Goal: Transaction & Acquisition: Book appointment/travel/reservation

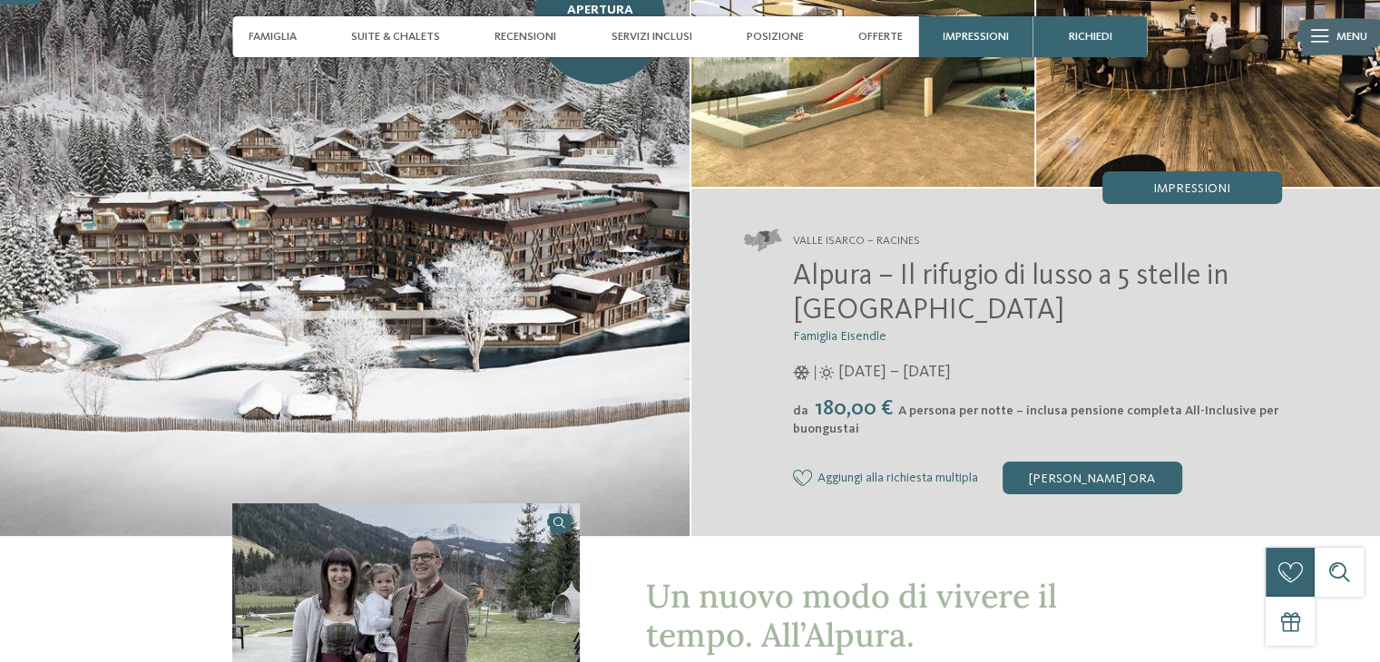
scroll to position [146, 0]
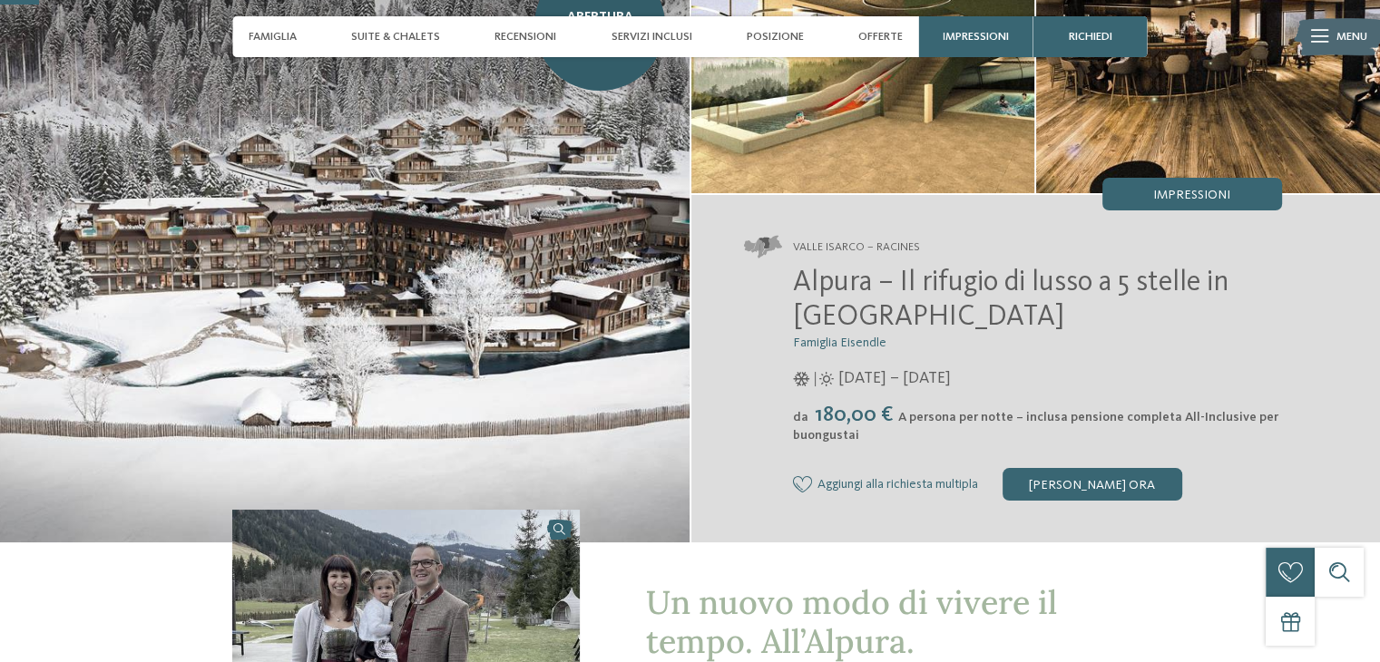
click at [1374, 56] on img at bounding box center [1339, 37] width 90 height 45
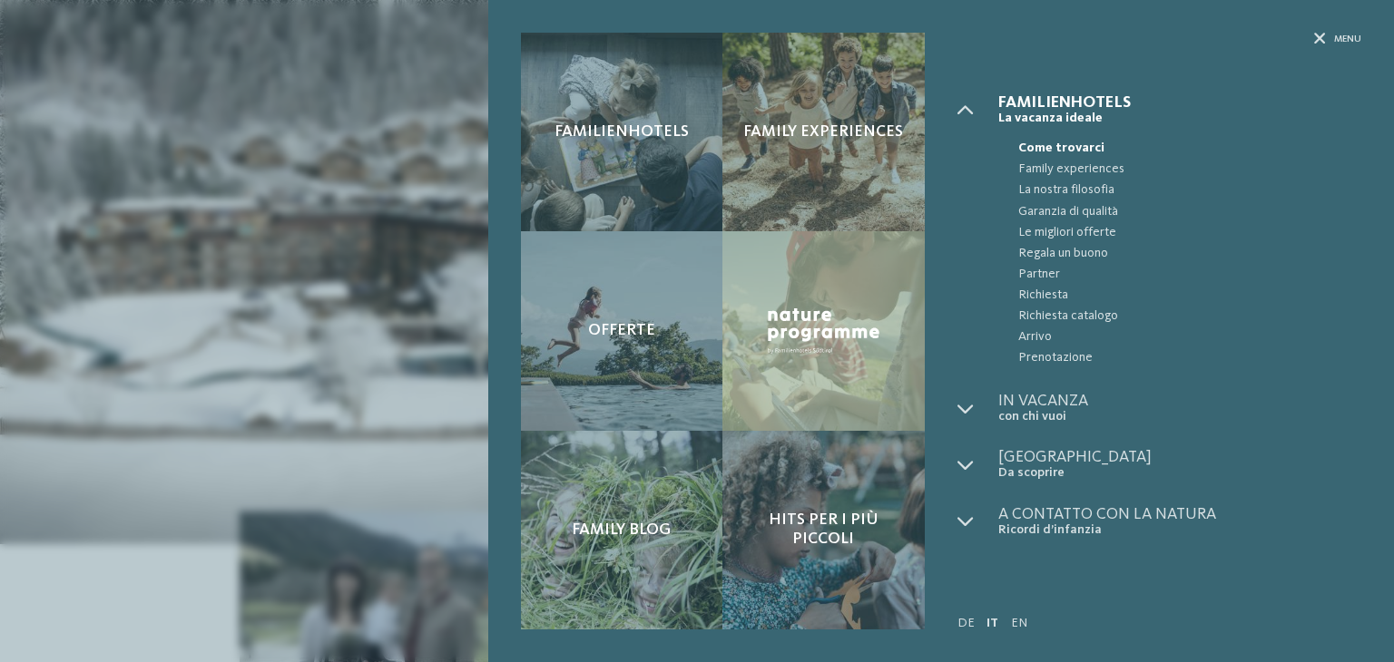
click at [425, 218] on div "Familienhotels Family experiences Offerte" at bounding box center [697, 331] width 1394 height 662
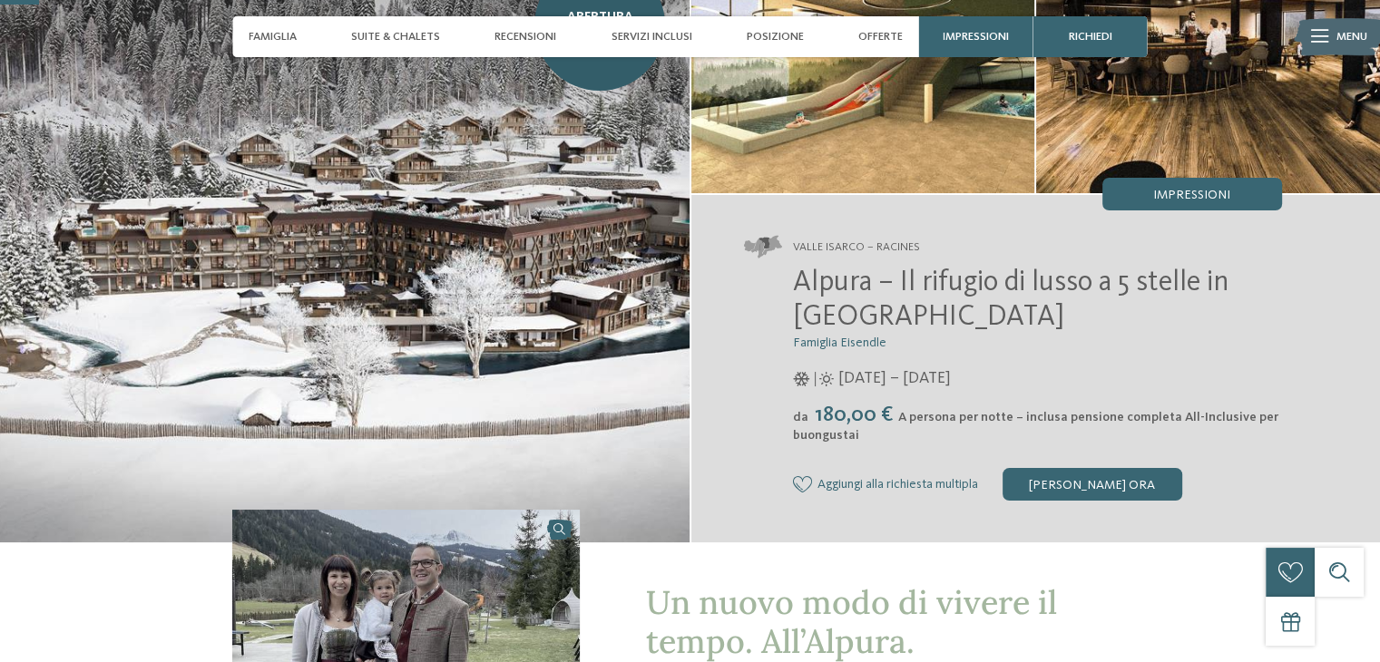
click at [1317, 430] on div "Valle Isarco – Racines Alpura – Il rifugio di lusso a 5 stelle in Alto Adige Fa…" at bounding box center [1036, 368] width 690 height 347
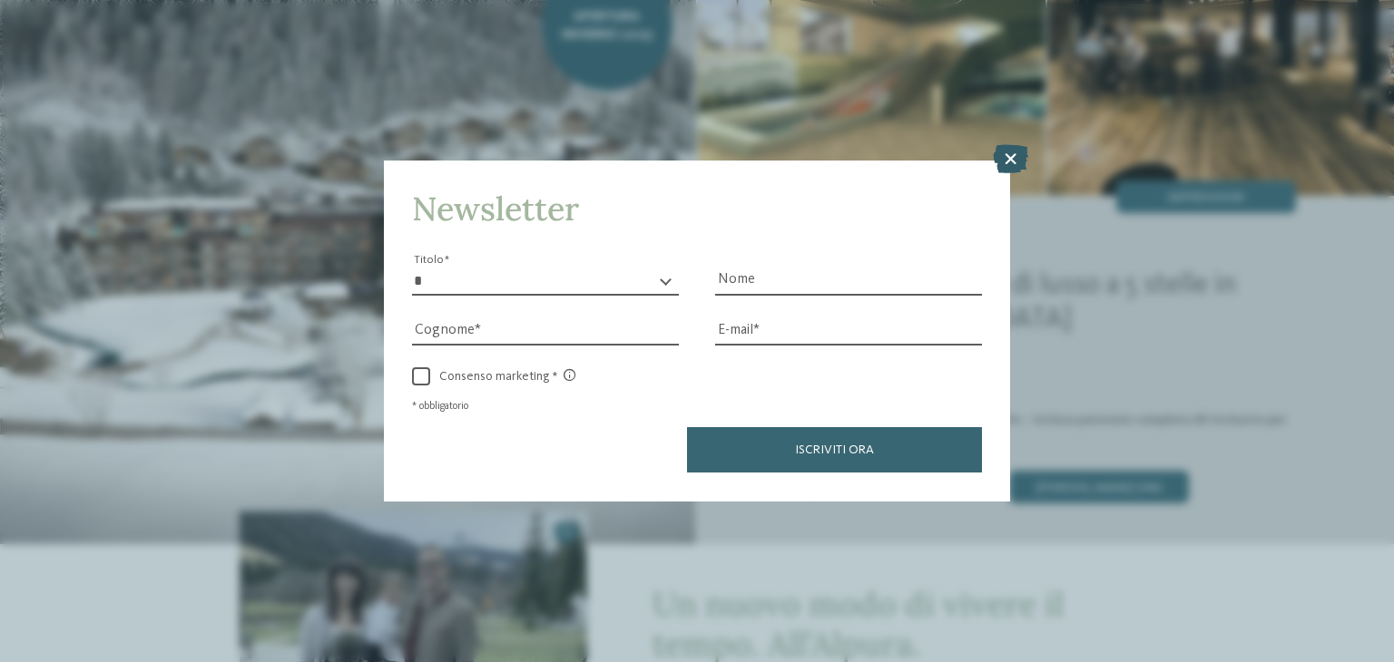
click at [1003, 165] on icon at bounding box center [1010, 159] width 35 height 29
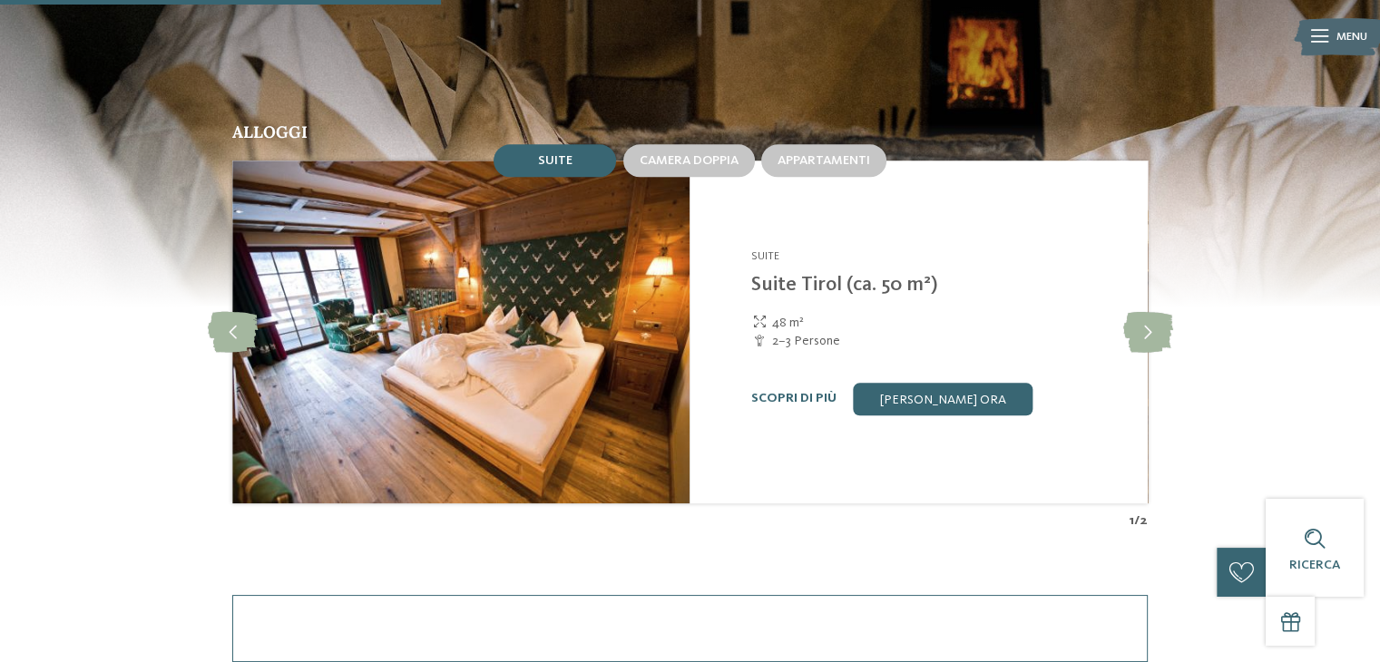
scroll to position [1649, 0]
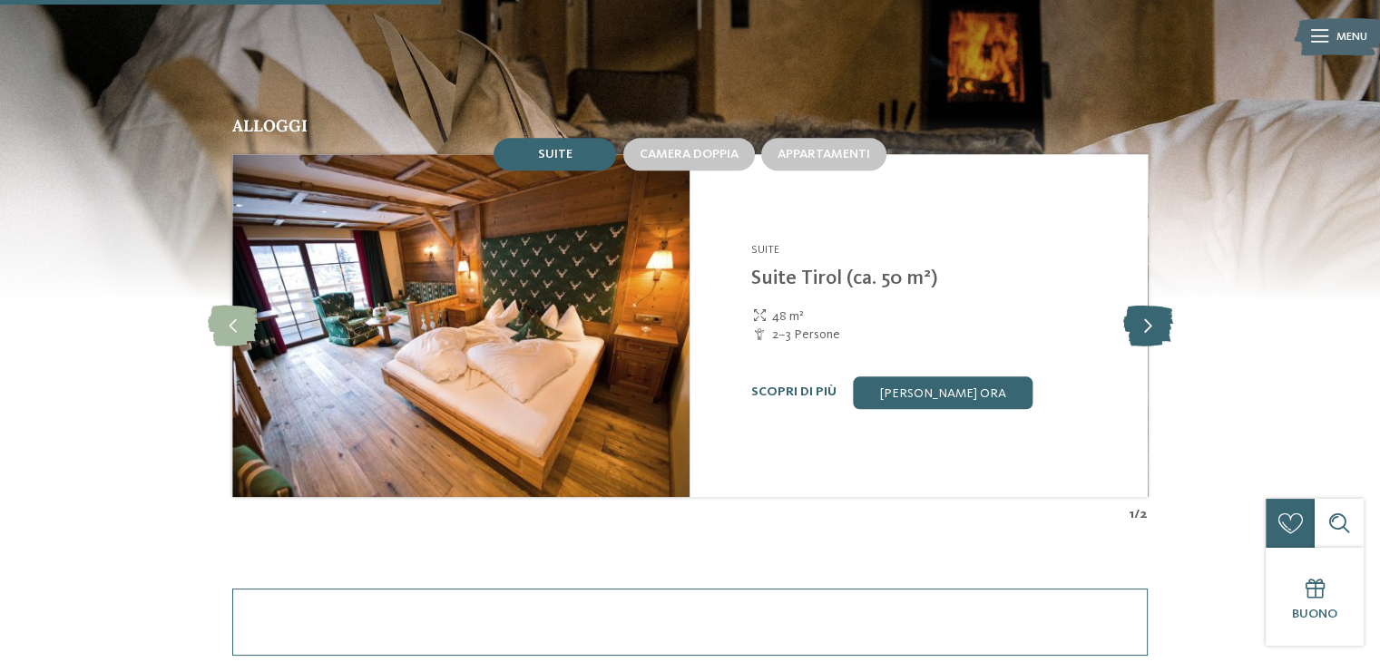
click at [1164, 320] on icon at bounding box center [1148, 325] width 50 height 41
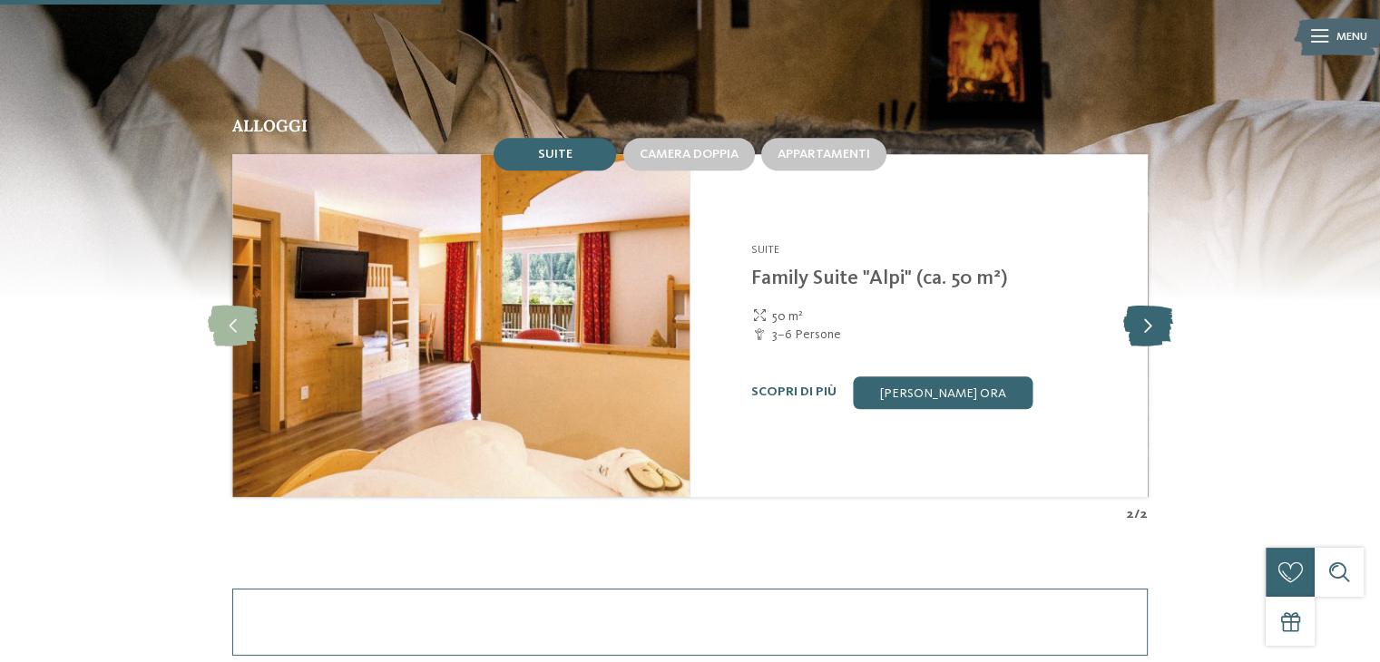
click at [1140, 338] on icon at bounding box center [1148, 325] width 50 height 41
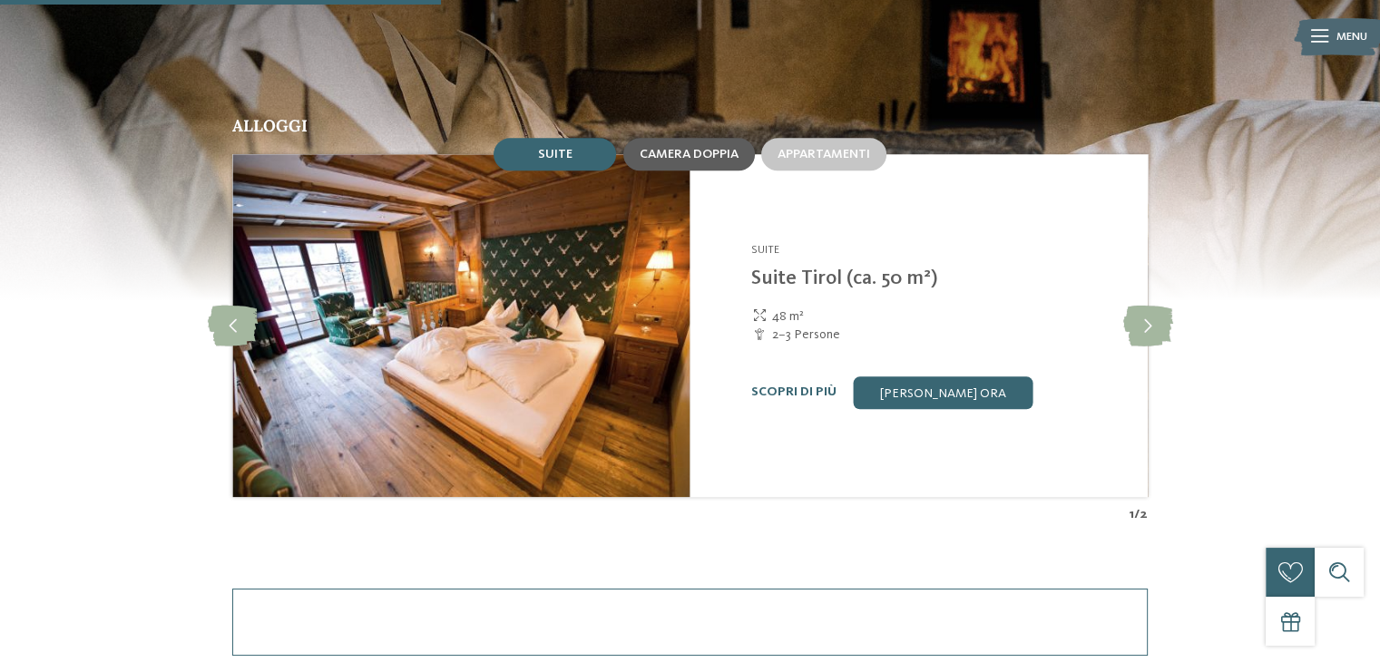
click at [716, 168] on div "Camera doppia" at bounding box center [689, 154] width 132 height 33
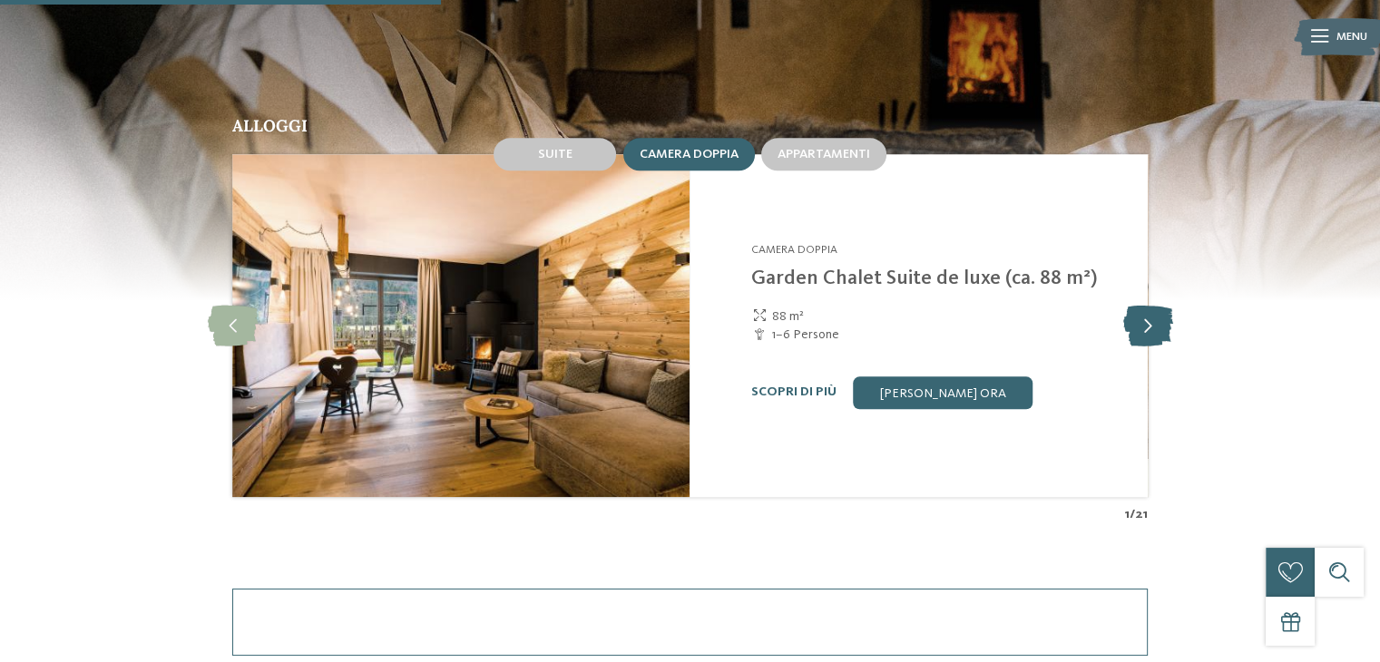
click at [1124, 317] on icon at bounding box center [1148, 325] width 50 height 41
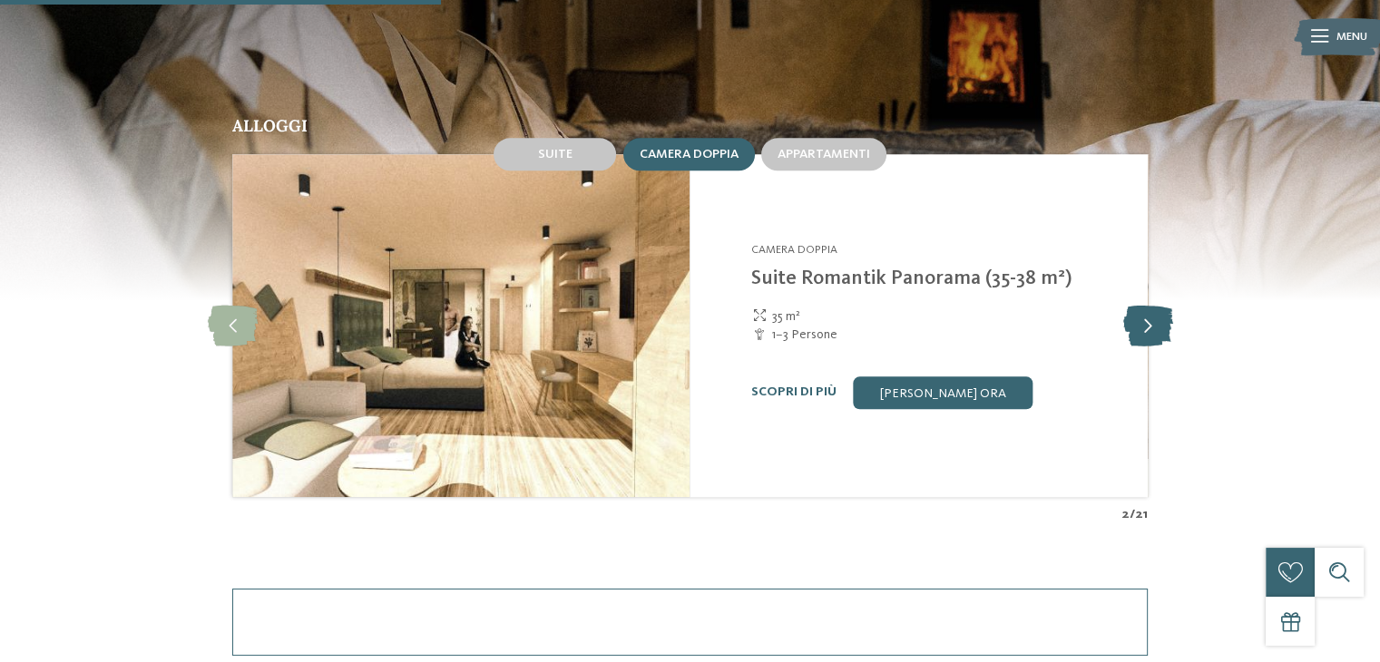
click at [1124, 317] on icon at bounding box center [1148, 325] width 50 height 41
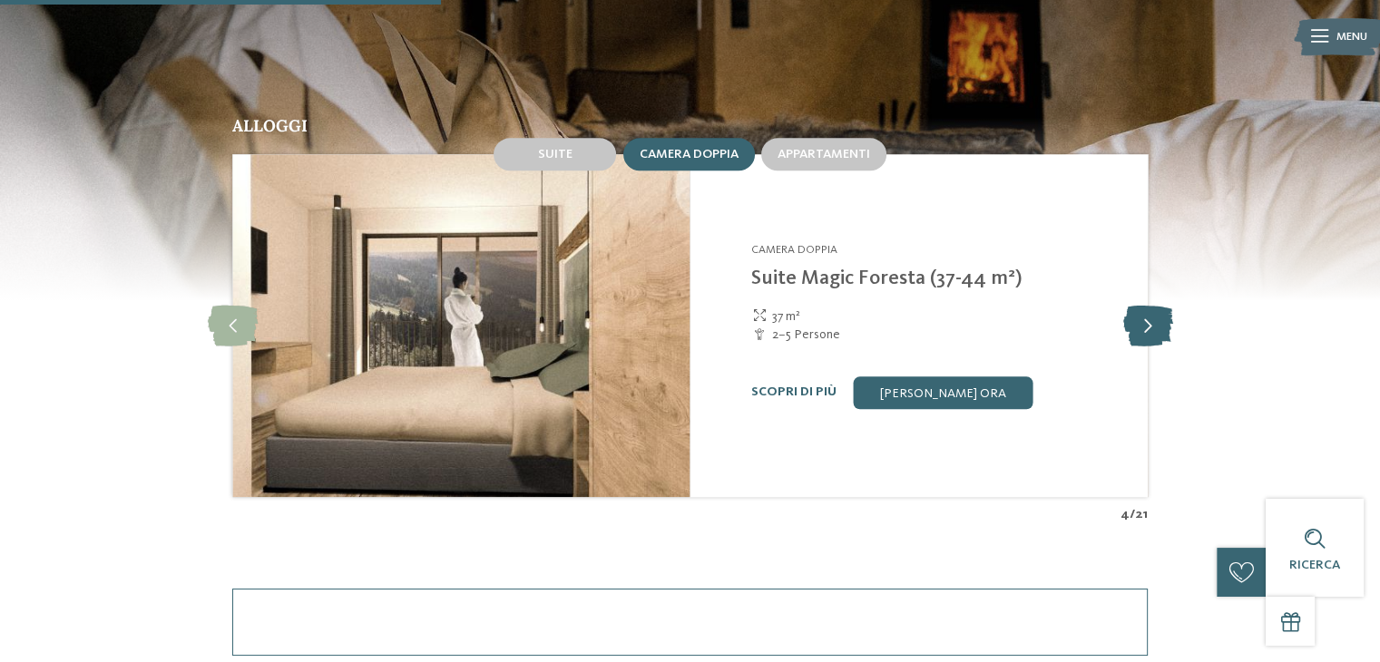
click at [1124, 317] on icon at bounding box center [1148, 325] width 50 height 41
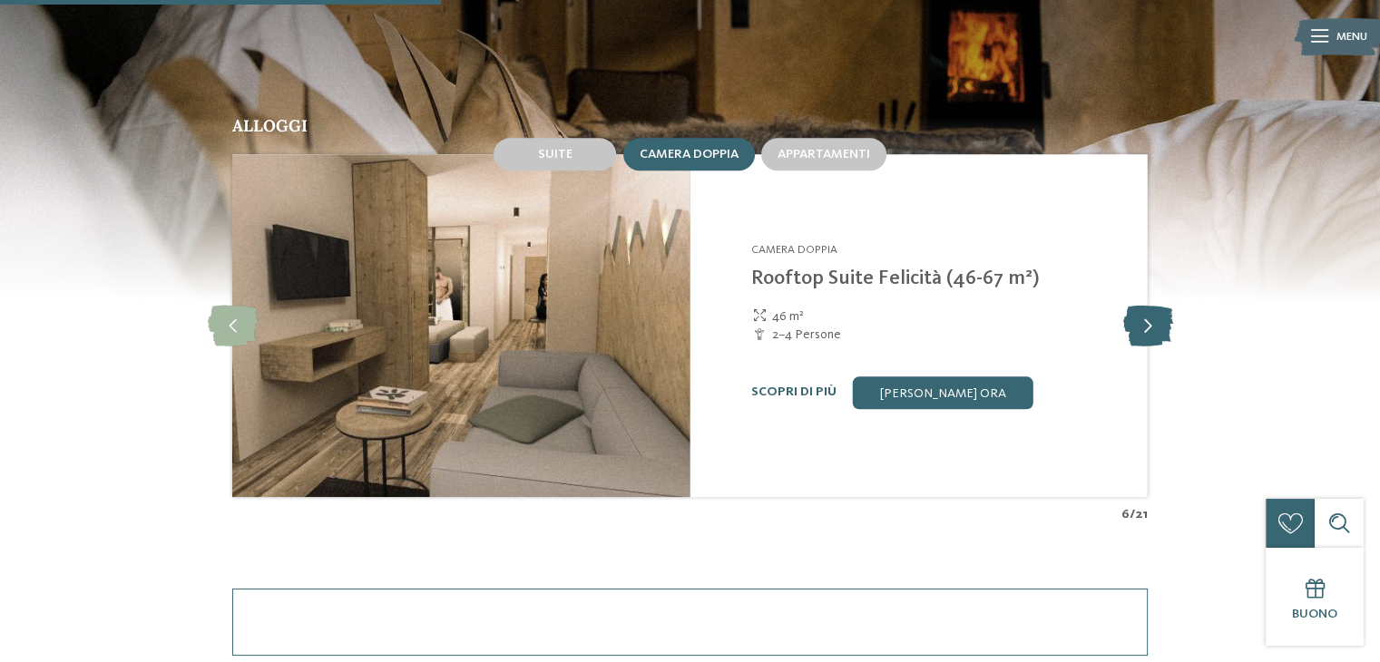
click at [1124, 317] on icon at bounding box center [1148, 325] width 50 height 41
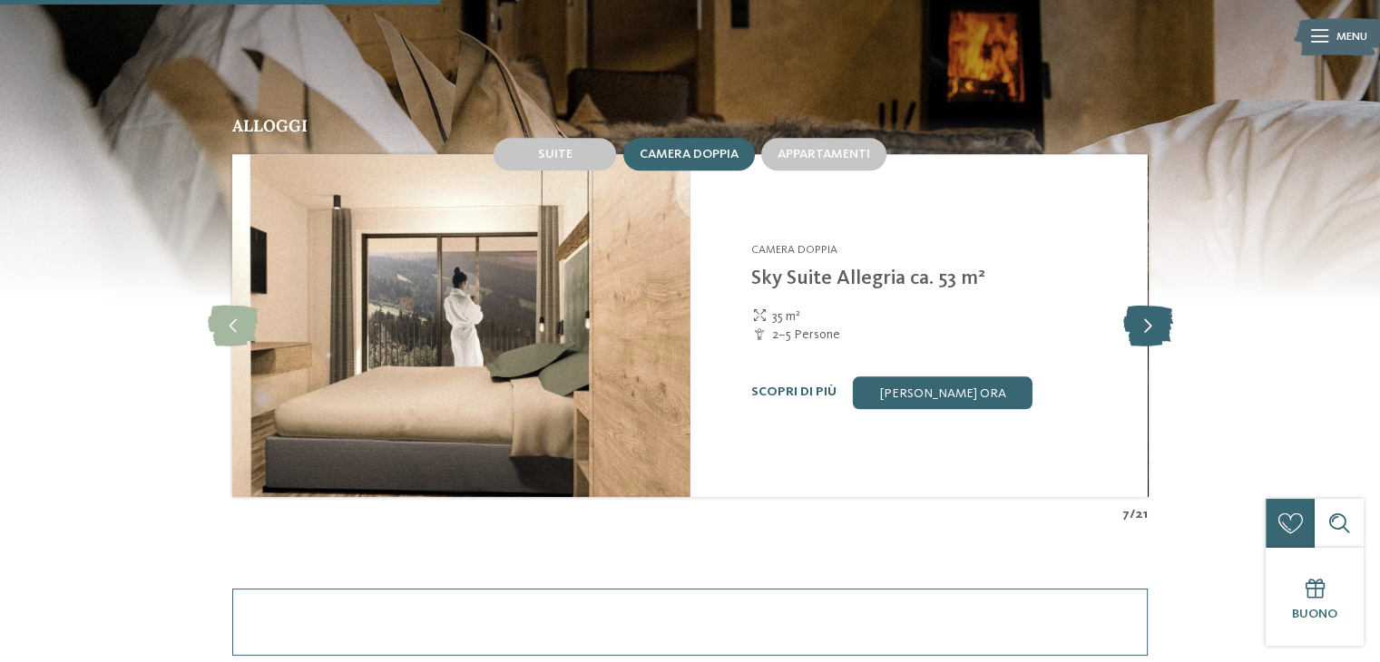
click at [1124, 317] on icon at bounding box center [1148, 325] width 50 height 41
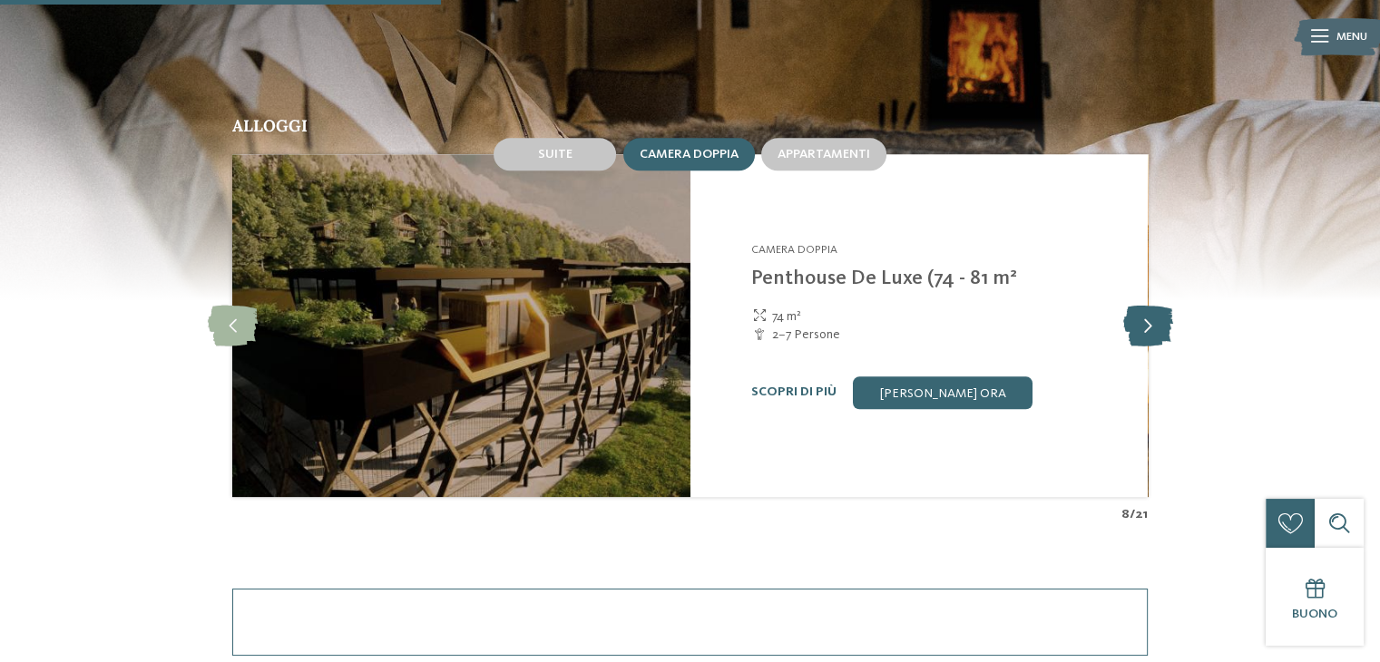
click at [1124, 317] on icon at bounding box center [1148, 325] width 50 height 41
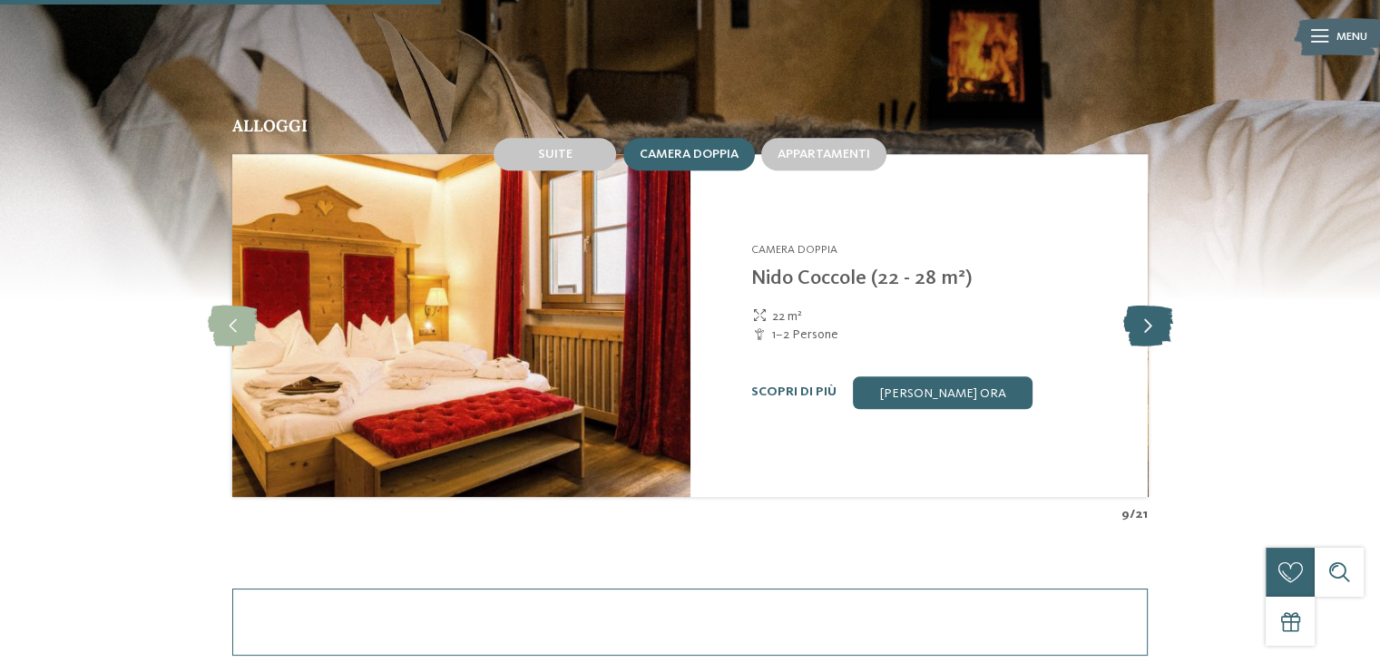
click at [1143, 331] on icon at bounding box center [1148, 325] width 50 height 41
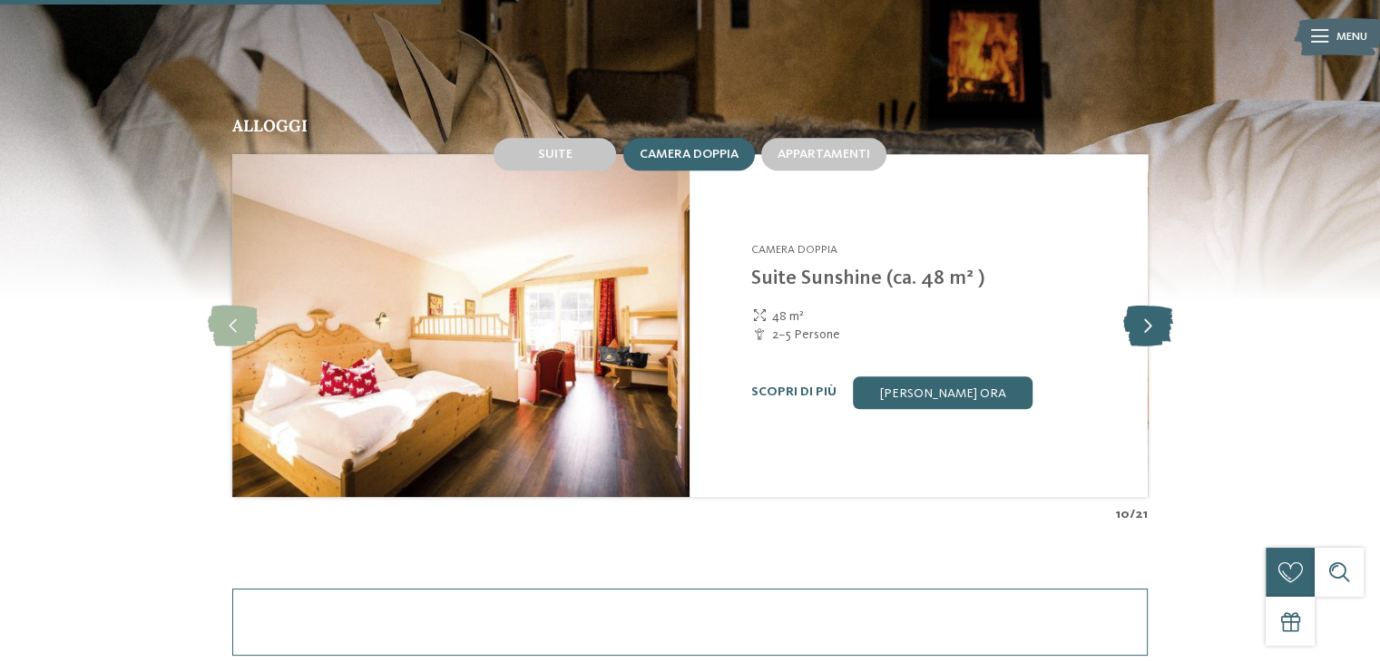
click at [1133, 328] on icon at bounding box center [1148, 325] width 50 height 41
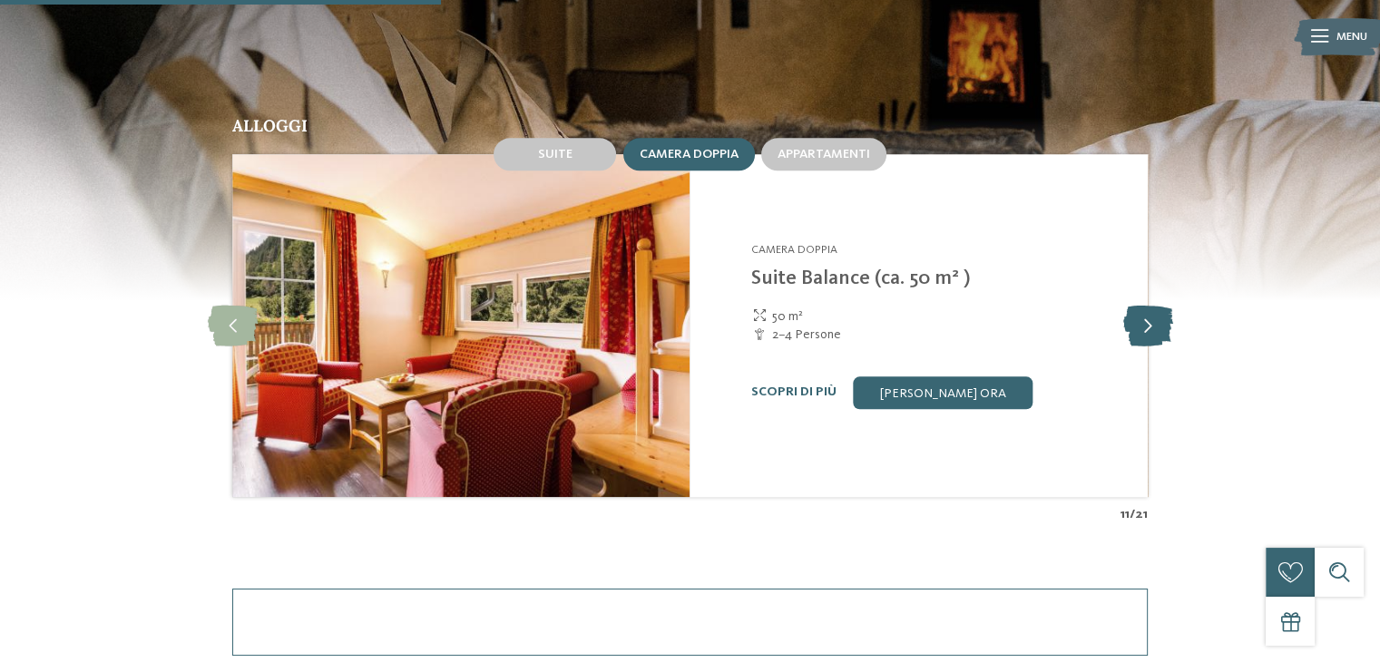
click at [1152, 320] on icon at bounding box center [1148, 325] width 50 height 41
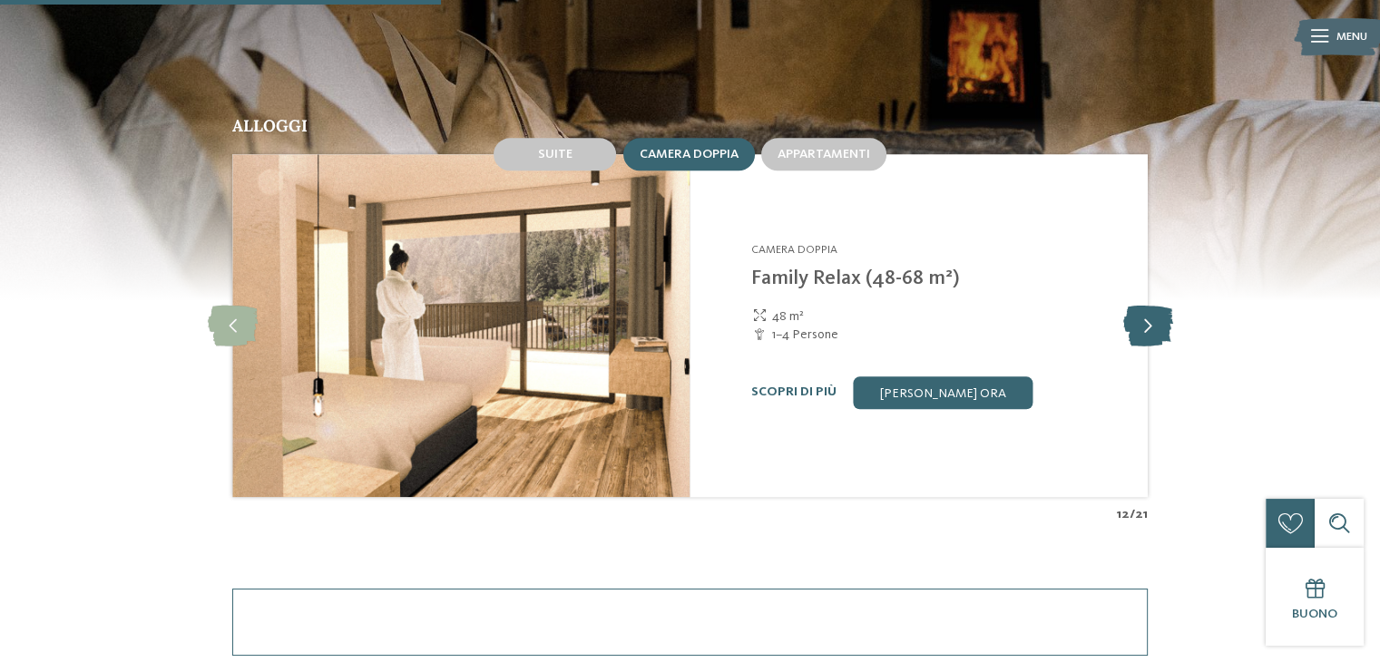
click at [1154, 331] on icon at bounding box center [1148, 325] width 50 height 41
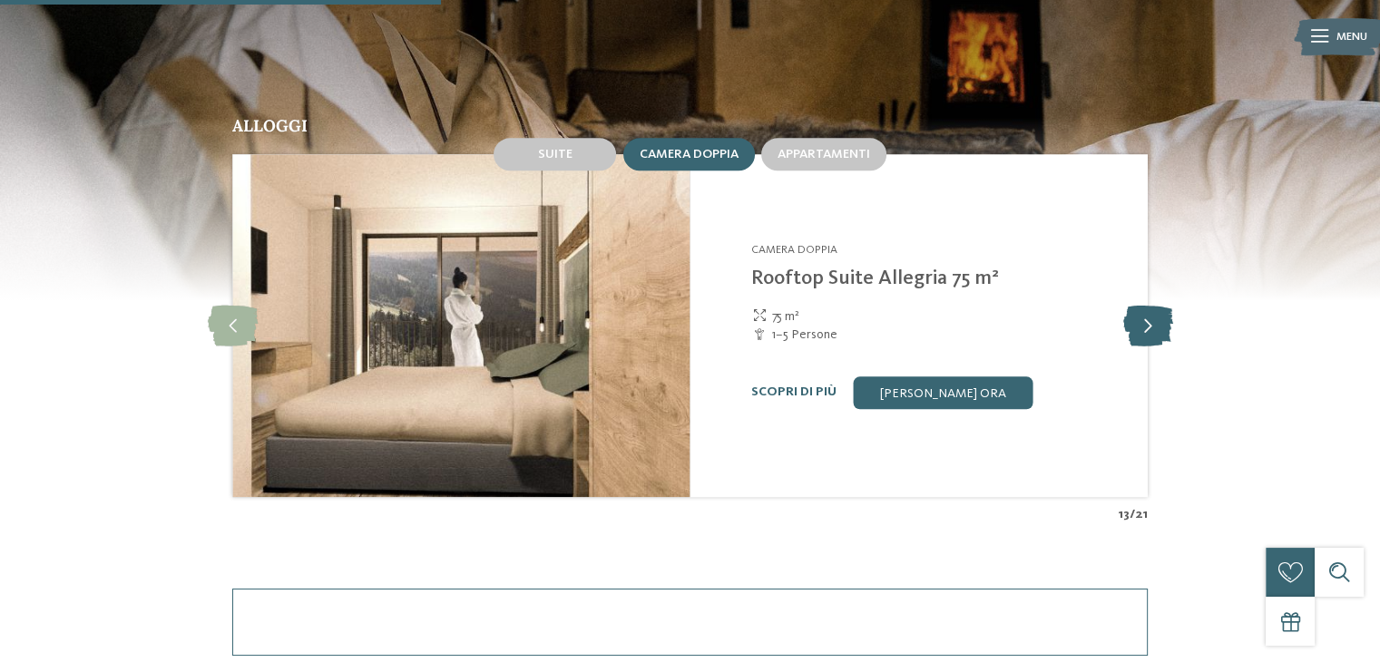
click at [1144, 321] on icon at bounding box center [1148, 325] width 50 height 41
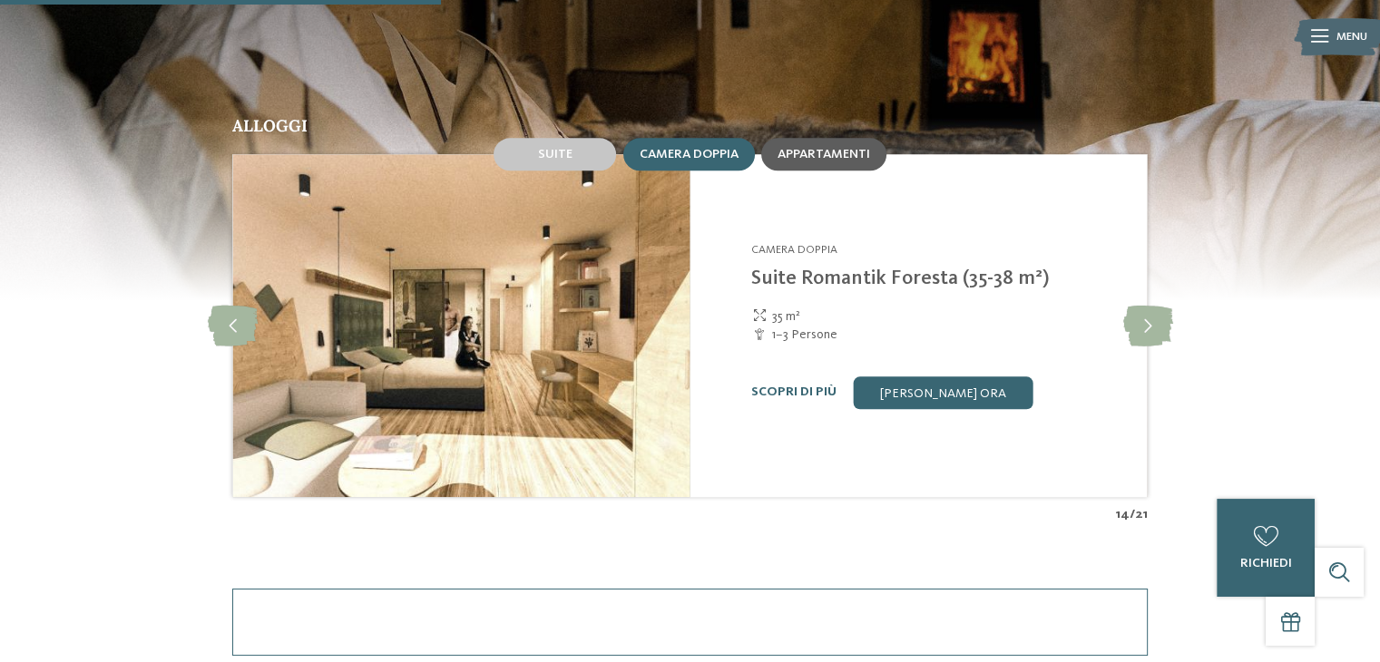
click at [796, 162] on div "Appartamenti" at bounding box center [823, 154] width 125 height 33
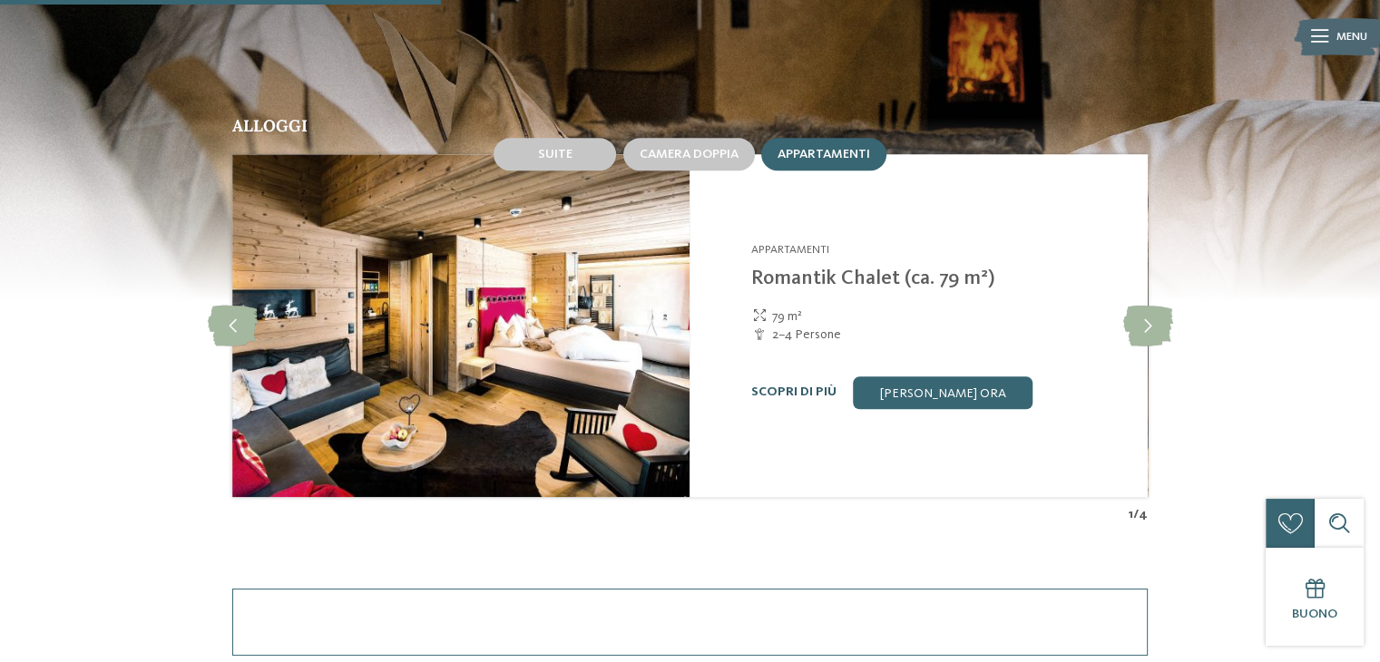
click at [807, 393] on link "Scopri di più" at bounding box center [793, 392] width 85 height 13
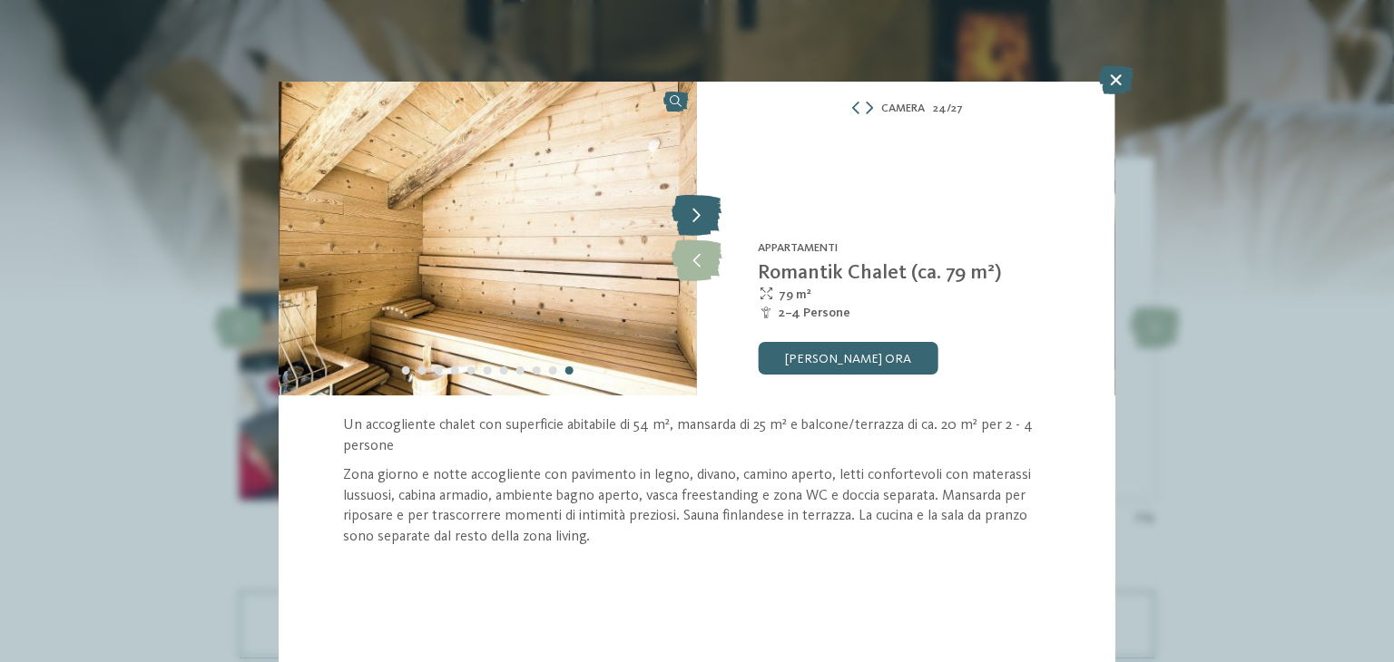
click at [701, 212] on icon at bounding box center [697, 216] width 50 height 41
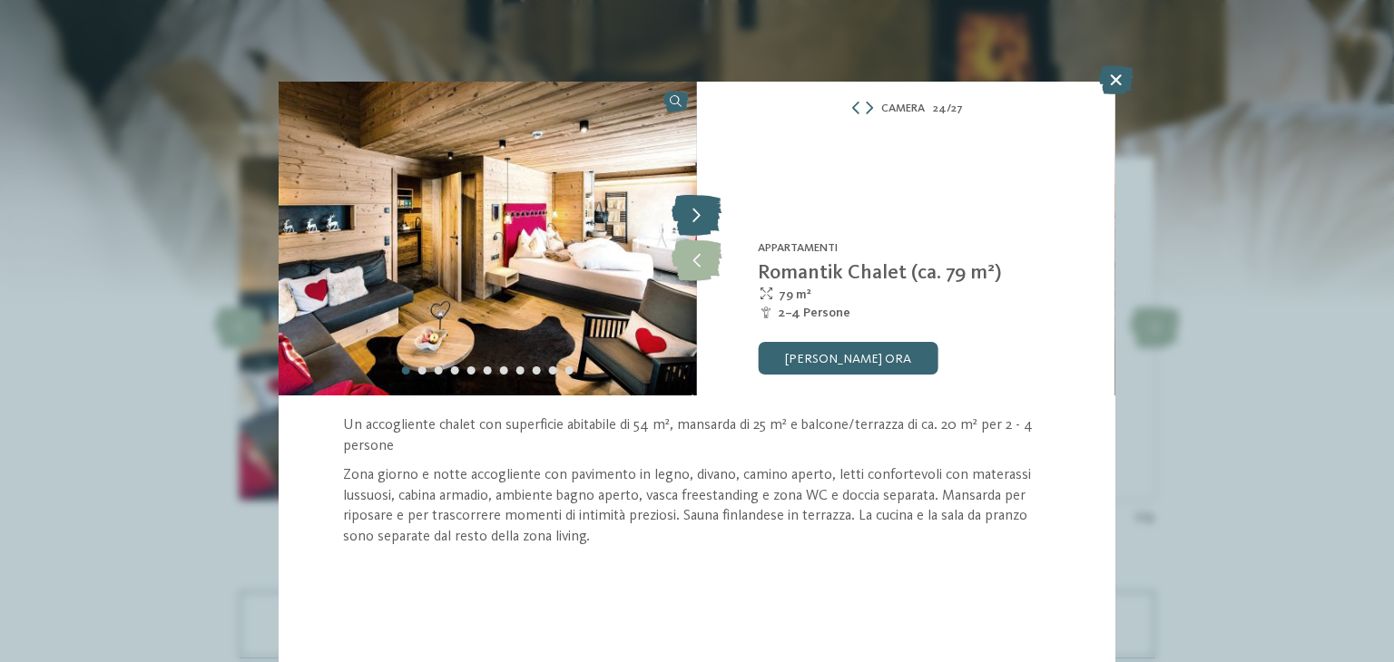
click at [701, 212] on icon at bounding box center [697, 216] width 50 height 41
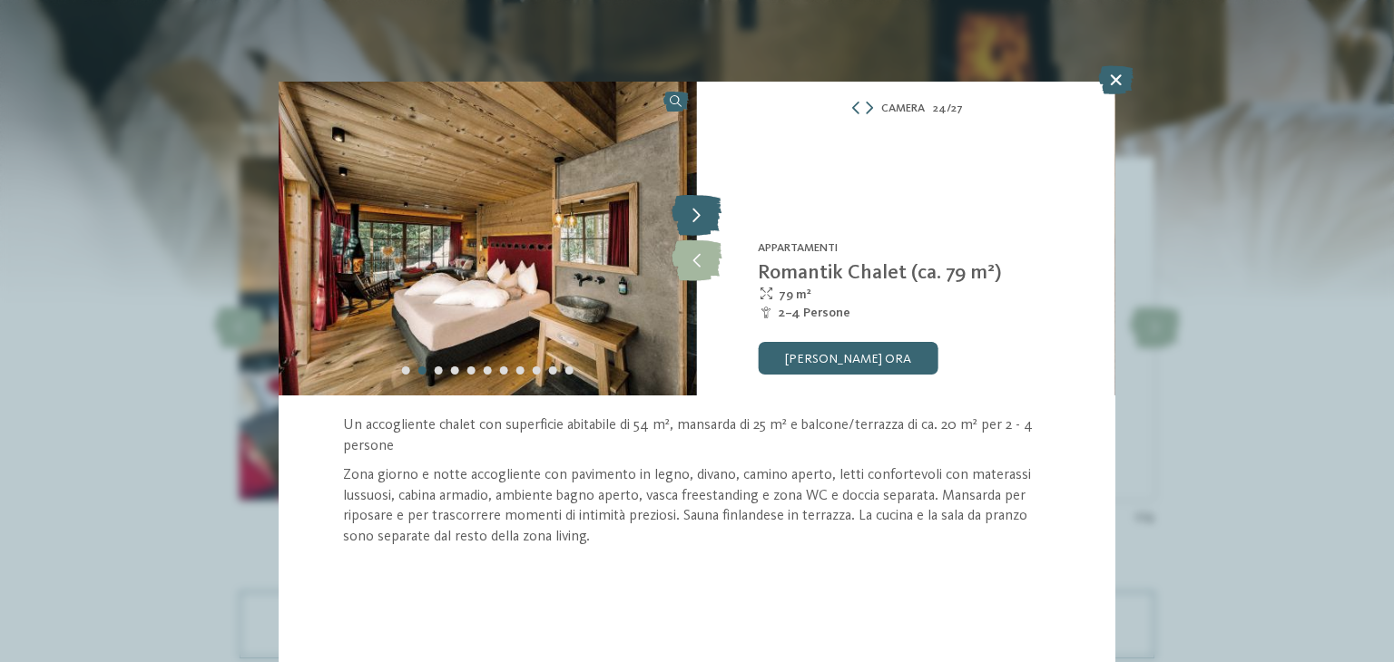
click at [701, 212] on icon at bounding box center [697, 216] width 50 height 41
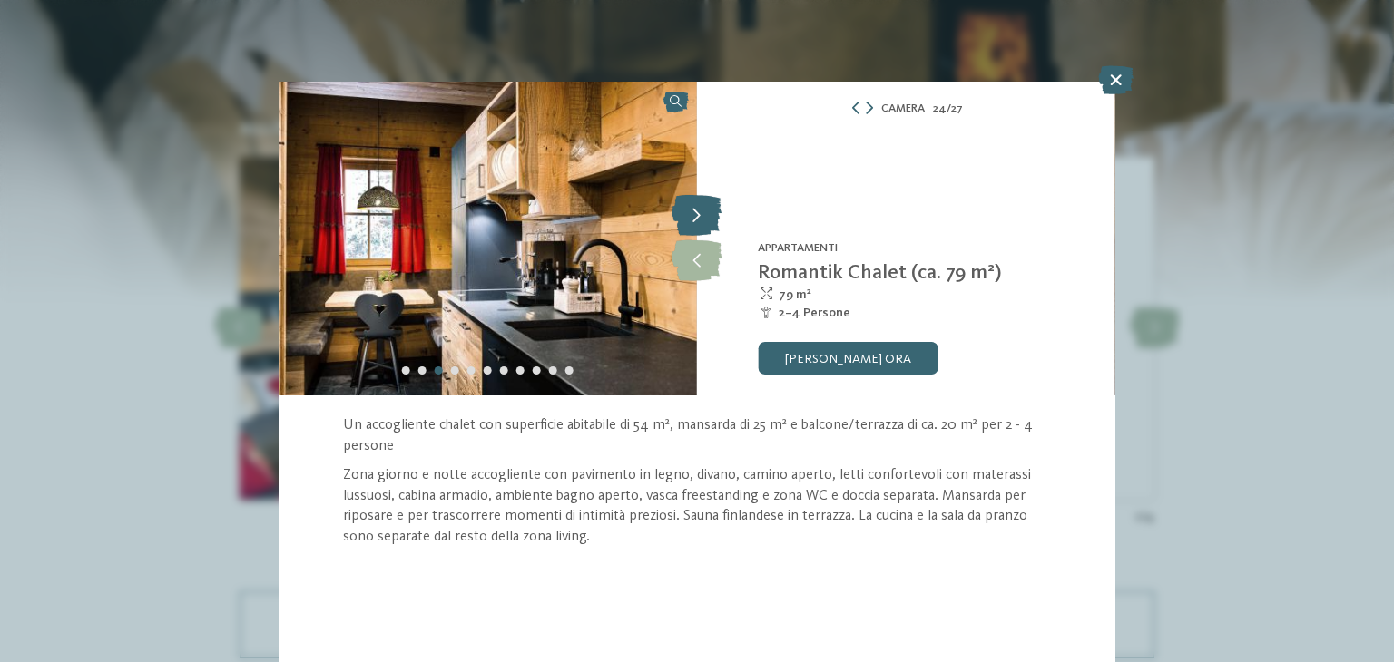
click at [701, 212] on icon at bounding box center [697, 216] width 50 height 41
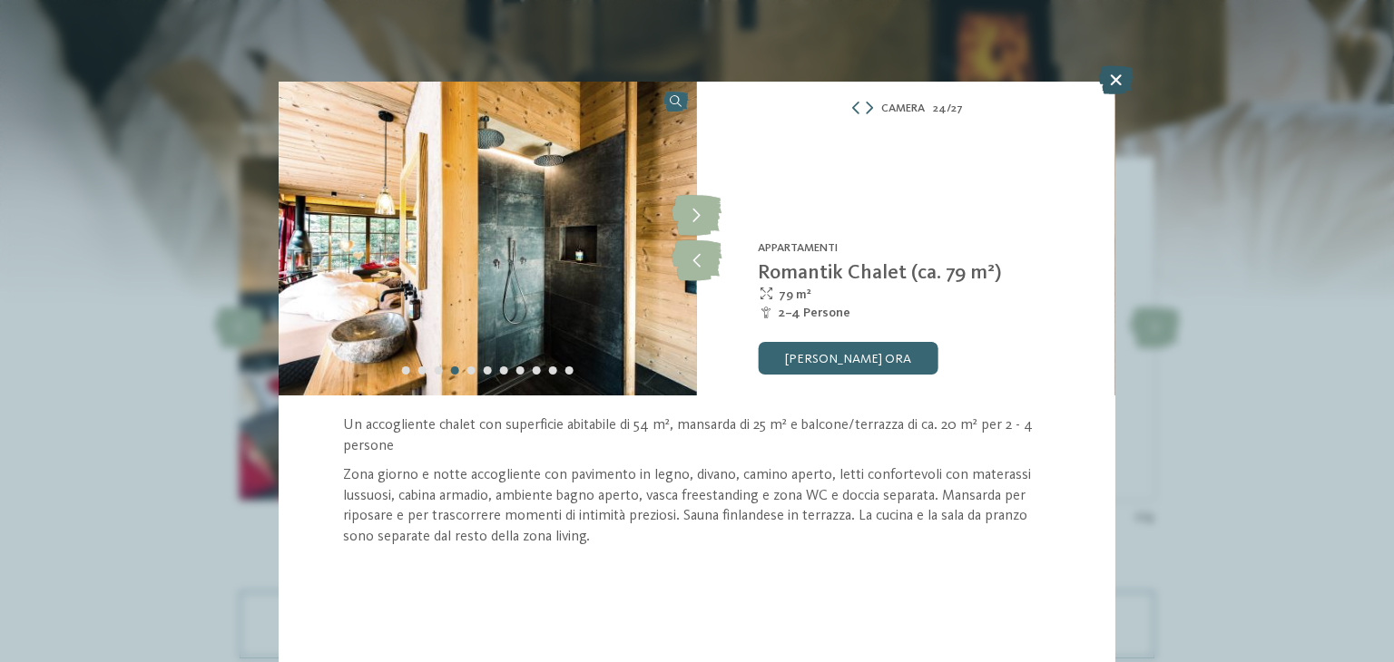
click at [1101, 67] on icon at bounding box center [1115, 79] width 35 height 29
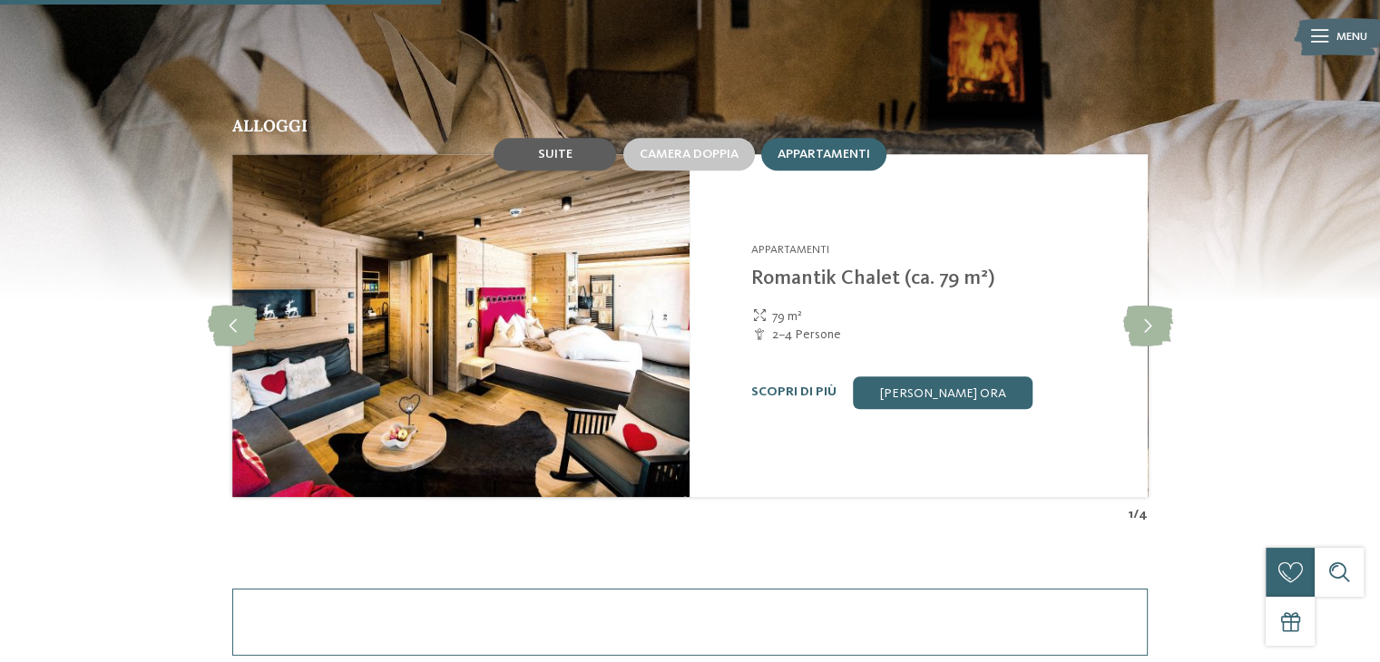
click at [569, 159] on span "Suite" at bounding box center [555, 154] width 34 height 13
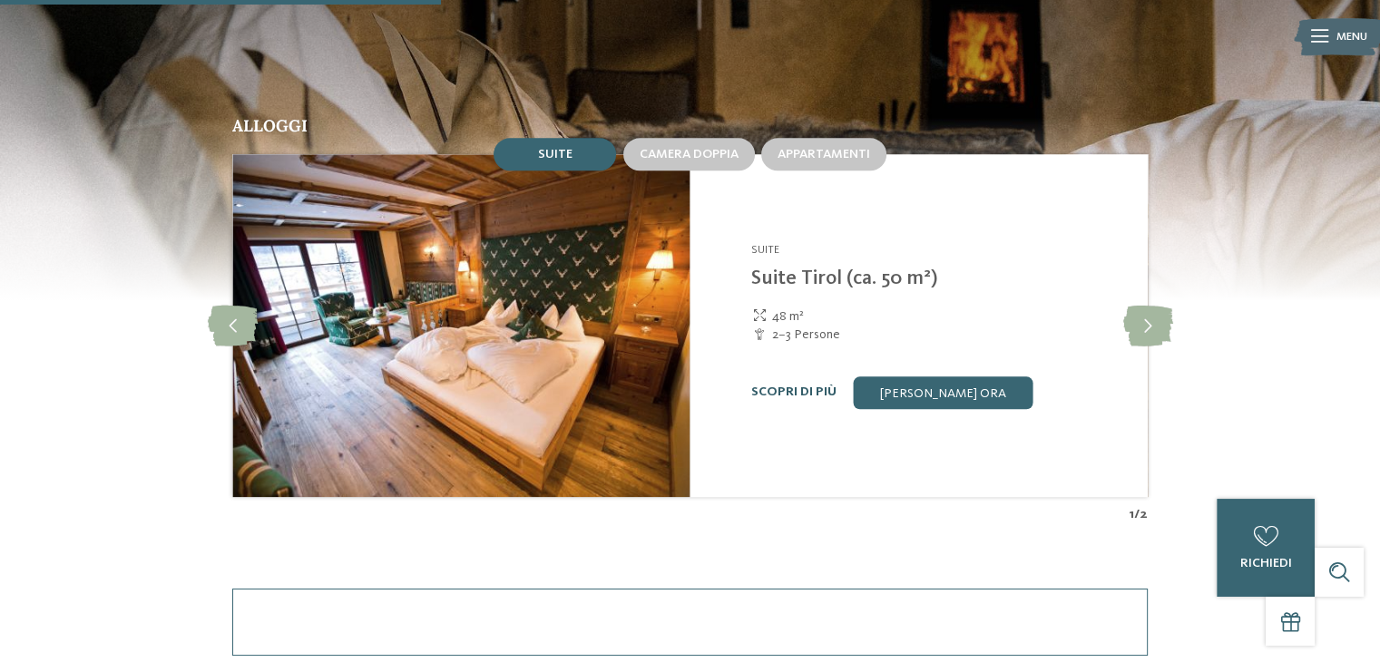
click at [803, 391] on link "Scopri di più" at bounding box center [793, 392] width 85 height 13
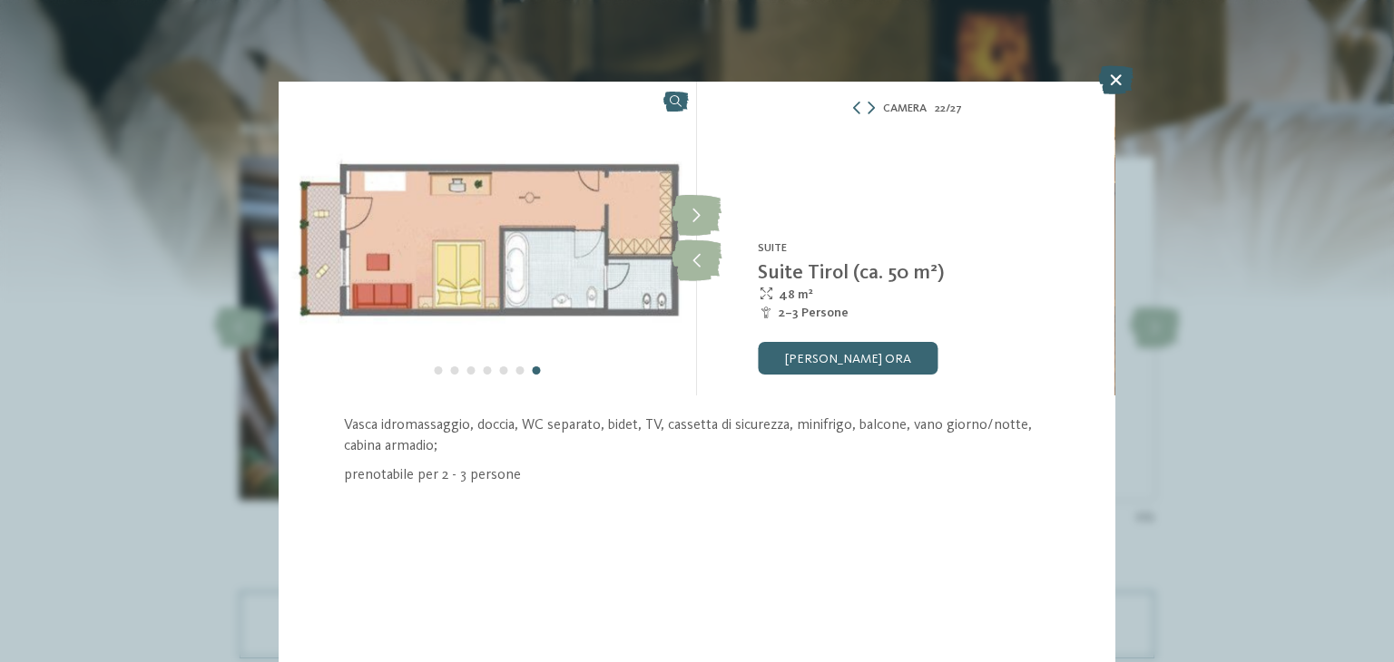
click at [1120, 79] on icon at bounding box center [1115, 79] width 35 height 29
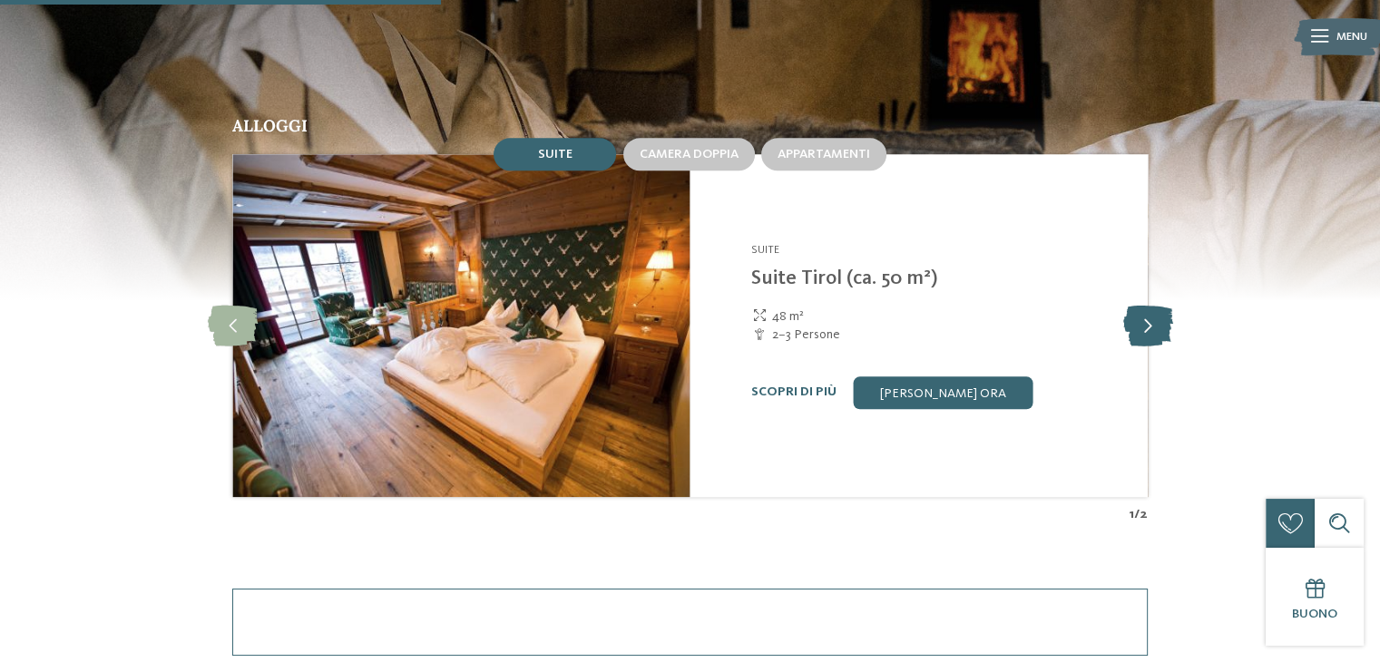
click at [1151, 309] on icon at bounding box center [1148, 325] width 50 height 41
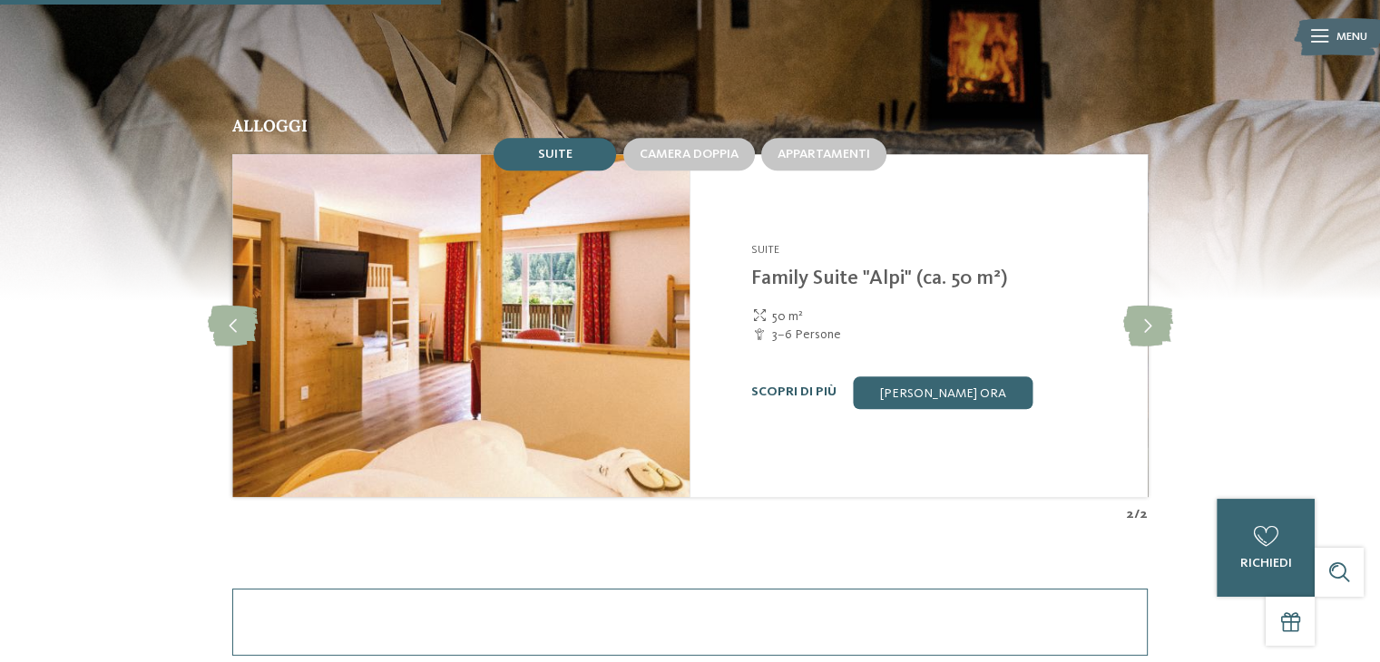
click at [801, 386] on link "Scopri di più" at bounding box center [793, 392] width 85 height 13
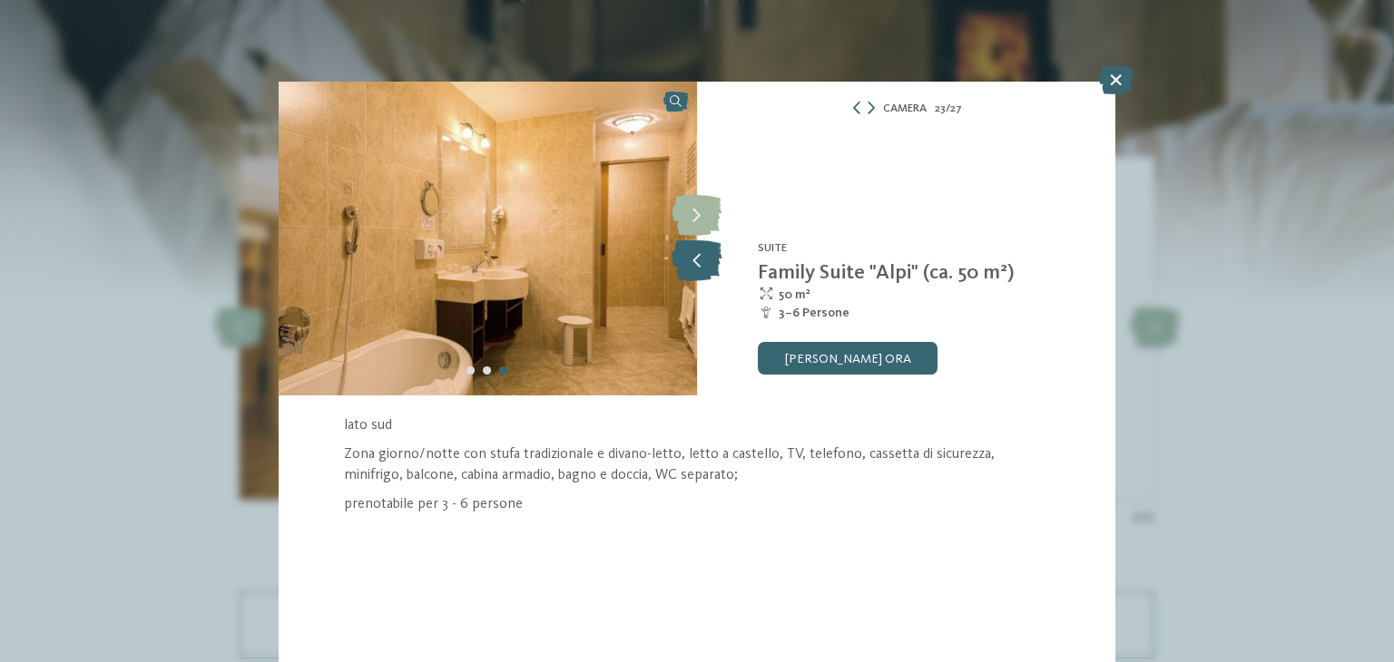
click at [709, 259] on icon at bounding box center [697, 260] width 50 height 41
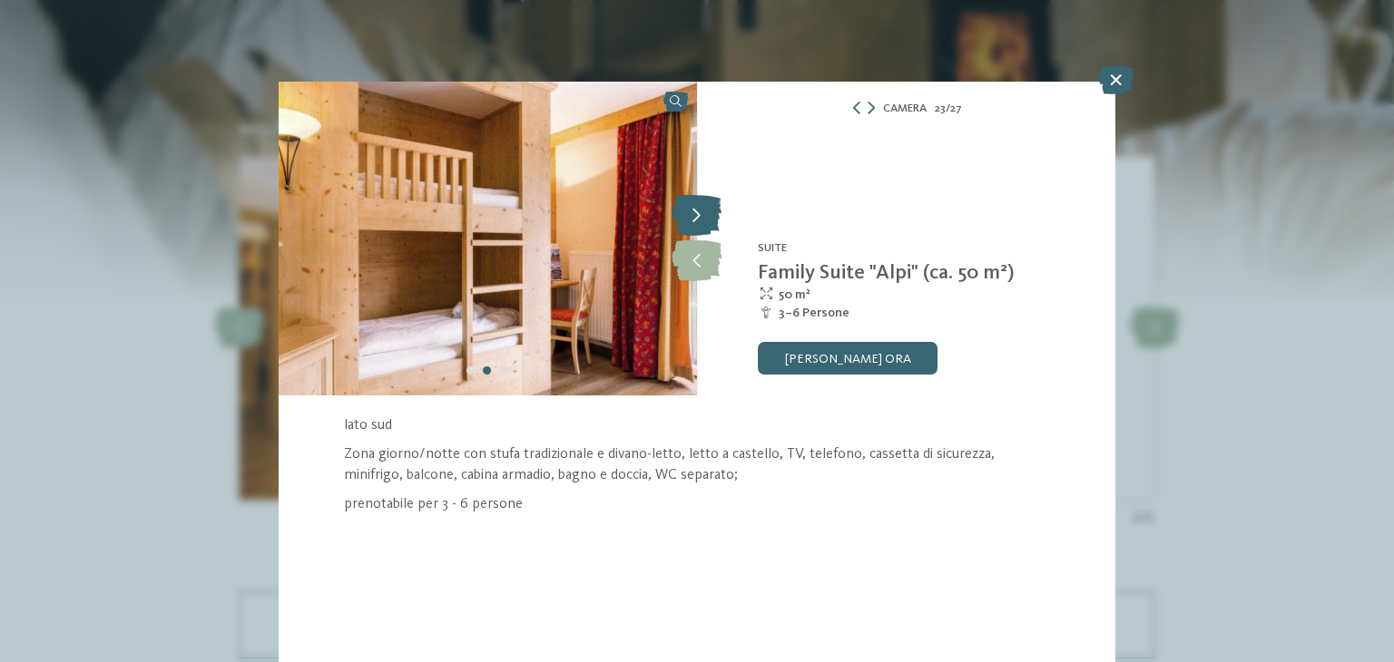
click at [701, 219] on icon at bounding box center [697, 216] width 50 height 41
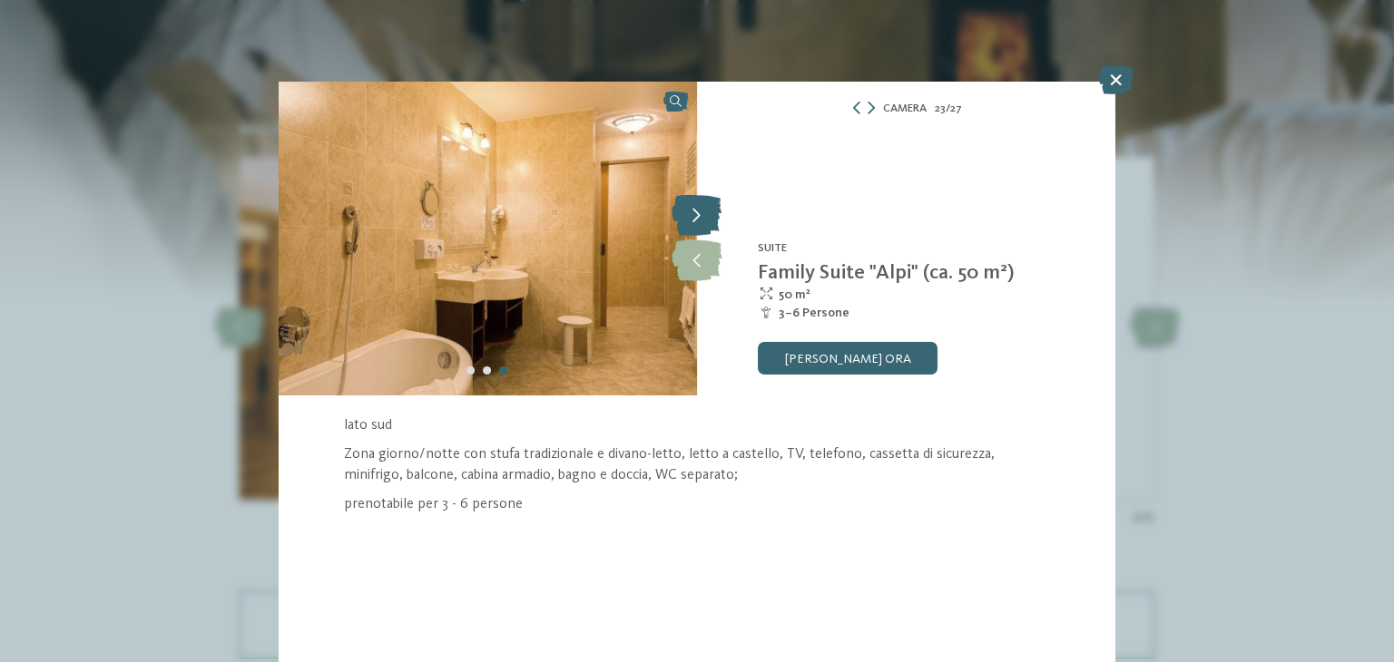
click at [701, 219] on icon at bounding box center [697, 216] width 50 height 41
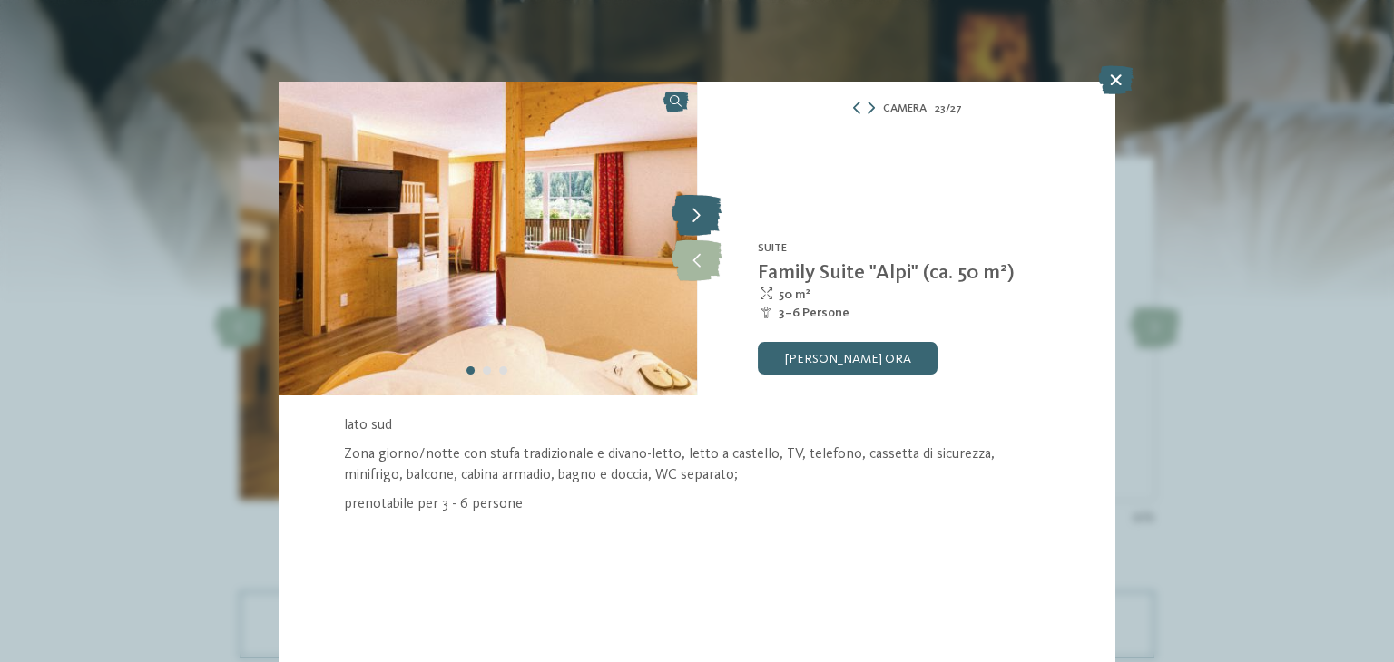
drag, startPoint x: 701, startPoint y: 219, endPoint x: 691, endPoint y: 211, distance: 11.6
click at [691, 211] on icon at bounding box center [697, 216] width 50 height 41
click at [1103, 84] on icon at bounding box center [1115, 79] width 35 height 29
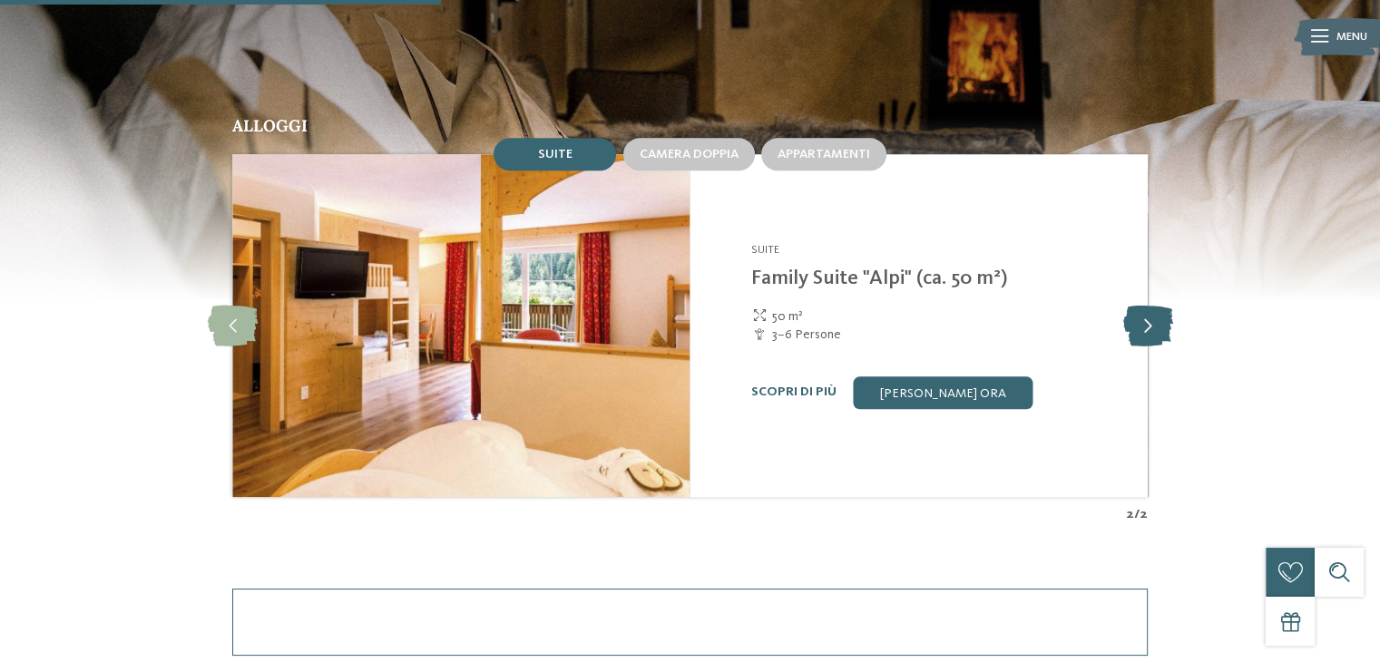
click at [1142, 331] on icon at bounding box center [1148, 325] width 50 height 41
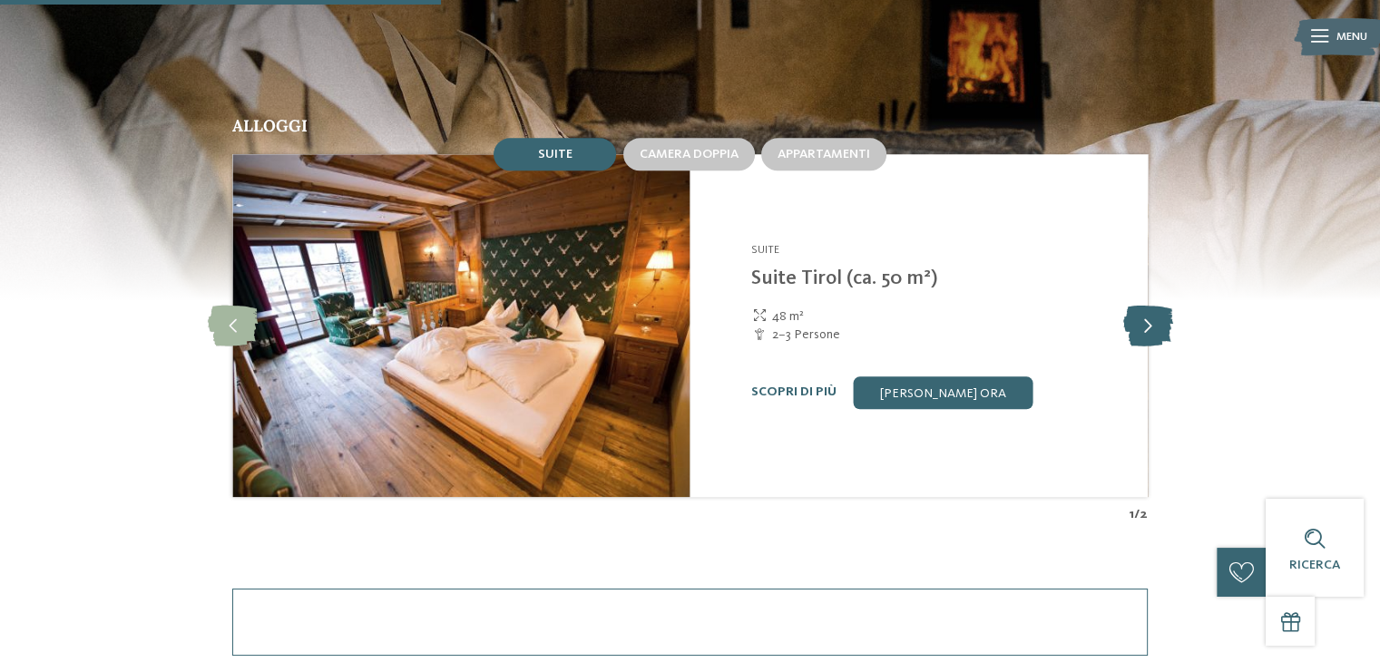
click at [1143, 335] on icon at bounding box center [1148, 325] width 50 height 41
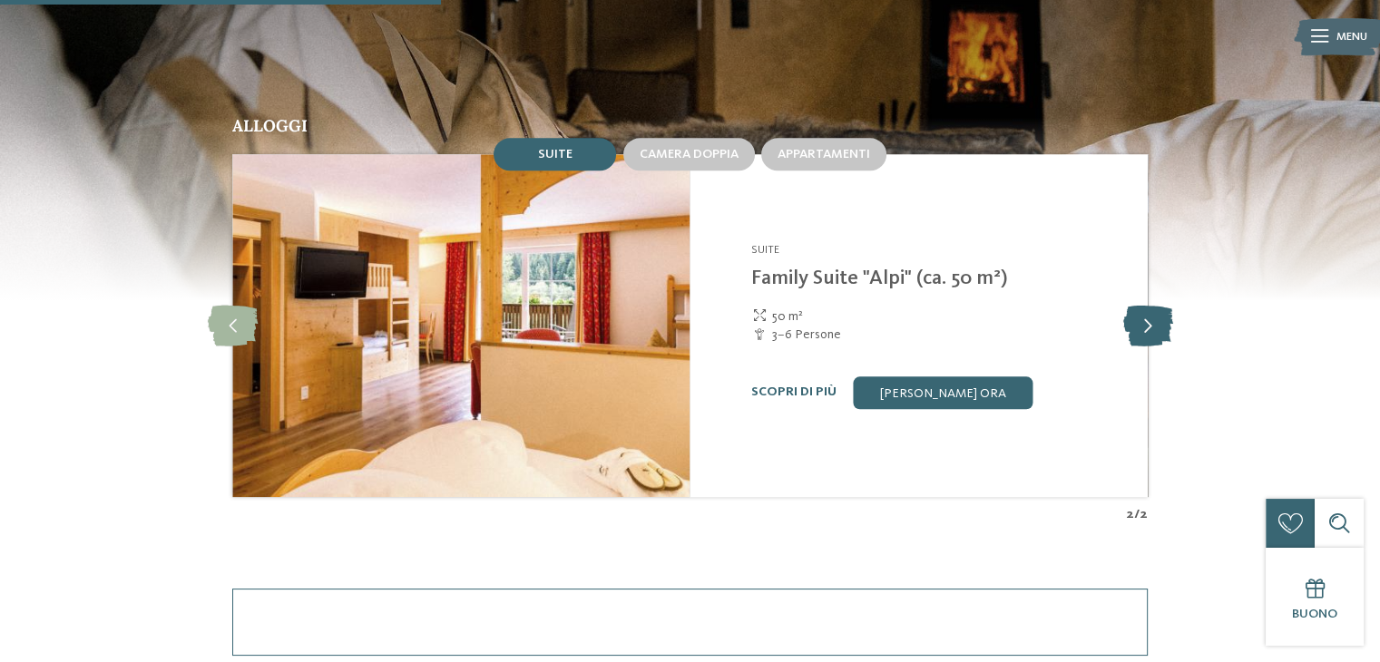
click at [1143, 335] on icon at bounding box center [1148, 325] width 50 height 41
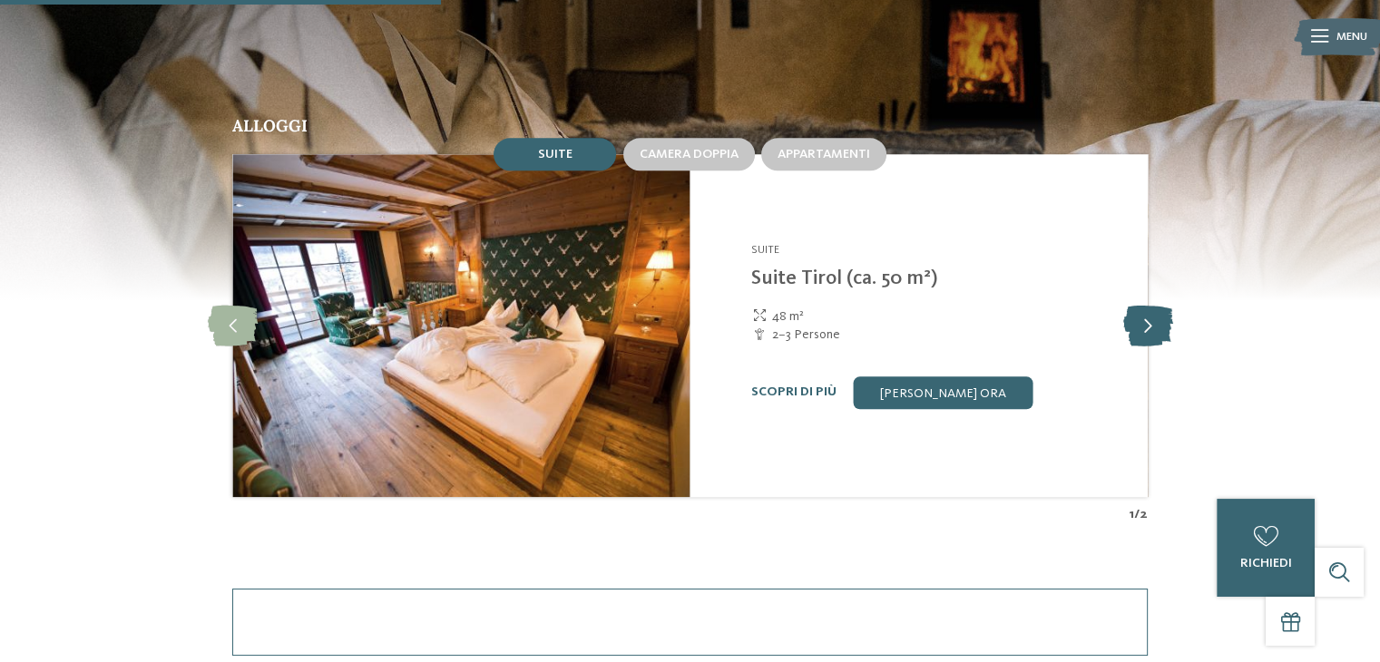
click at [1150, 328] on icon at bounding box center [1148, 325] width 50 height 41
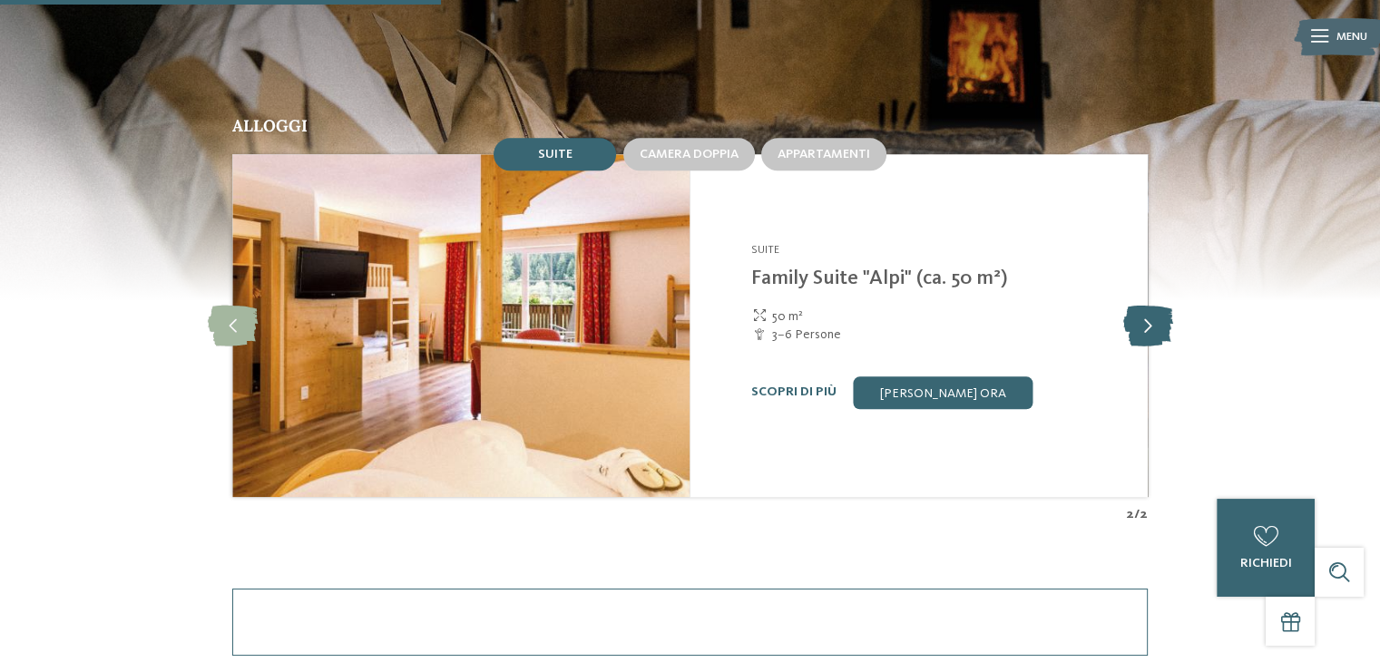
click at [1162, 317] on icon at bounding box center [1148, 325] width 50 height 41
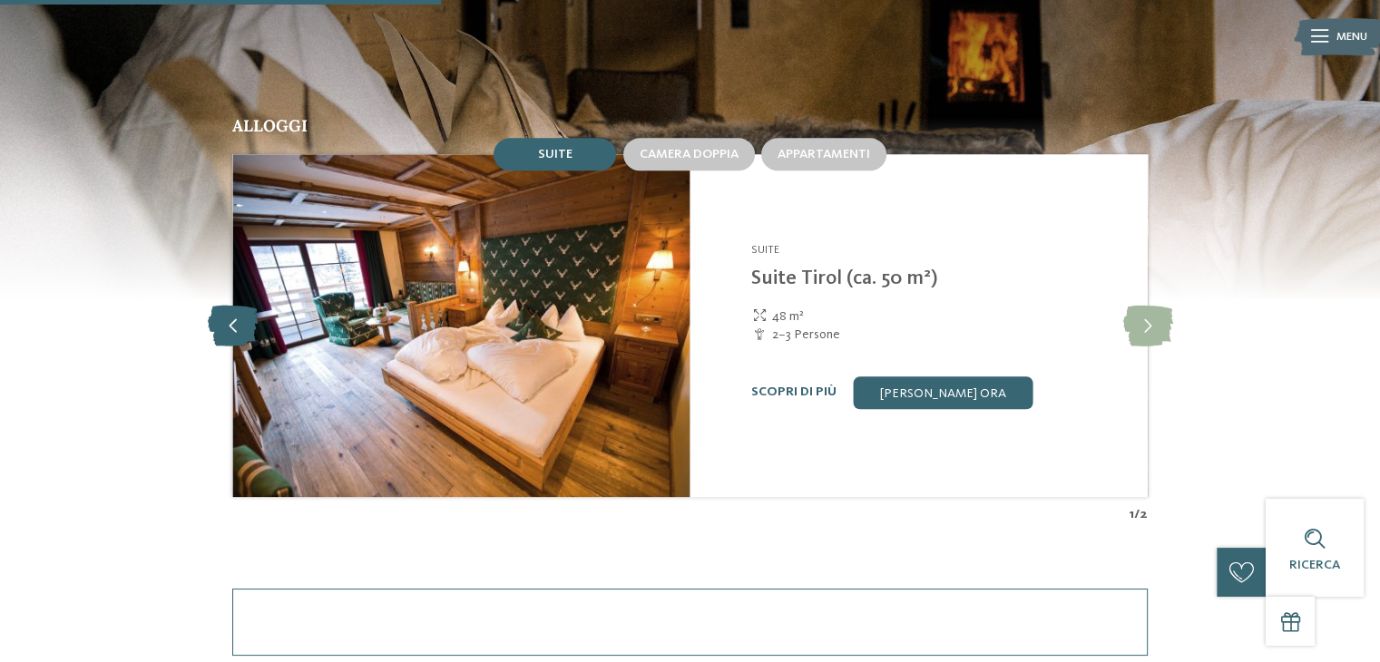
click at [227, 324] on icon at bounding box center [233, 325] width 50 height 41
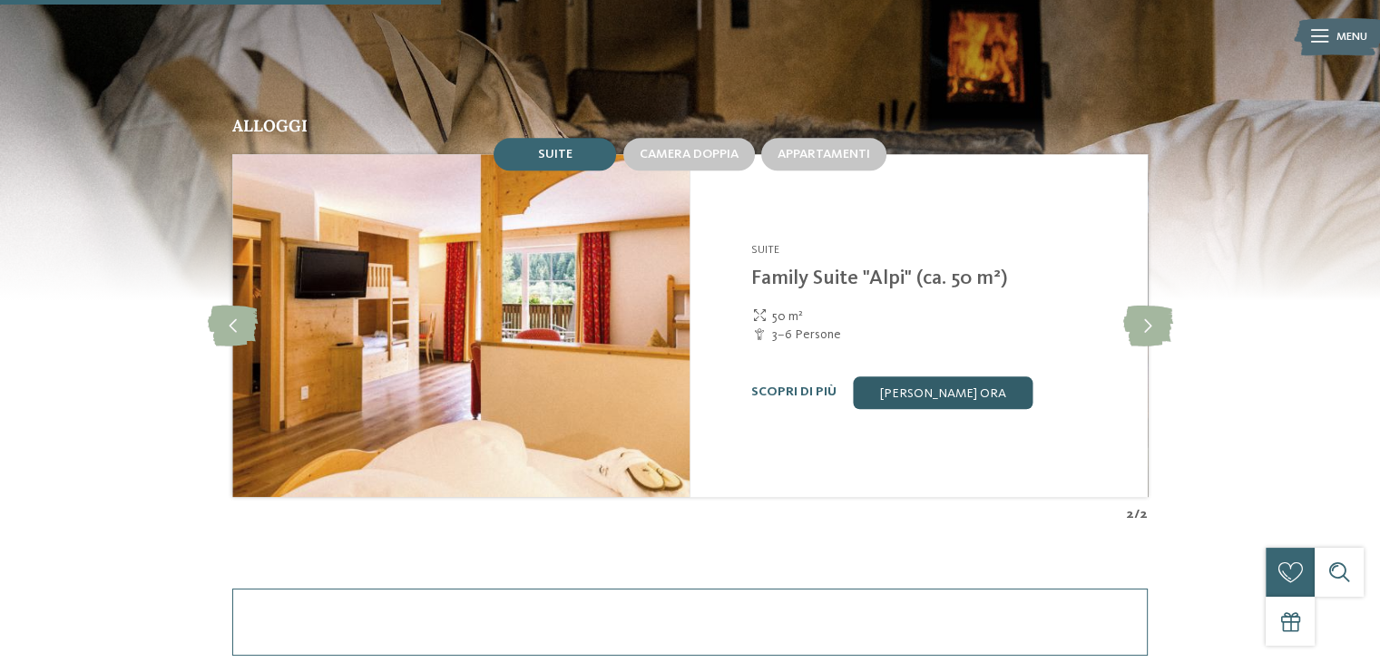
click at [879, 400] on link "[PERSON_NAME] ora" at bounding box center [943, 393] width 180 height 33
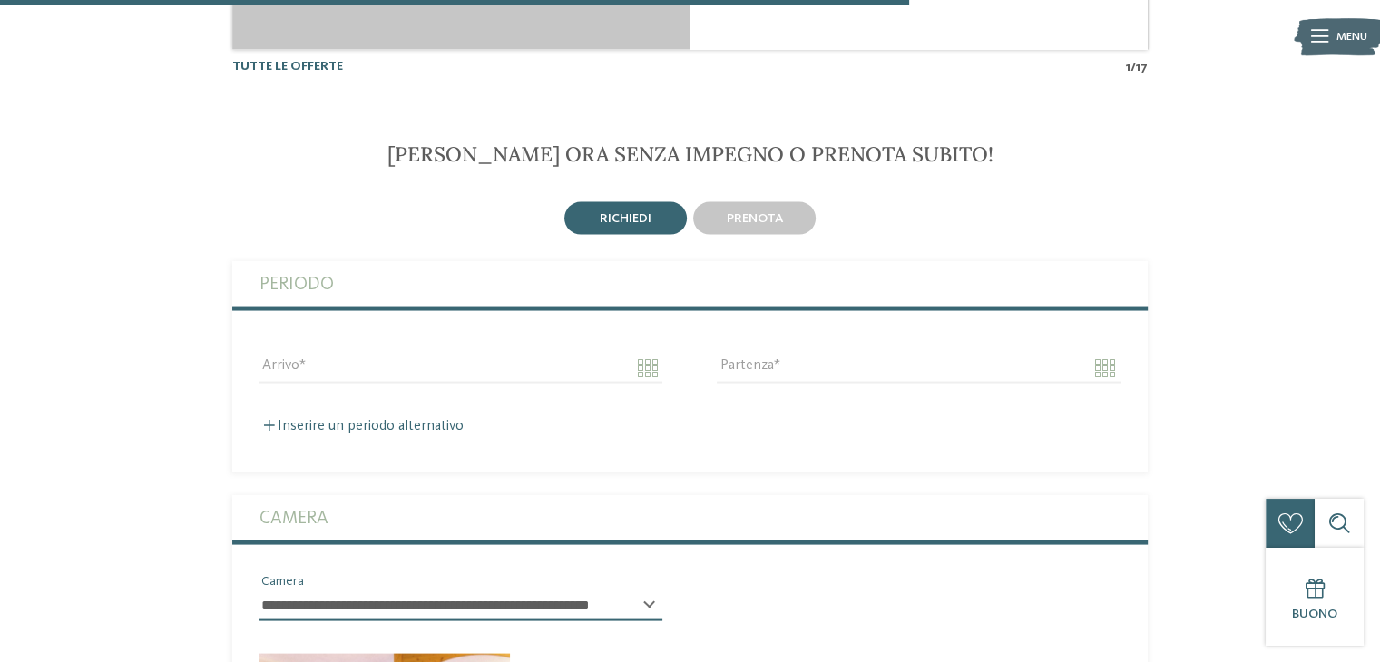
scroll to position [3613, 0]
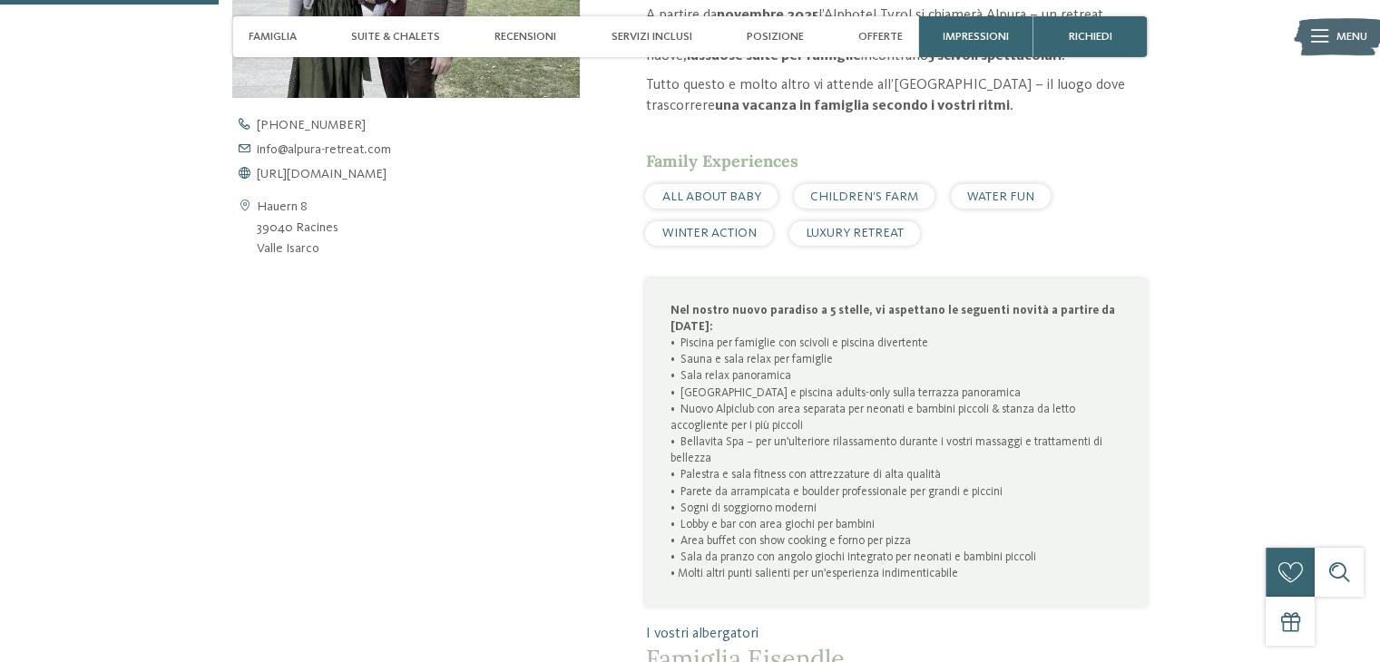
scroll to position [812, 0]
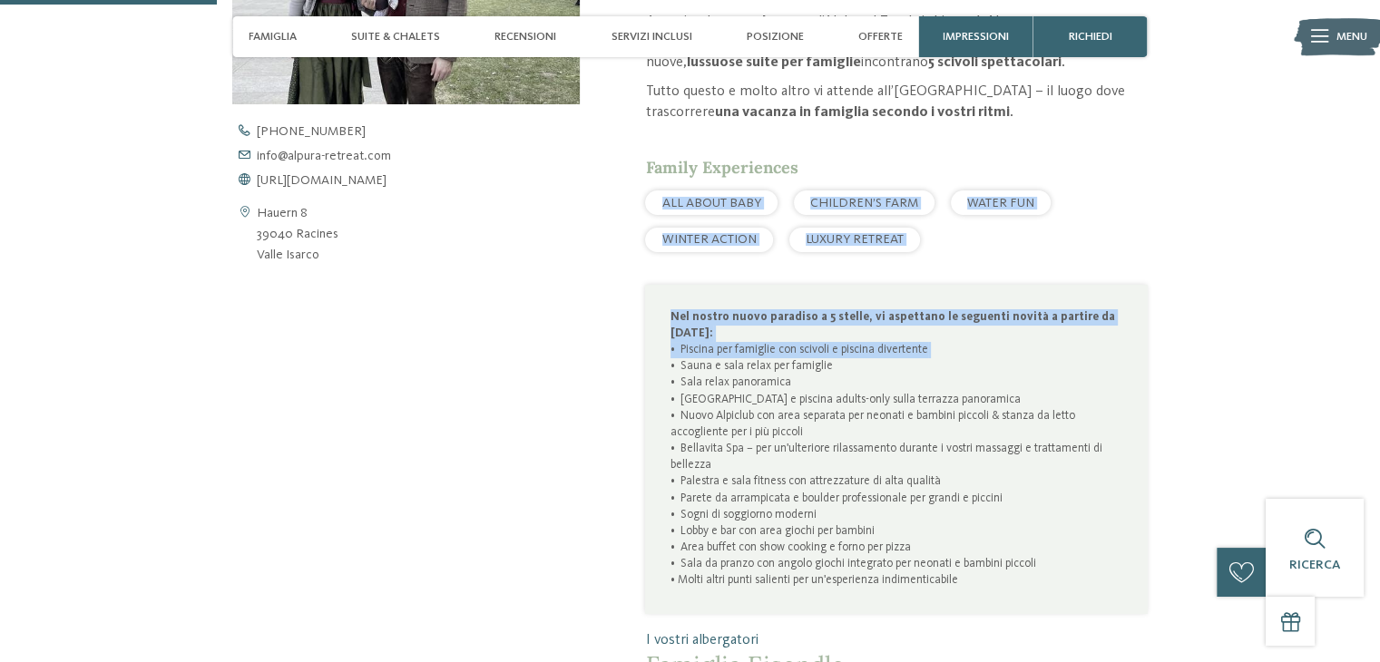
drag, startPoint x: 1366, startPoint y: 132, endPoint x: 585, endPoint y: 368, distance: 815.0
click at [1132, 183] on div "Family Experiences ALL ABOUT BABY CHILDREN’S FARM WATER FUN WINTER ACTION LUXUR…" at bounding box center [896, 204] width 502 height 96
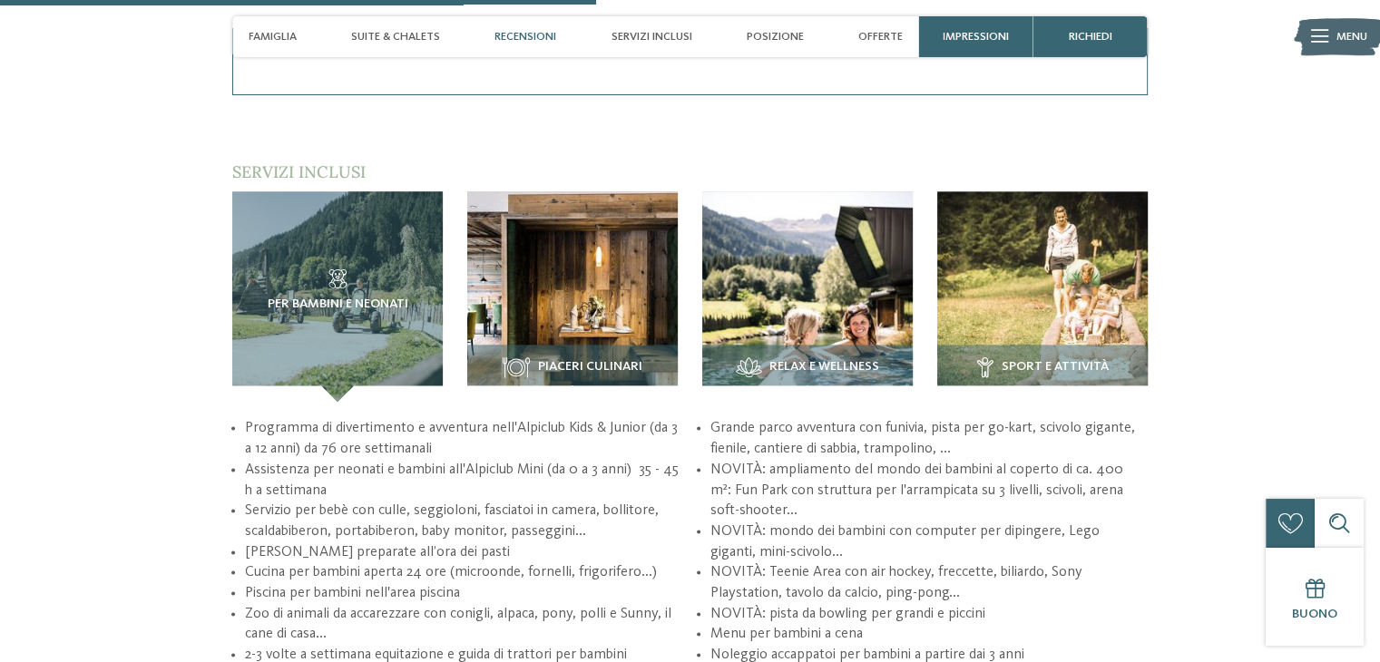
scroll to position [2257, 0]
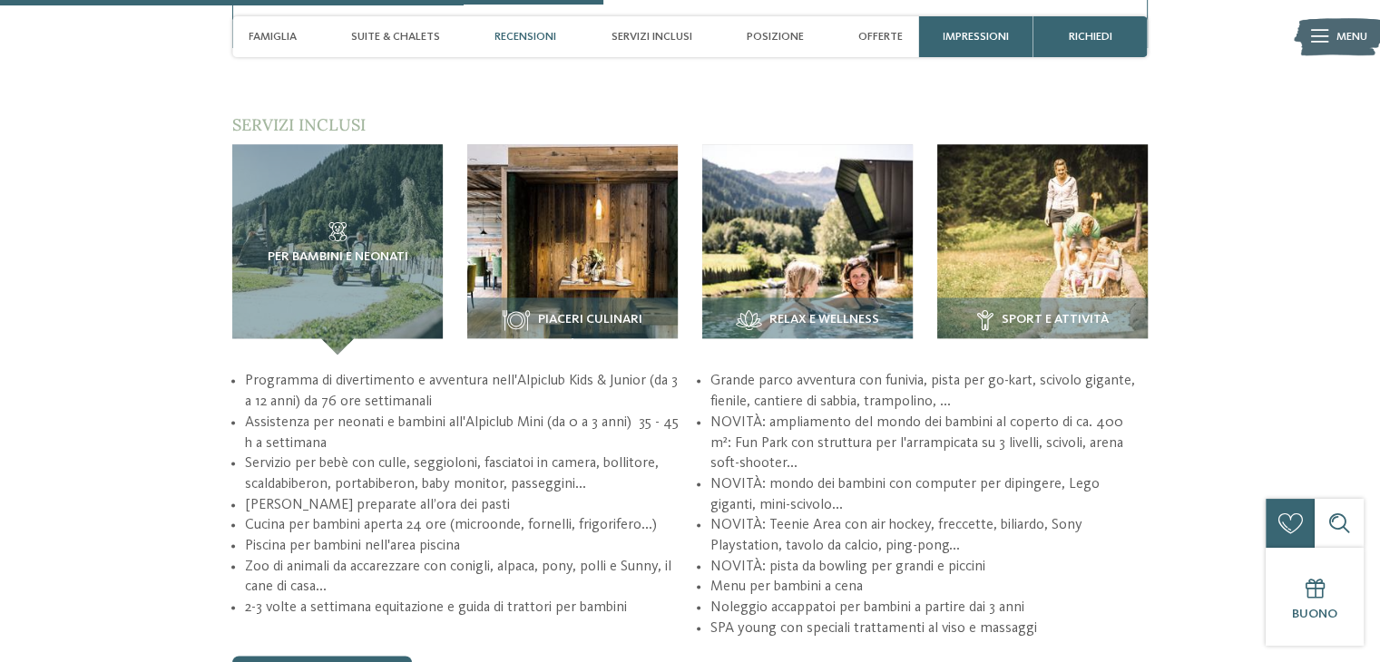
click at [1353, 303] on div "torna alla panoramica degli alberghi Apertura inverno 2025 da . ." at bounding box center [690, 294] width 1380 height 4939
drag, startPoint x: 1017, startPoint y: 542, endPoint x: 1027, endPoint y: 545, distance: 10.6
click at [1027, 545] on li "NOVITÀ: Teenie Area con air hockey, freccette, biliardo, Sony Playstation, tavo…" at bounding box center [929, 535] width 437 height 41
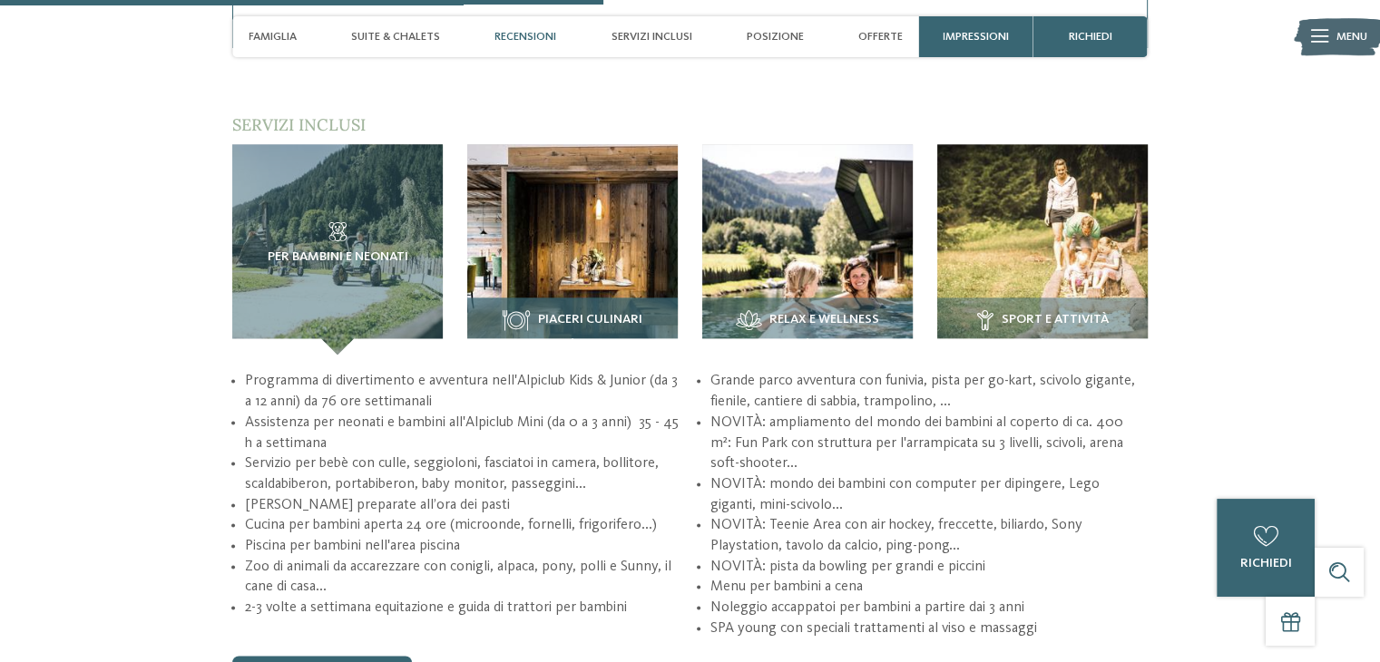
click at [515, 258] on img at bounding box center [572, 249] width 211 height 211
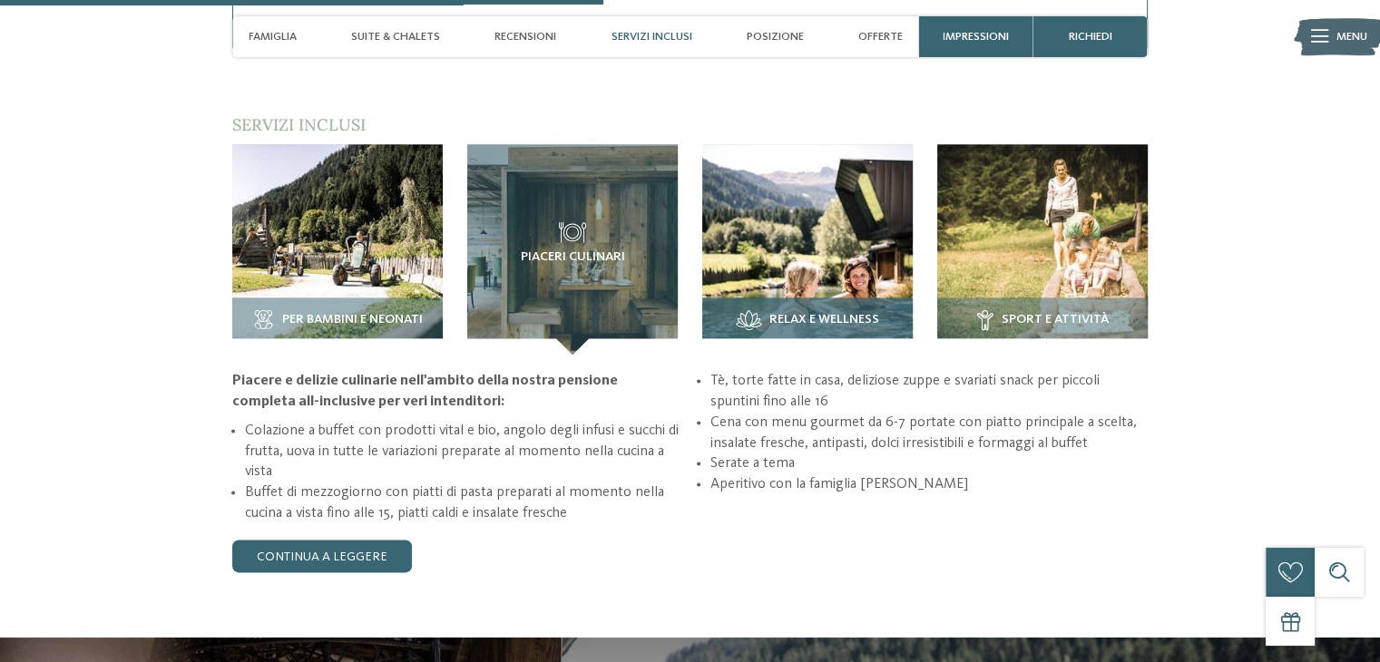
click at [820, 286] on img at bounding box center [807, 249] width 211 height 211
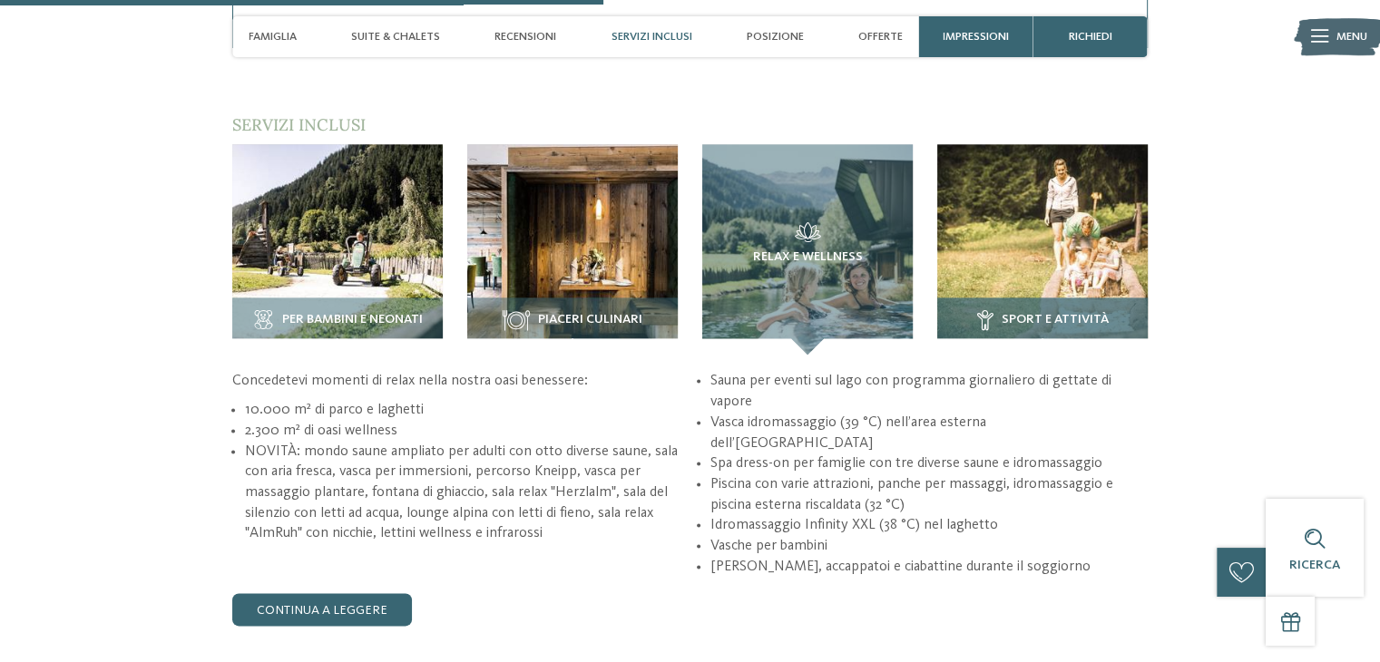
click at [995, 238] on img at bounding box center [1042, 249] width 211 height 211
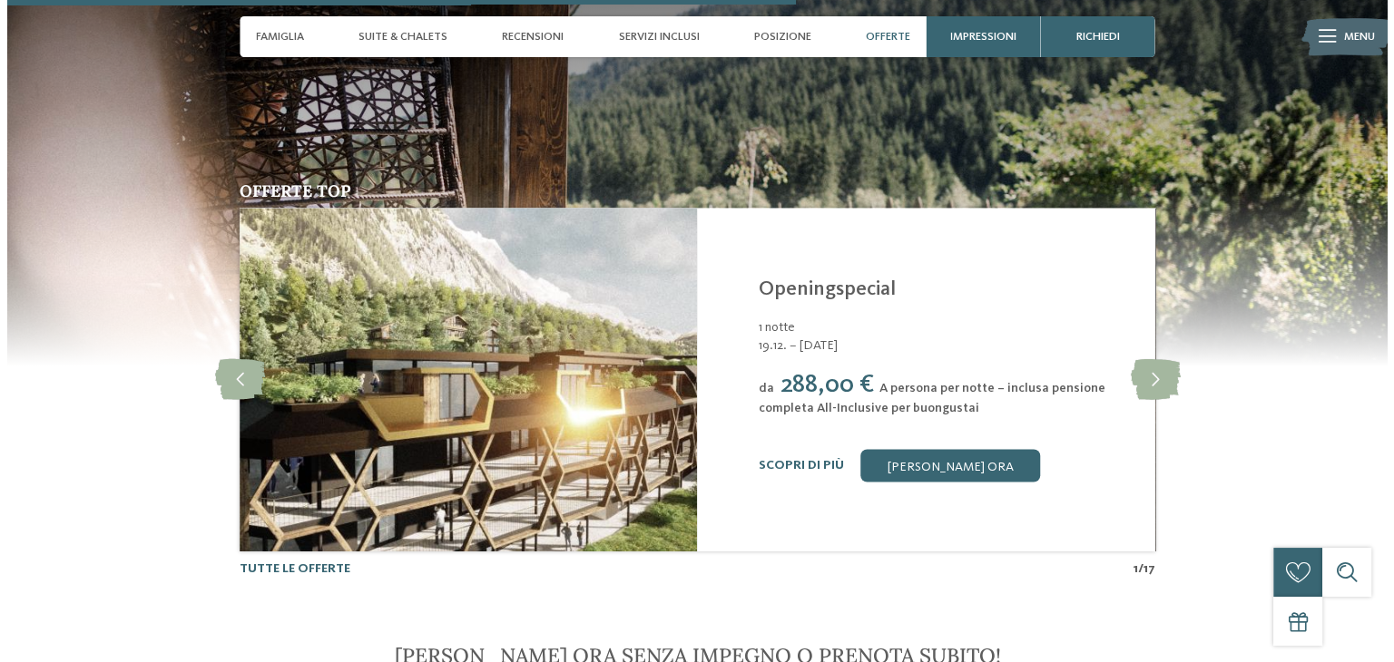
scroll to position [2966, 0]
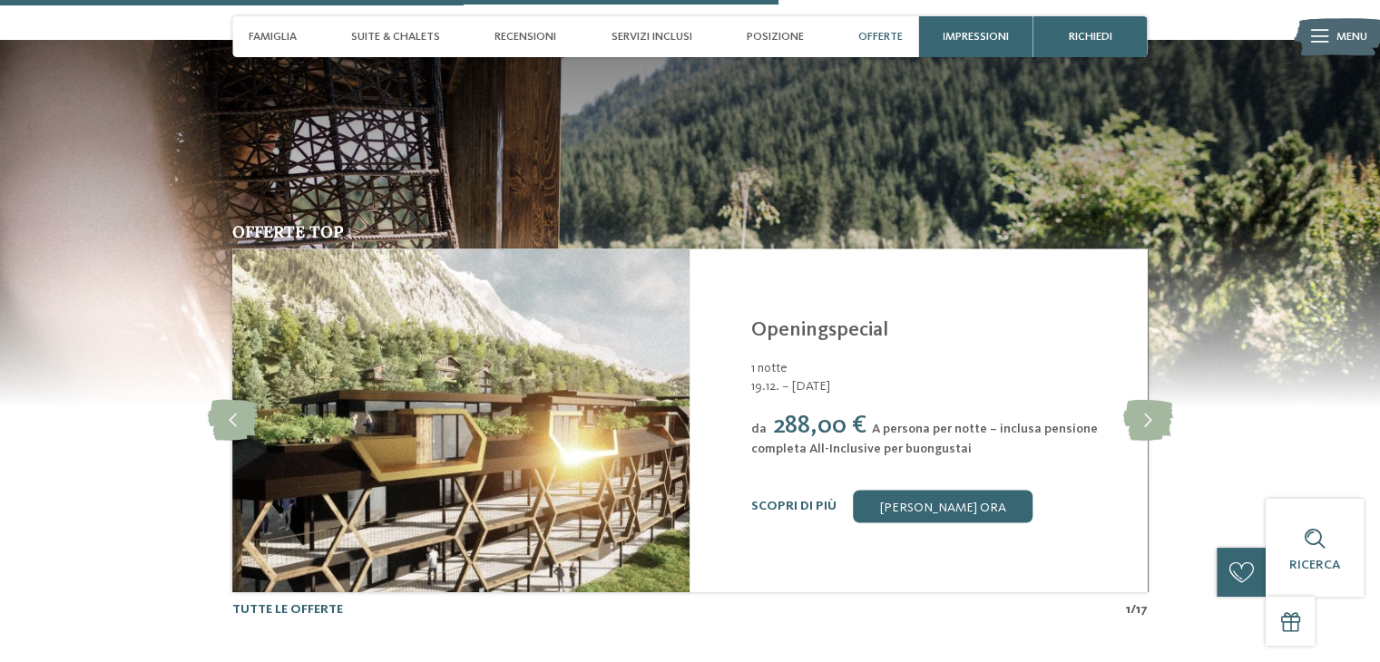
click at [1009, 324] on h3 "Openingspecial" at bounding box center [939, 331] width 376 height 25
click at [1162, 432] on icon at bounding box center [1148, 420] width 50 height 41
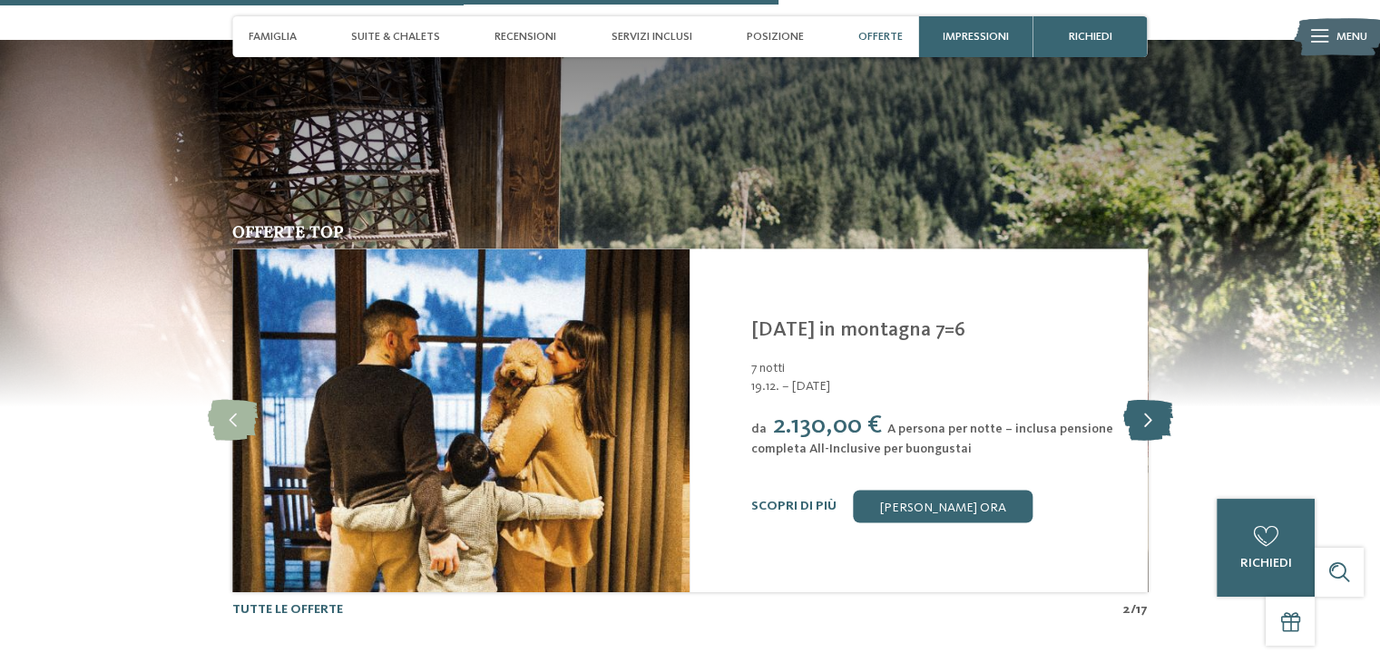
click at [1132, 422] on icon at bounding box center [1148, 420] width 50 height 41
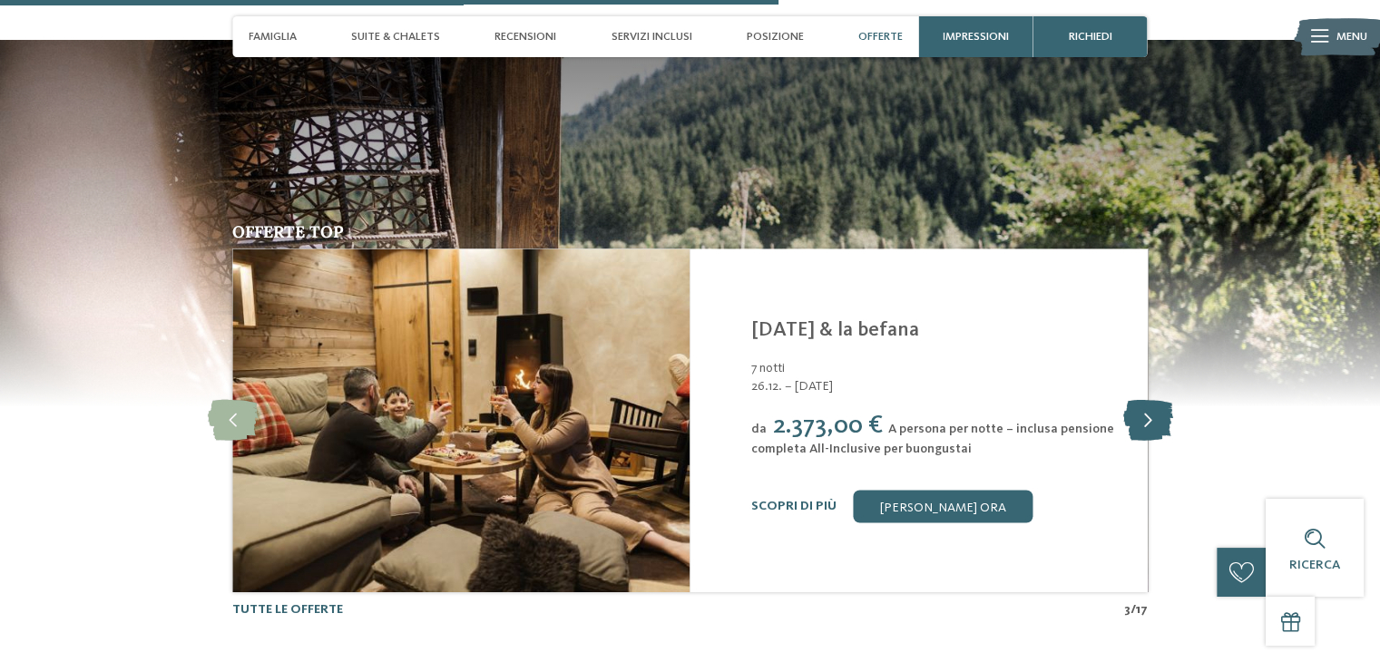
click at [1132, 422] on icon at bounding box center [1148, 420] width 50 height 41
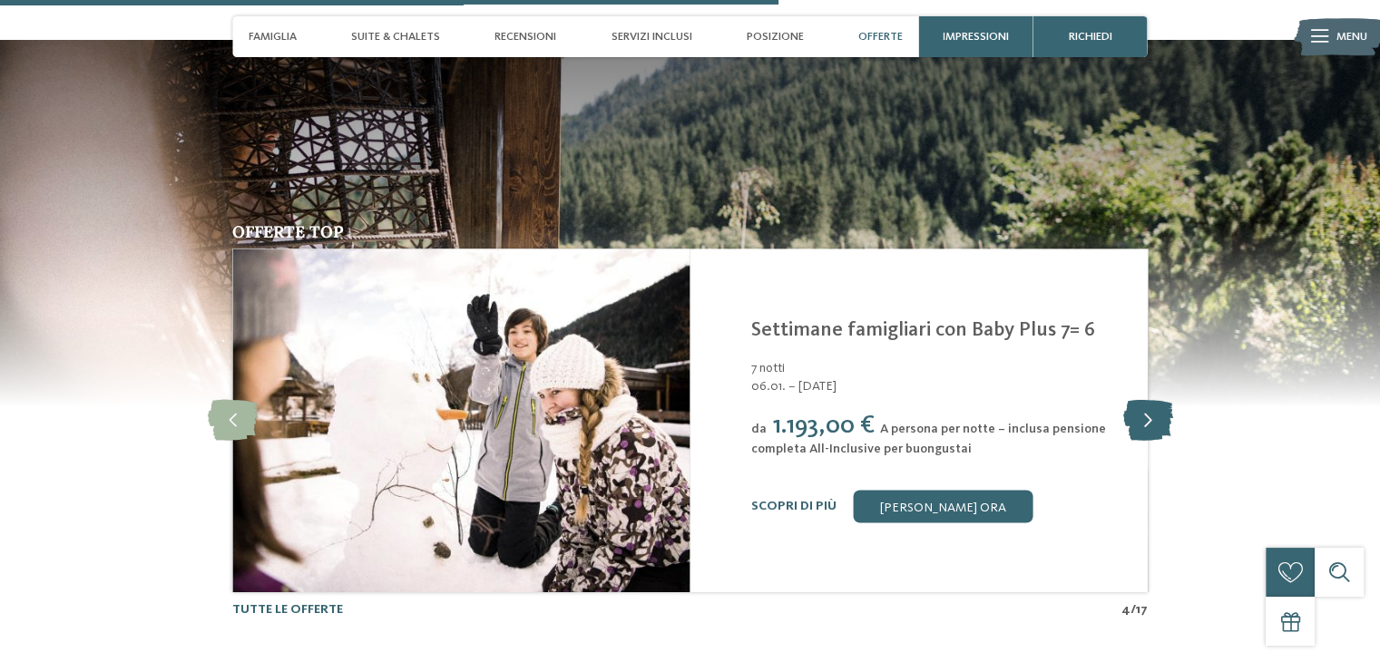
click at [1132, 422] on icon at bounding box center [1148, 420] width 50 height 41
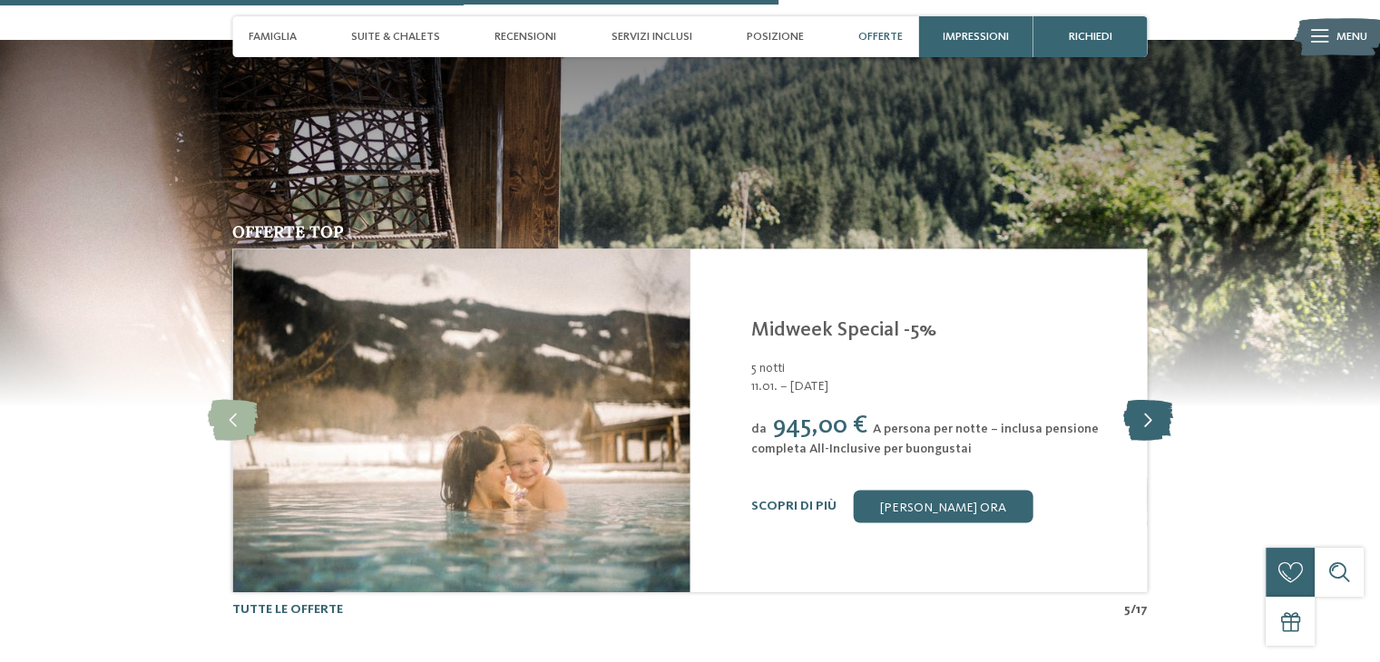
click at [1132, 422] on icon at bounding box center [1148, 420] width 50 height 41
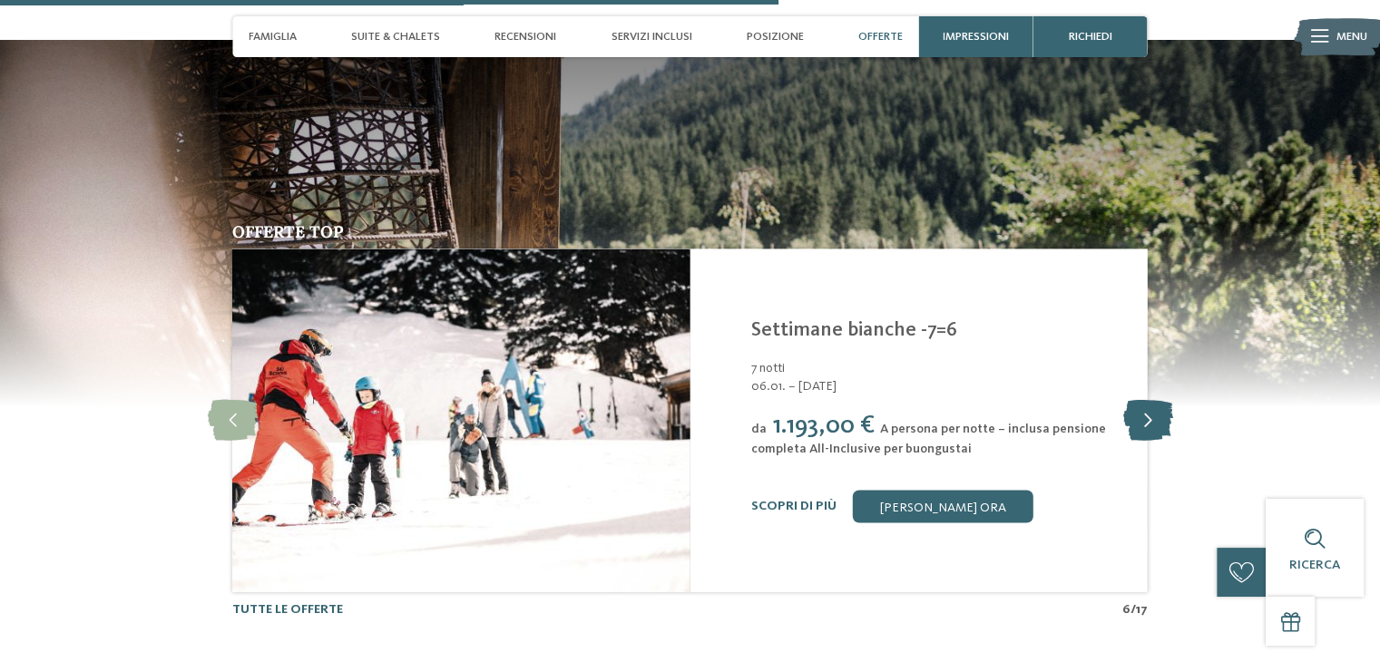
click at [1132, 422] on icon at bounding box center [1148, 420] width 50 height 41
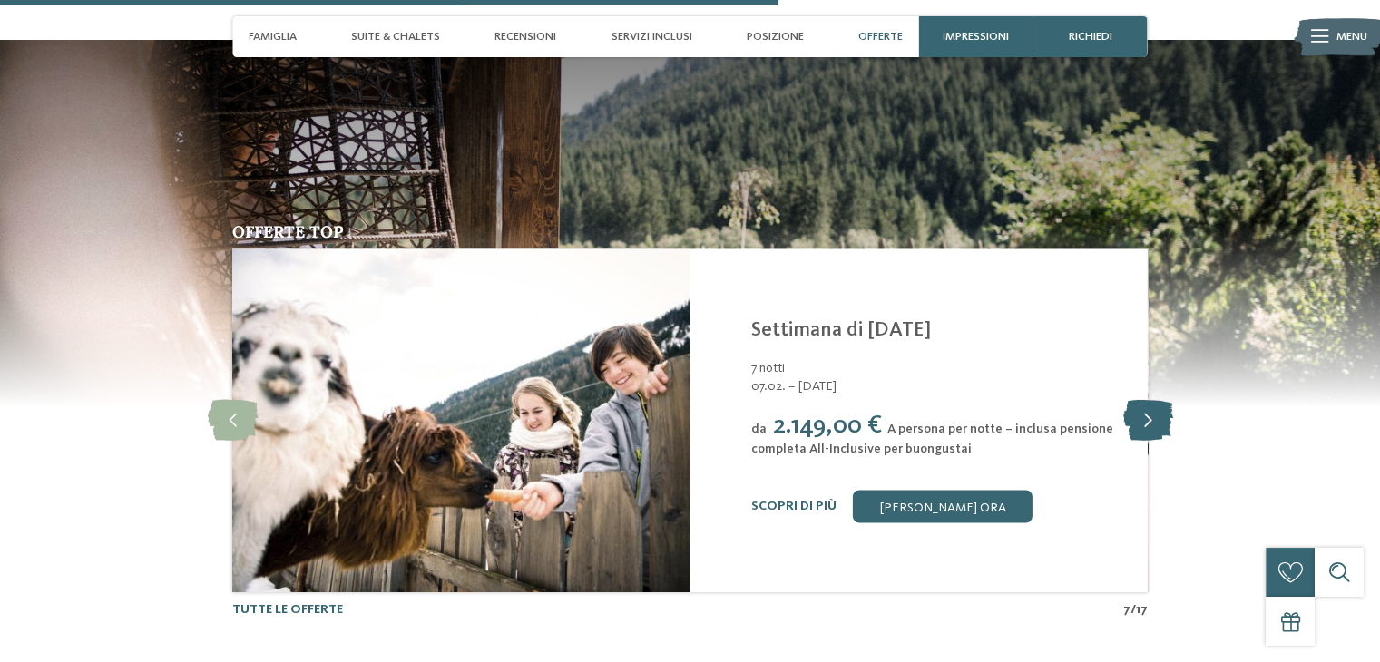
click at [1132, 422] on icon at bounding box center [1148, 420] width 50 height 41
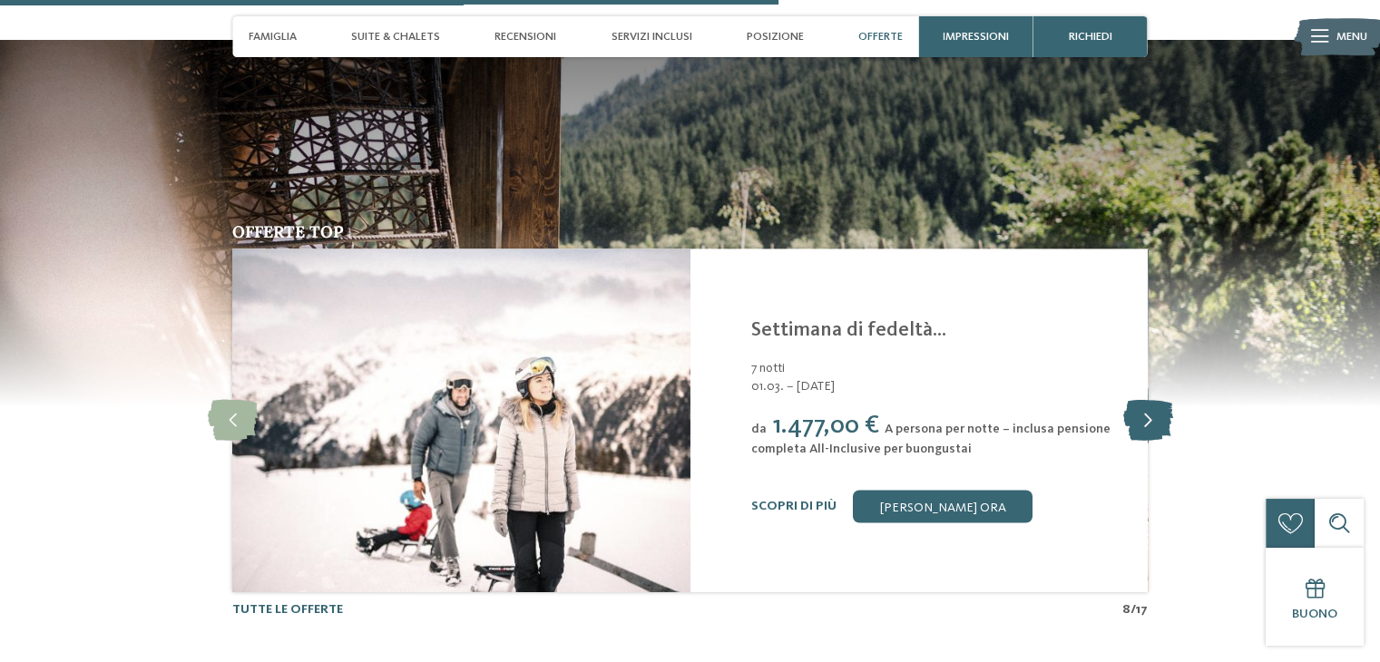
click at [1132, 422] on icon at bounding box center [1148, 420] width 50 height 41
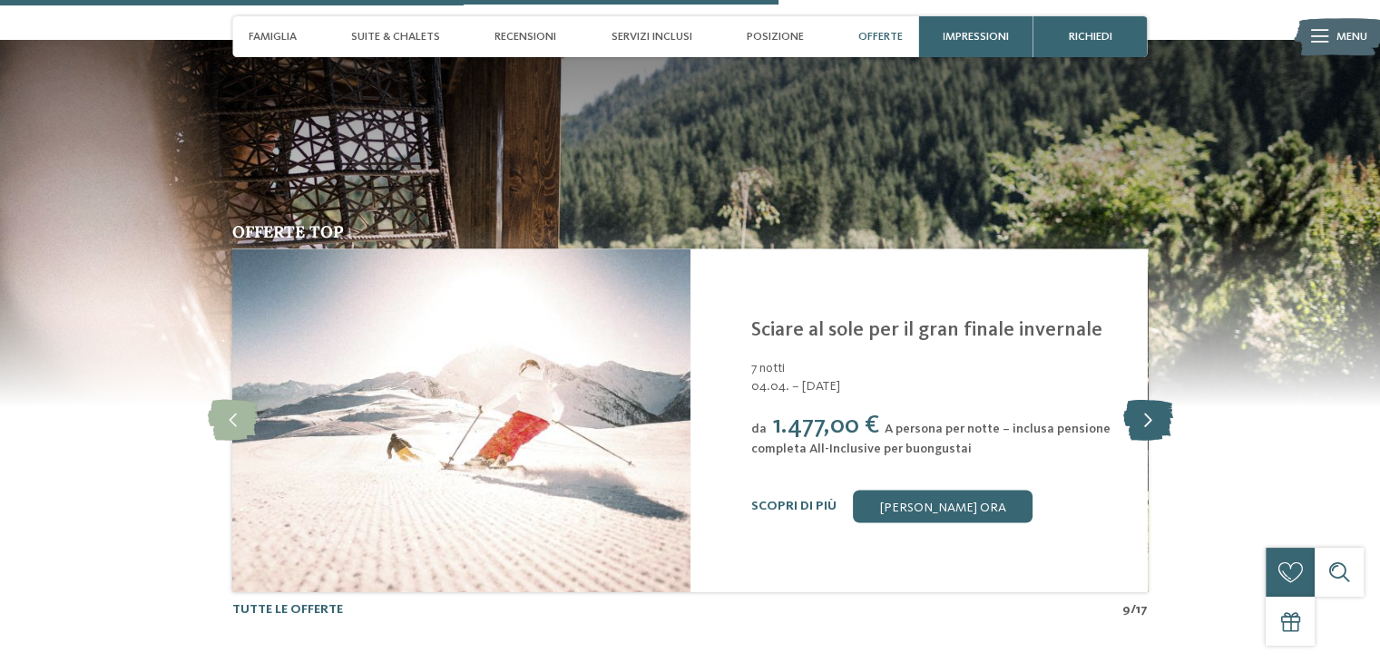
click at [1134, 422] on icon at bounding box center [1148, 420] width 50 height 41
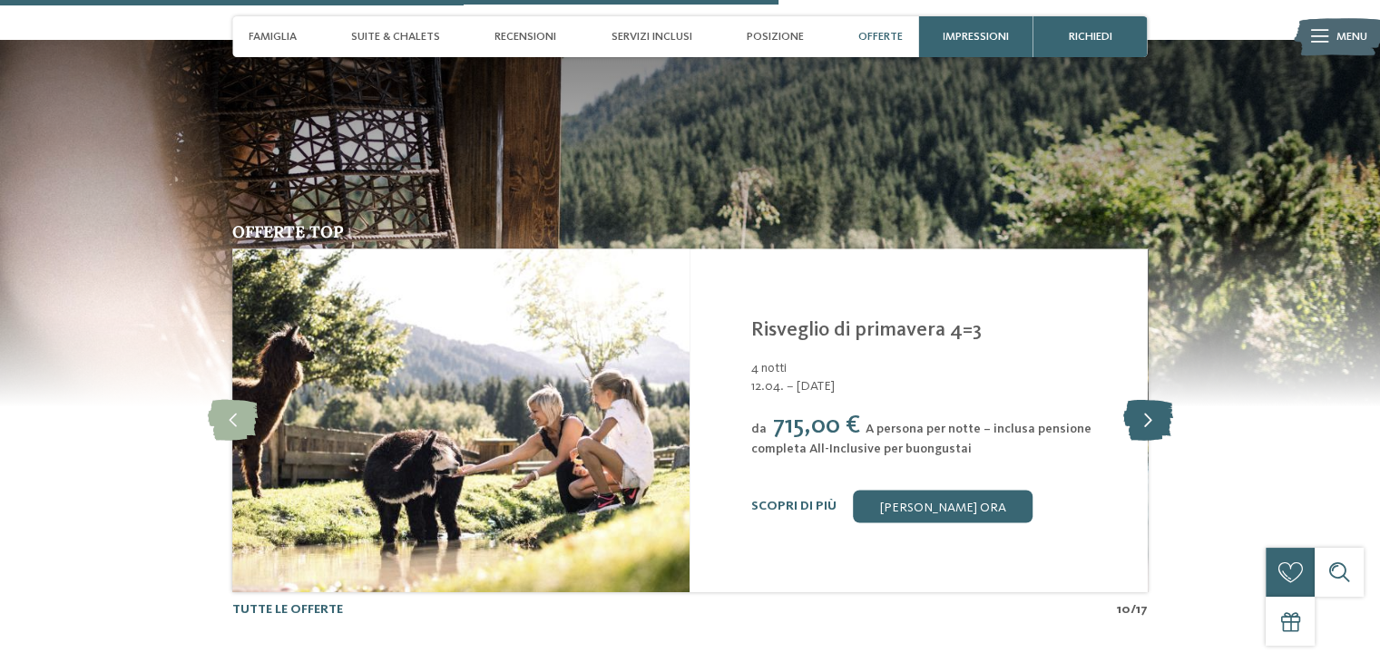
click at [1134, 422] on icon at bounding box center [1148, 420] width 50 height 41
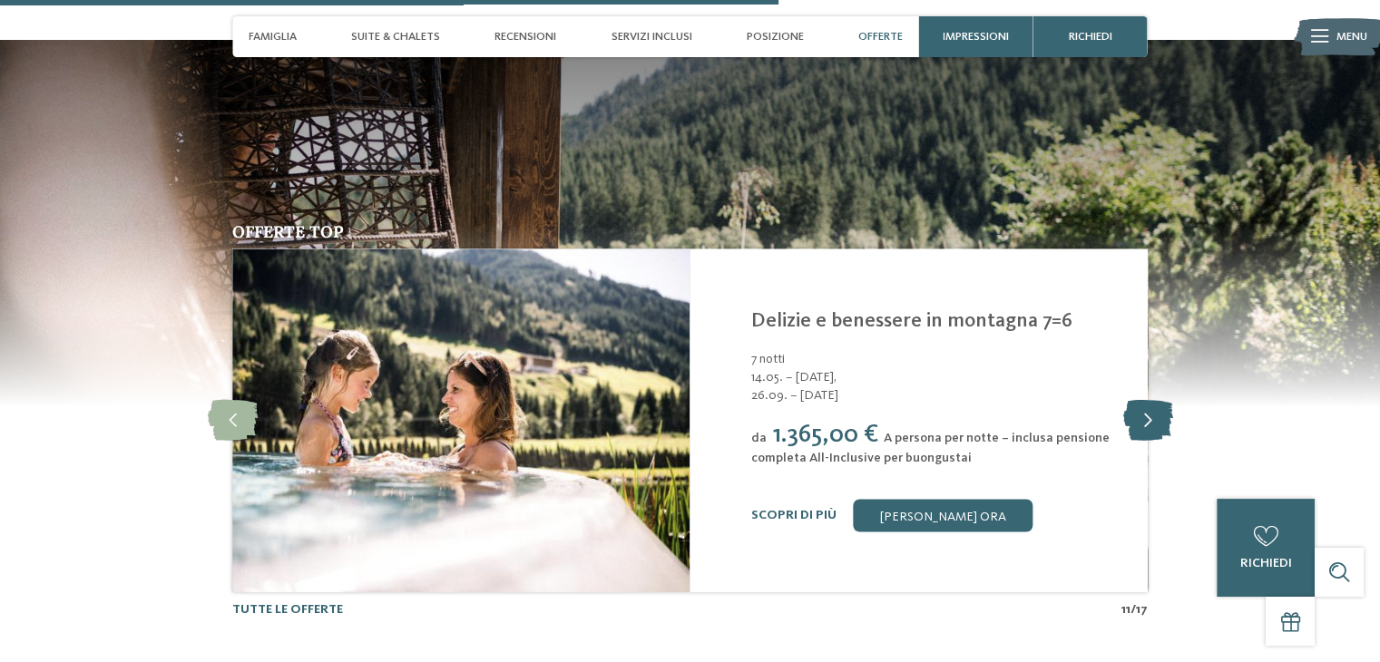
click at [1129, 421] on icon at bounding box center [1148, 420] width 50 height 41
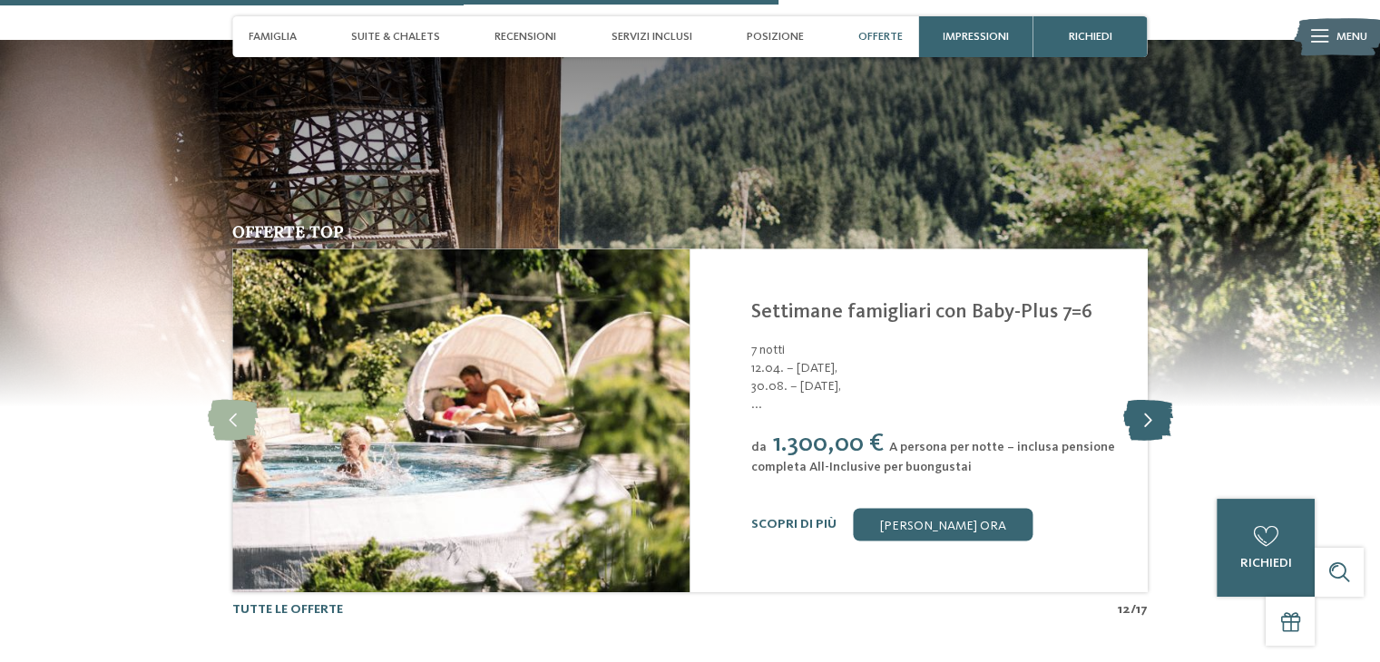
click at [1129, 421] on icon at bounding box center [1148, 420] width 50 height 41
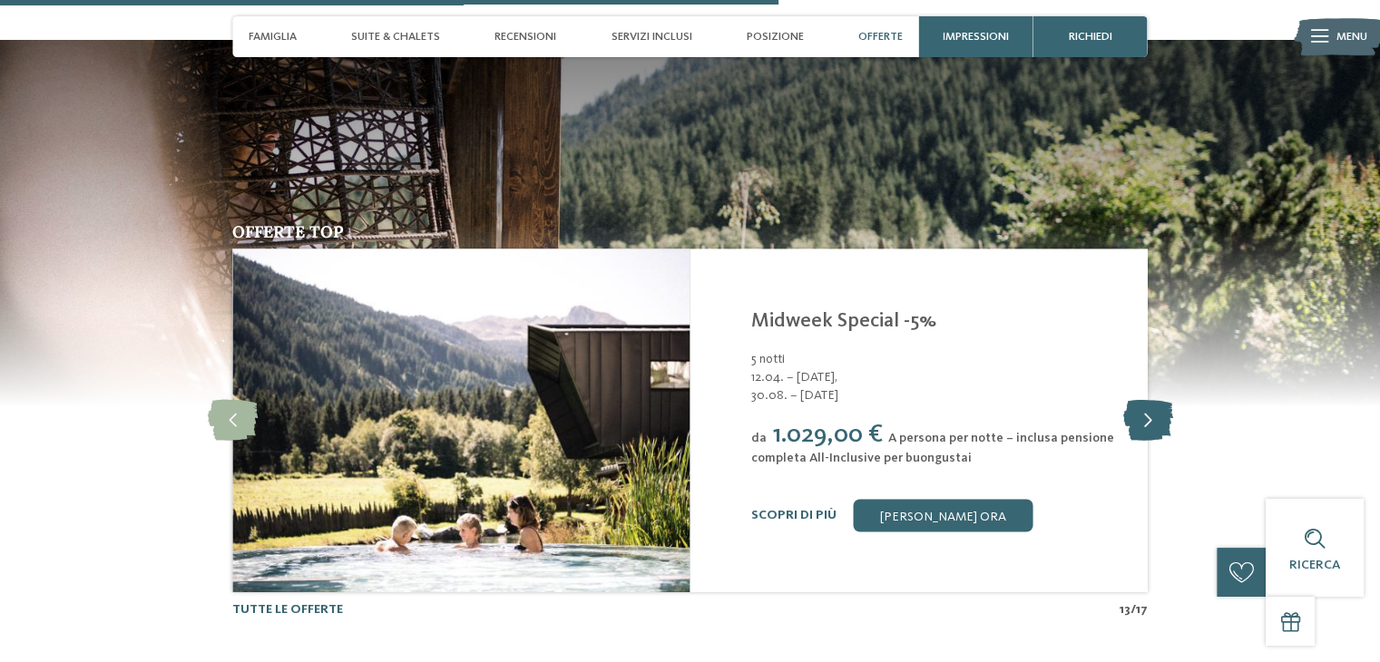
click at [1157, 420] on icon at bounding box center [1148, 420] width 50 height 41
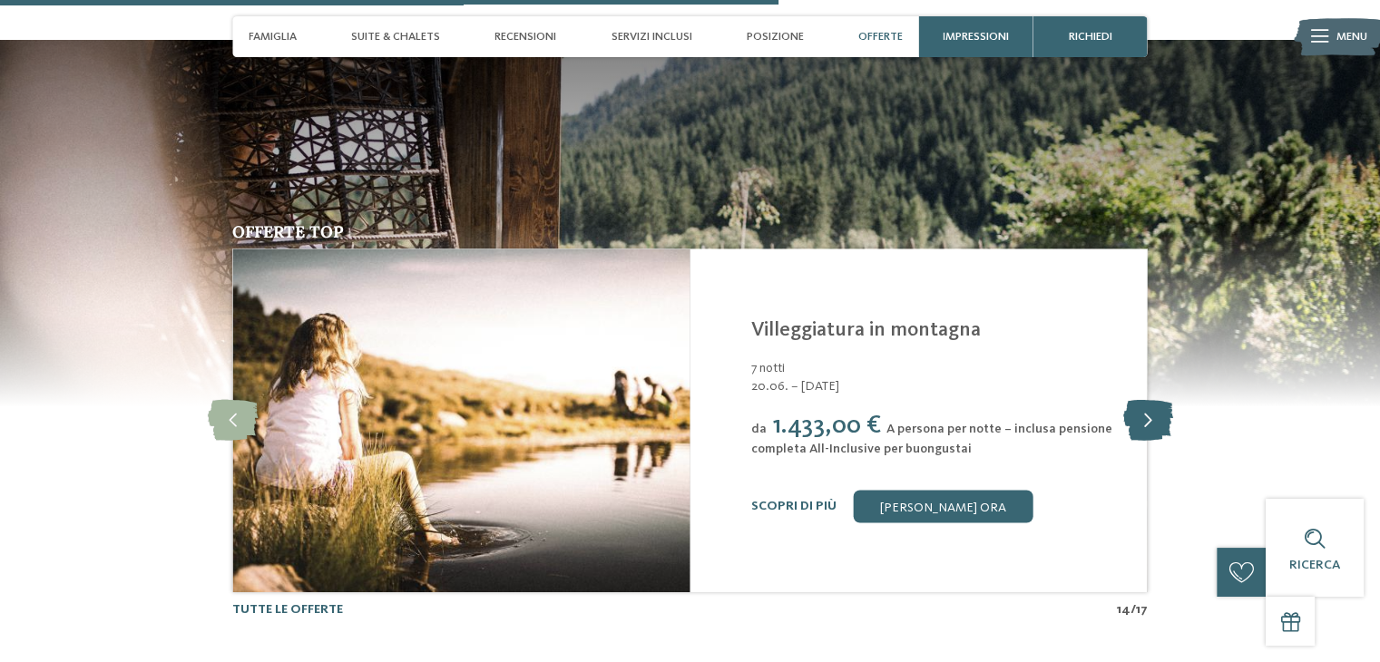
click at [1158, 429] on icon at bounding box center [1148, 420] width 50 height 41
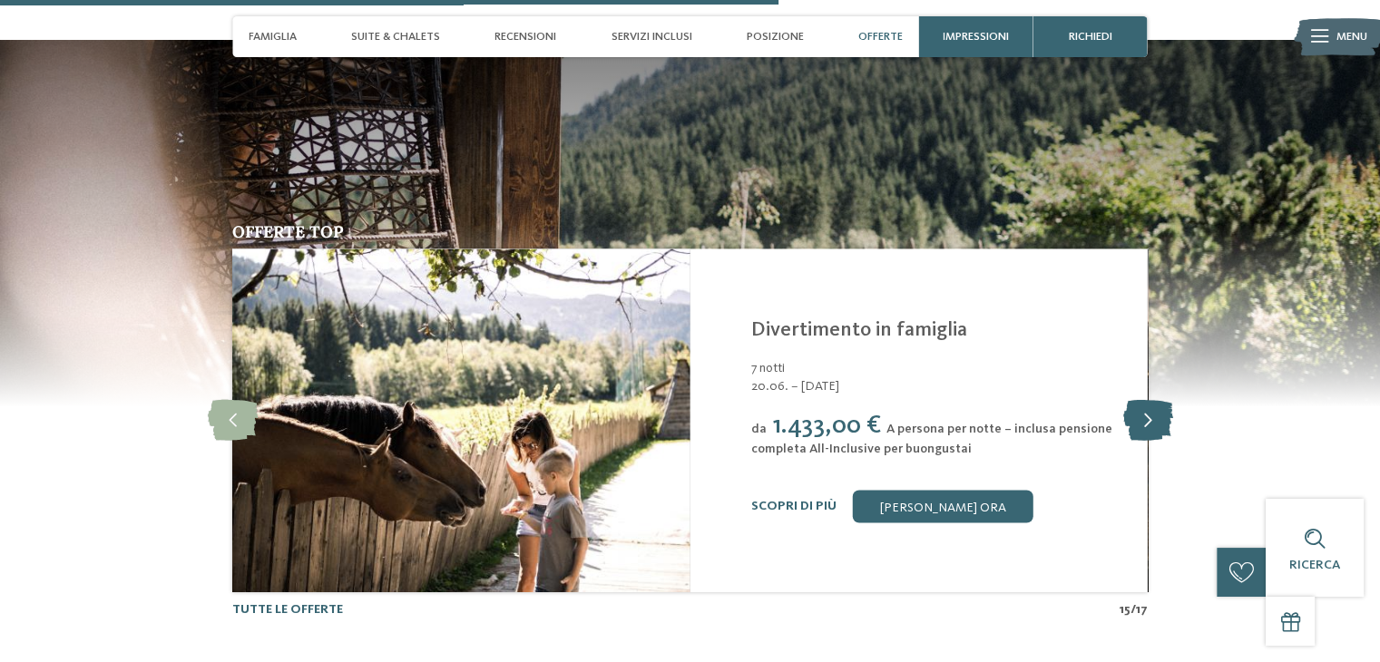
click at [1160, 424] on icon at bounding box center [1148, 420] width 50 height 41
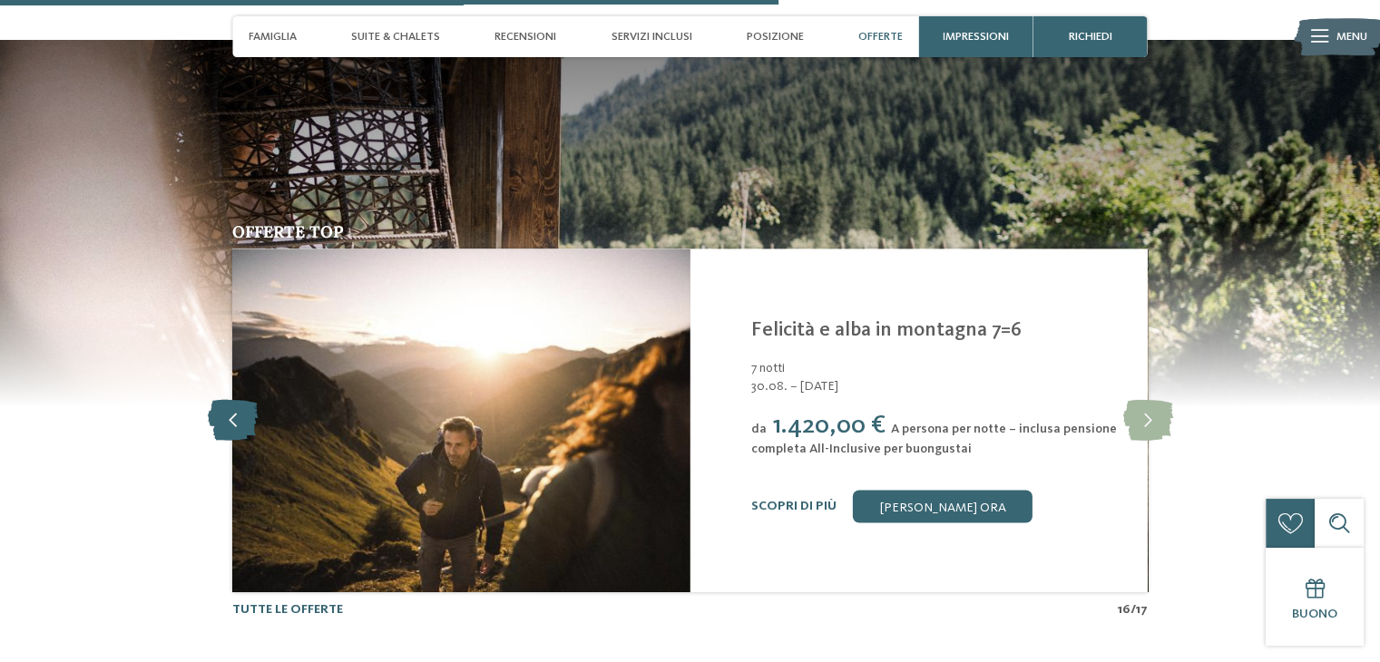
click at [219, 418] on icon at bounding box center [233, 420] width 50 height 41
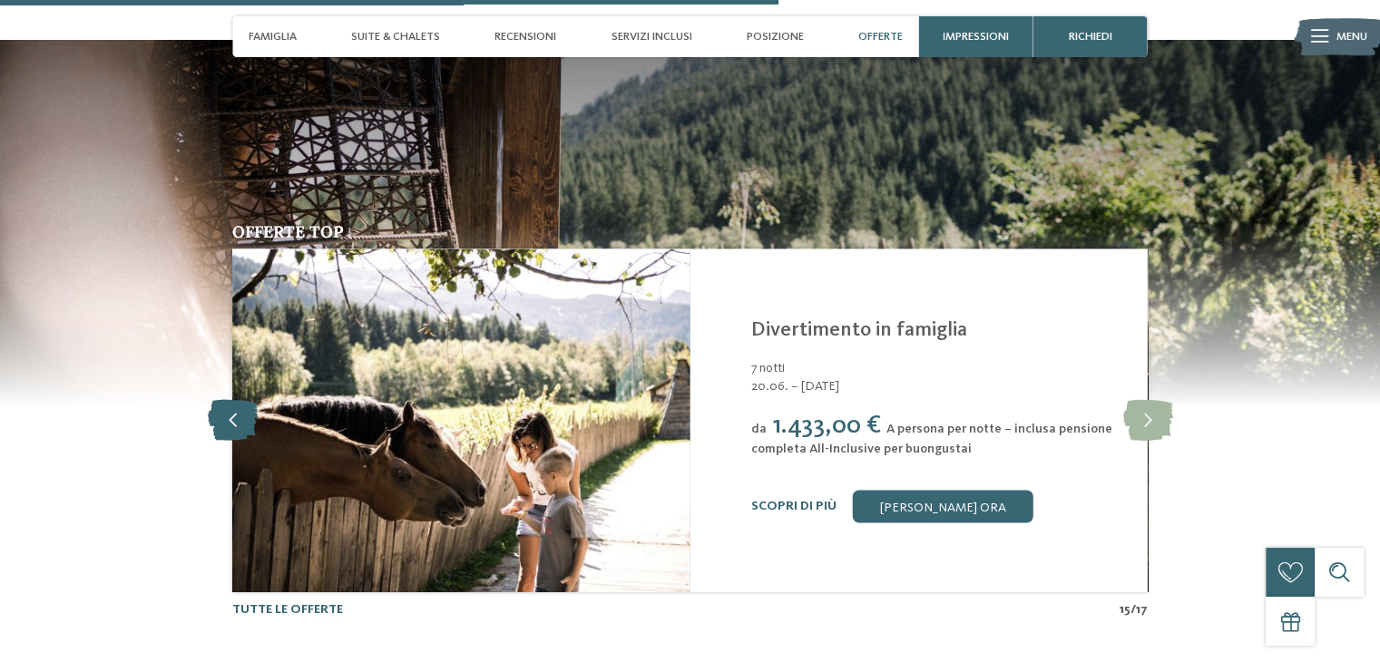
click at [219, 418] on icon at bounding box center [233, 420] width 50 height 41
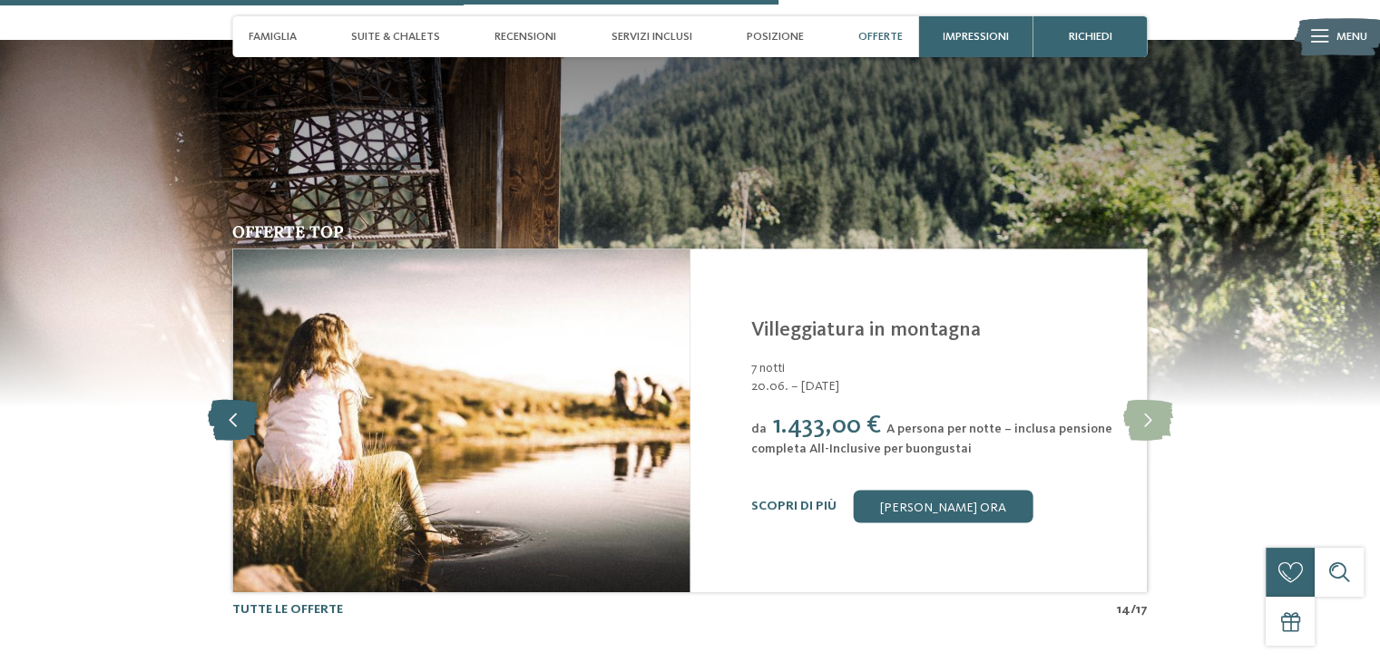
click at [219, 418] on icon at bounding box center [233, 420] width 50 height 41
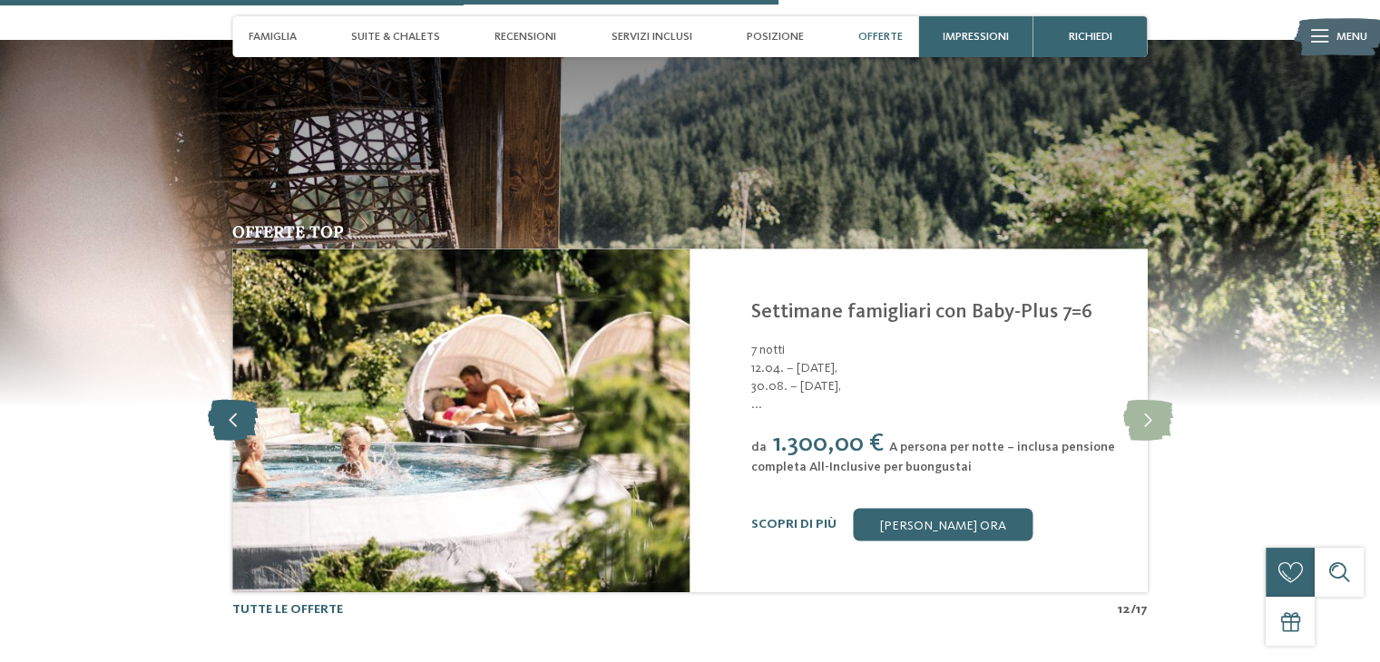
click at [219, 418] on icon at bounding box center [233, 420] width 50 height 41
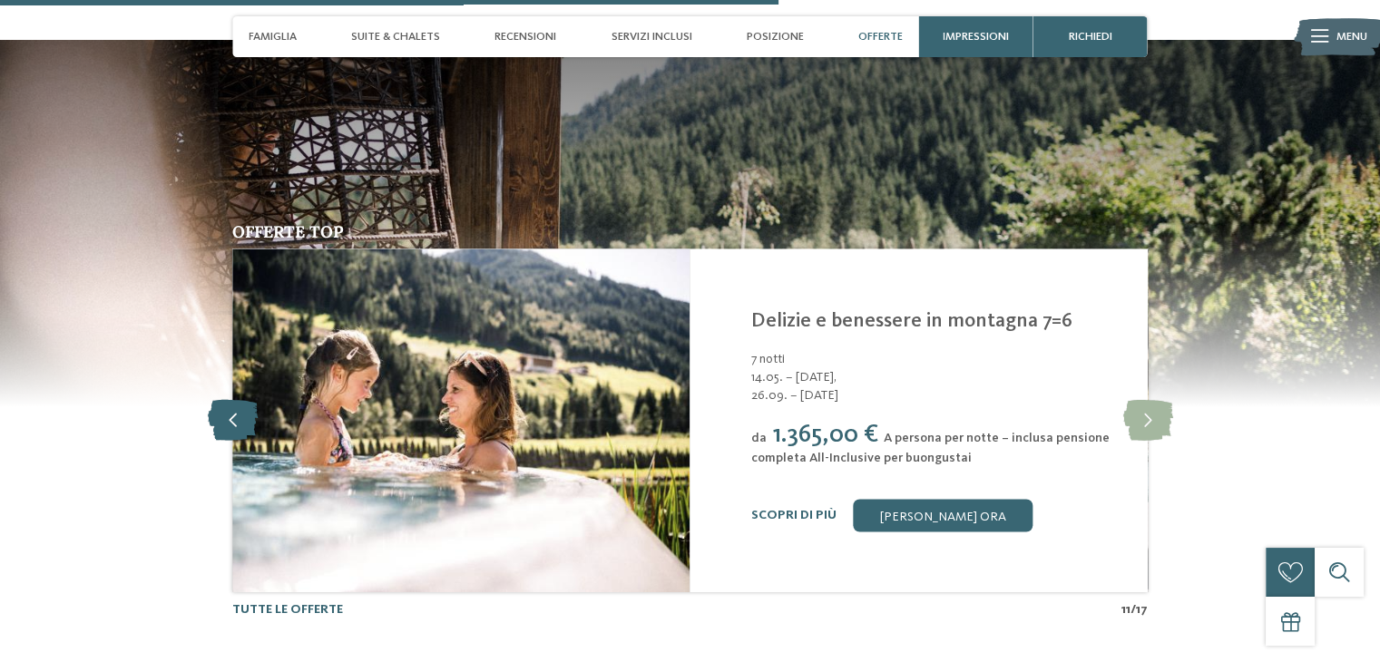
click at [219, 418] on icon at bounding box center [233, 420] width 50 height 41
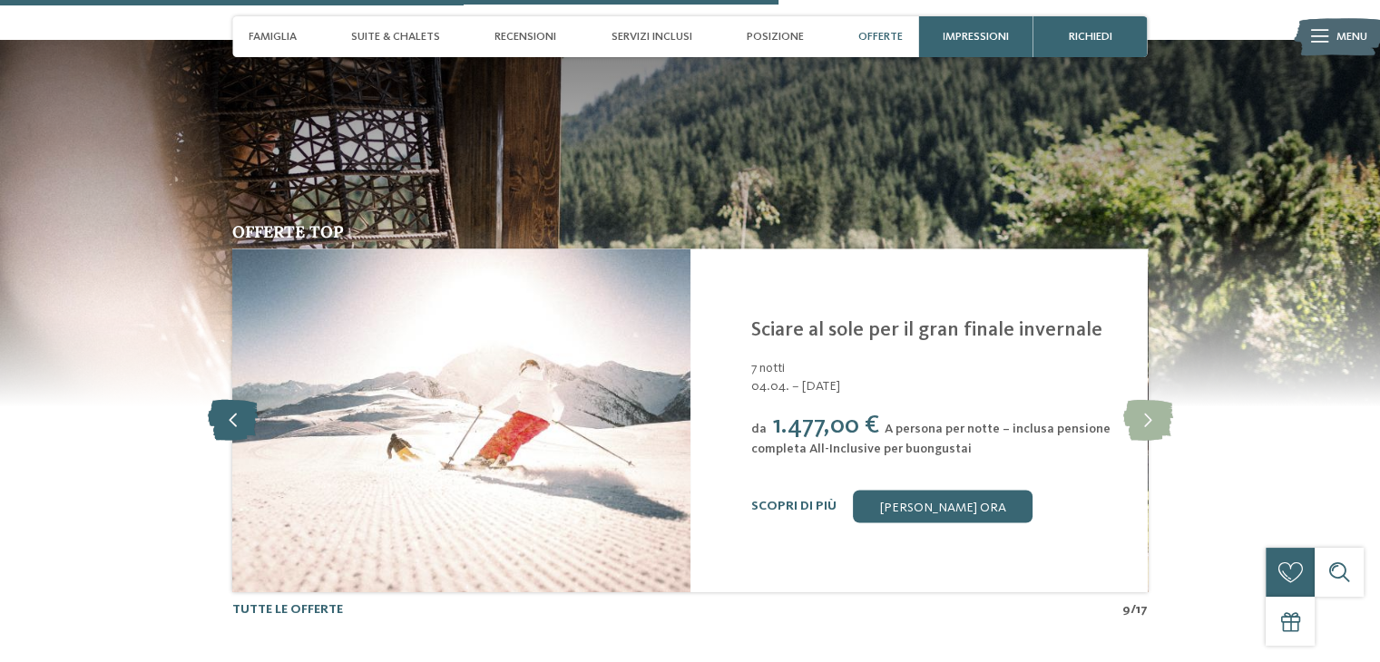
click at [219, 418] on icon at bounding box center [233, 420] width 50 height 41
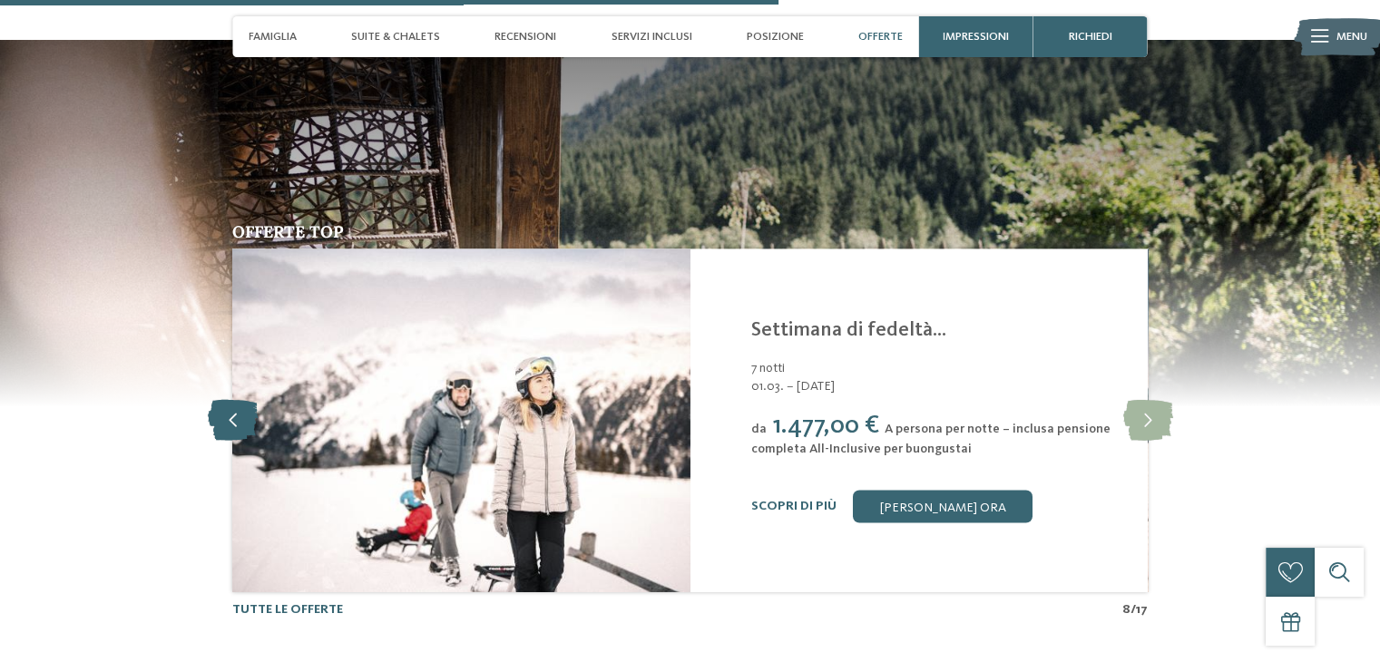
click at [219, 418] on icon at bounding box center [233, 420] width 50 height 41
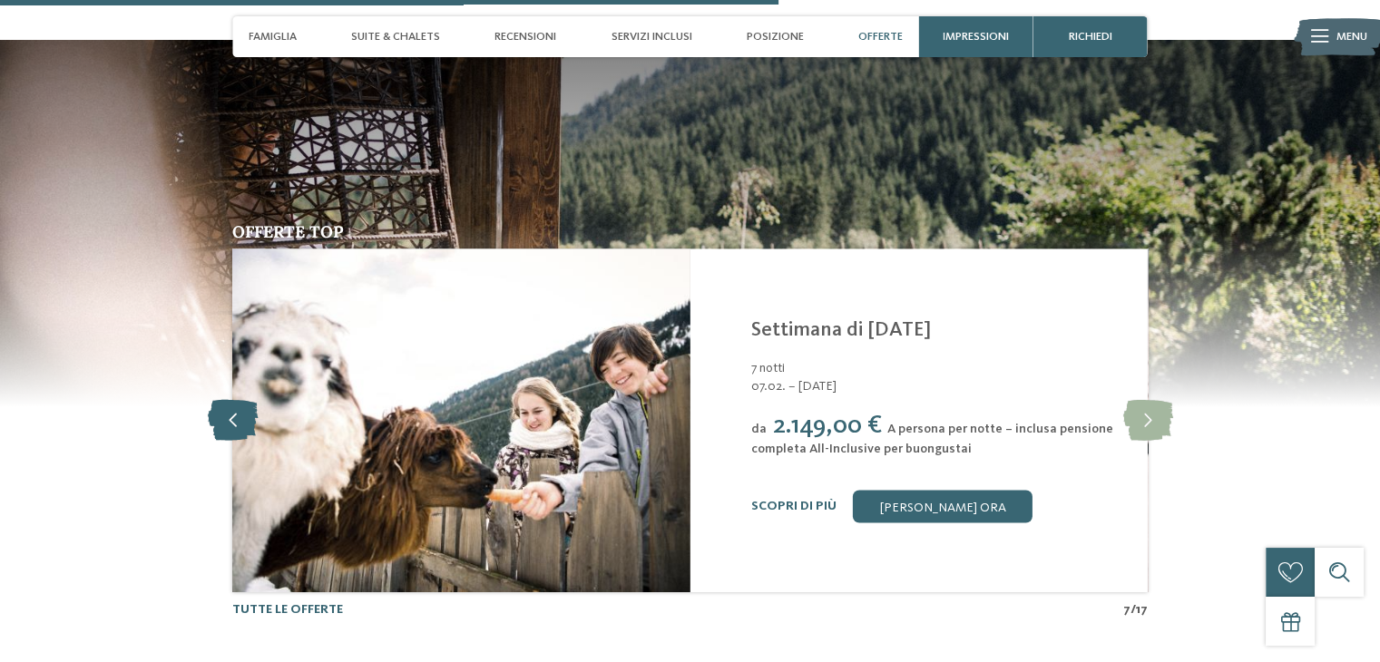
click at [219, 417] on icon at bounding box center [233, 420] width 50 height 41
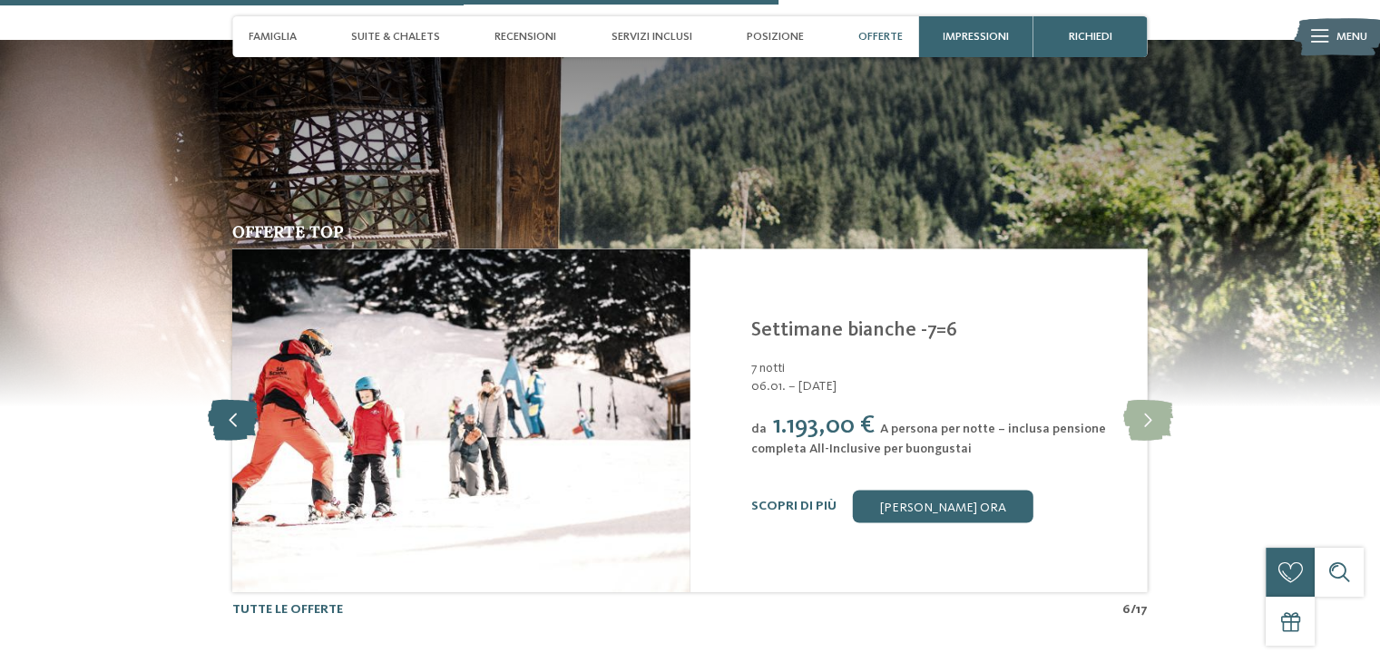
click at [219, 417] on icon at bounding box center [233, 420] width 50 height 41
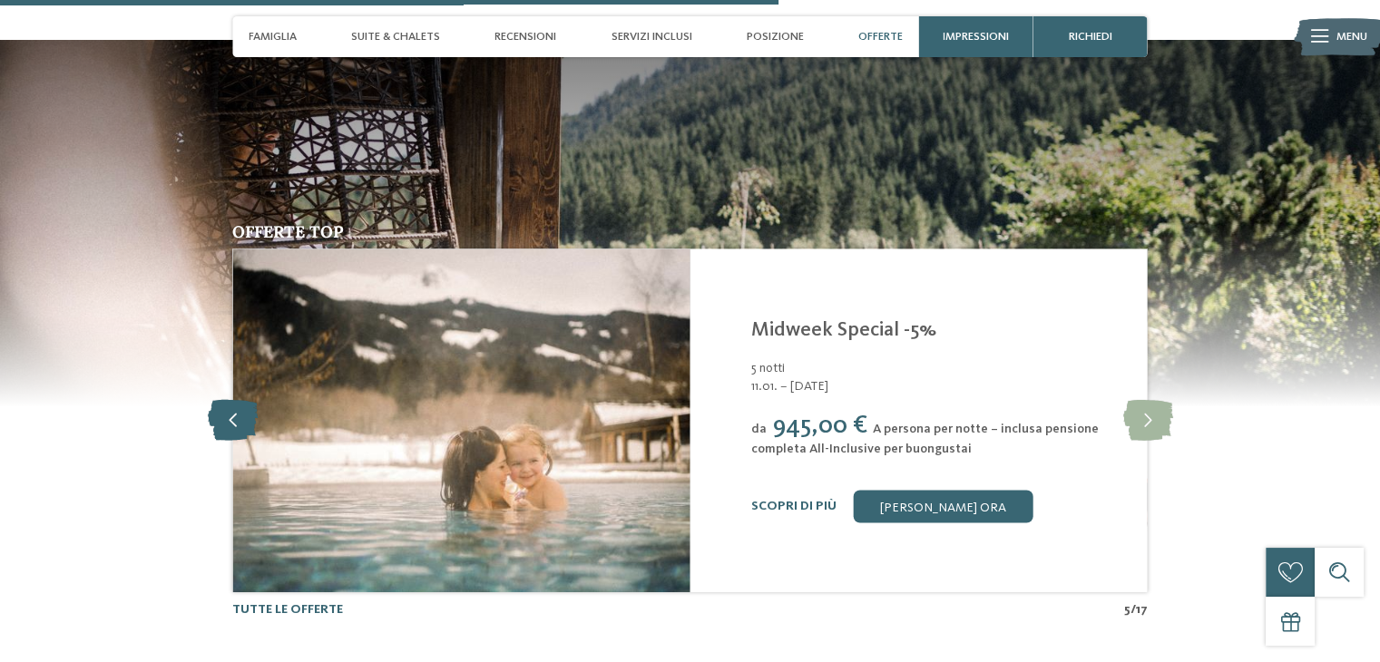
click at [219, 417] on icon at bounding box center [233, 420] width 50 height 41
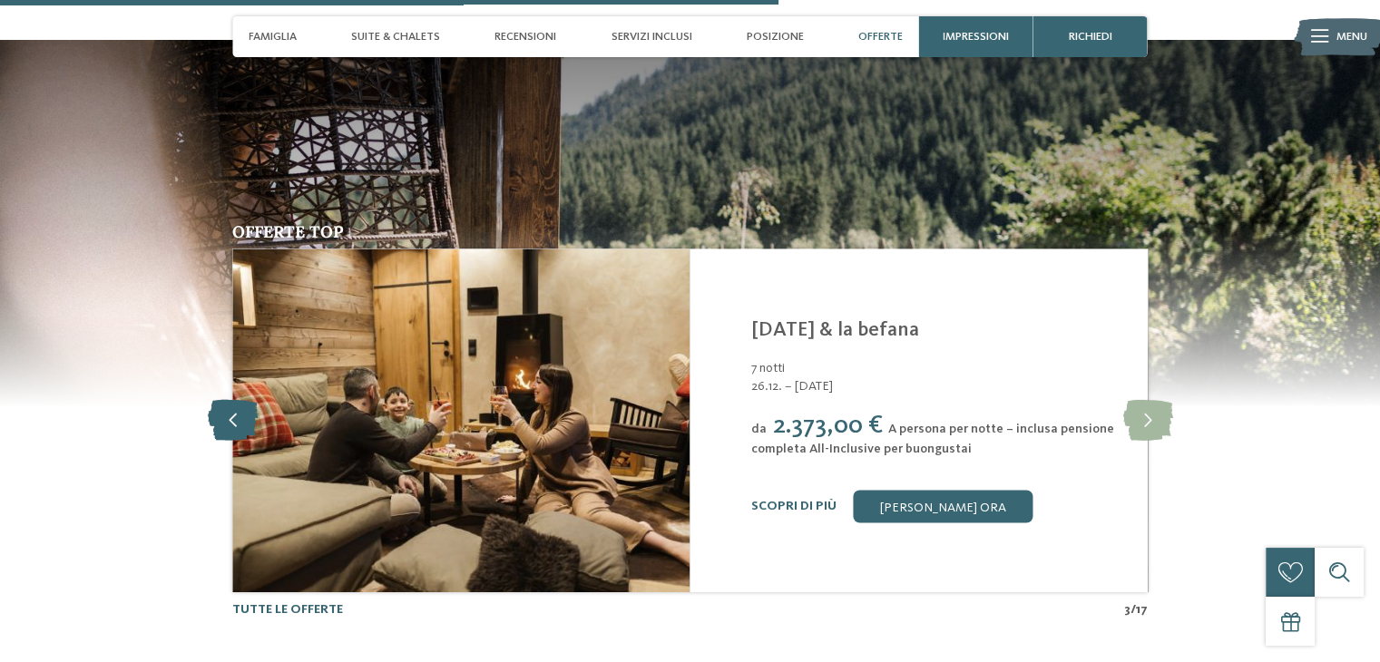
click at [219, 417] on icon at bounding box center [233, 420] width 50 height 41
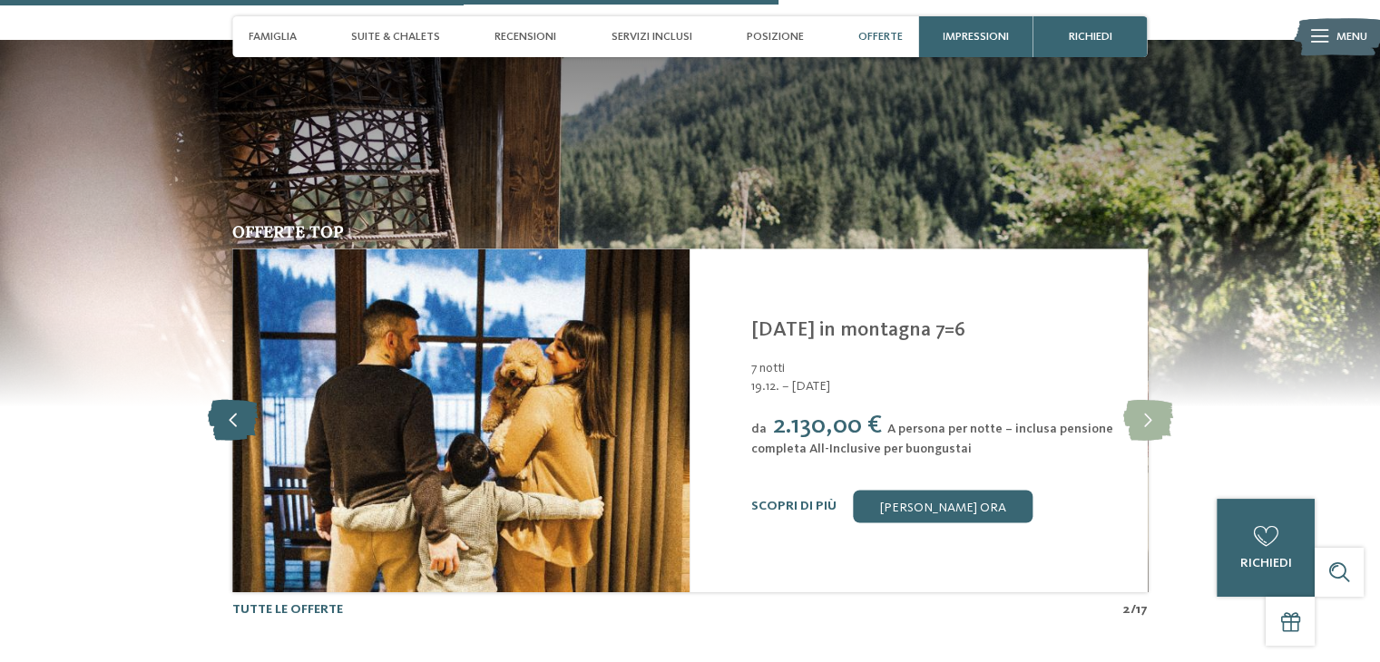
click at [219, 417] on icon at bounding box center [233, 420] width 50 height 41
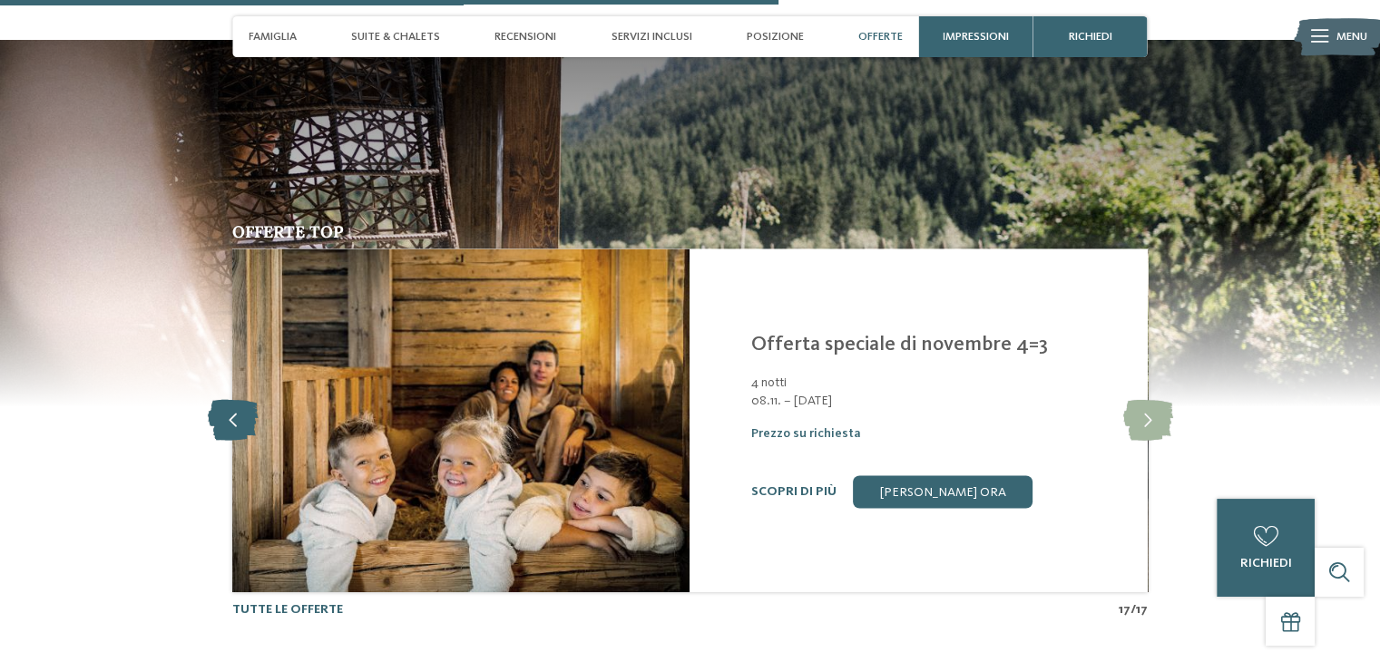
click at [219, 417] on icon at bounding box center [233, 420] width 50 height 41
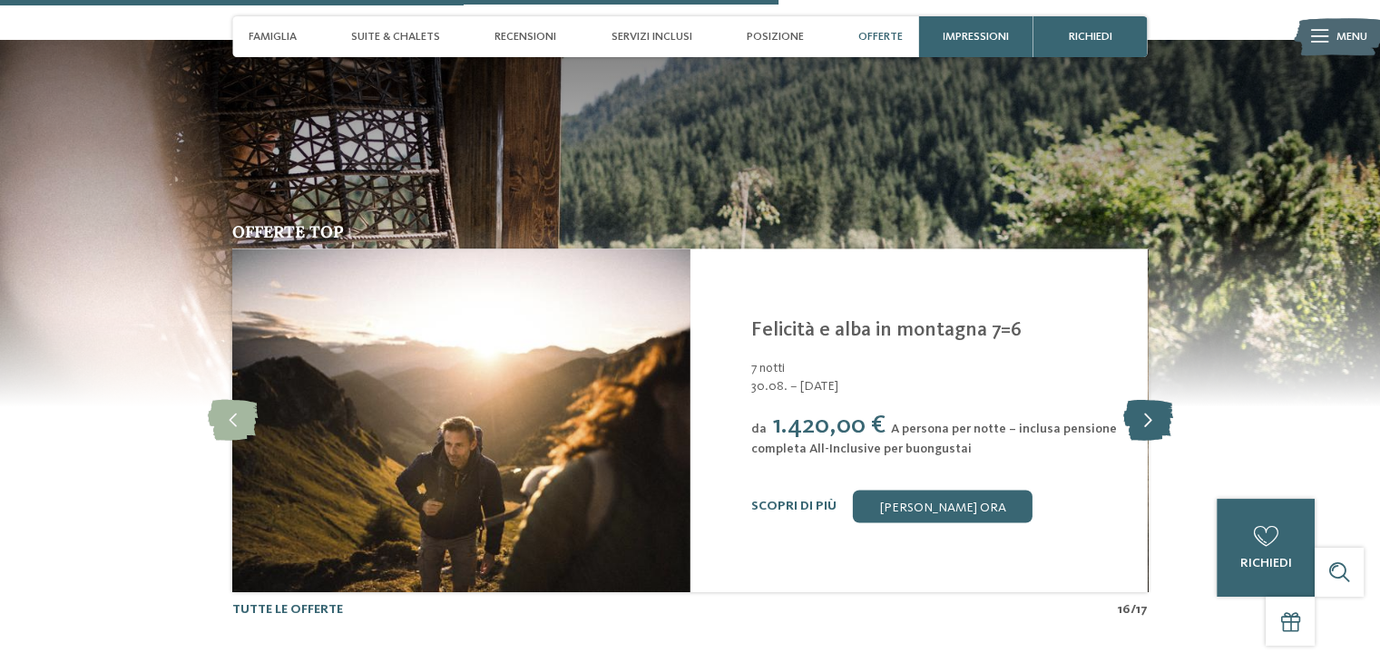
click at [1128, 415] on icon at bounding box center [1148, 420] width 50 height 41
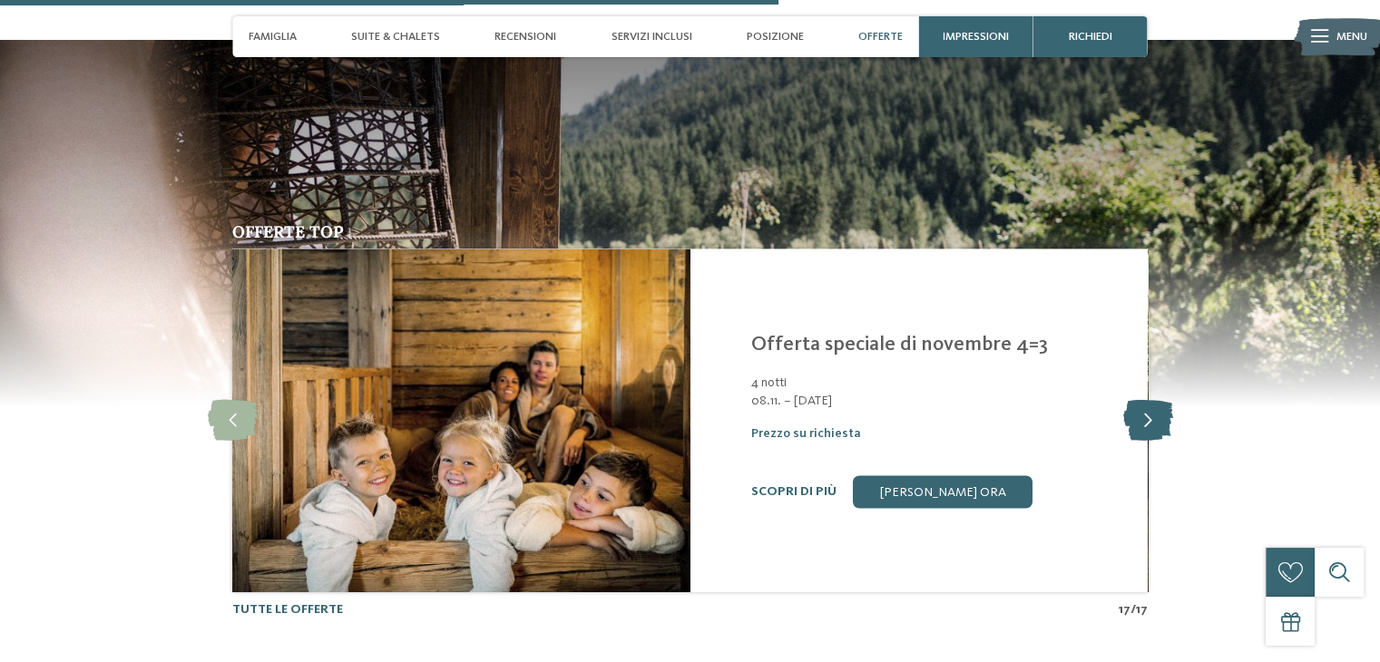
click at [1128, 415] on icon at bounding box center [1148, 420] width 50 height 41
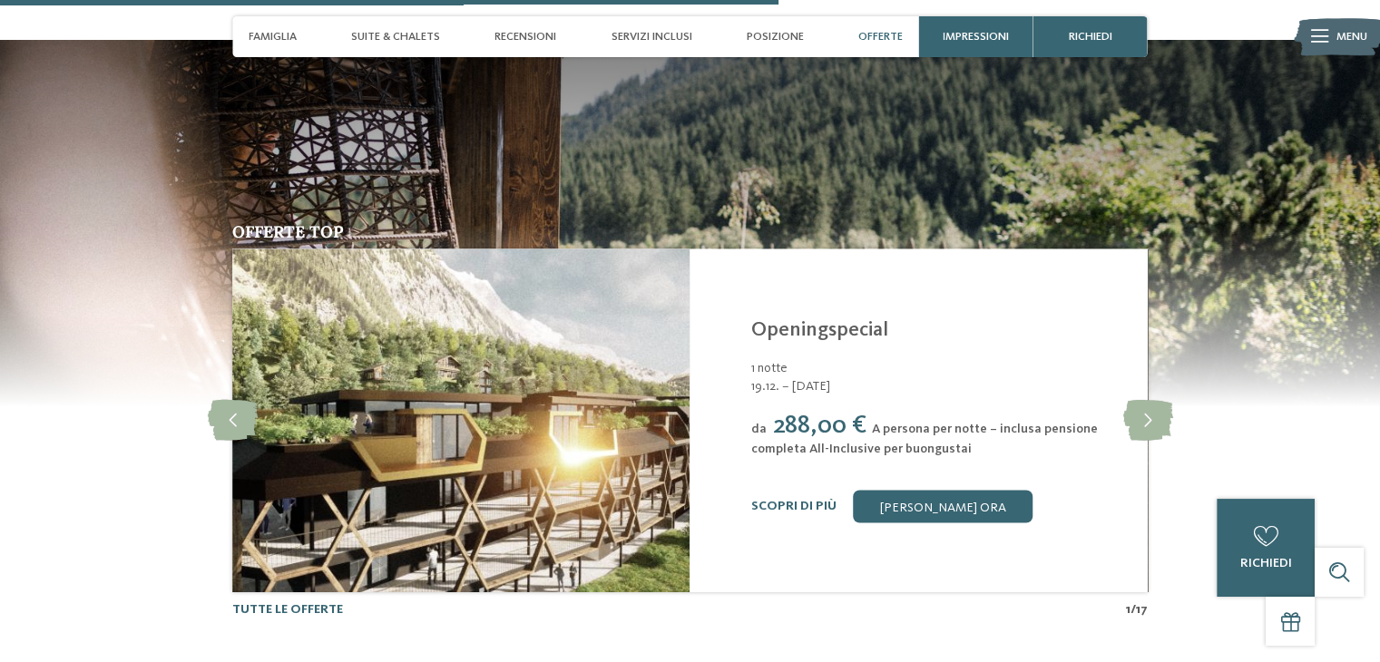
click at [795, 498] on div "Scopri di più" at bounding box center [793, 505] width 85 height 15
click at [799, 504] on link "Scopri di più" at bounding box center [793, 505] width 85 height 13
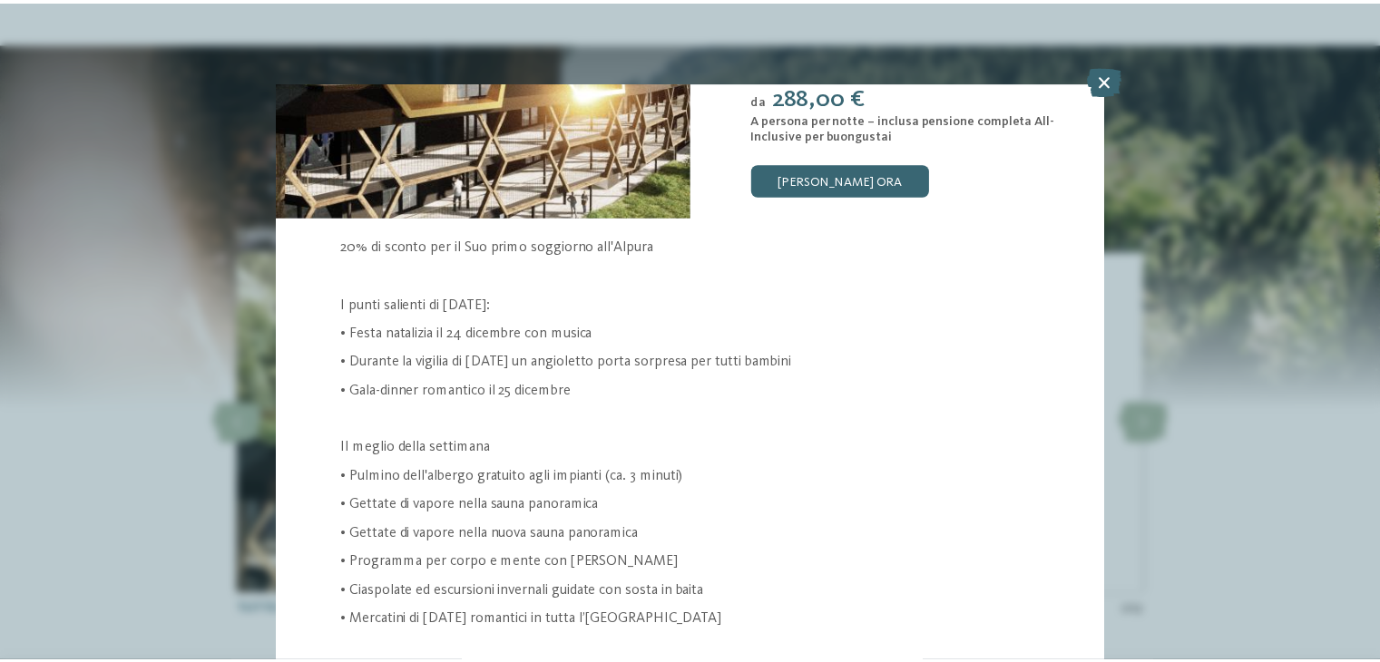
scroll to position [131, 0]
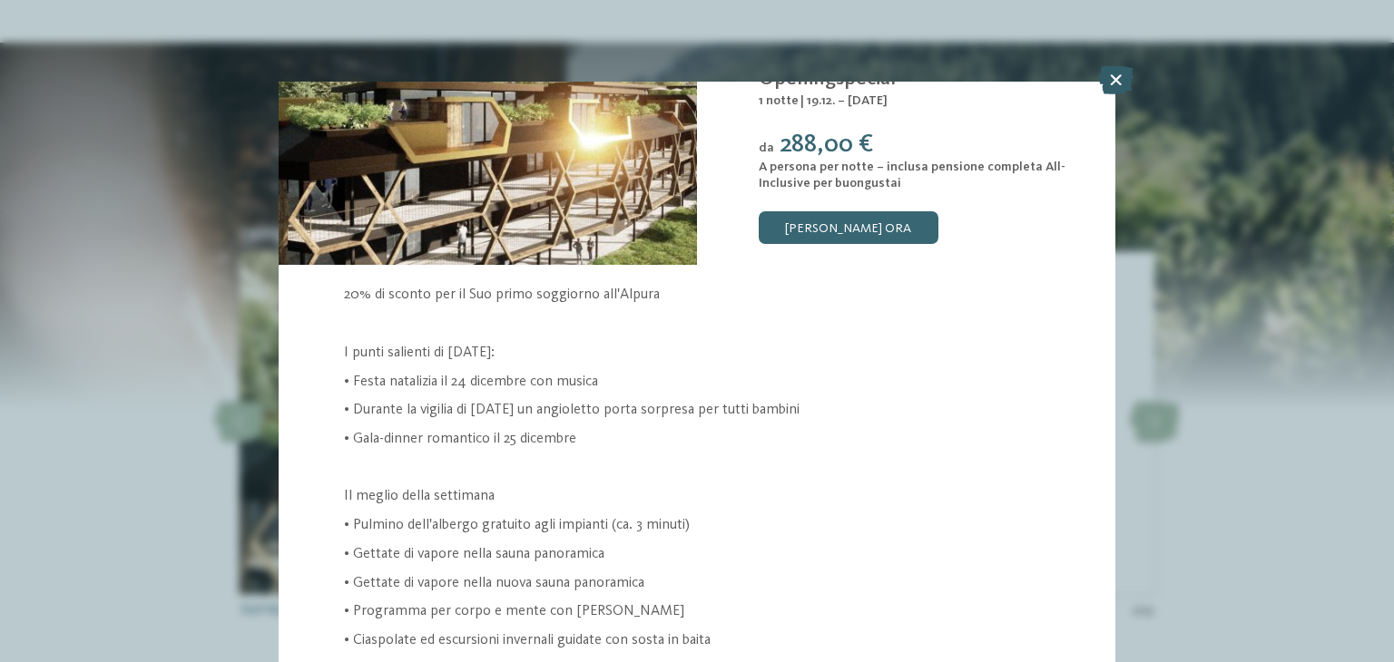
click at [1113, 90] on icon at bounding box center [1115, 79] width 35 height 29
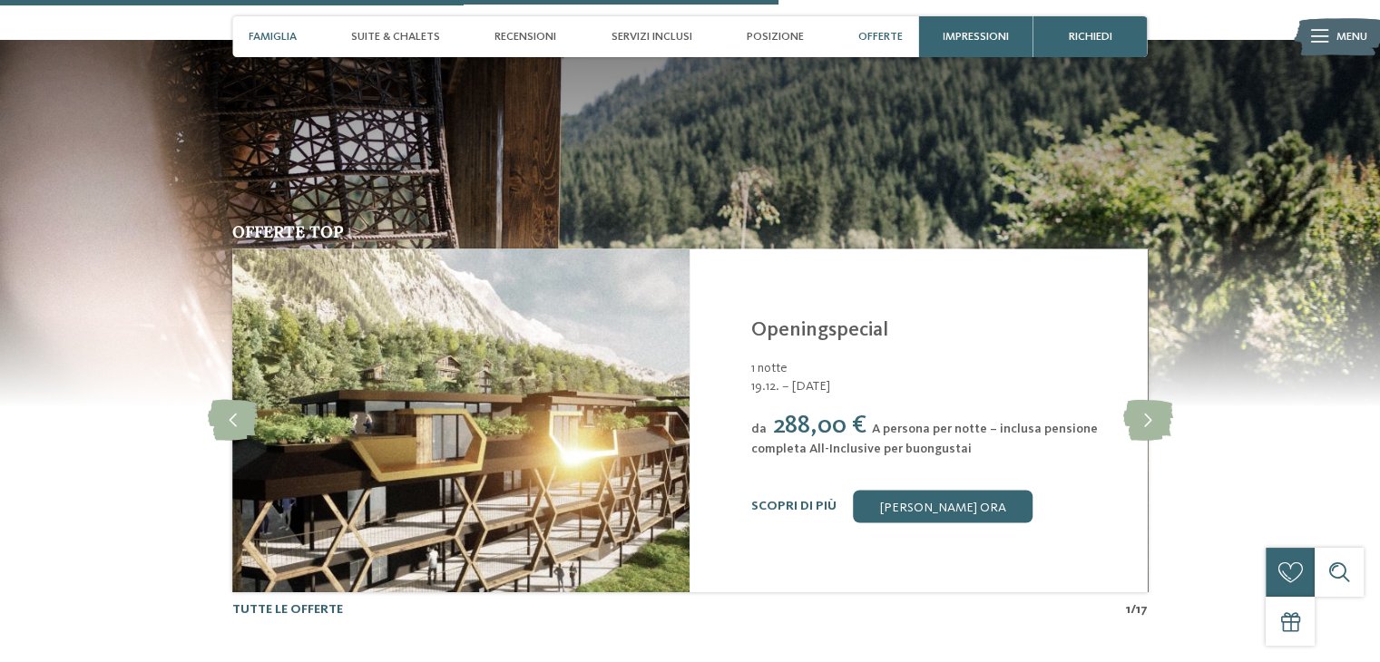
click at [254, 28] on div "Famiglia" at bounding box center [272, 36] width 64 height 41
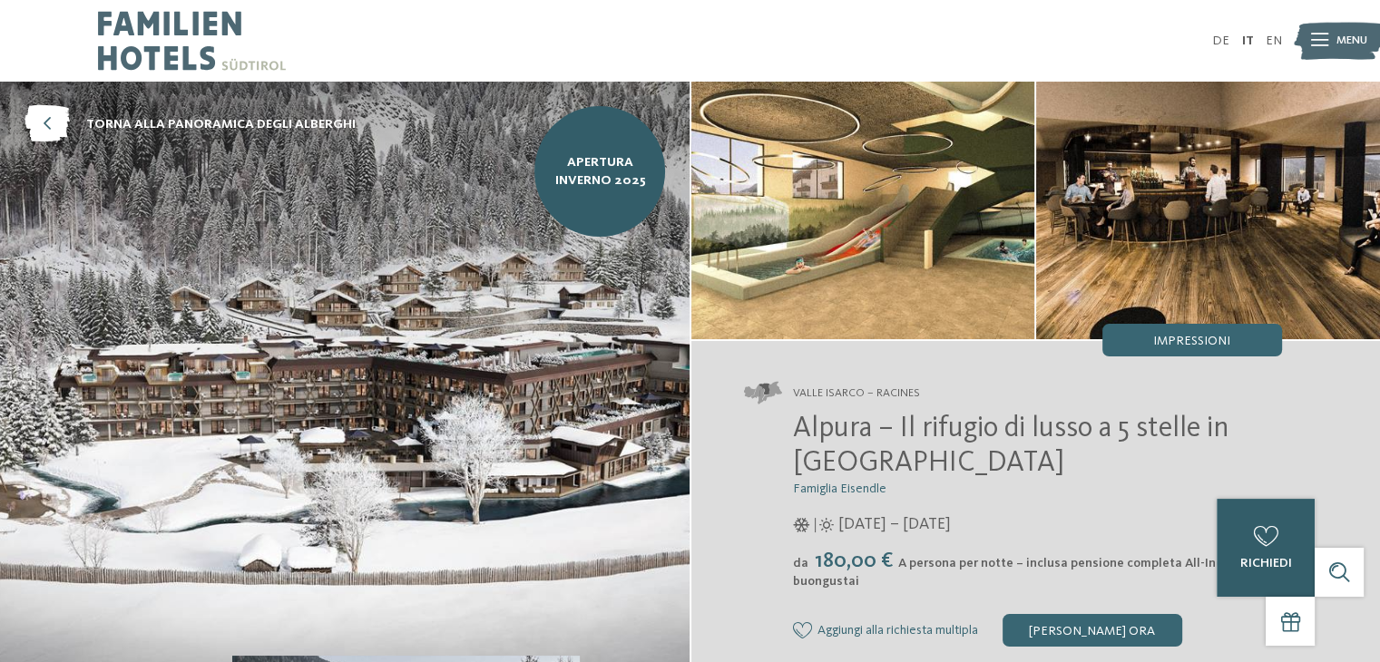
click at [1285, 534] on div "0 richiedi 0 di 5 hotel aggiunti alla richiesta Richiedi ora" at bounding box center [1266, 548] width 98 height 98
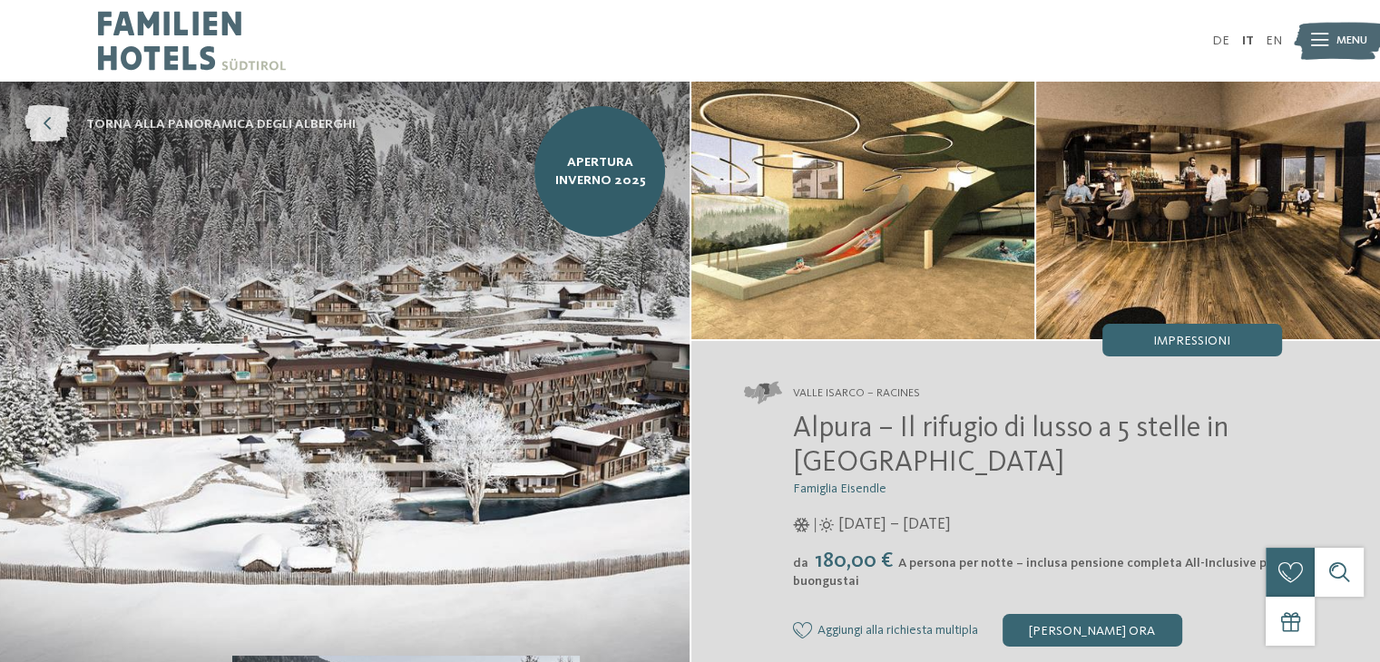
click at [65, 112] on icon at bounding box center [47, 124] width 45 height 37
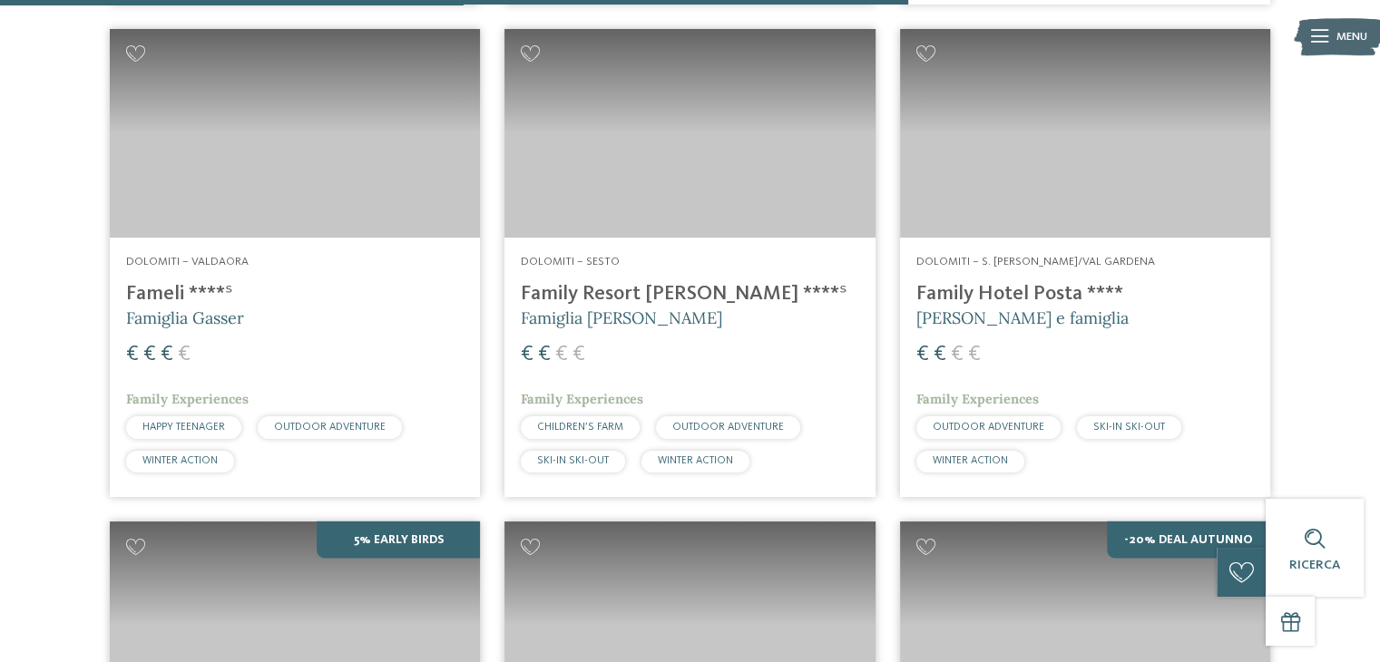
scroll to position [3662, 0]
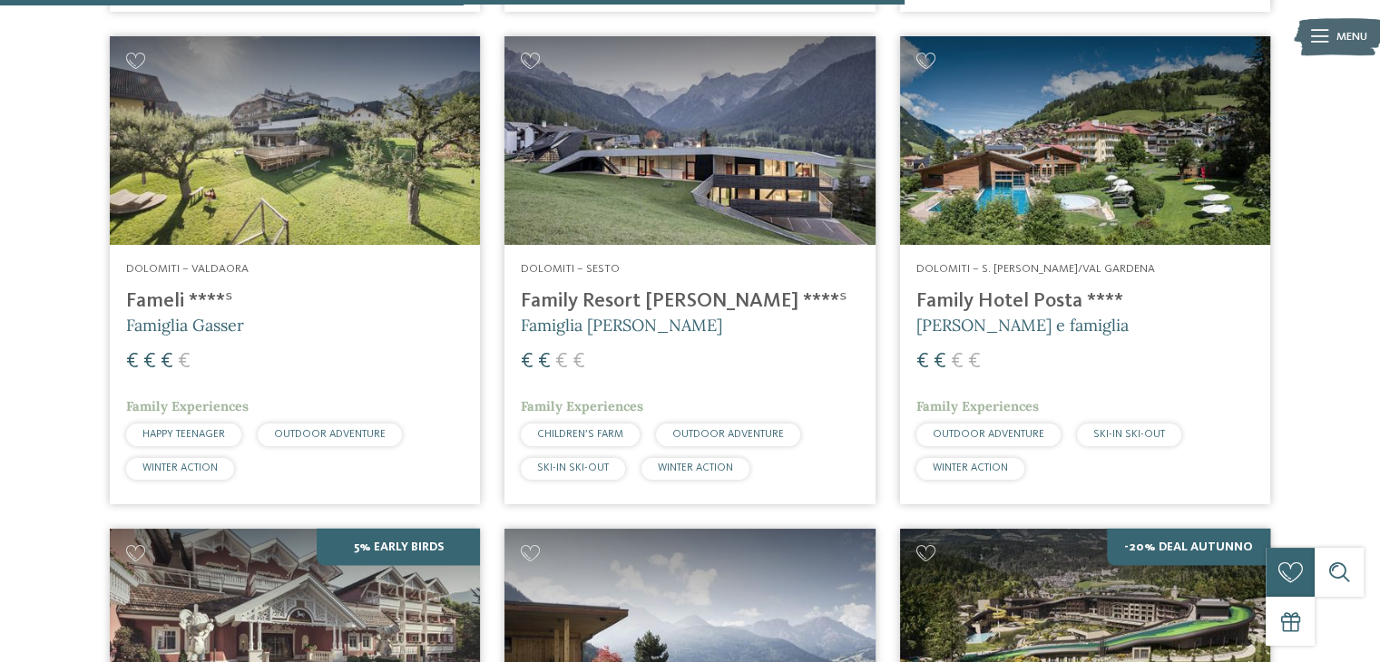
click at [771, 244] on img at bounding box center [690, 140] width 370 height 209
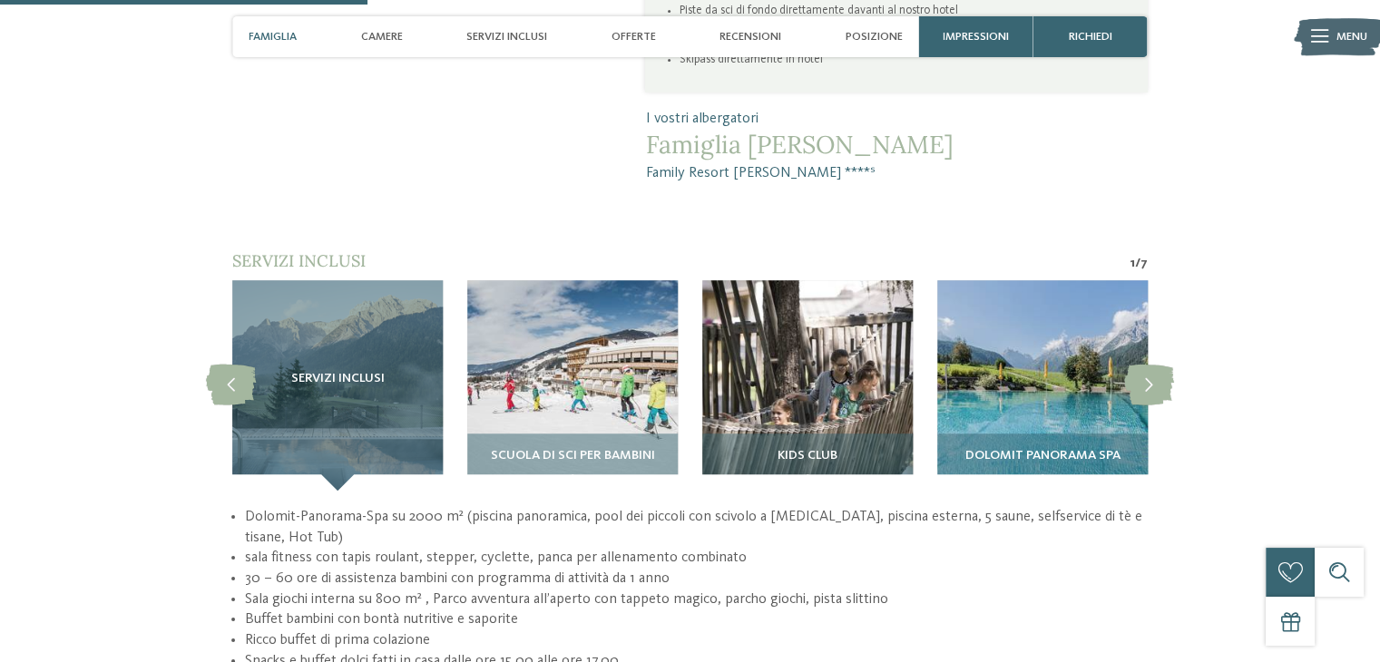
scroll to position [1363, 0]
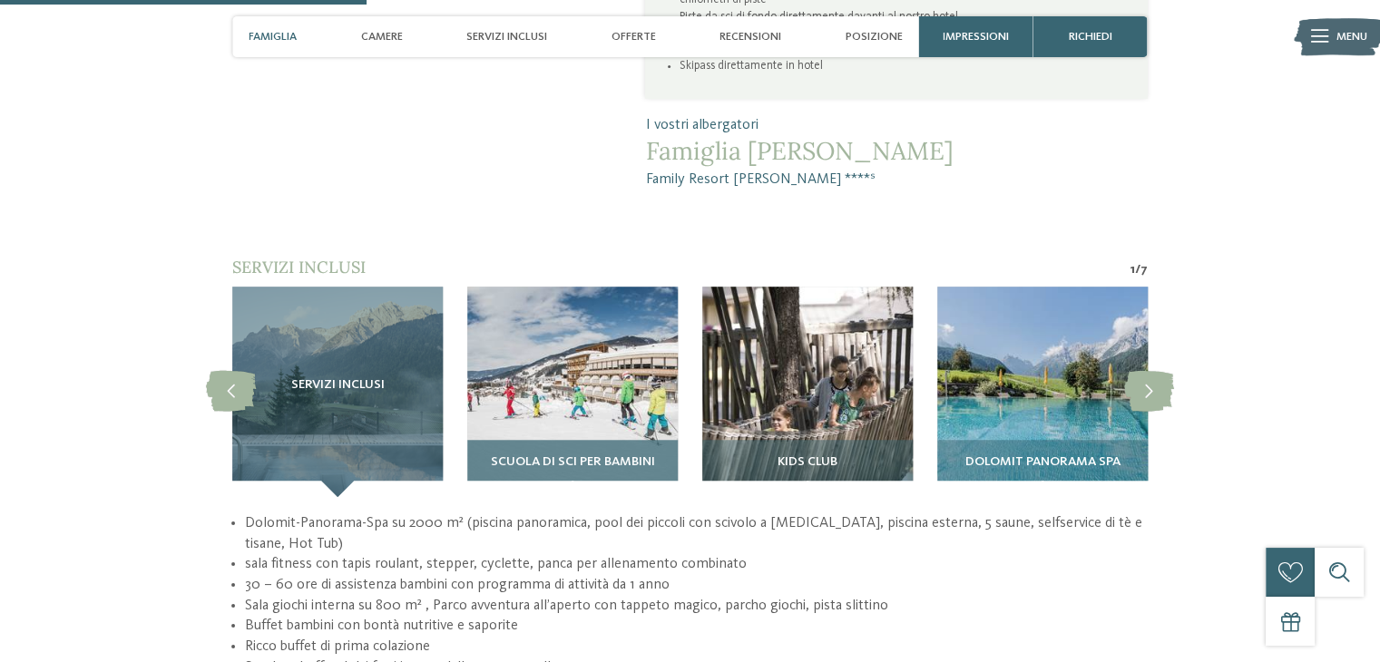
click at [562, 353] on img at bounding box center [572, 392] width 211 height 211
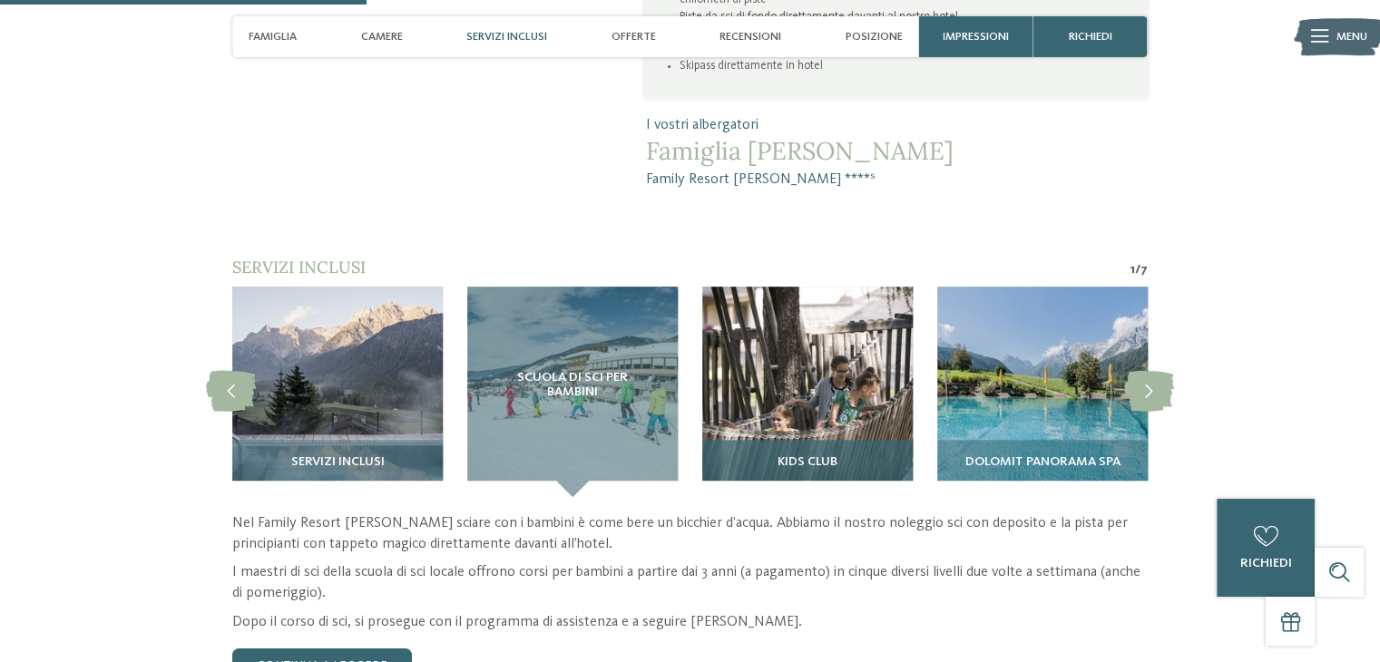
click at [782, 340] on img at bounding box center [807, 392] width 211 height 211
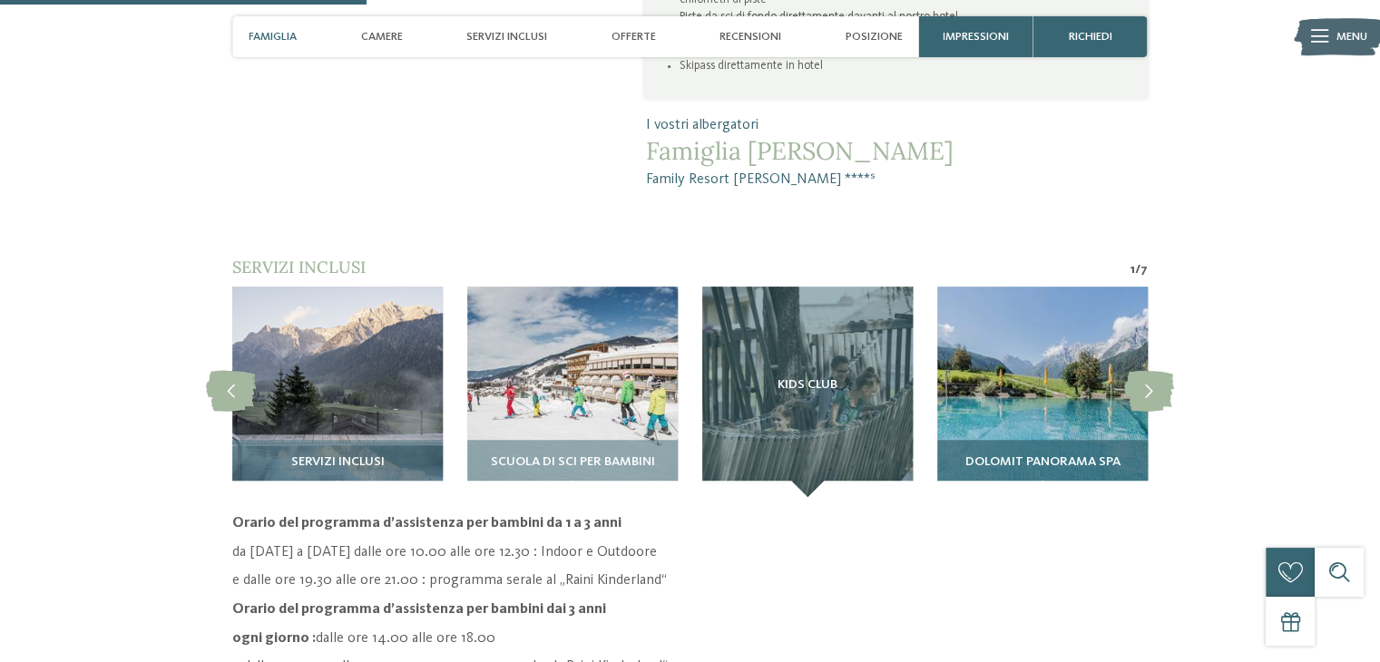
click at [951, 335] on img at bounding box center [1042, 392] width 211 height 211
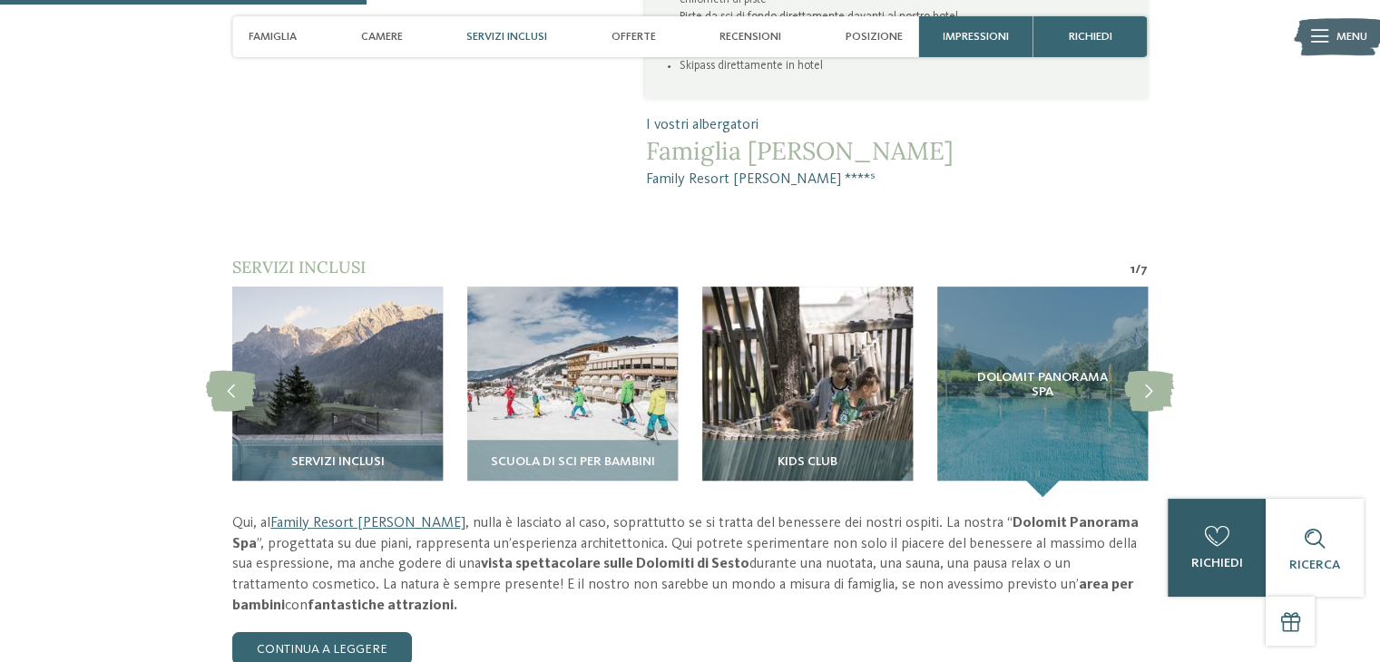
click at [1245, 569] on div "0 richiedi 0 di 5 hotel aggiunti alla richiesta Richiedi ora" at bounding box center [1217, 548] width 98 height 98
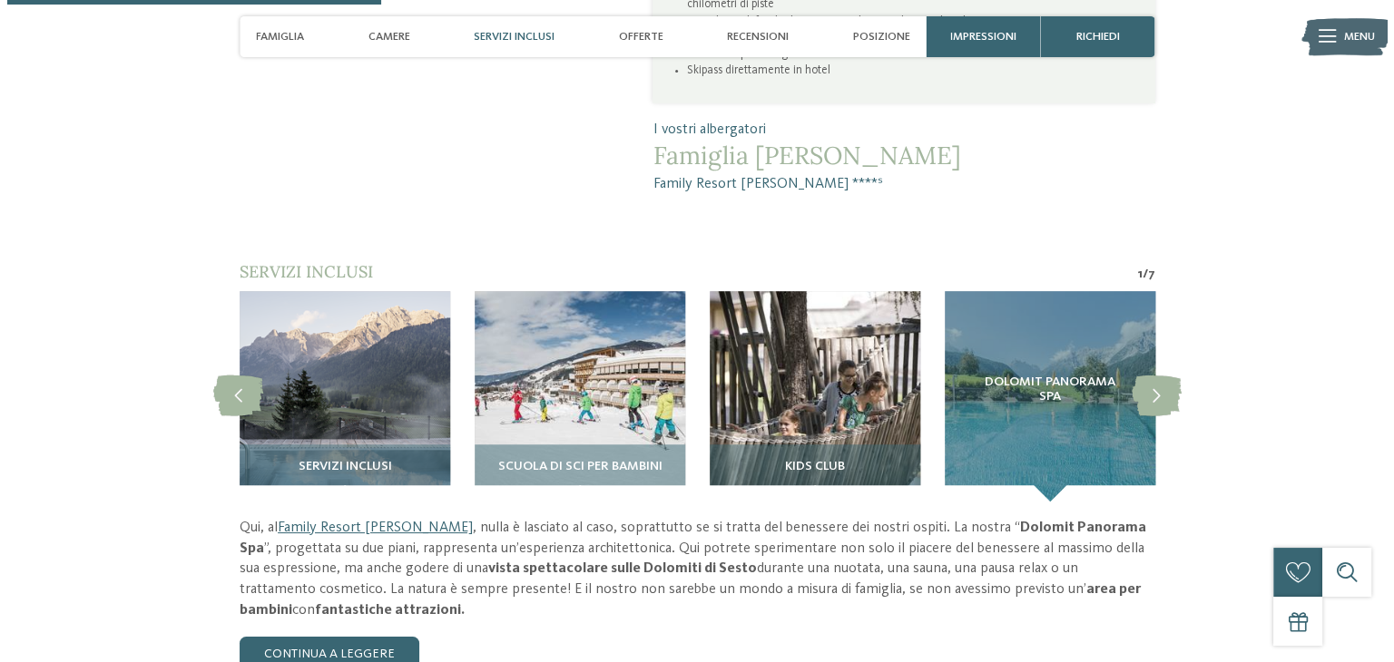
scroll to position [87, 0]
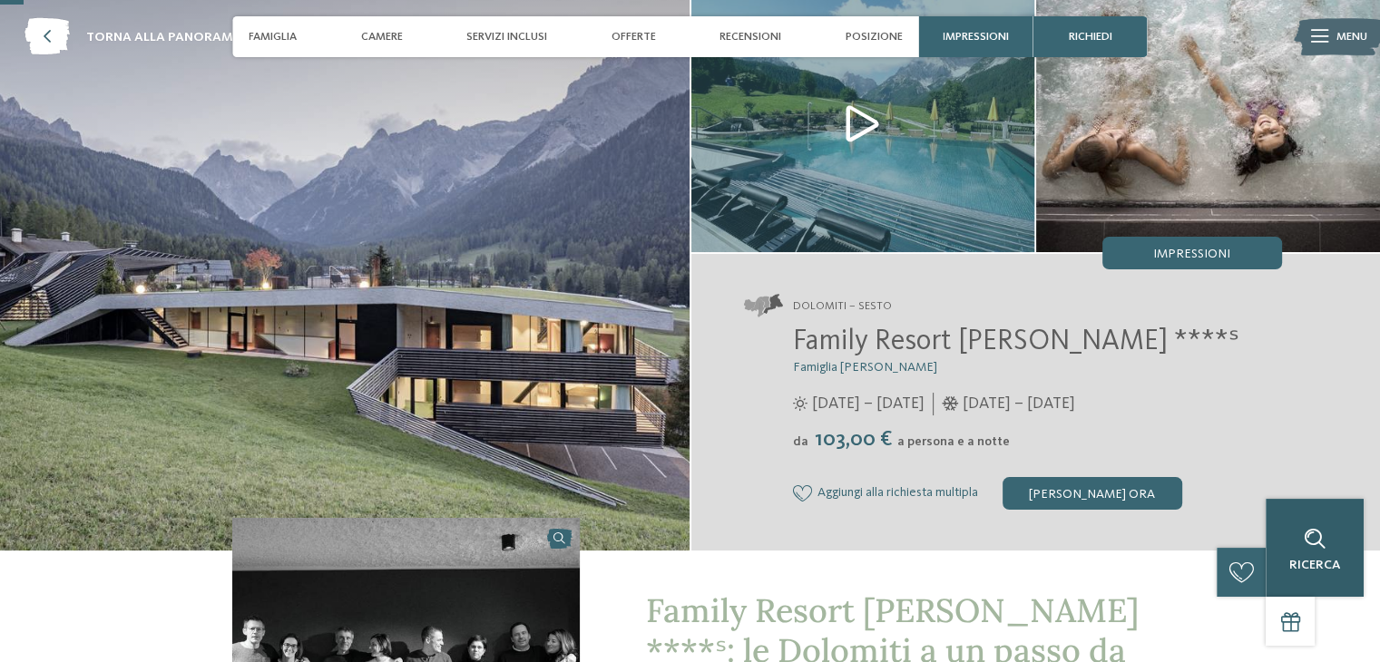
click at [1336, 554] on div "Ricerca" at bounding box center [1315, 548] width 98 height 98
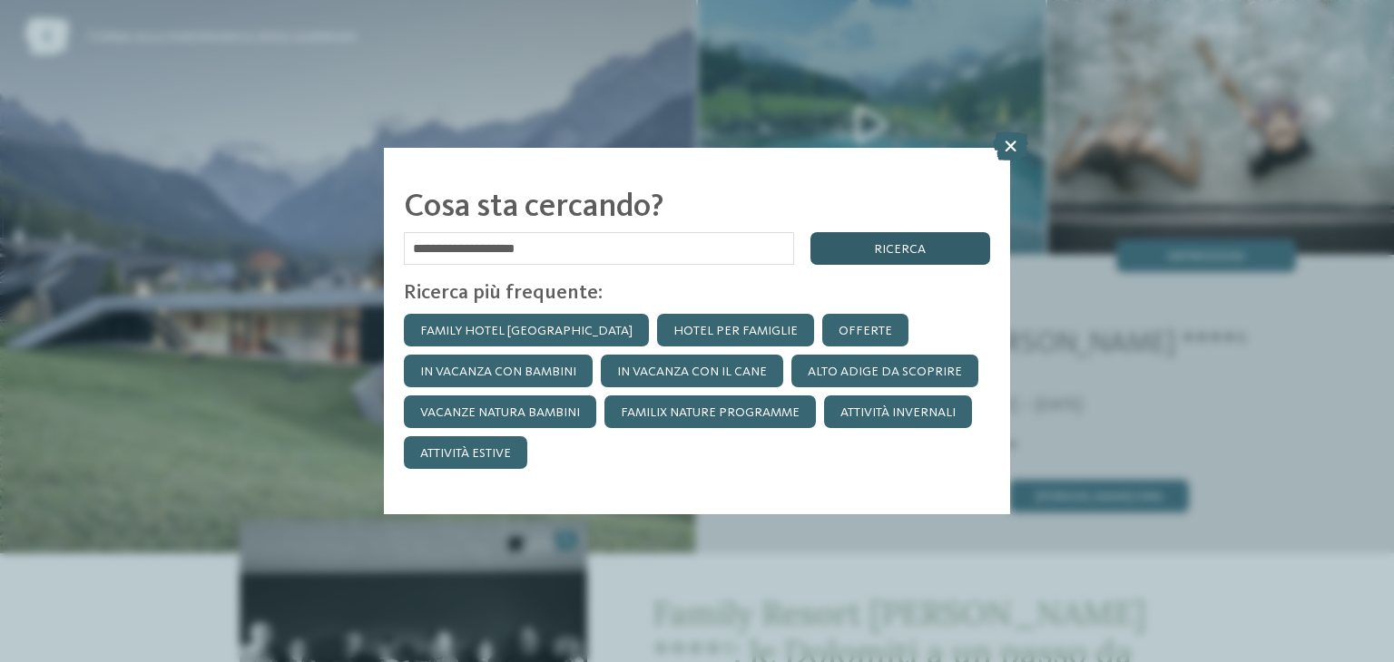
type input "**********"
click at [845, 245] on div "ricerca" at bounding box center [900, 248] width 180 height 33
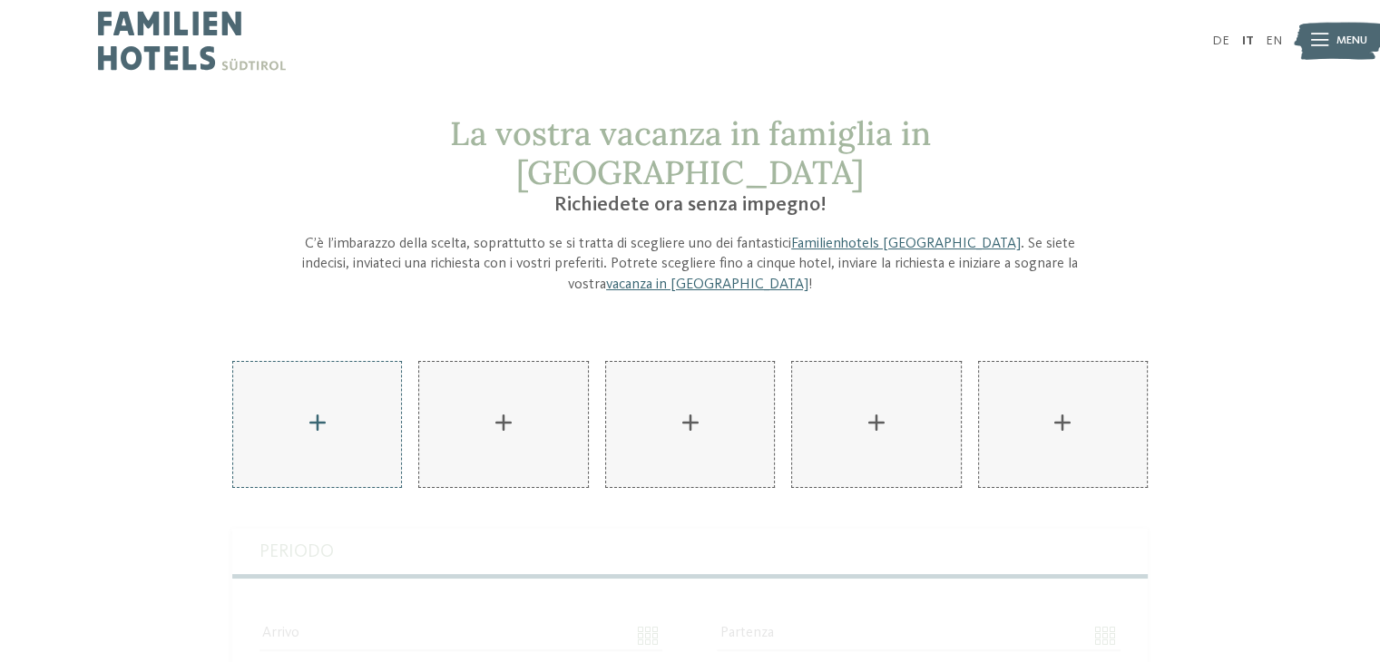
click at [302, 362] on div "AKI Family Resort PLOSE aggiungere" at bounding box center [317, 425] width 168 height 126
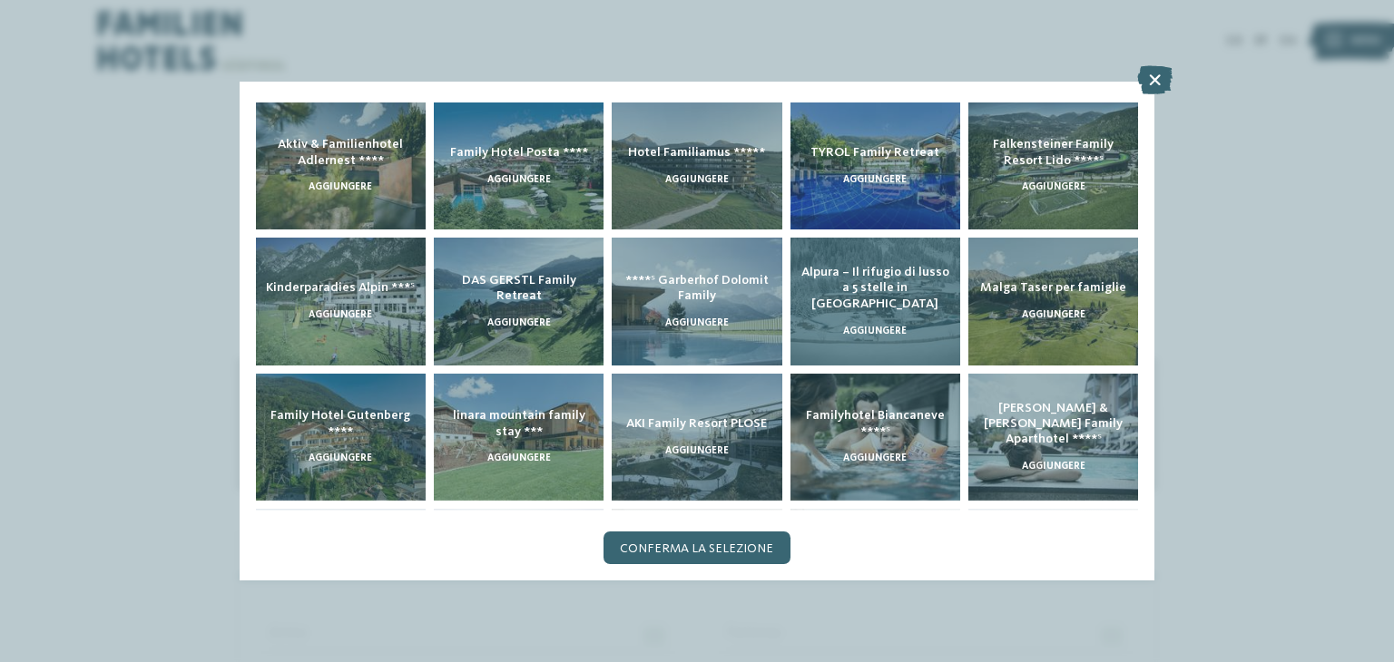
click at [846, 309] on div "Alpura – Il rifugio di lusso a 5 stelle in Alto Adige aggiungere" at bounding box center [875, 302] width 170 height 128
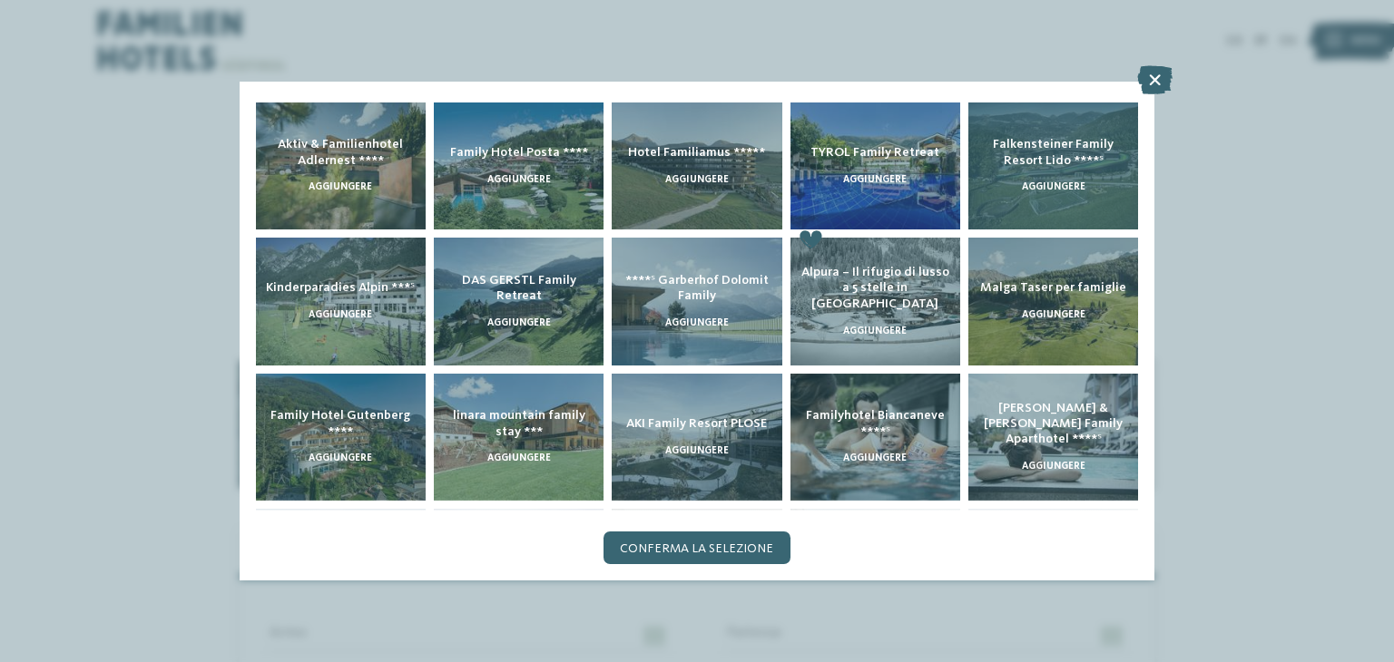
click at [1051, 187] on span "aggiungere" at bounding box center [1054, 187] width 64 height 10
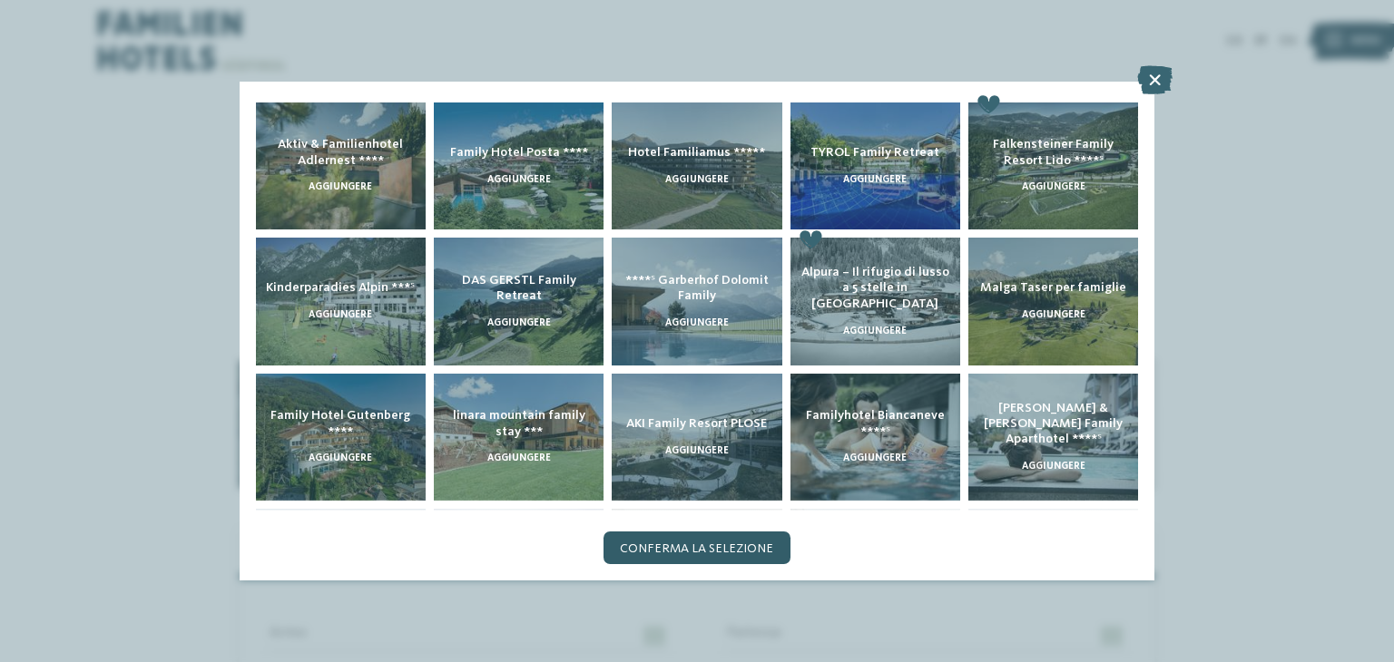
click at [683, 546] on span "Conferma la selezione" at bounding box center [696, 549] width 153 height 13
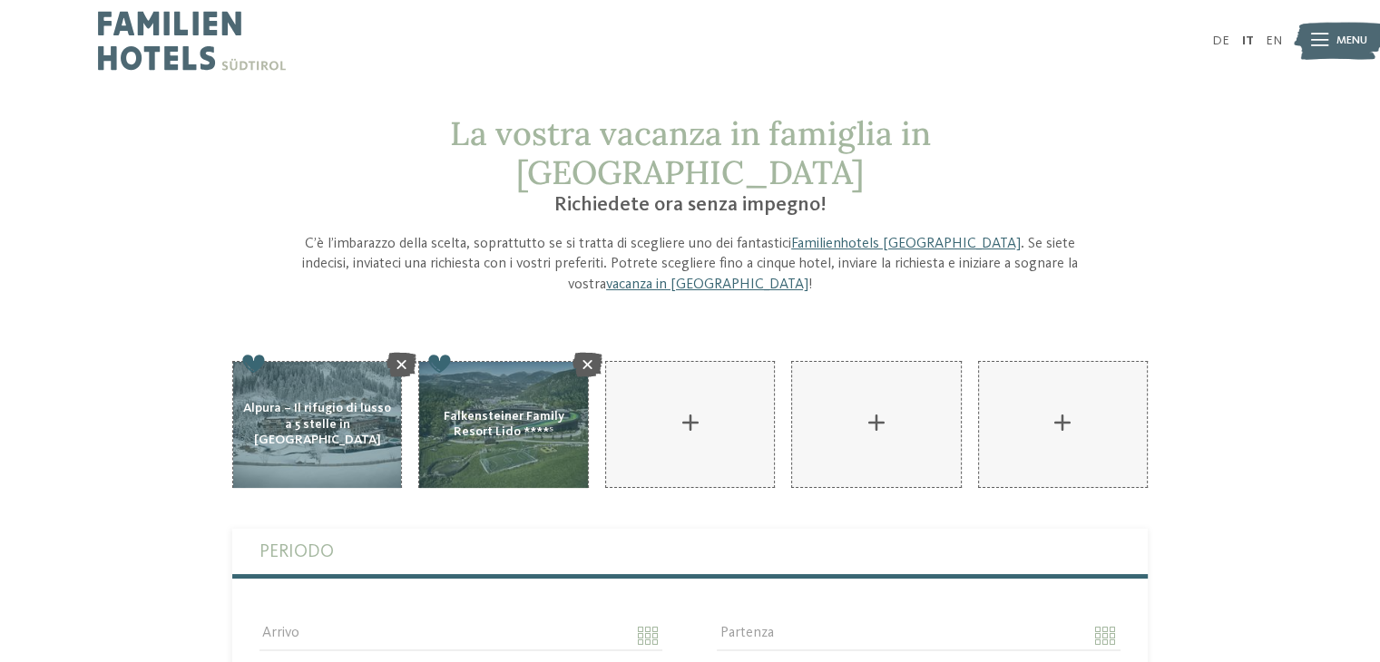
click at [466, 395] on div "AKI Family Resort PLOSE aggiungere" at bounding box center [503, 425] width 170 height 128
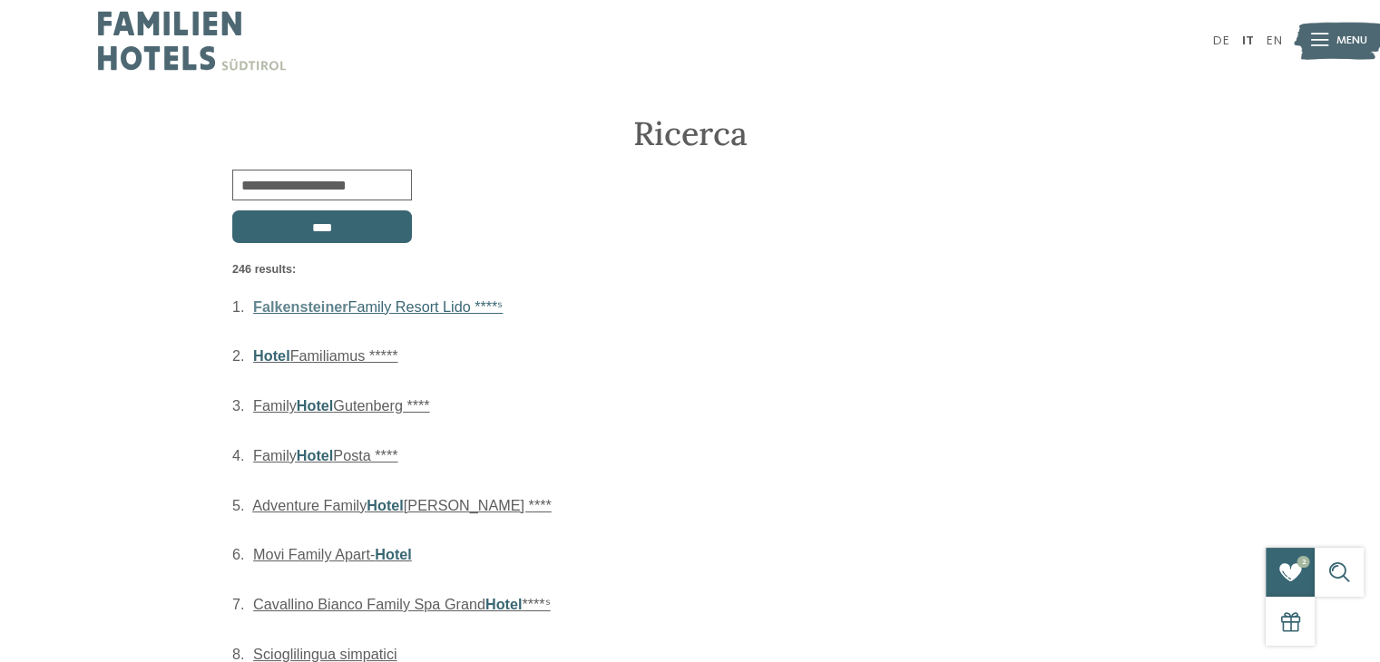
click at [396, 309] on link "Falkensteiner Family Resort Lido ****ˢ" at bounding box center [378, 307] width 250 height 16
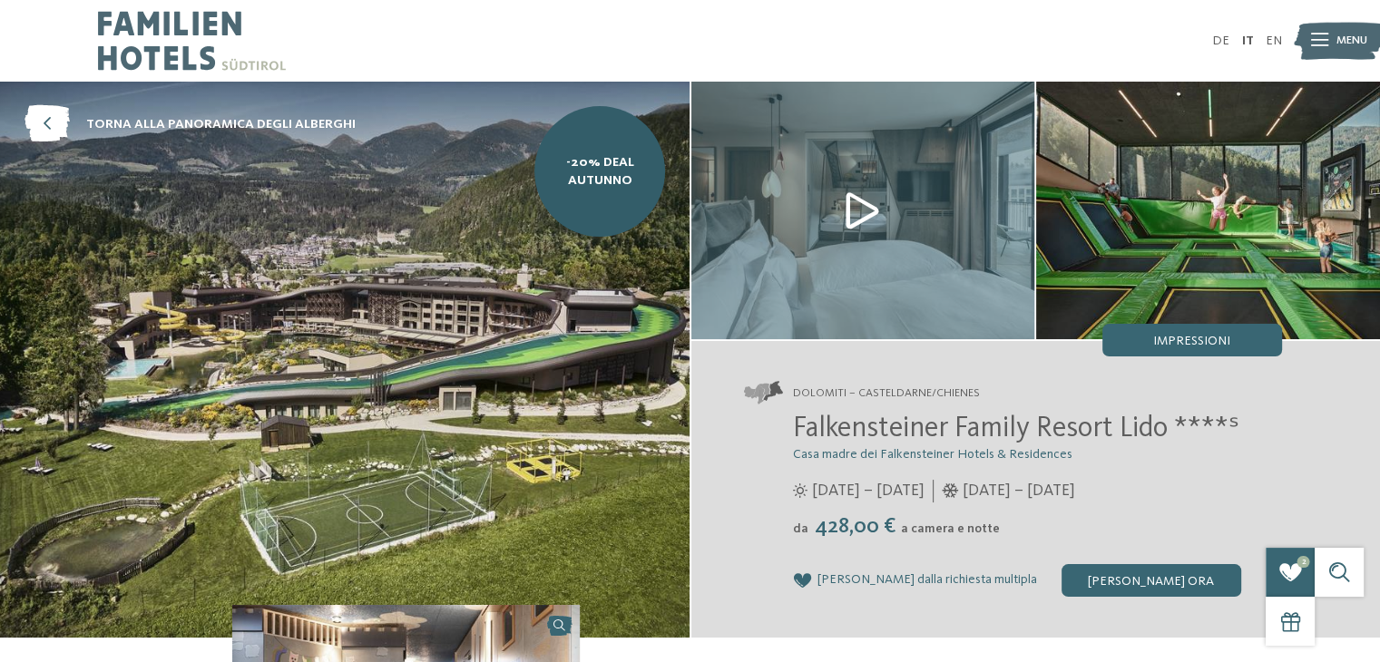
click at [849, 215] on img at bounding box center [863, 211] width 344 height 258
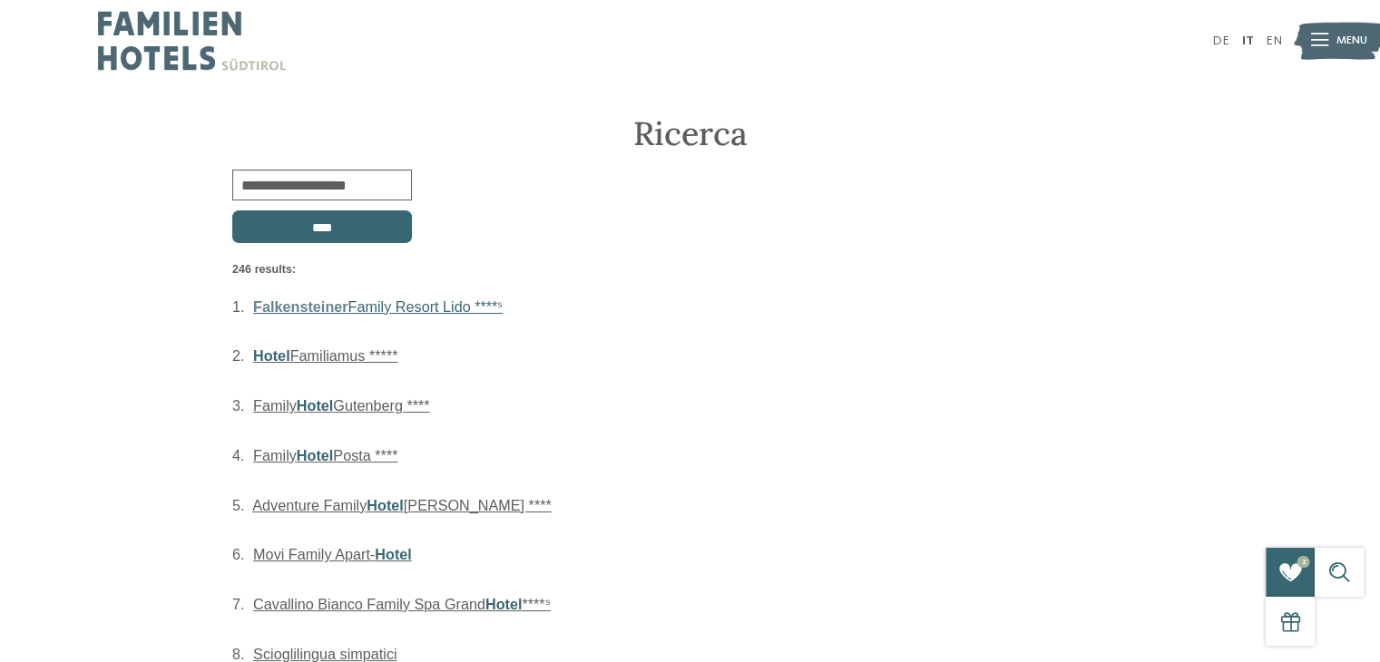
click at [304, 309] on span "Falkensteiner" at bounding box center [300, 307] width 94 height 16
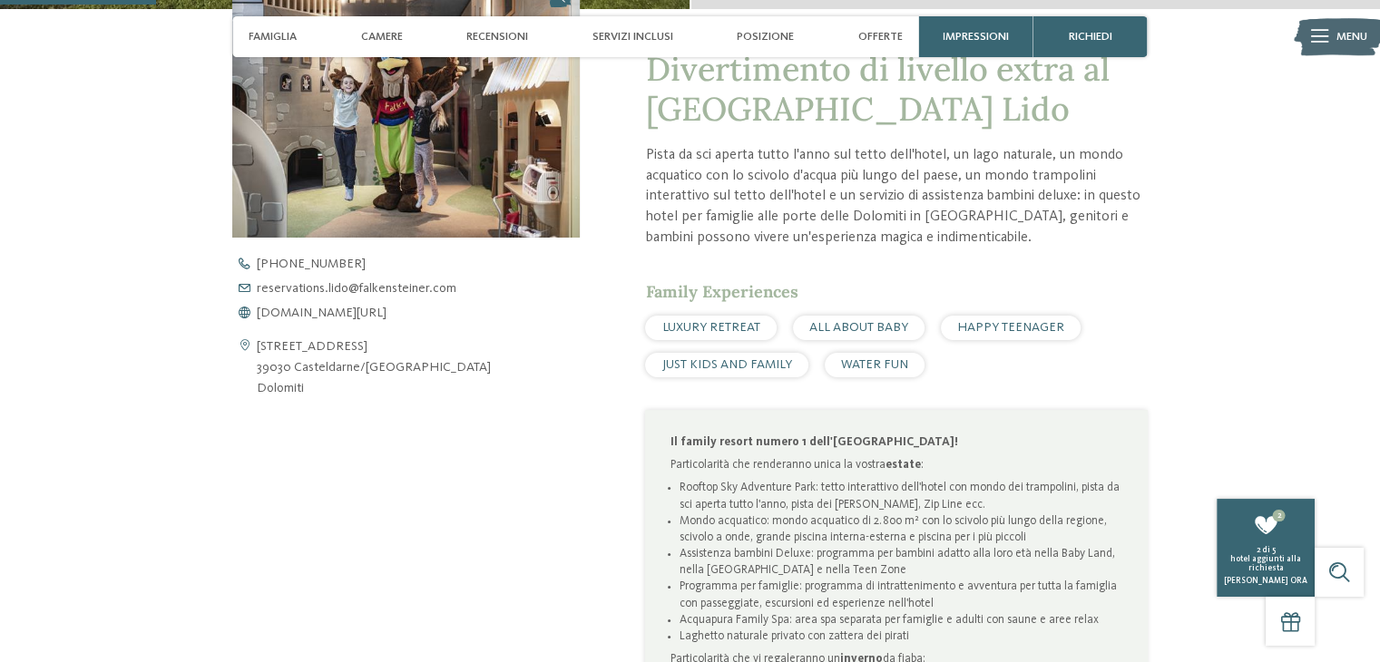
scroll to position [643, 0]
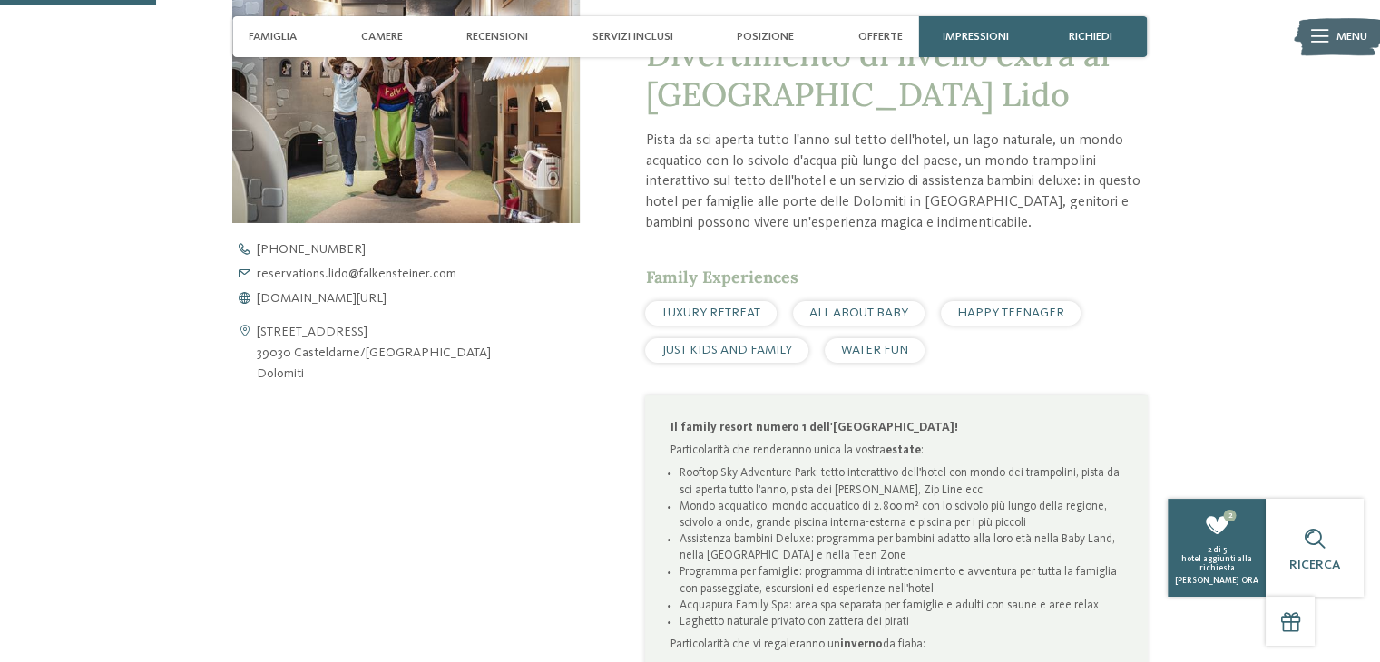
click at [975, 309] on span "HAPPY TEENAGER" at bounding box center [1010, 313] width 107 height 13
click at [1005, 314] on span "HAPPY TEENAGER" at bounding box center [1010, 313] width 107 height 13
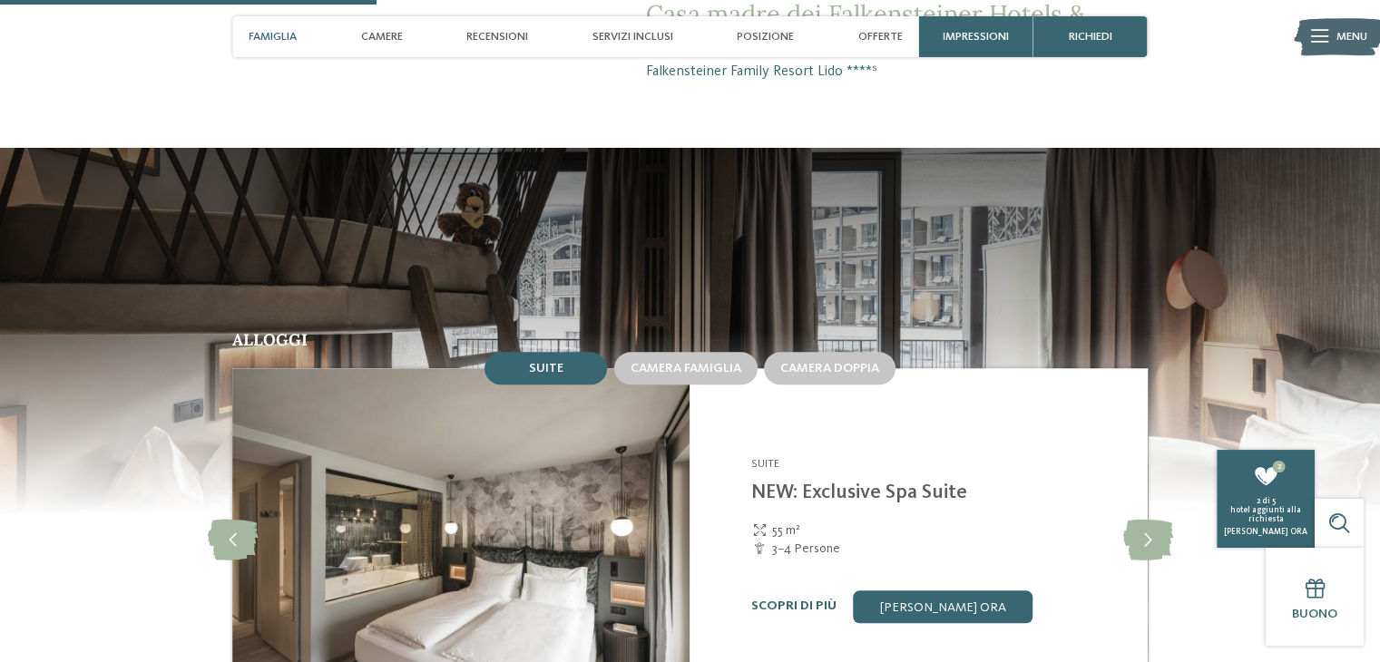
scroll to position [1655, 0]
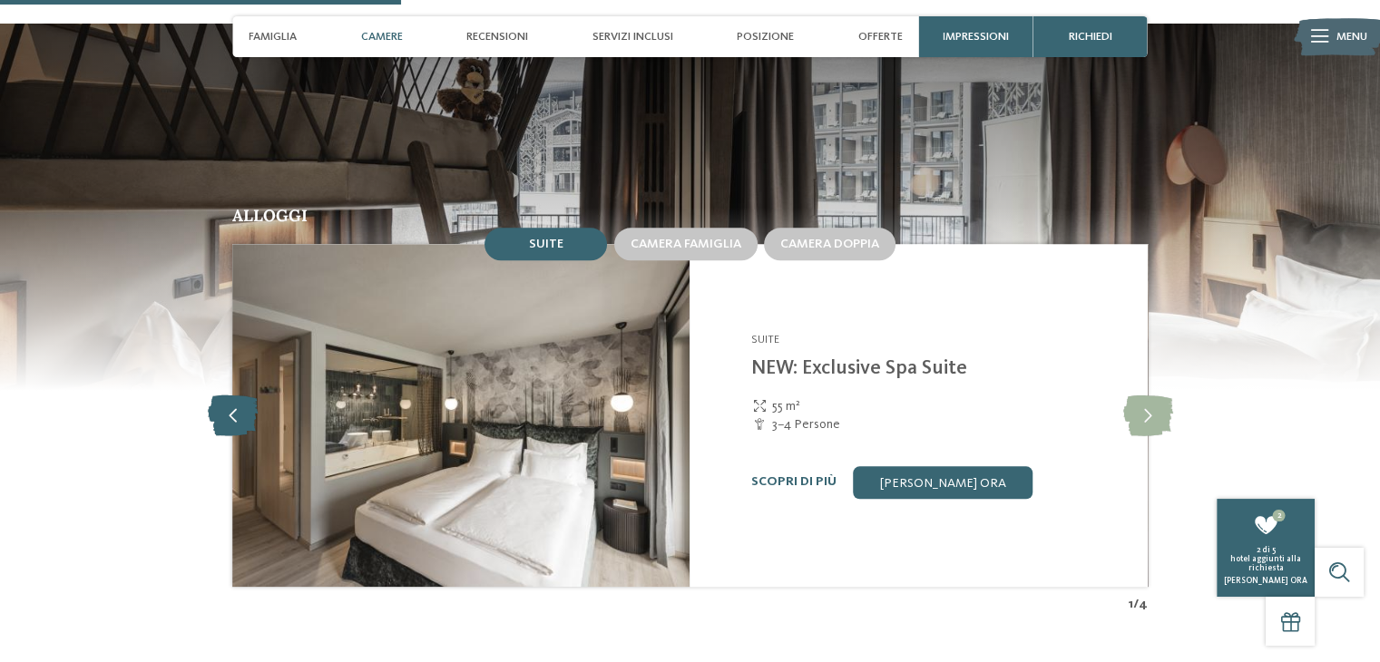
click at [227, 404] on icon at bounding box center [233, 415] width 50 height 41
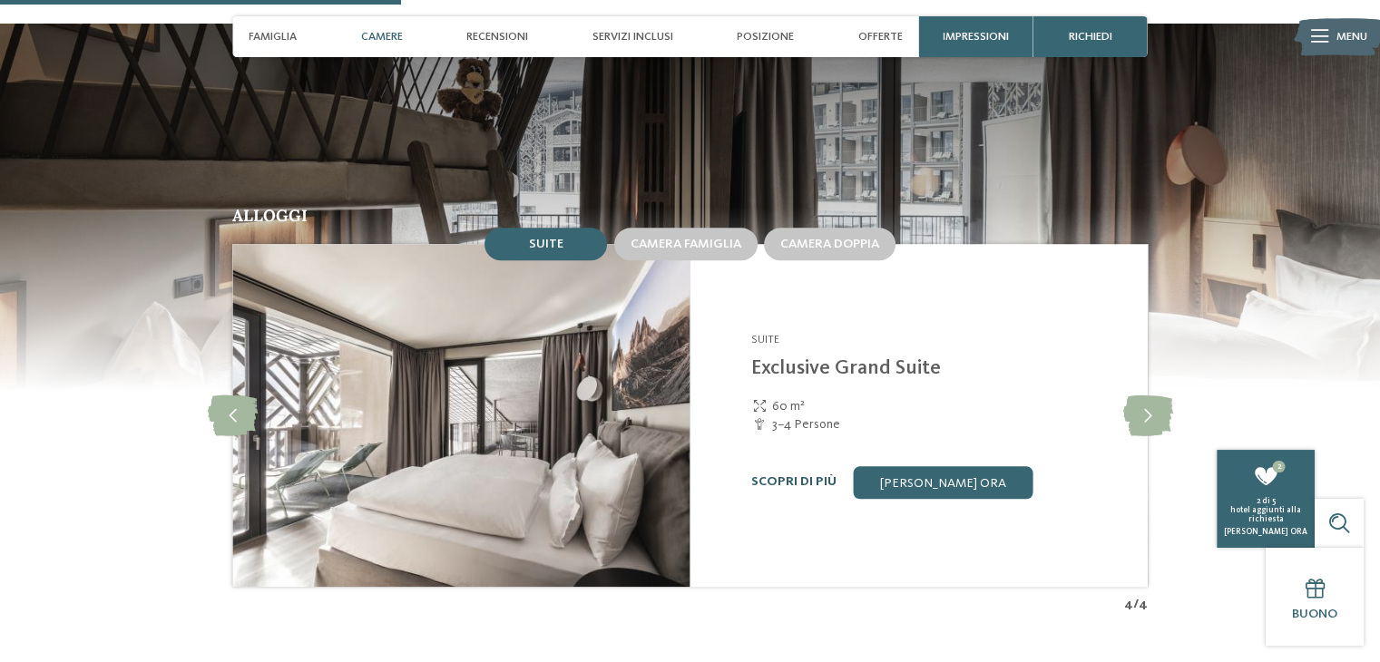
click at [759, 475] on link "Scopri di più" at bounding box center [793, 481] width 85 height 13
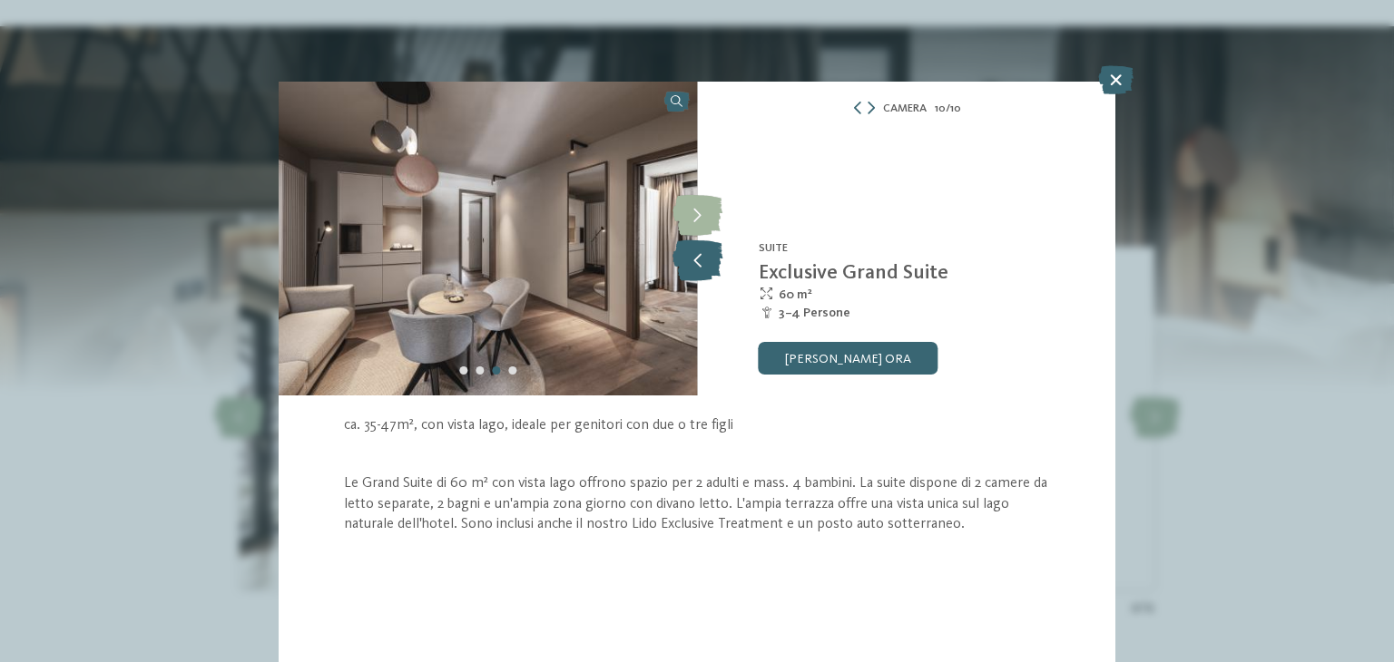
click at [694, 260] on icon at bounding box center [697, 260] width 50 height 41
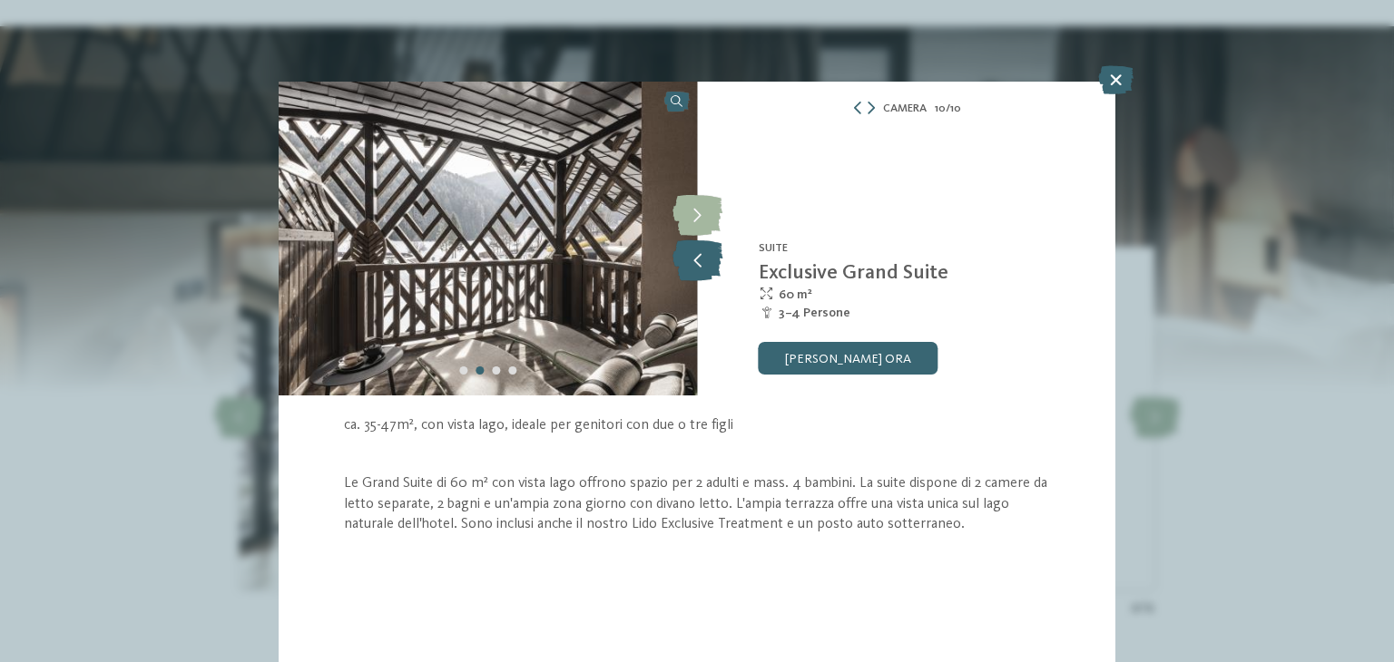
click at [694, 260] on icon at bounding box center [697, 260] width 50 height 41
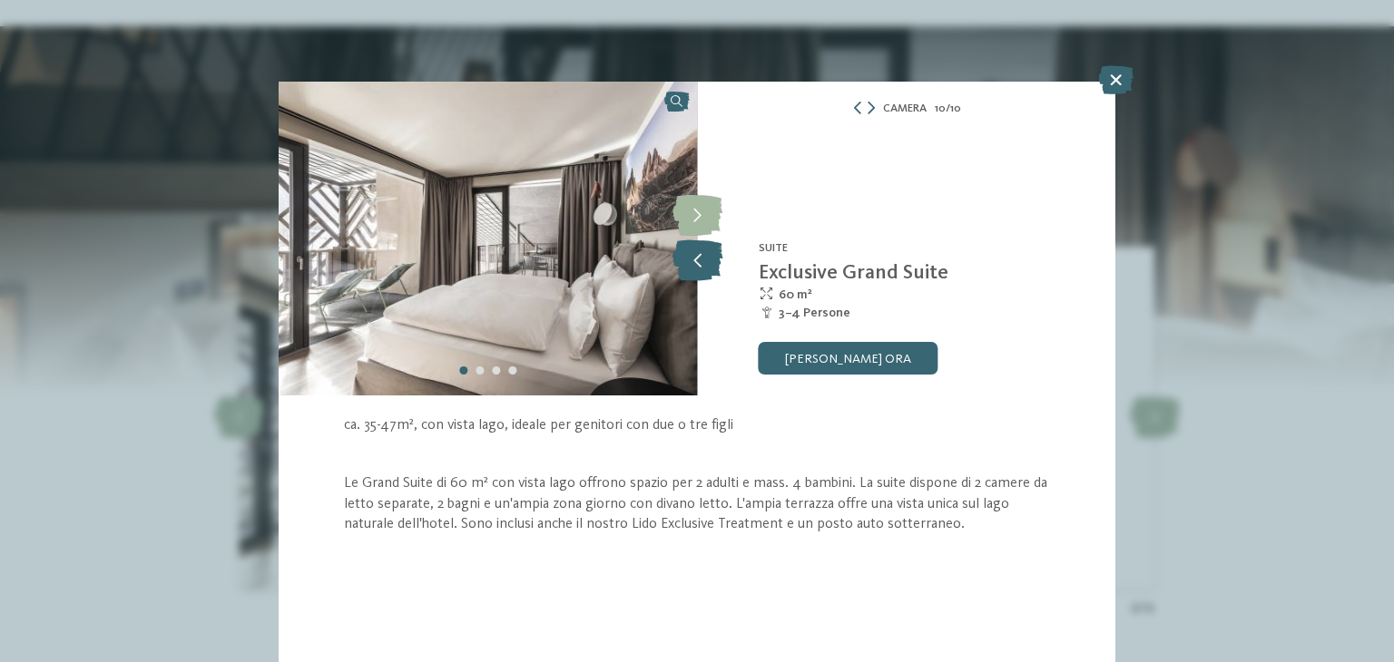
click at [694, 260] on icon at bounding box center [697, 260] width 50 height 41
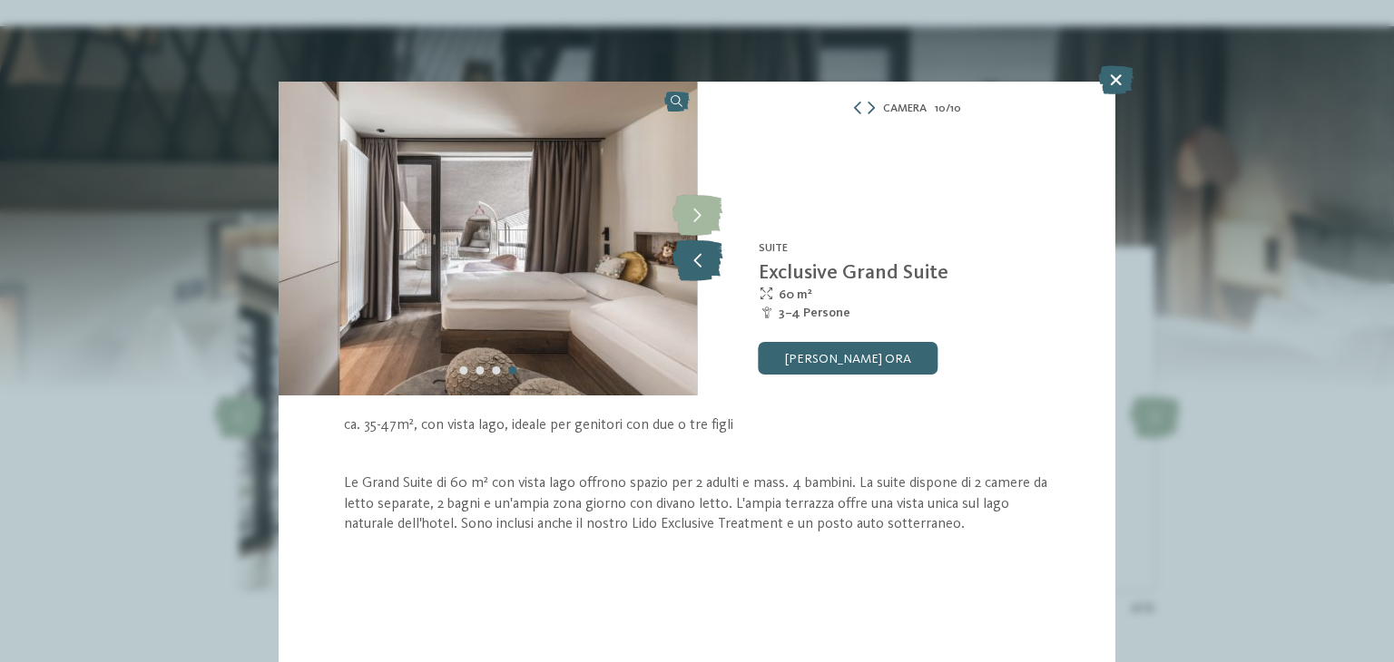
click at [694, 260] on icon at bounding box center [697, 260] width 50 height 41
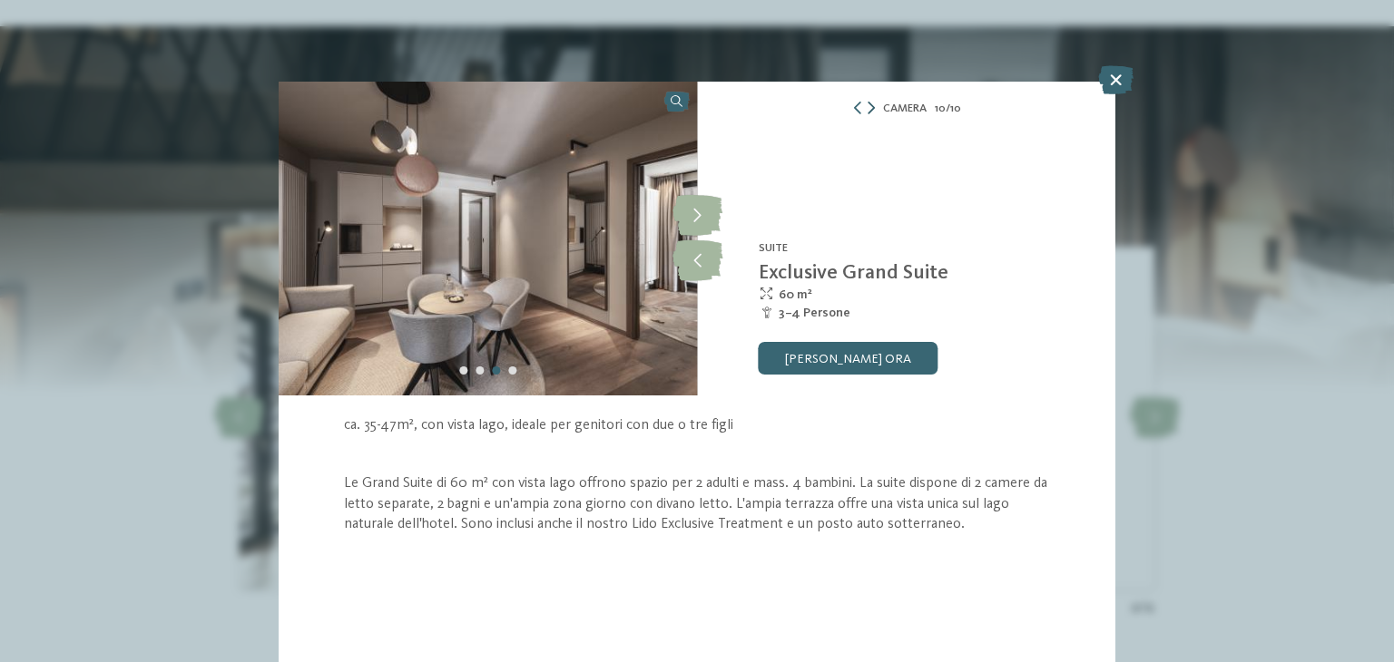
click at [873, 110] on icon at bounding box center [871, 108] width 7 height 13
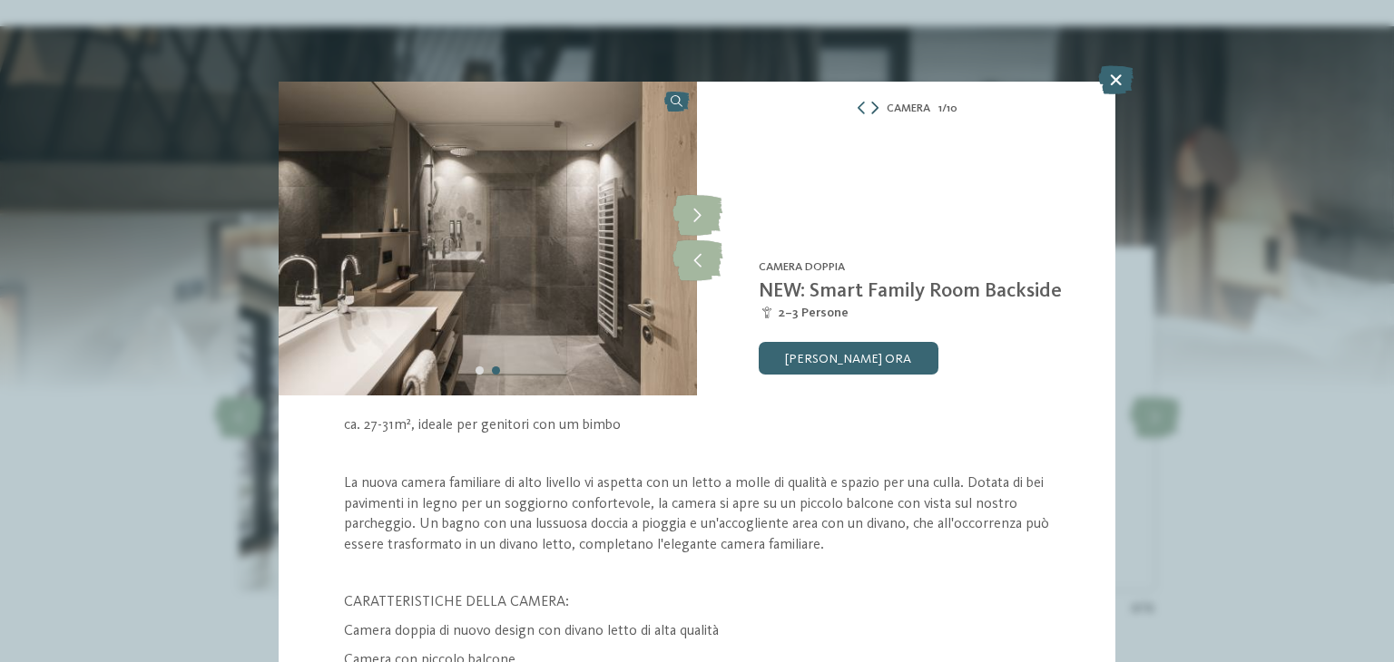
click at [871, 107] on icon at bounding box center [874, 108] width 7 height 13
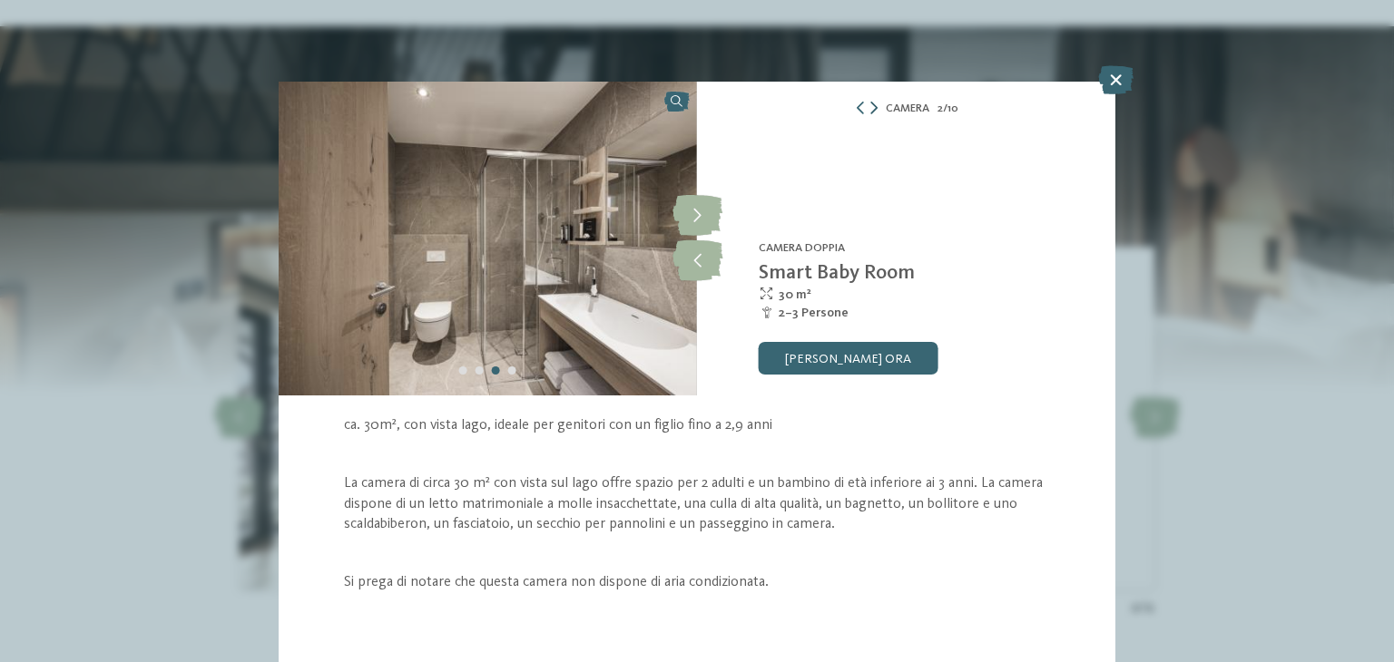
click at [873, 112] on icon at bounding box center [873, 108] width 7 height 13
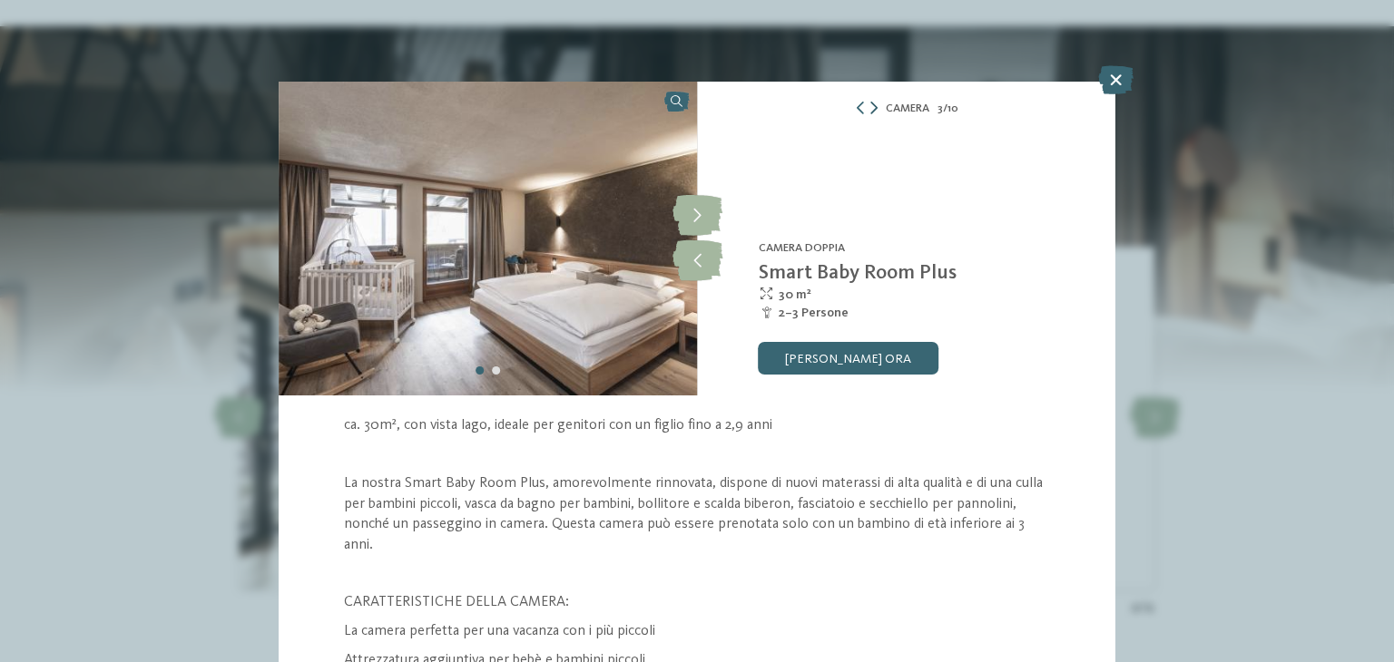
click at [870, 110] on icon at bounding box center [873, 108] width 7 height 13
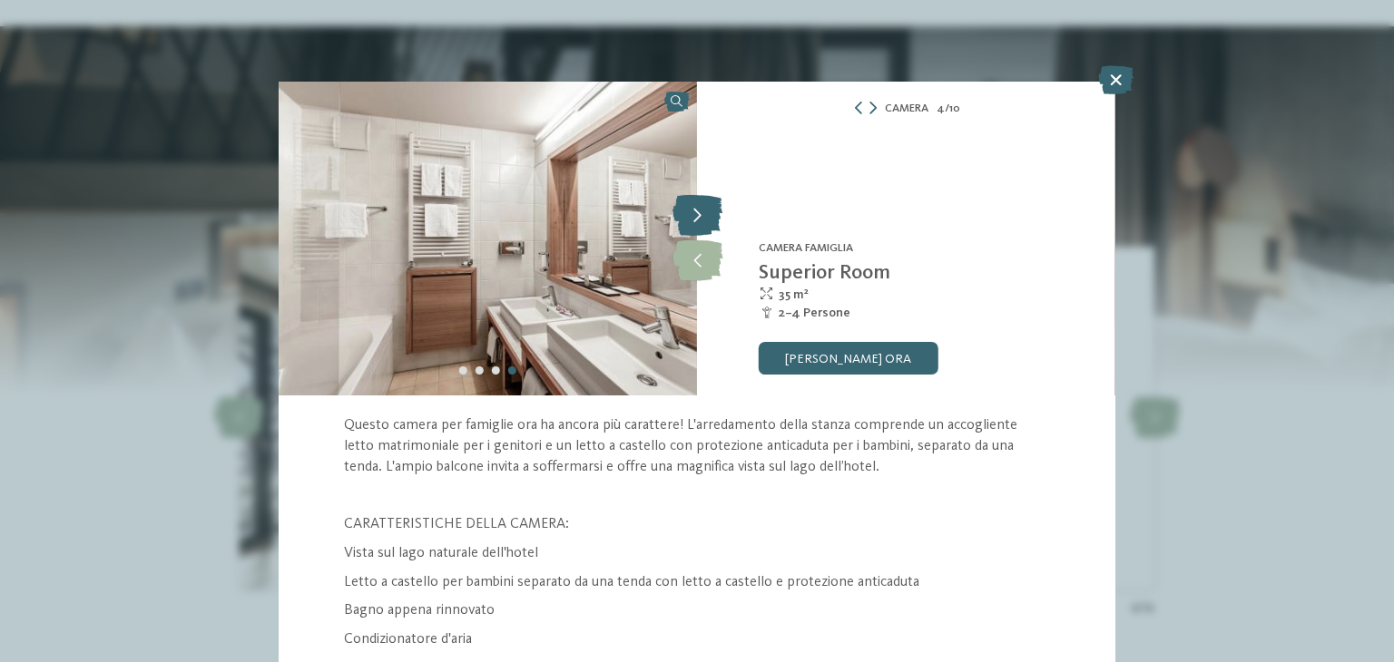
click at [682, 206] on icon at bounding box center [697, 216] width 50 height 41
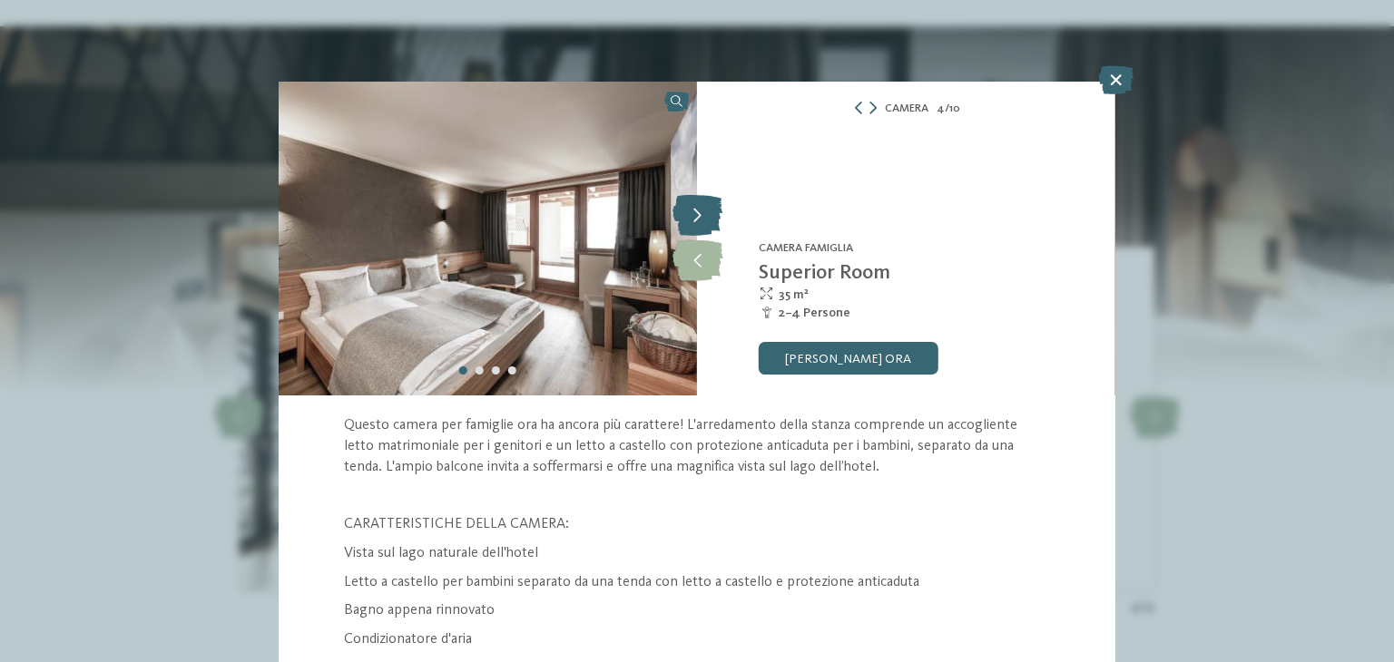
click at [682, 206] on icon at bounding box center [697, 216] width 50 height 41
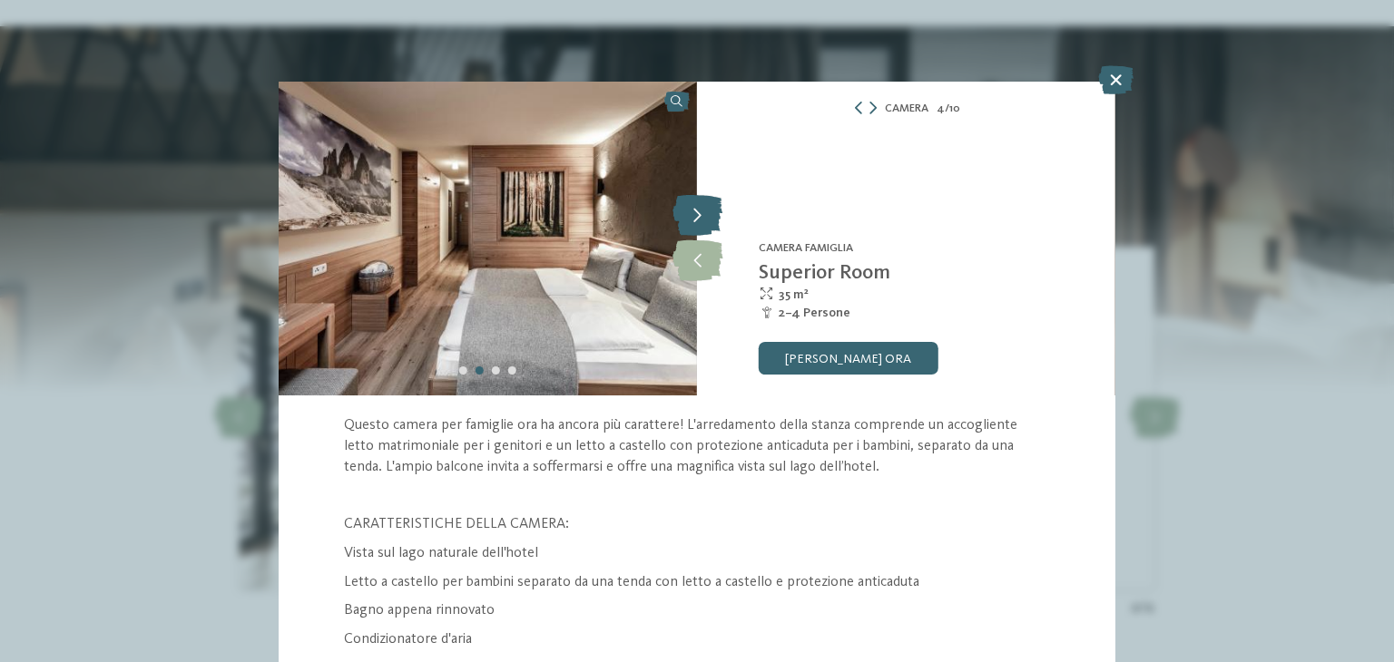
click at [686, 208] on icon at bounding box center [697, 216] width 50 height 41
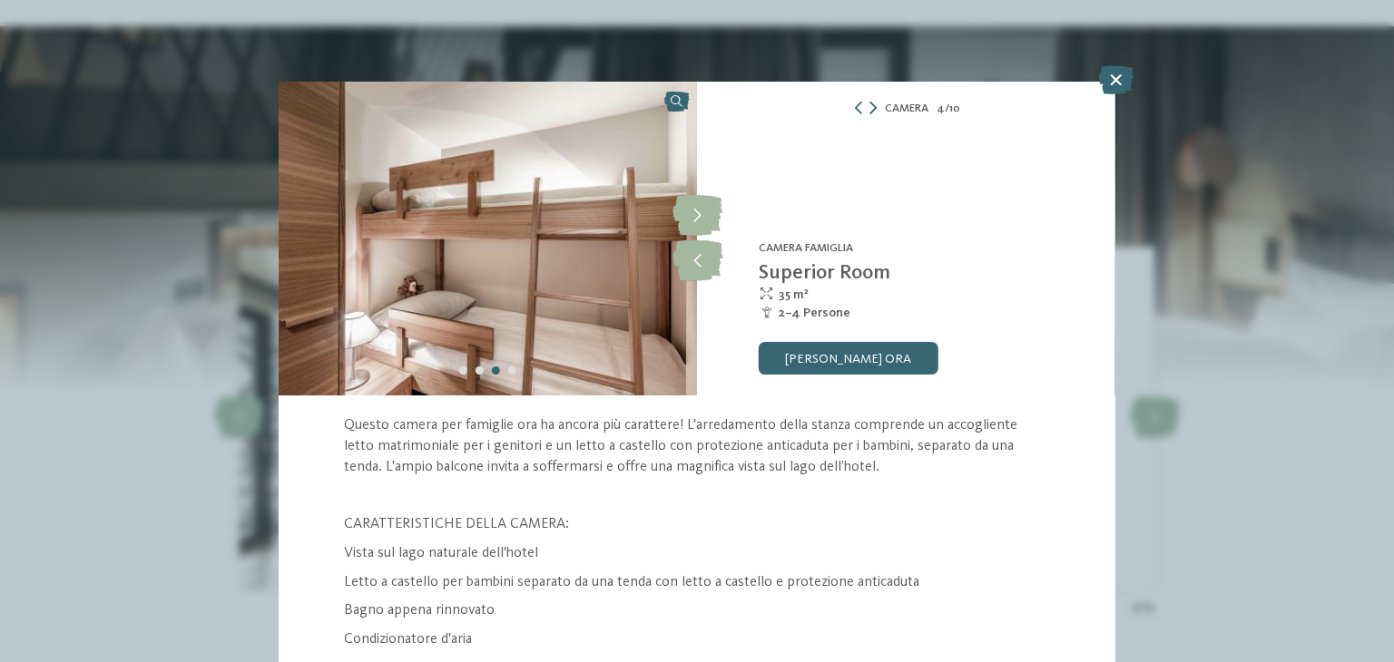
click at [869, 109] on icon at bounding box center [872, 108] width 7 height 13
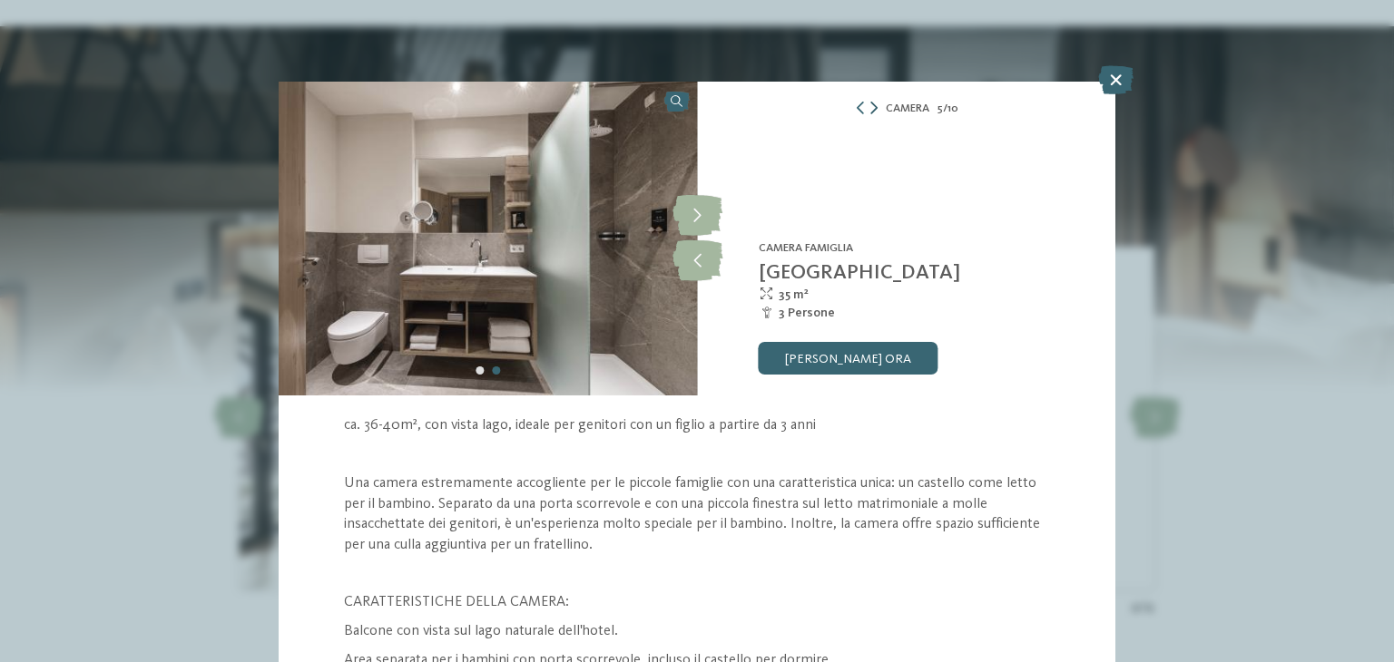
click at [870, 112] on icon at bounding box center [873, 108] width 7 height 13
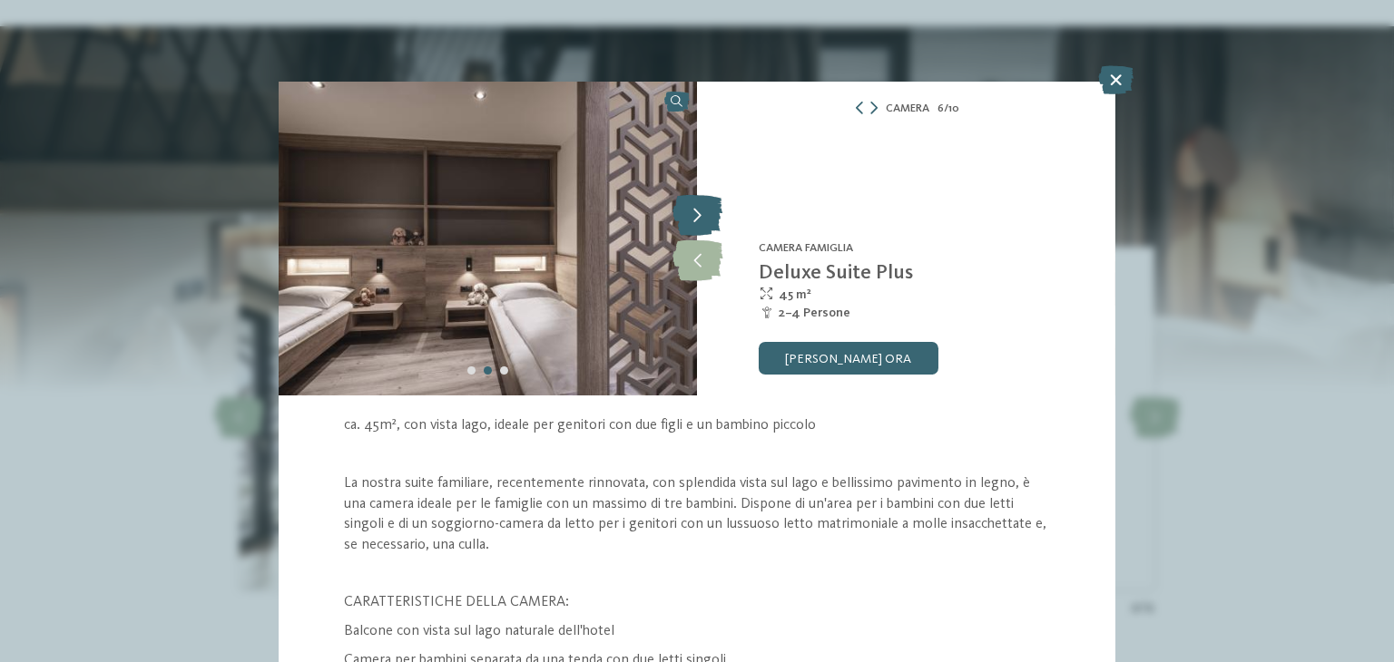
click at [686, 221] on icon at bounding box center [697, 216] width 50 height 41
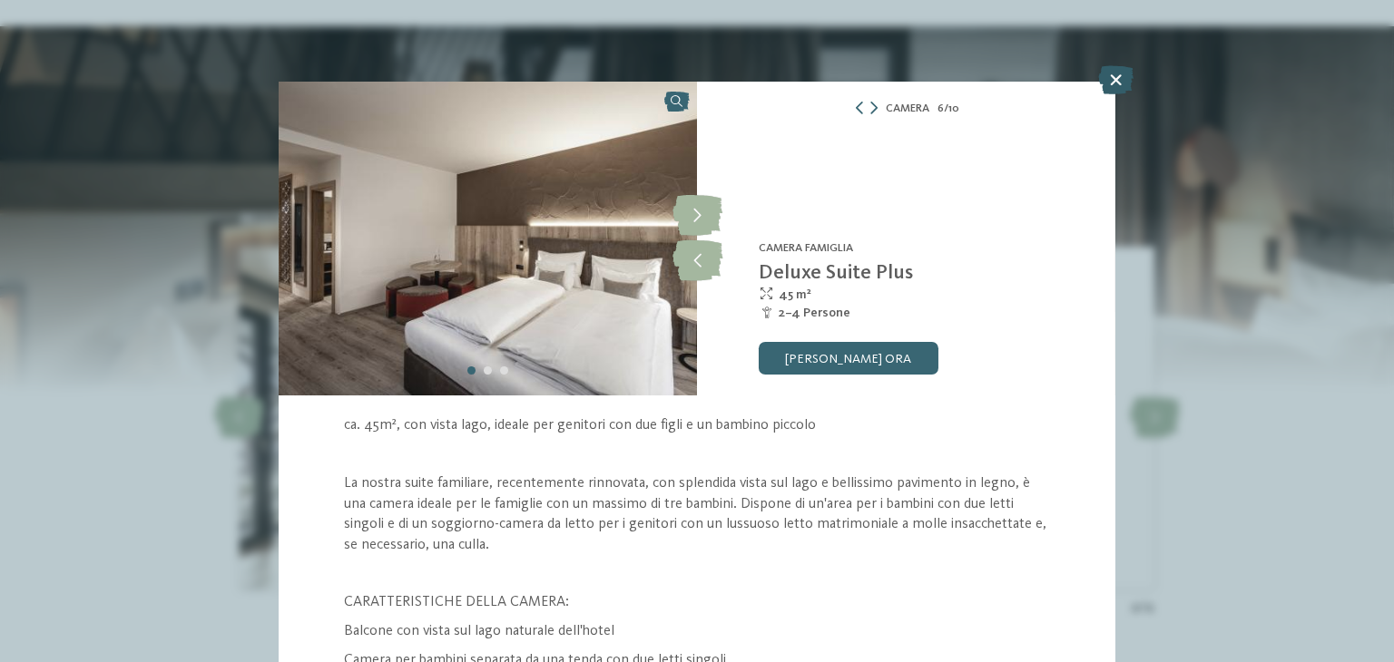
click at [1113, 85] on icon at bounding box center [1115, 79] width 35 height 29
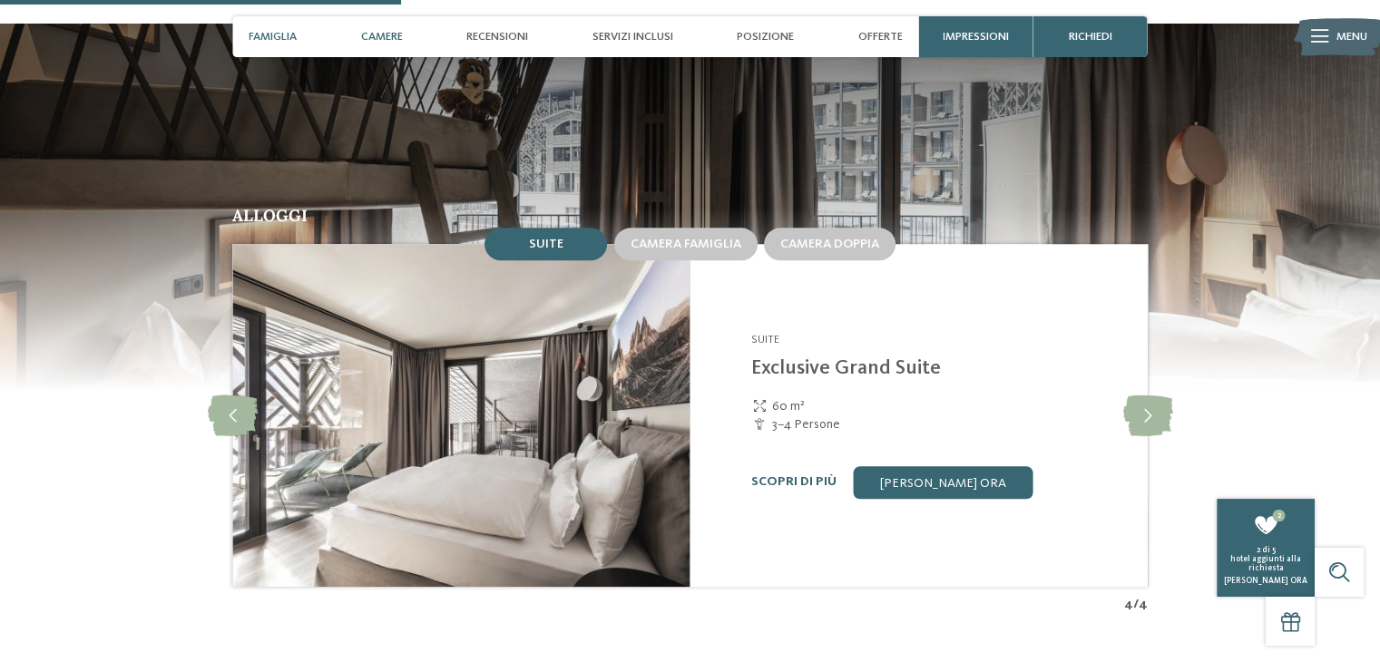
click at [276, 35] on span "Famiglia" at bounding box center [273, 37] width 48 height 14
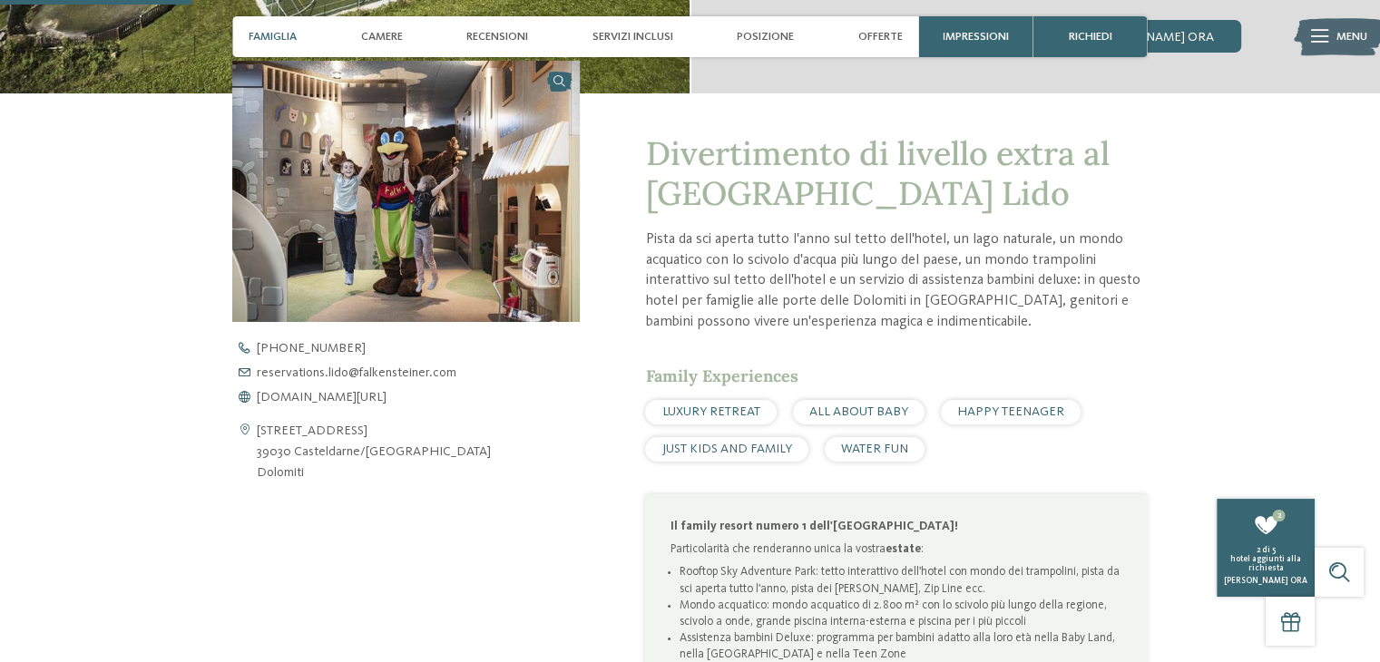
scroll to position [538, 0]
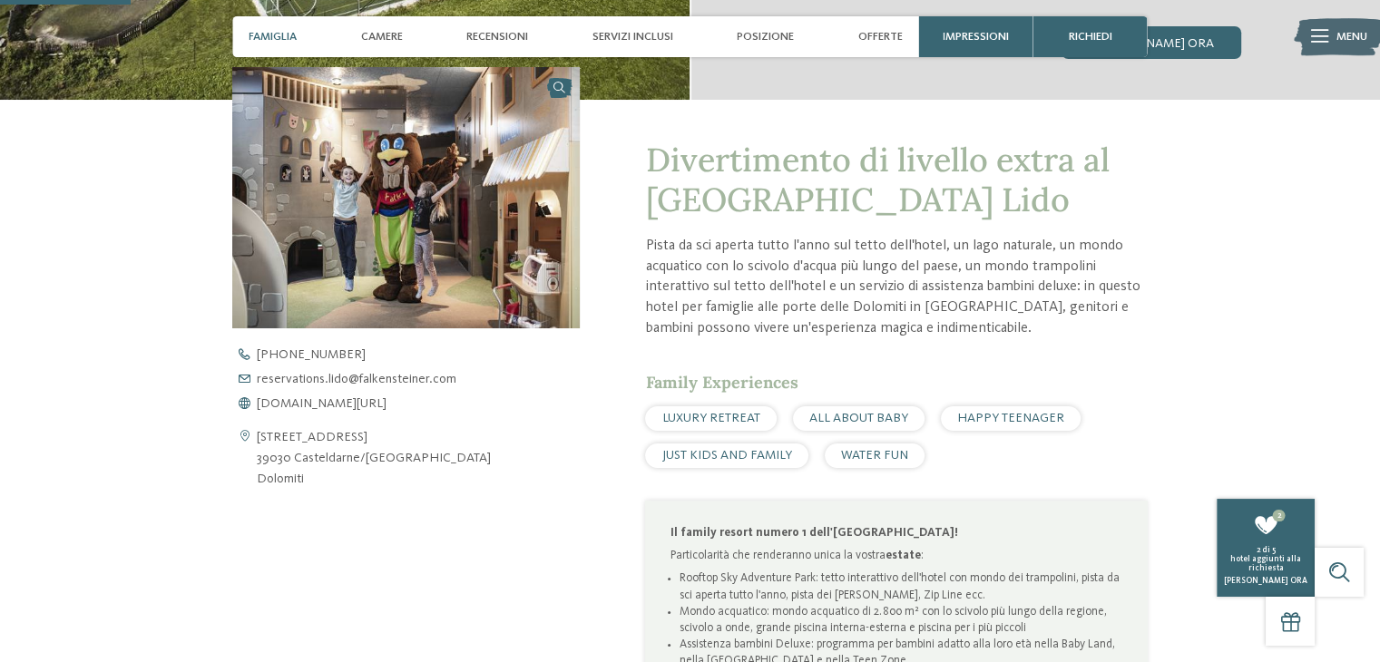
click at [261, 34] on span "Famiglia" at bounding box center [273, 37] width 48 height 14
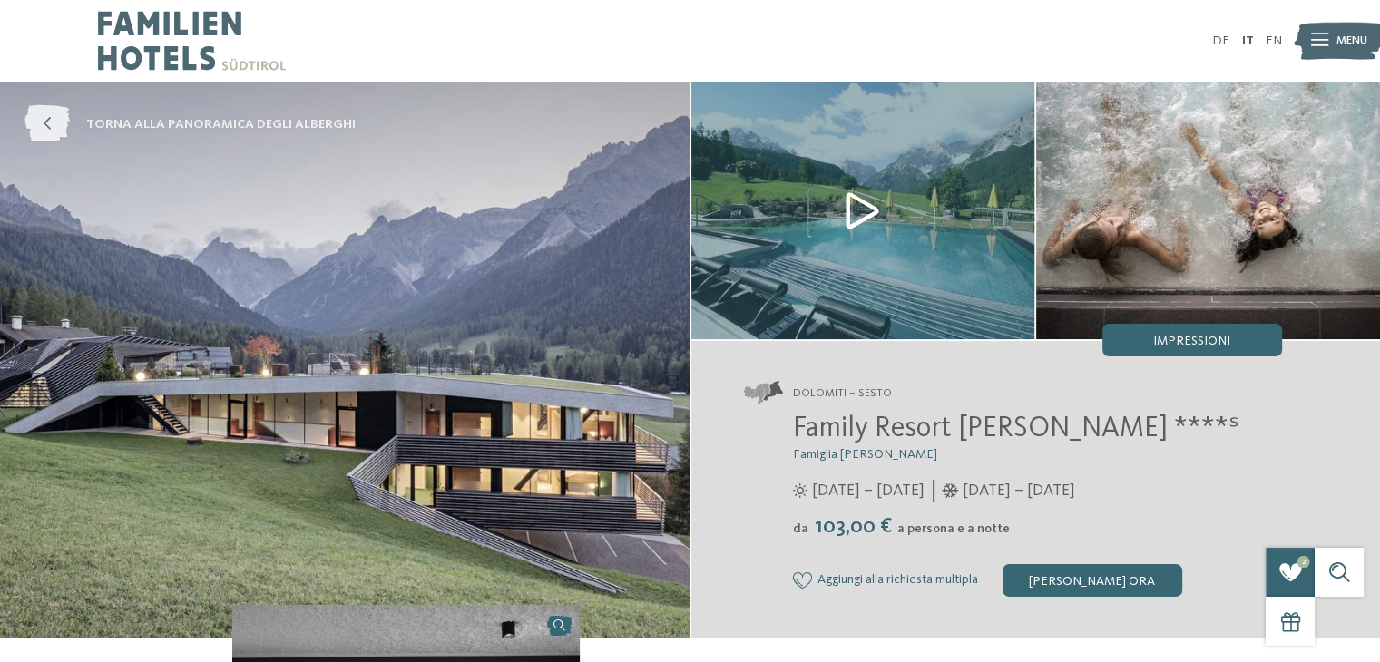
click at [42, 124] on icon at bounding box center [47, 124] width 45 height 37
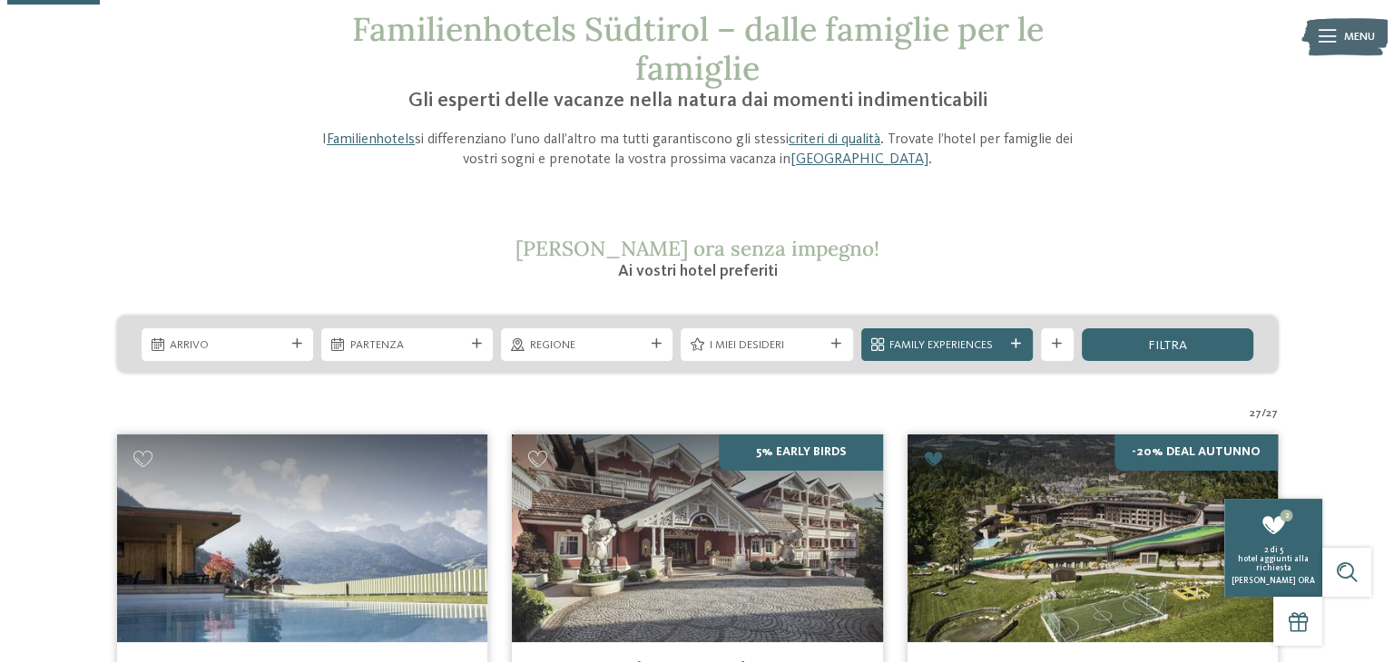
scroll to position [83, 0]
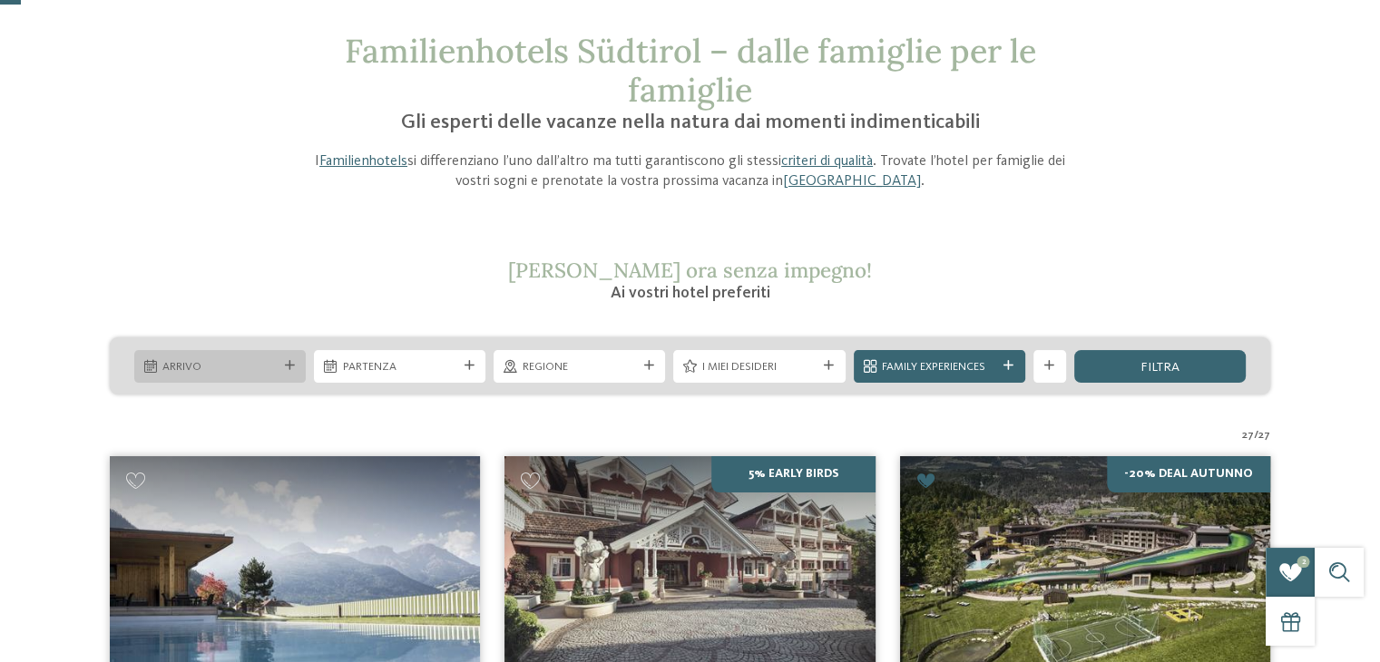
click at [255, 363] on span "Arrivo" at bounding box center [219, 367] width 114 height 16
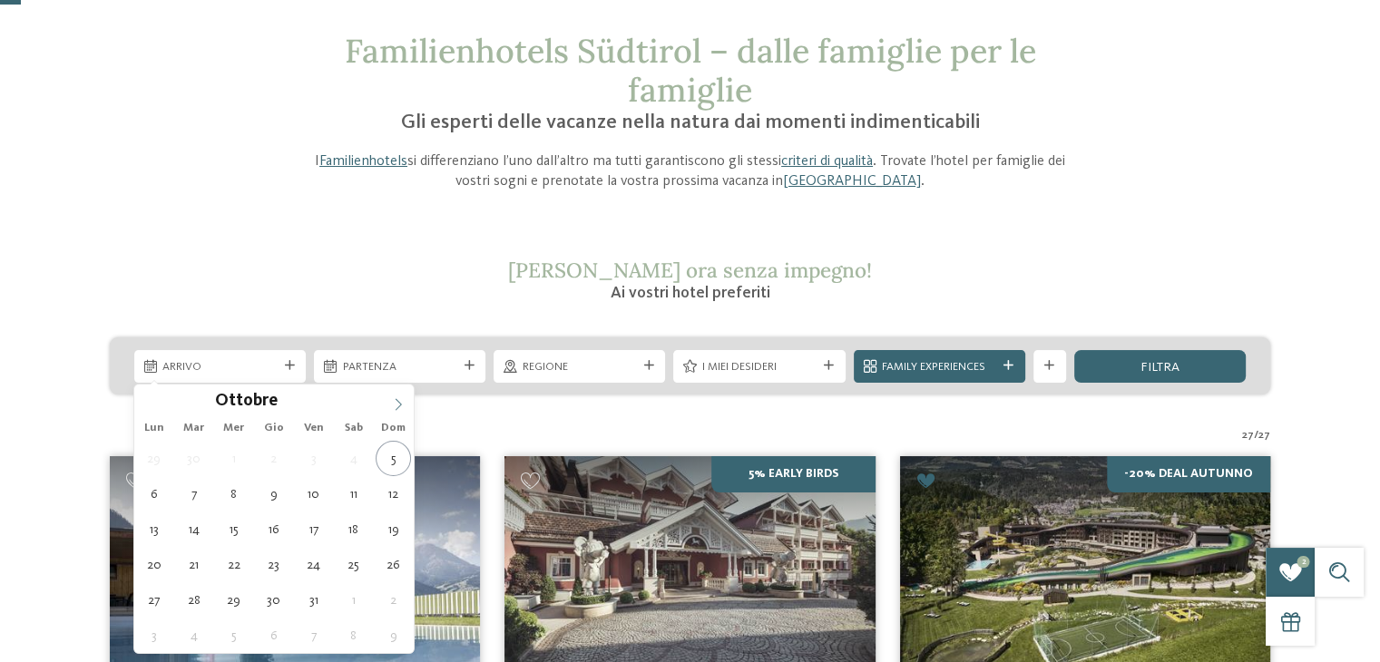
click at [398, 414] on span at bounding box center [398, 400] width 31 height 31
type div "[DATE]"
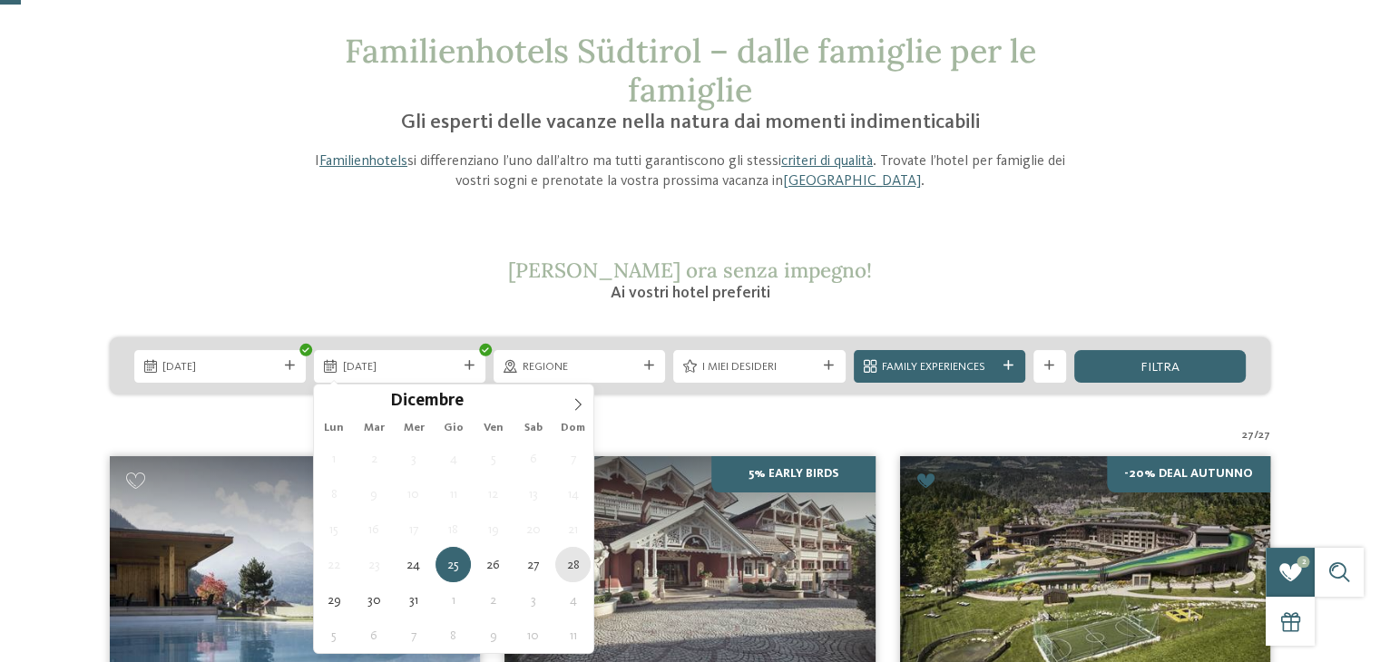
type div "[DATE]"
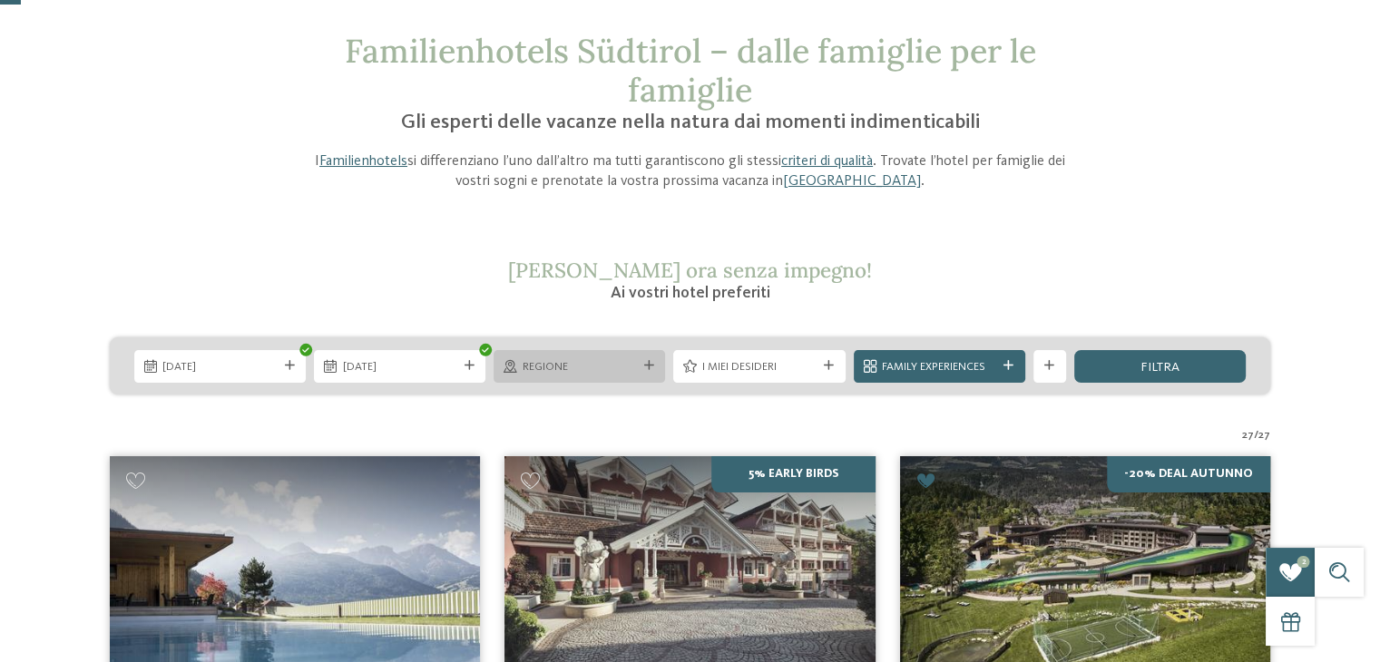
click at [555, 365] on span "Regione" at bounding box center [580, 367] width 114 height 16
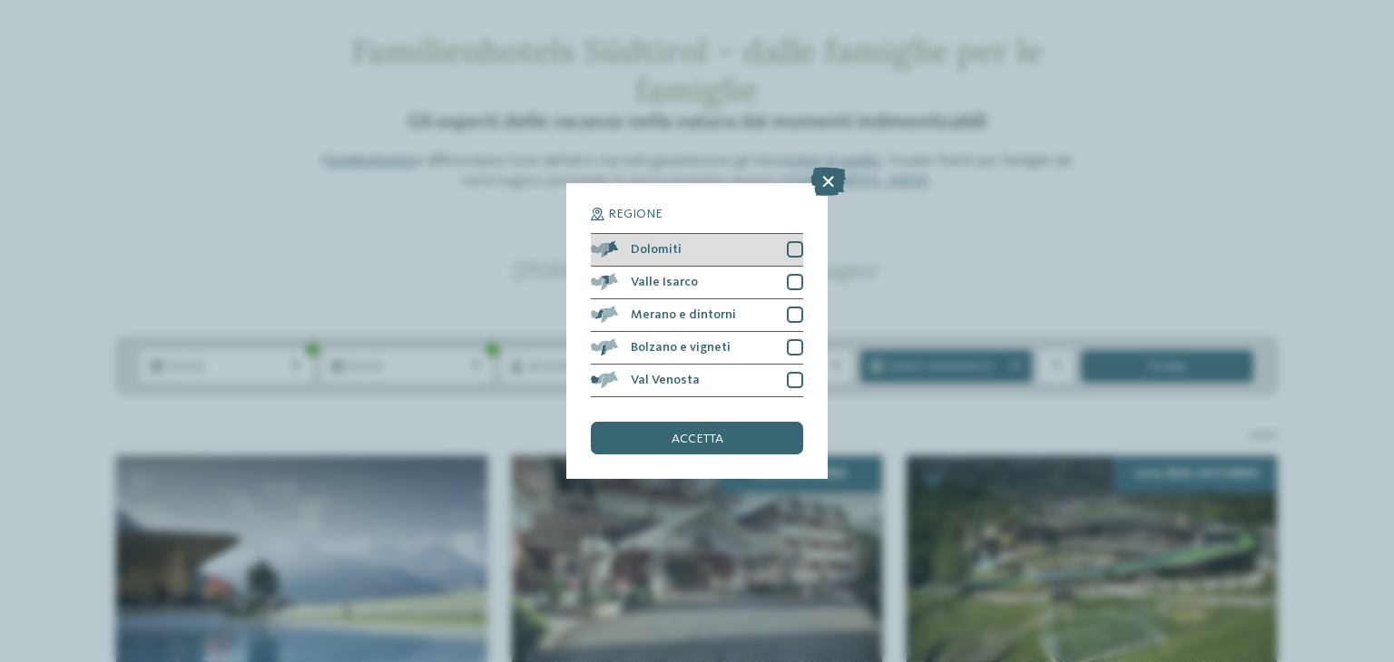
click at [789, 246] on div at bounding box center [795, 249] width 16 height 16
click at [791, 279] on div at bounding box center [795, 282] width 16 height 16
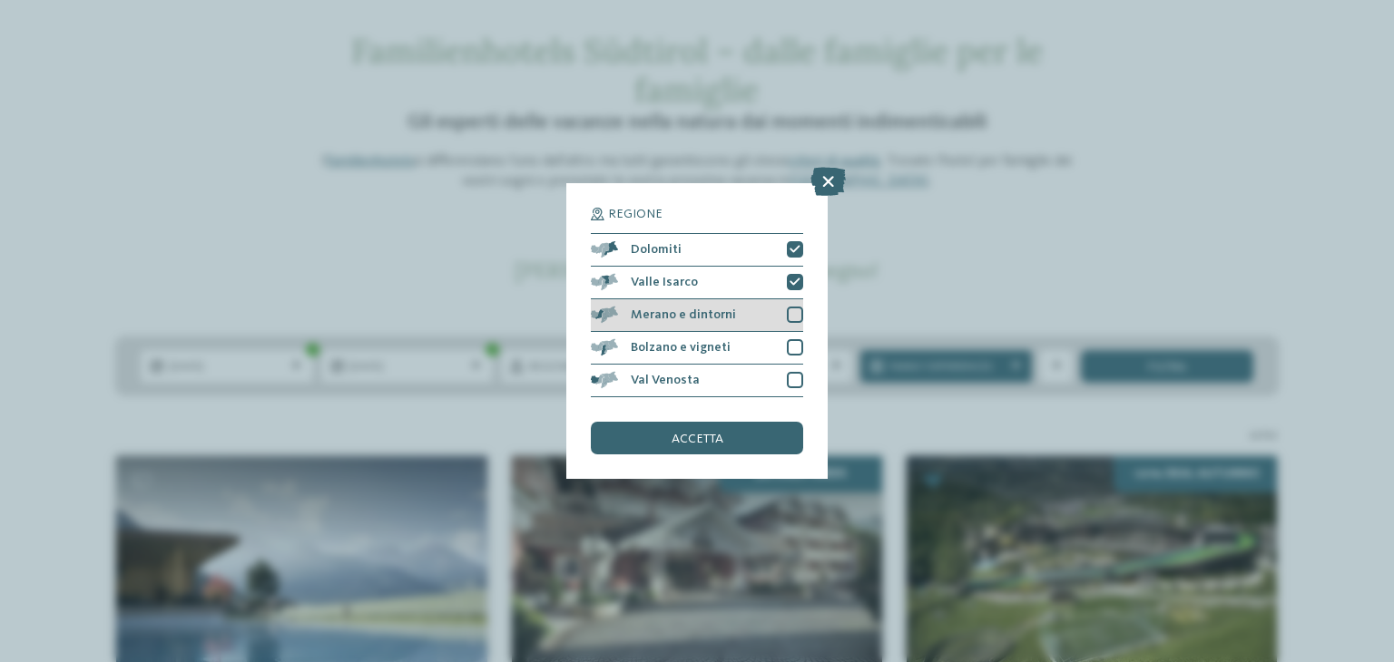
click at [801, 308] on div at bounding box center [795, 315] width 16 height 16
click at [903, 299] on div "Regione Dolomiti" at bounding box center [697, 331] width 1394 height 662
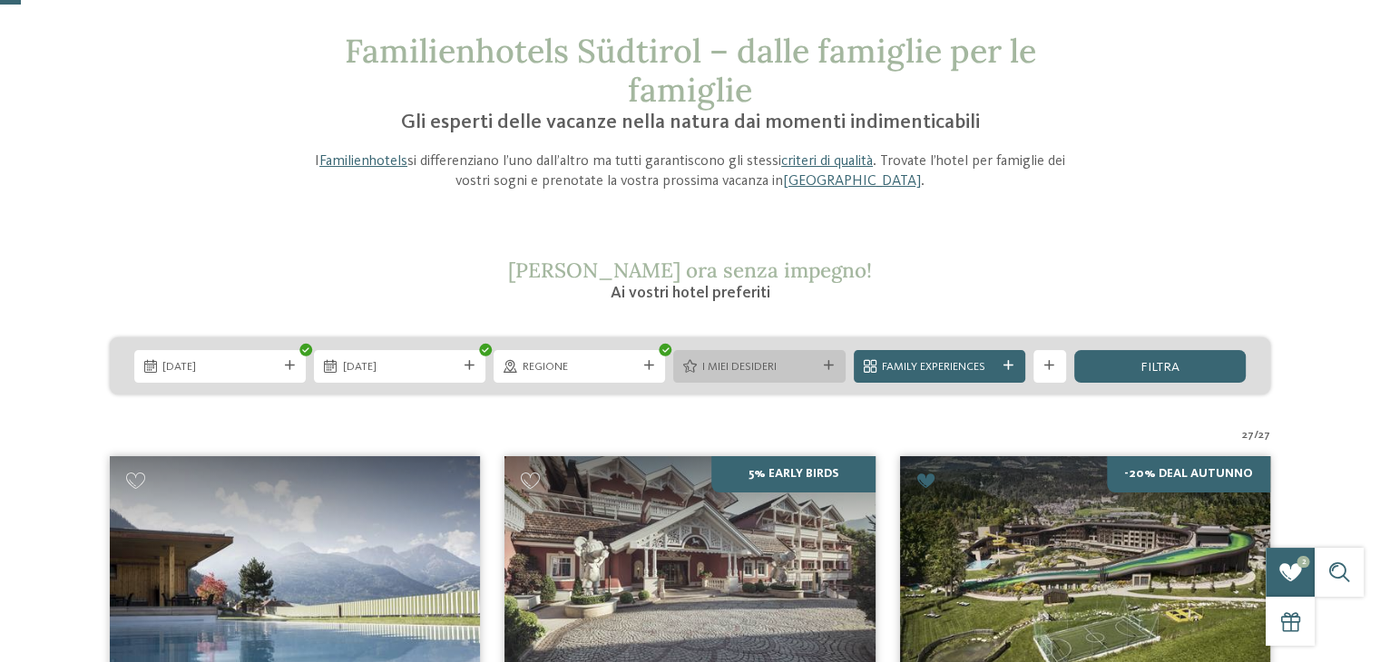
click at [784, 368] on span "I miei desideri" at bounding box center [759, 367] width 114 height 16
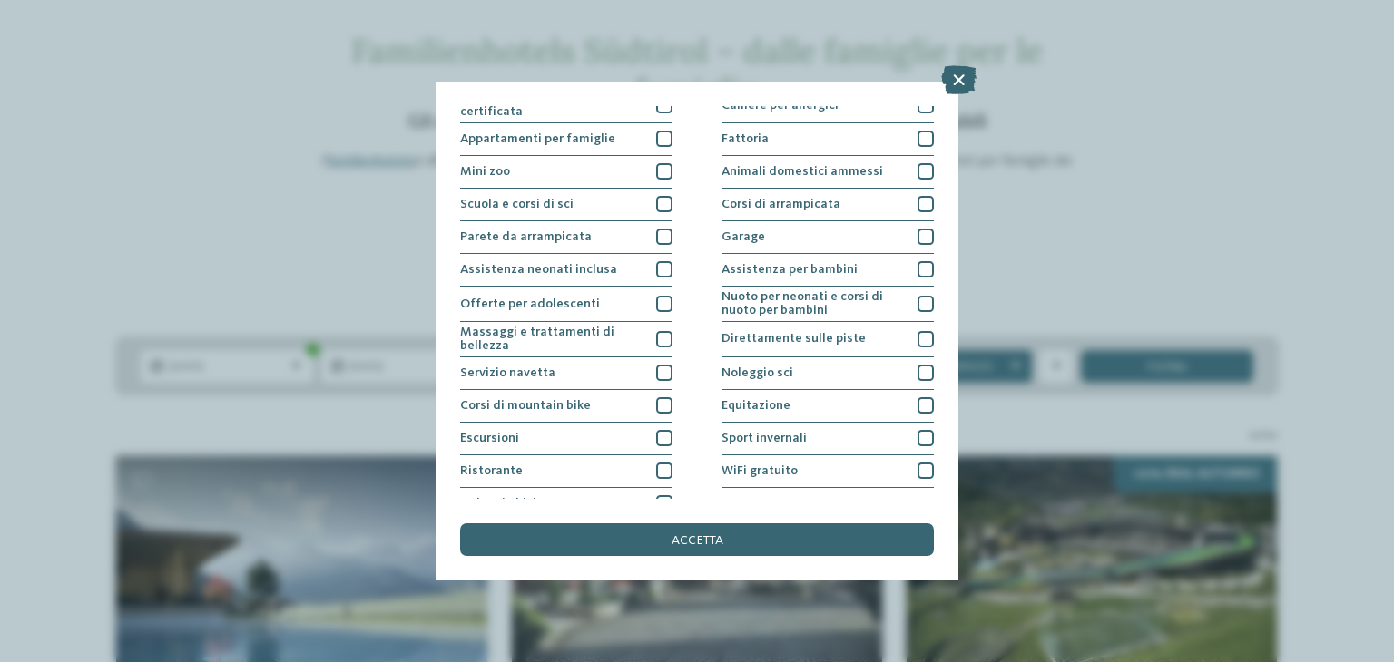
scroll to position [196, 0]
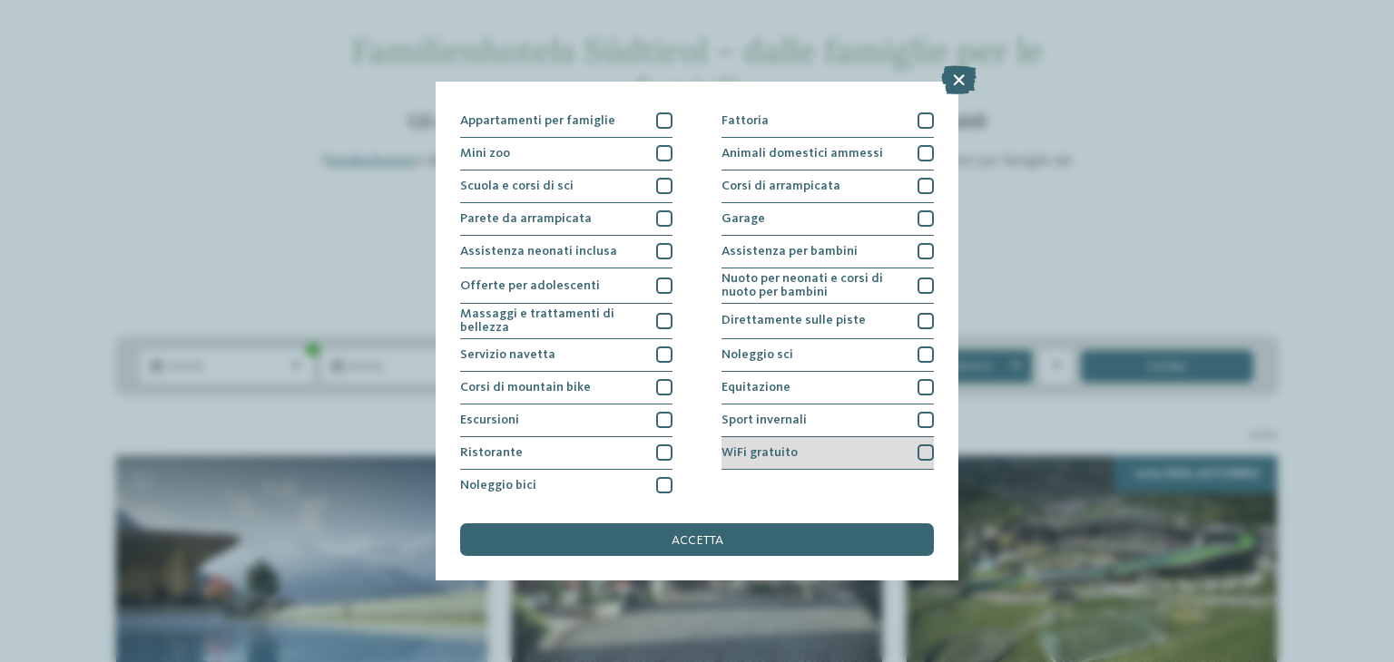
click at [917, 455] on div at bounding box center [925, 453] width 16 height 16
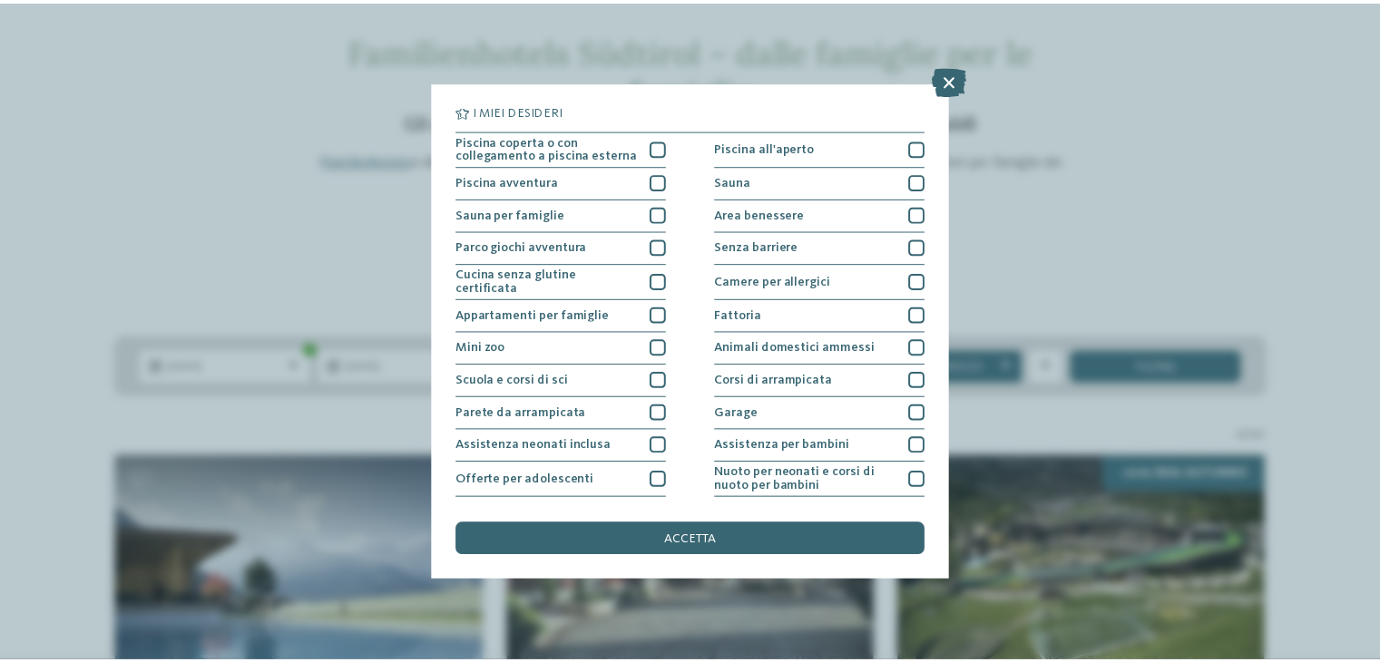
scroll to position [0, 0]
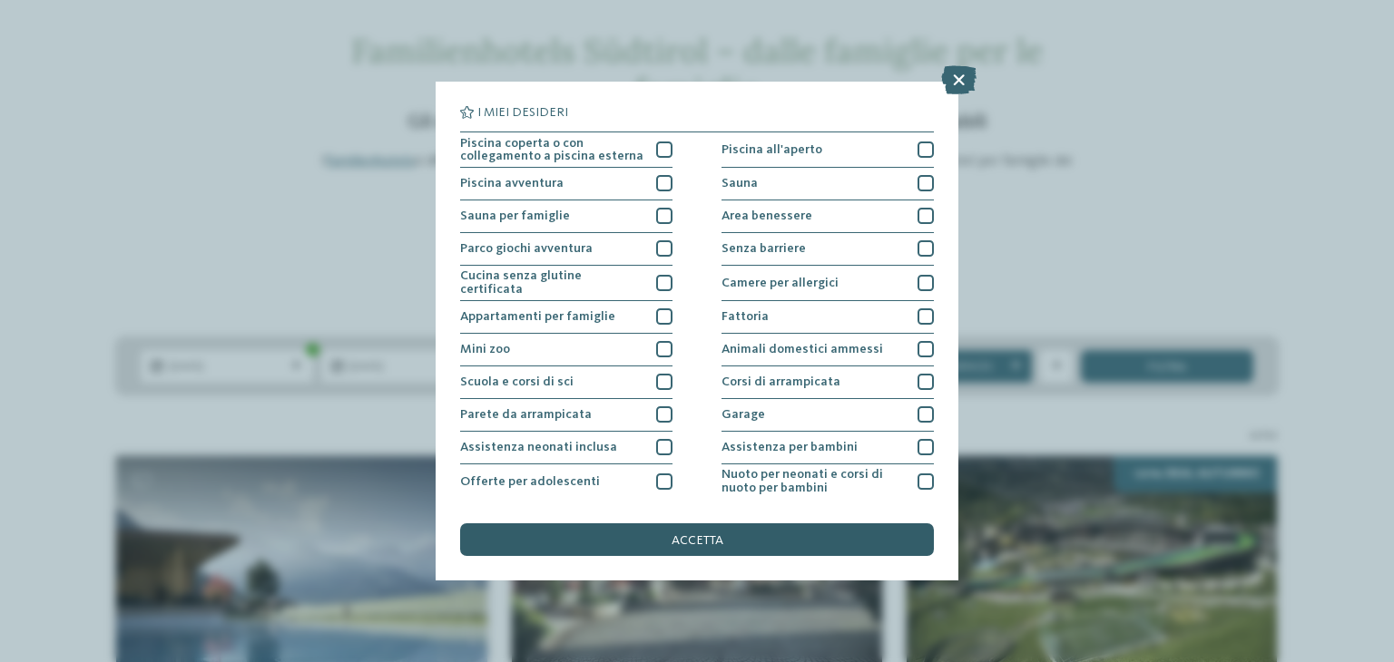
click at [807, 528] on div "accetta" at bounding box center [697, 540] width 474 height 33
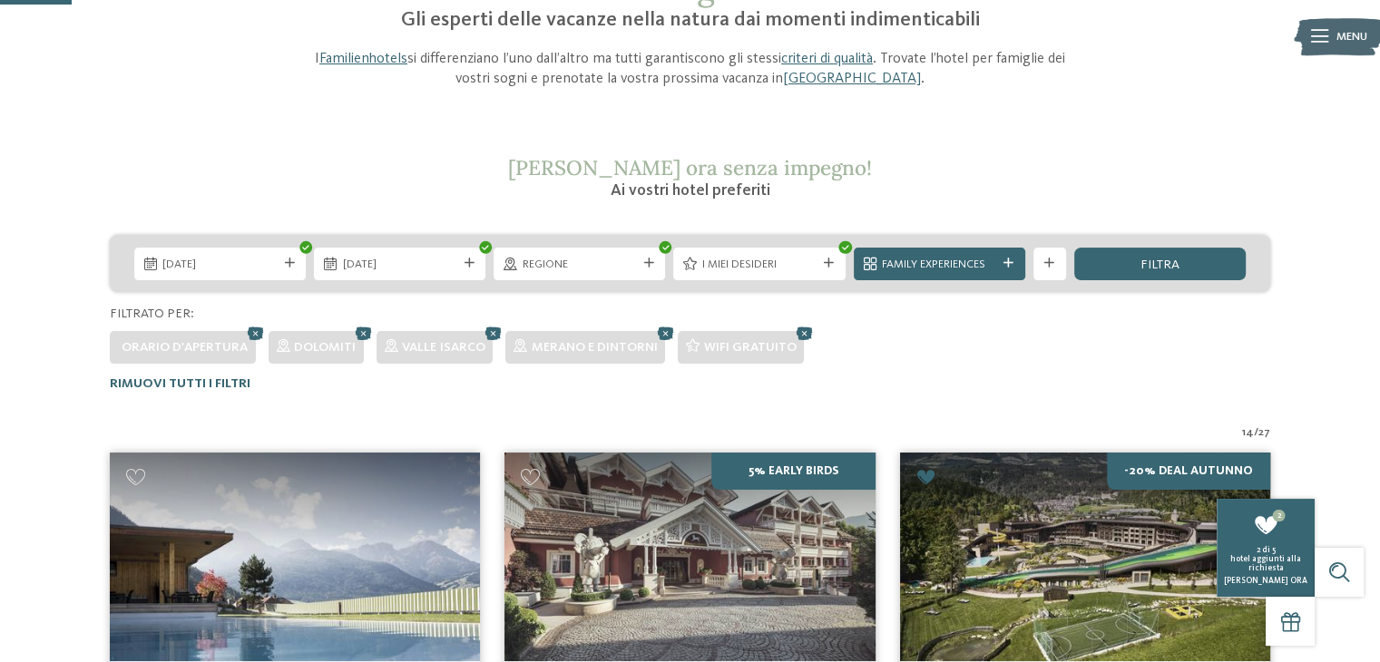
scroll to position [161, 0]
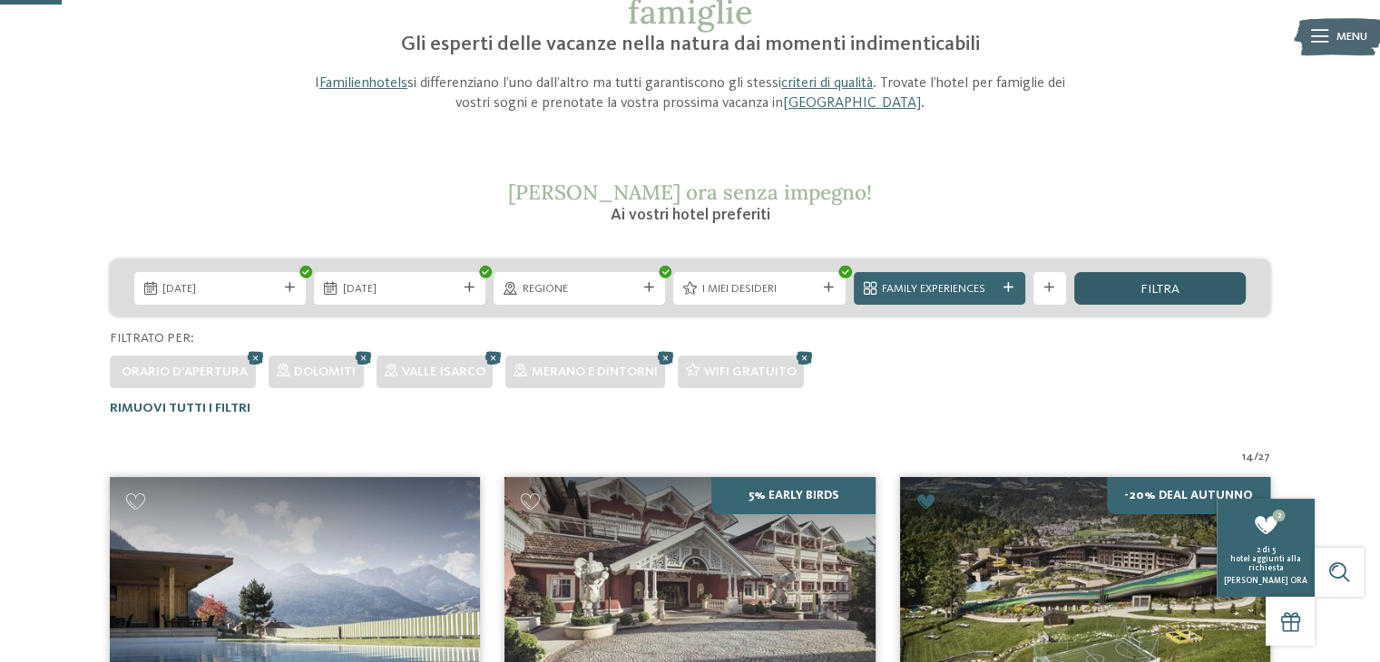
click at [1143, 289] on span "filtra" at bounding box center [1160, 289] width 39 height 13
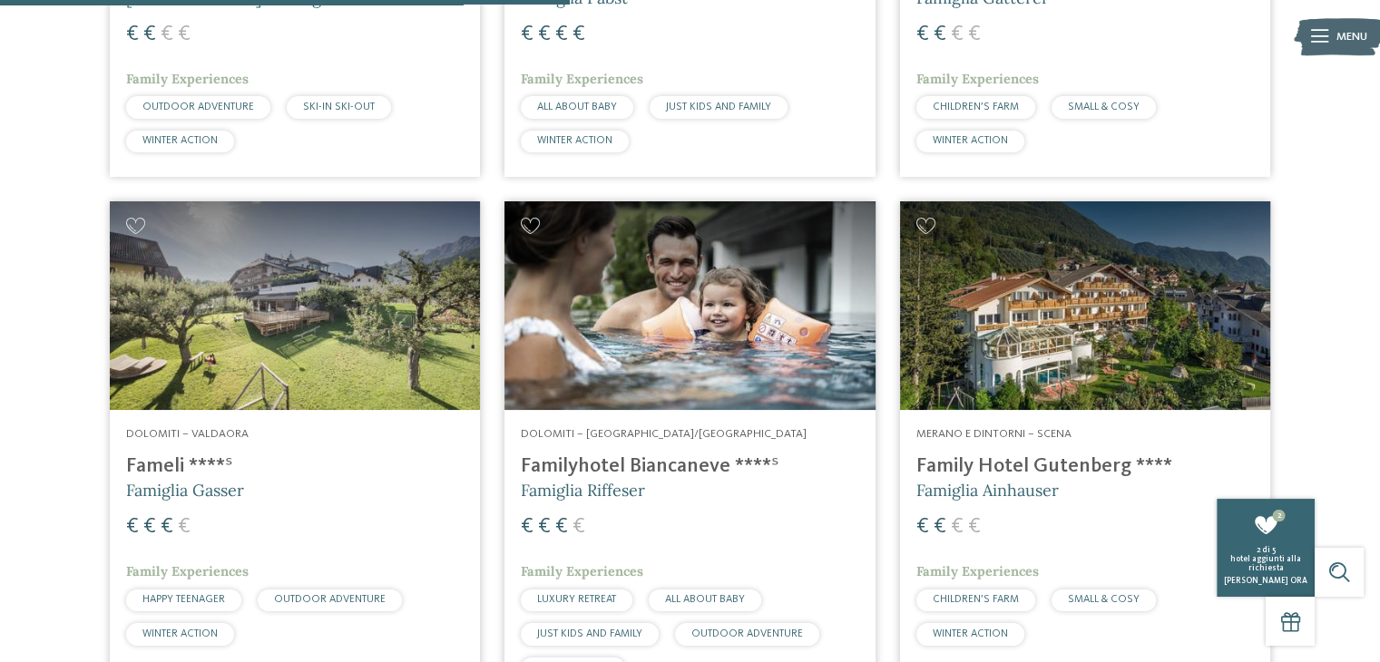
scroll to position [1397, 0]
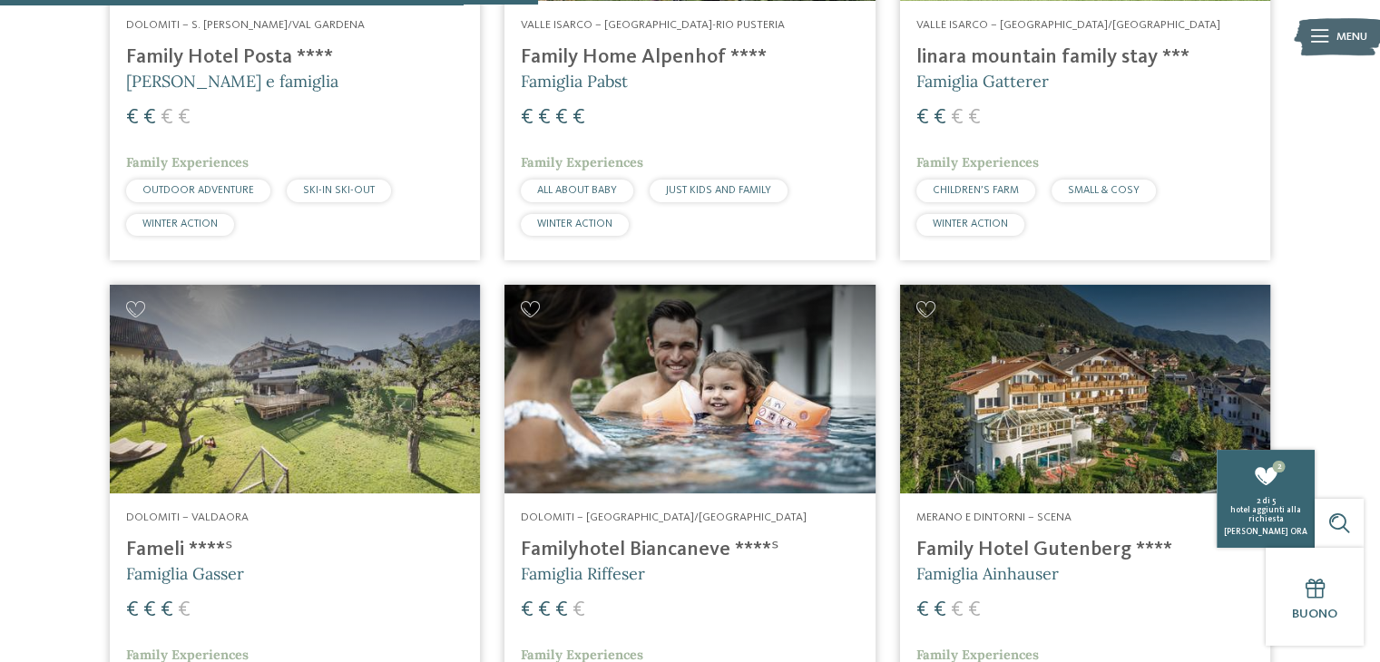
click at [1059, 56] on h4 "linara mountain family stay ***" at bounding box center [1086, 57] width 338 height 25
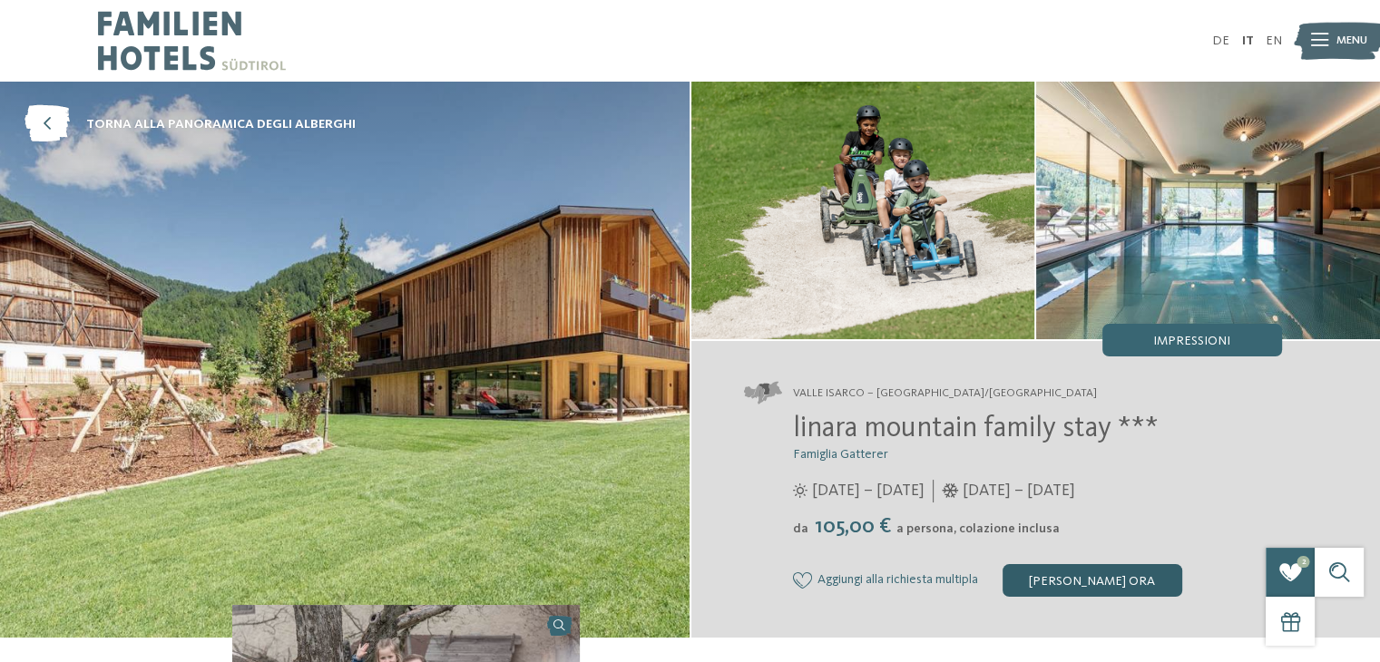
click at [1115, 580] on div "[PERSON_NAME] ora" at bounding box center [1093, 580] width 180 height 33
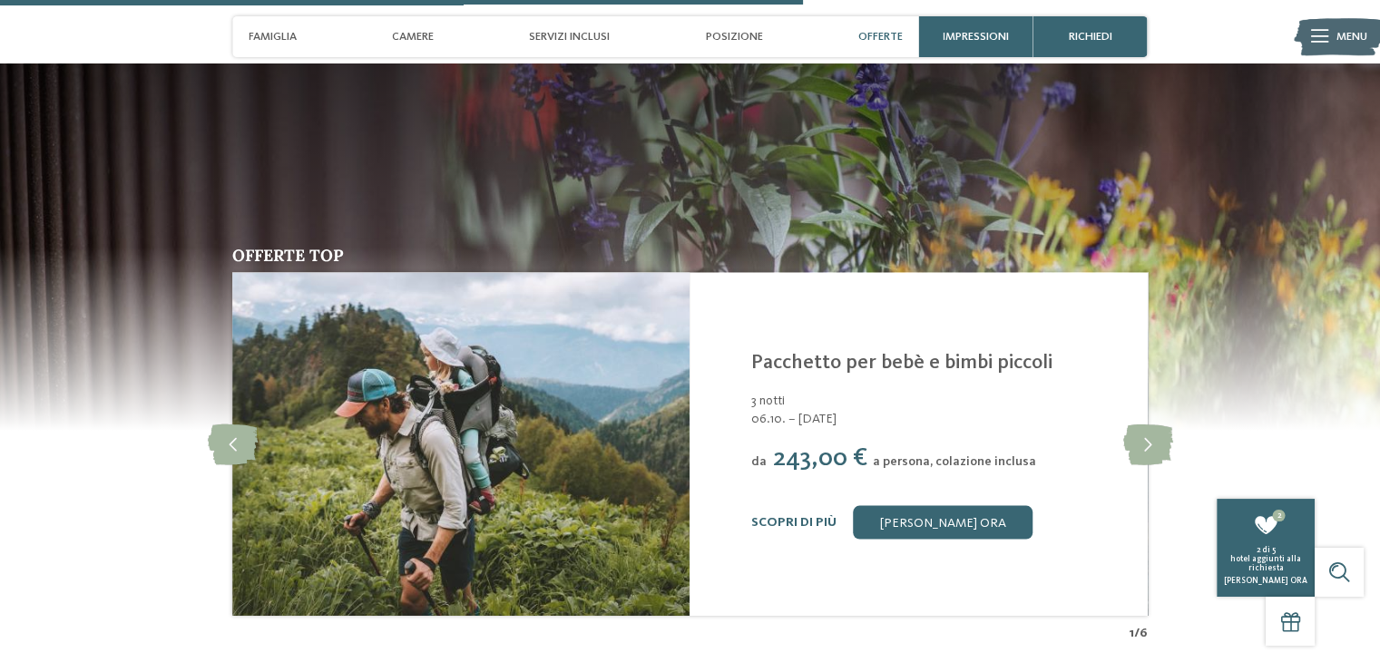
scroll to position [3195, 0]
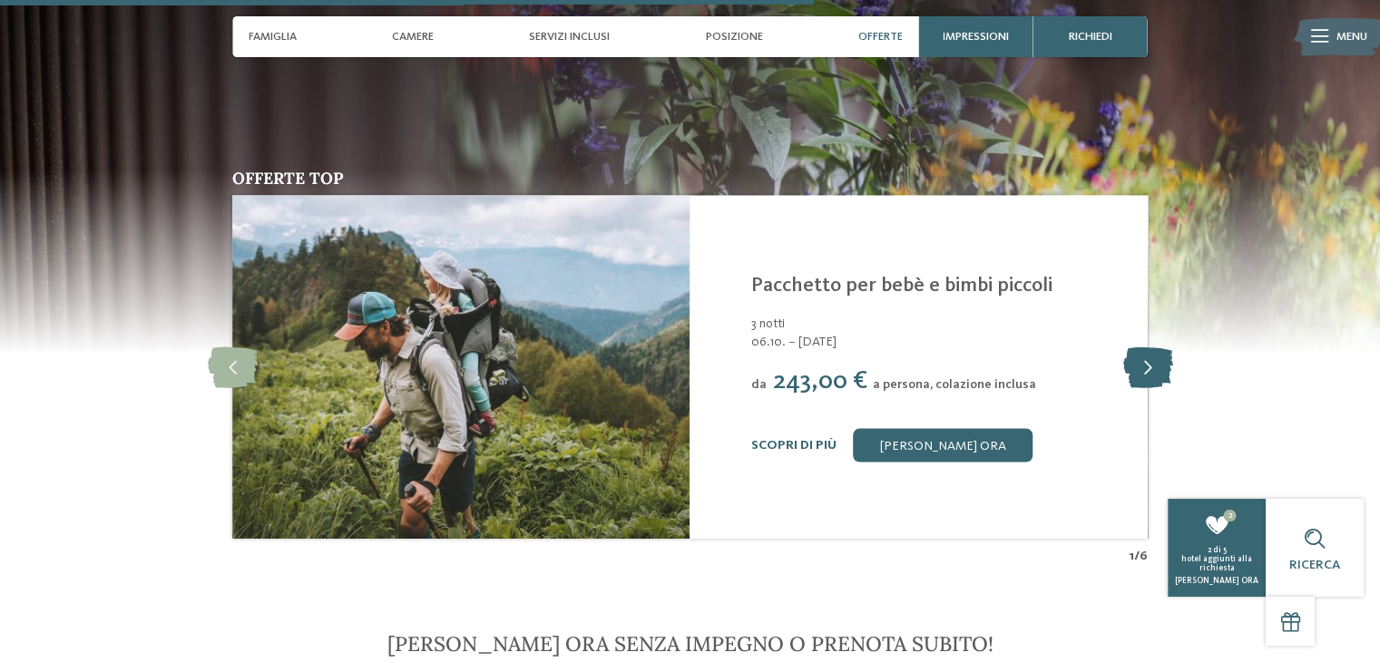
click at [1152, 347] on icon at bounding box center [1148, 367] width 50 height 41
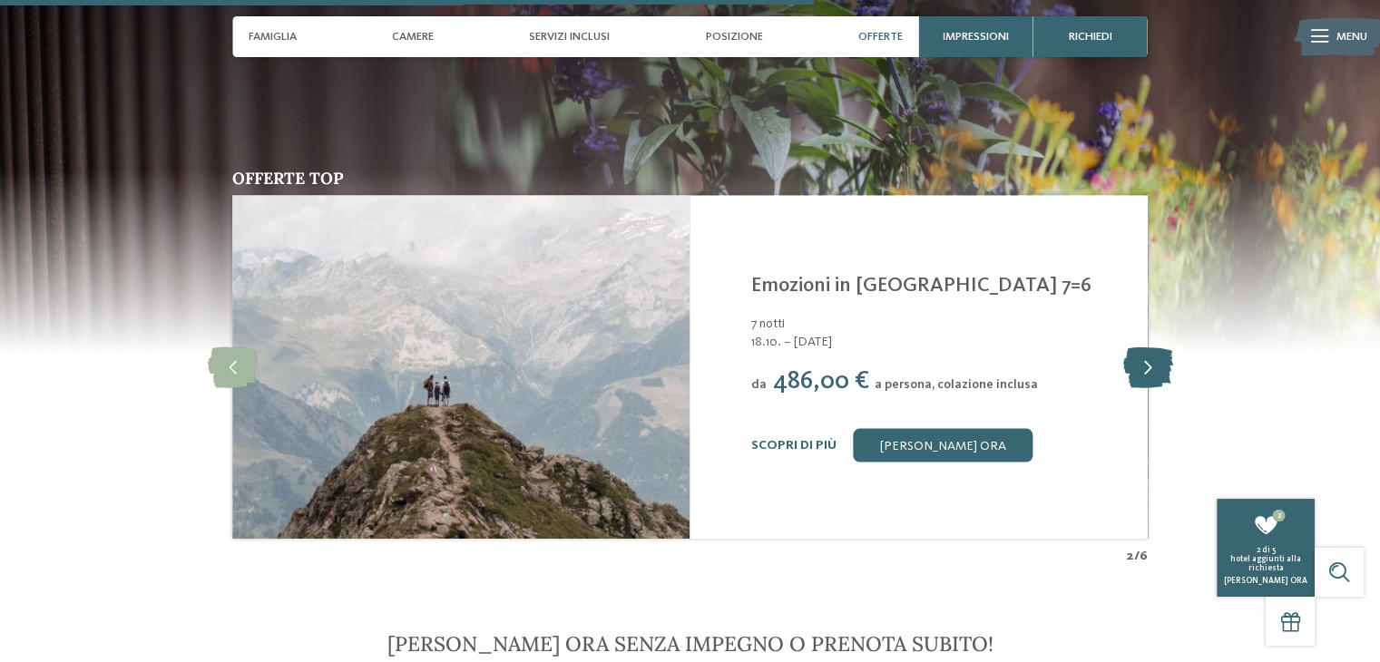
click at [1152, 347] on icon at bounding box center [1148, 367] width 50 height 41
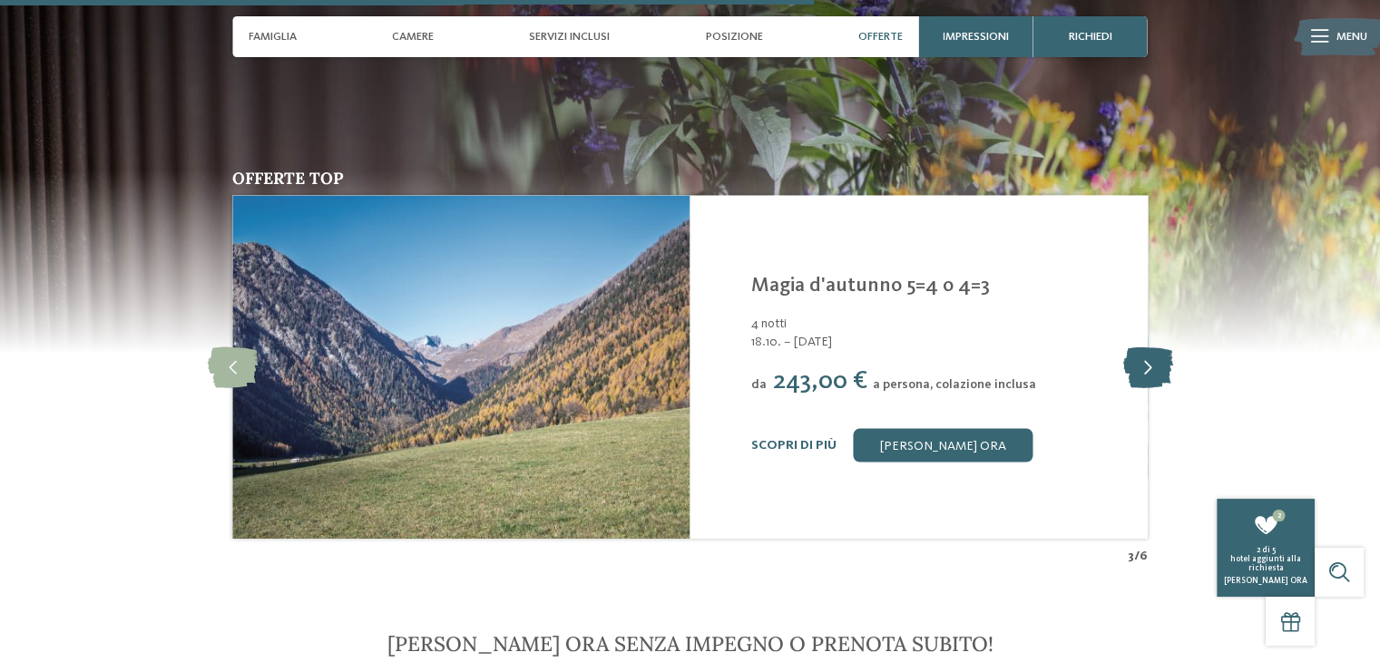
click at [1152, 347] on icon at bounding box center [1148, 367] width 50 height 41
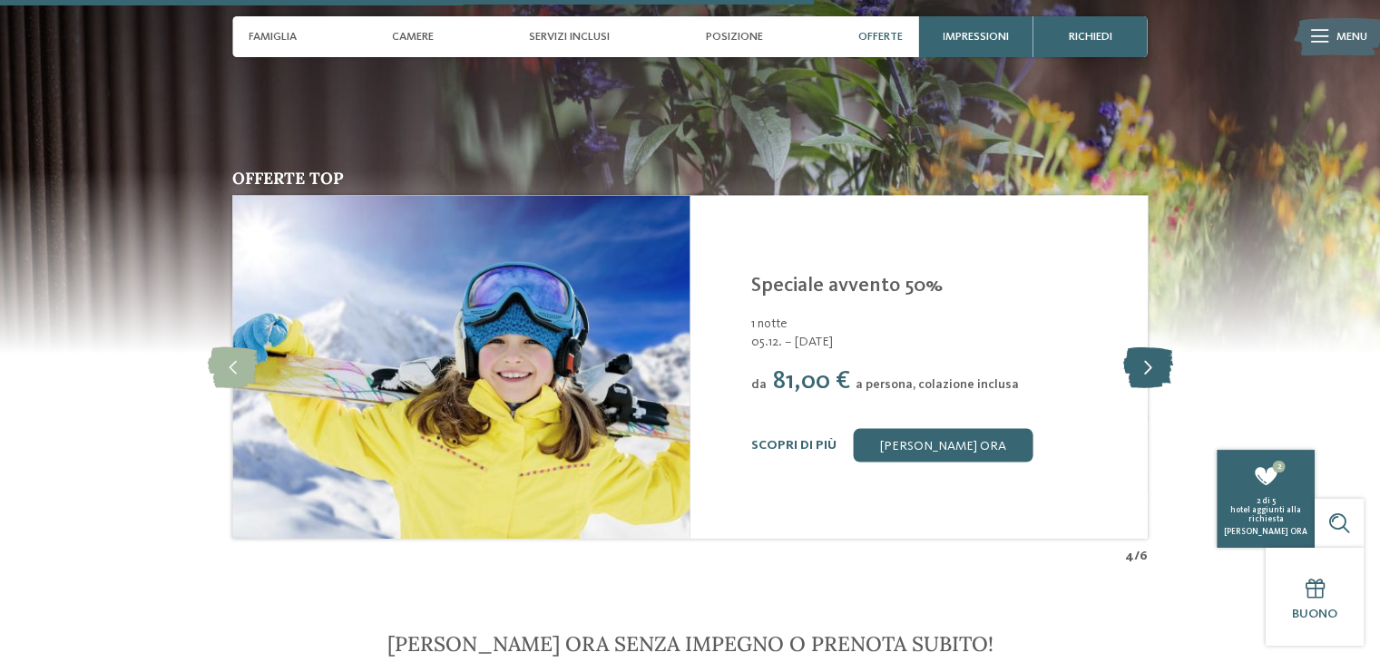
click at [1152, 347] on icon at bounding box center [1148, 367] width 50 height 41
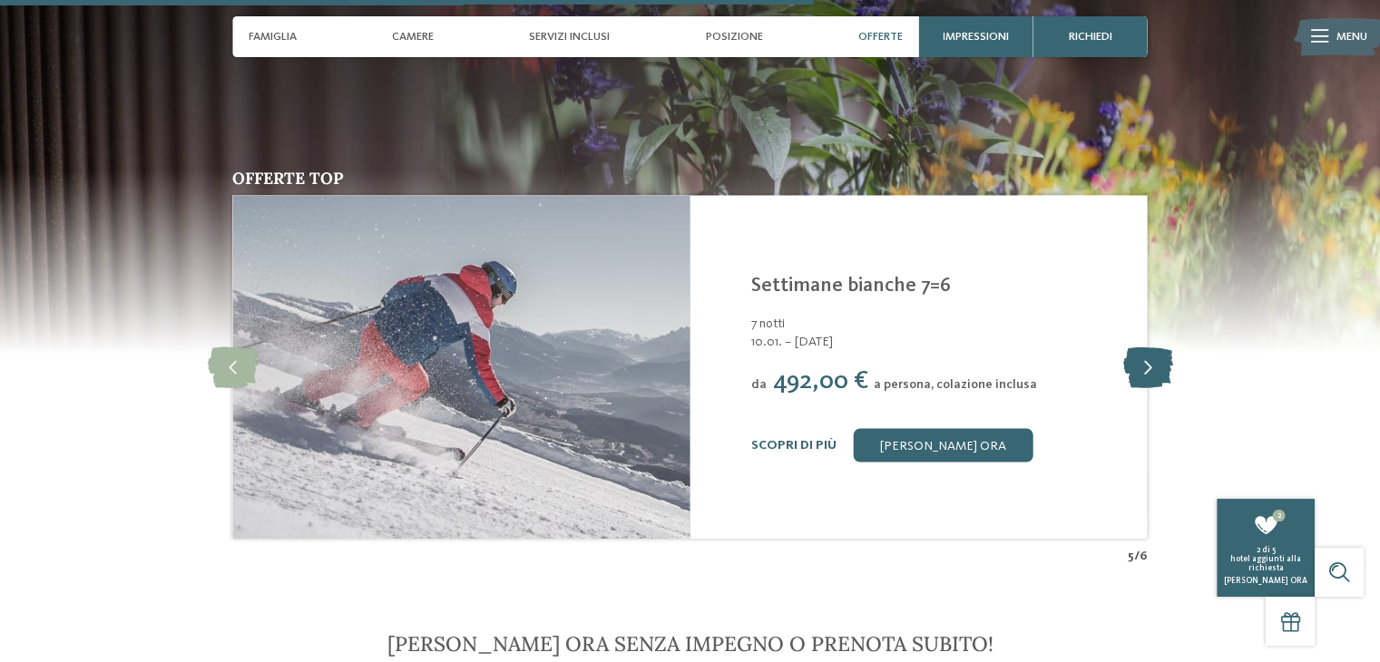
click at [1152, 347] on icon at bounding box center [1148, 367] width 50 height 41
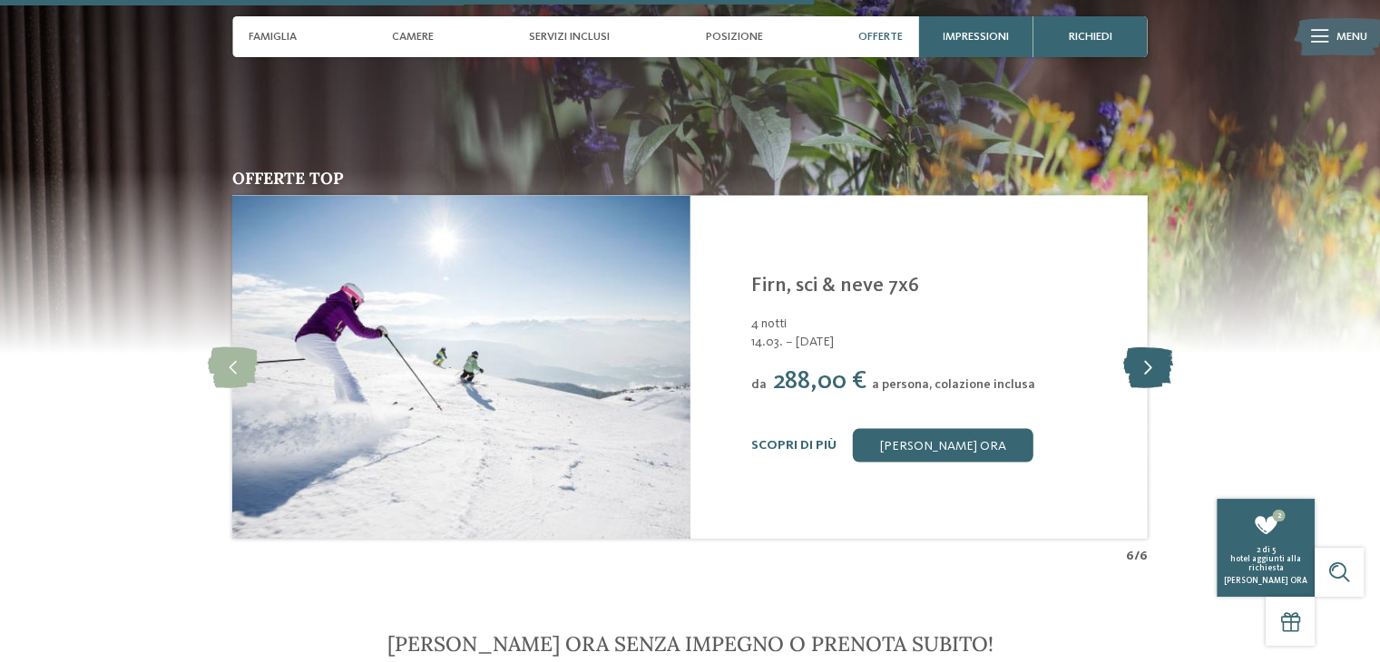
click at [1152, 347] on icon at bounding box center [1148, 367] width 50 height 41
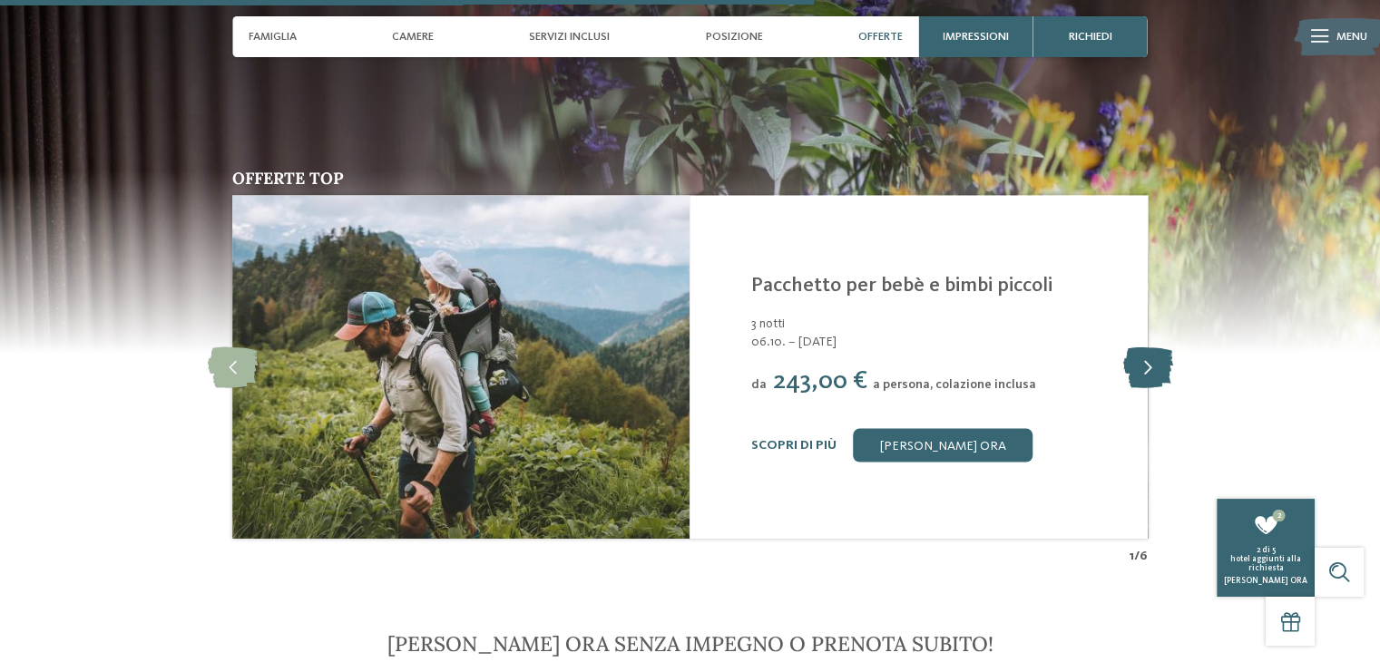
click at [1152, 347] on icon at bounding box center [1148, 367] width 50 height 41
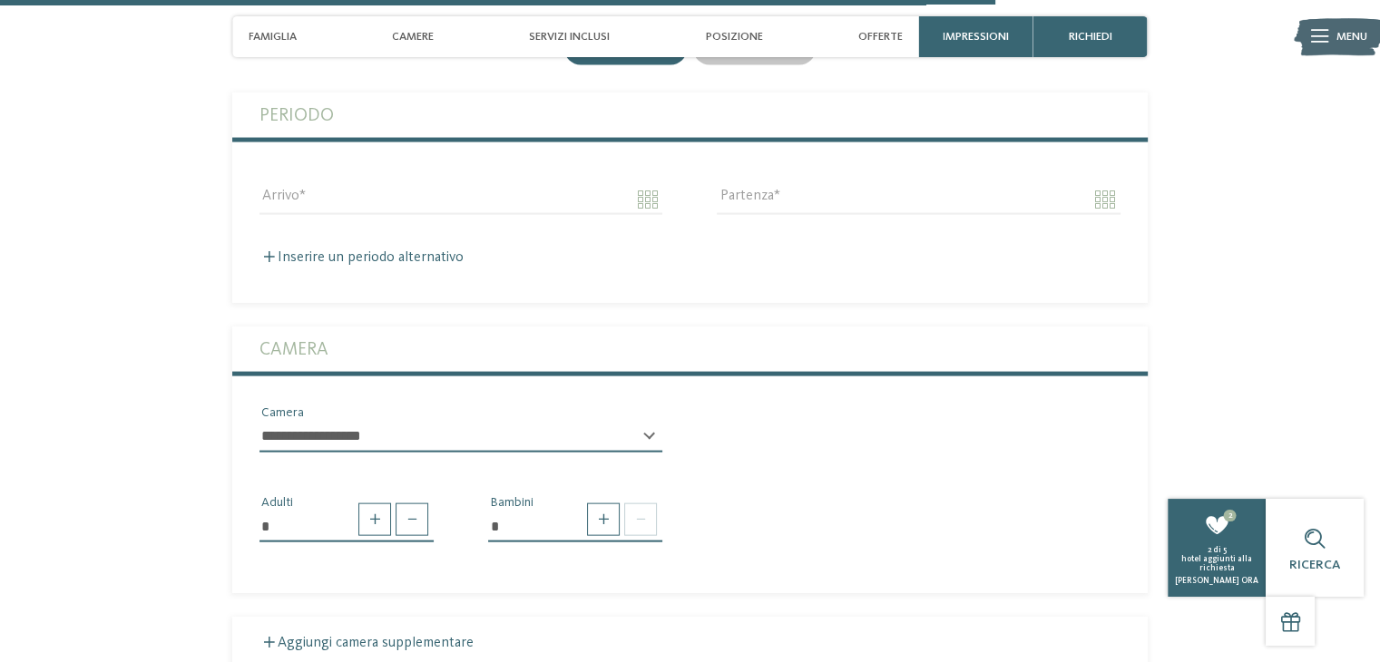
scroll to position [3909, 0]
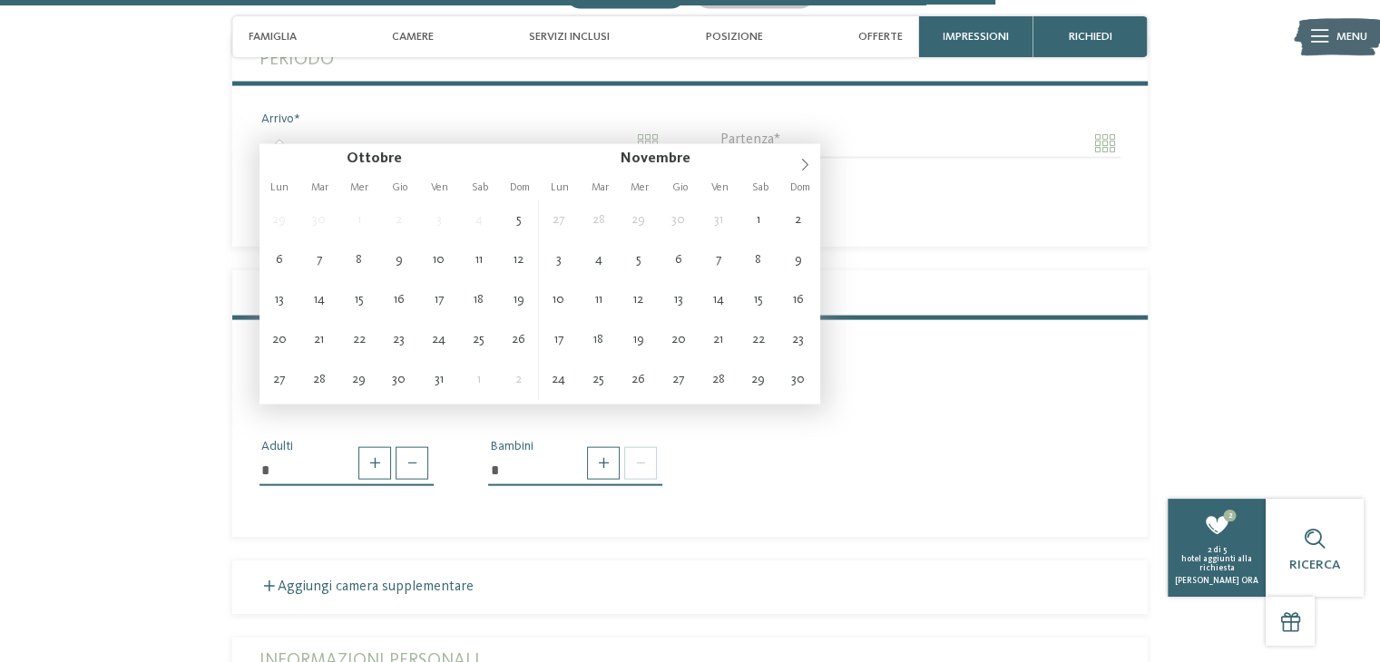
click at [642, 132] on input "Arrivo" at bounding box center [461, 143] width 403 height 31
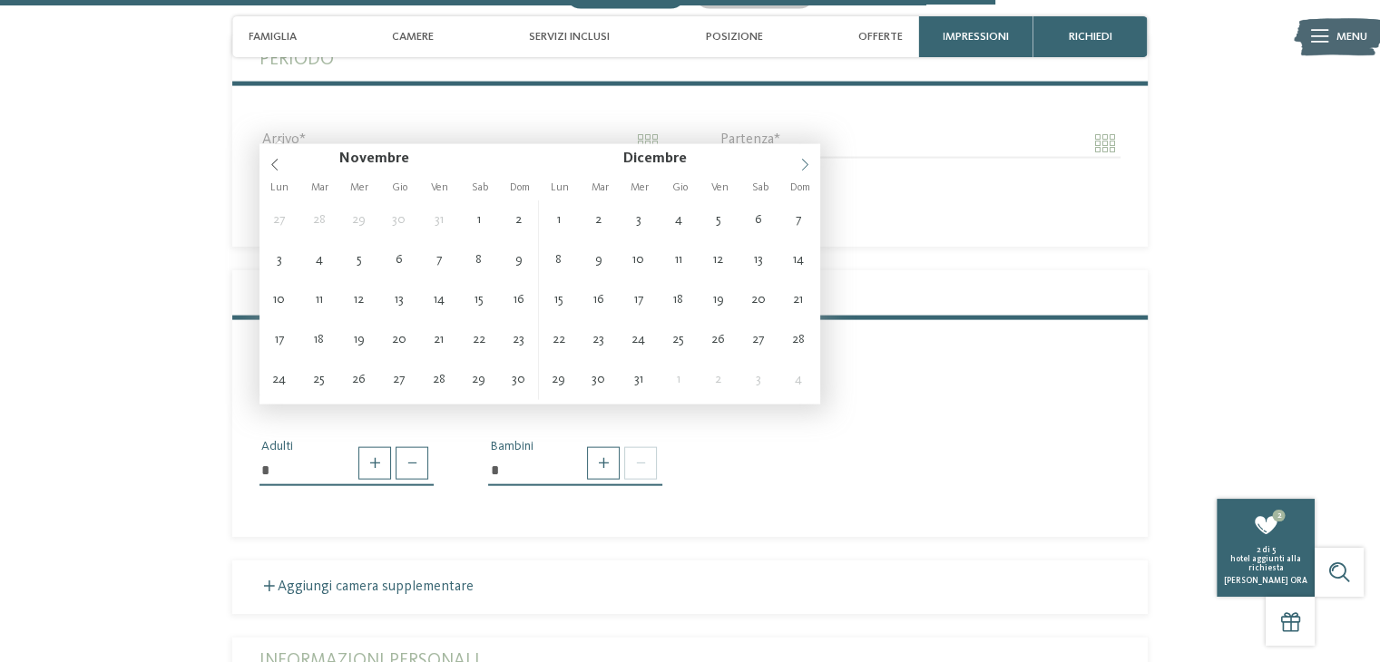
click at [800, 164] on icon at bounding box center [805, 165] width 13 height 13
type input "**********"
type input "****"
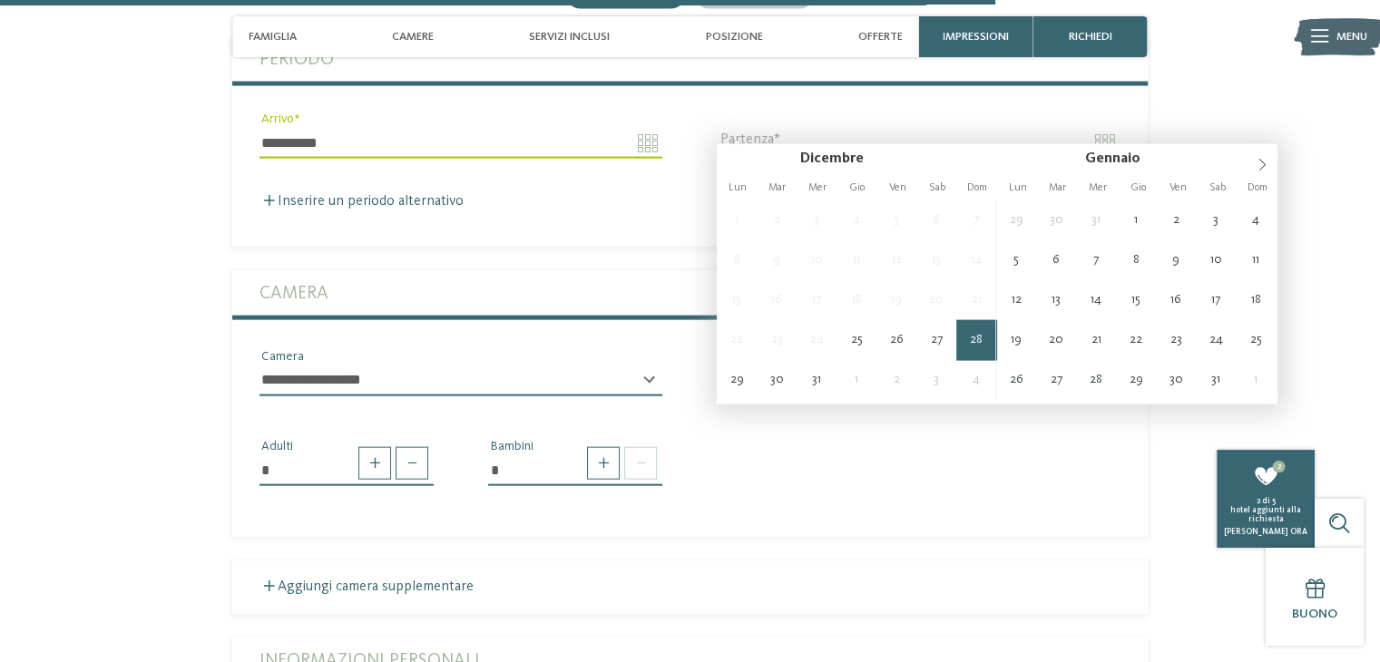
type input "**********"
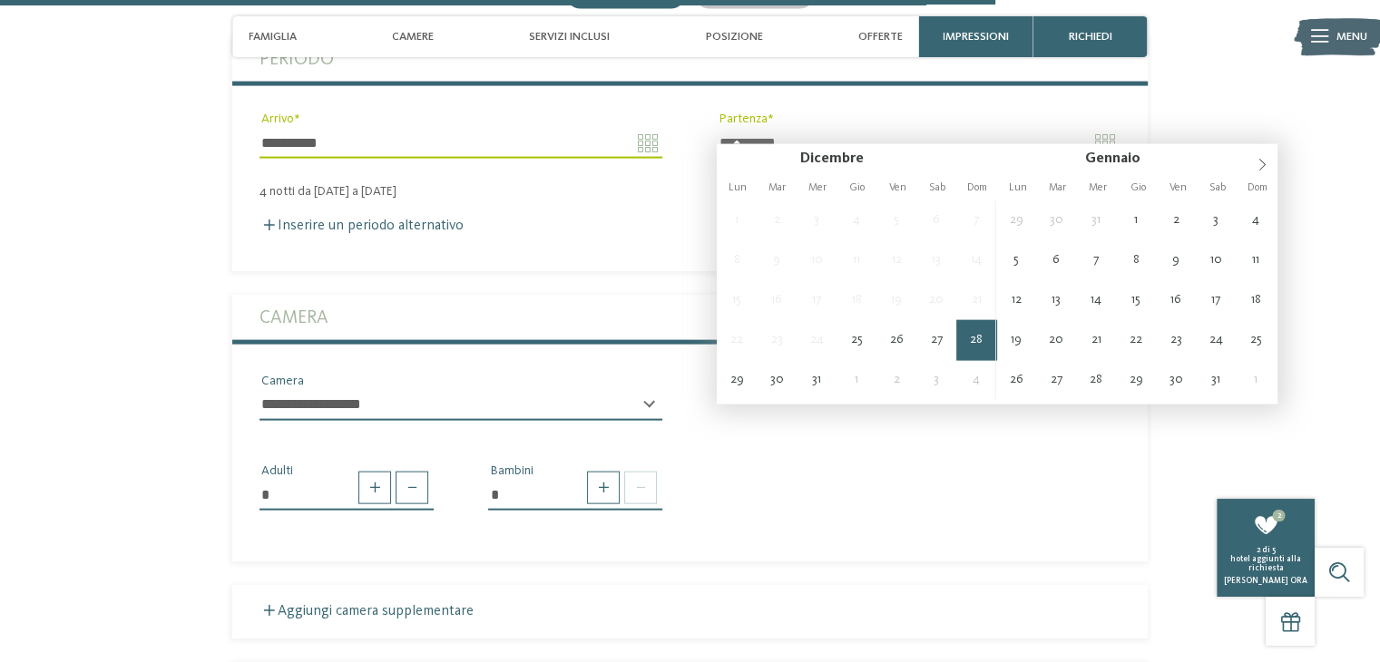
click at [763, 132] on input "**********" at bounding box center [918, 143] width 403 height 31
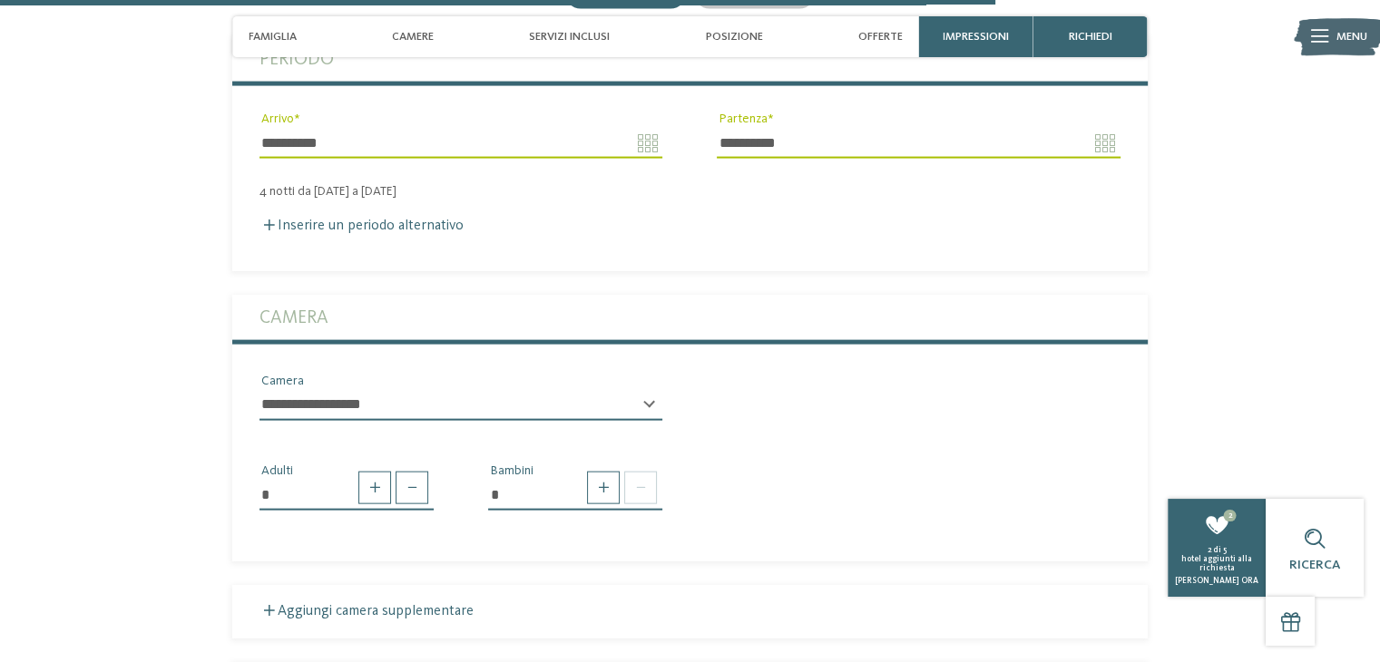
click at [846, 487] on div "* Adulti * Bambini" at bounding box center [690, 481] width 916 height 90
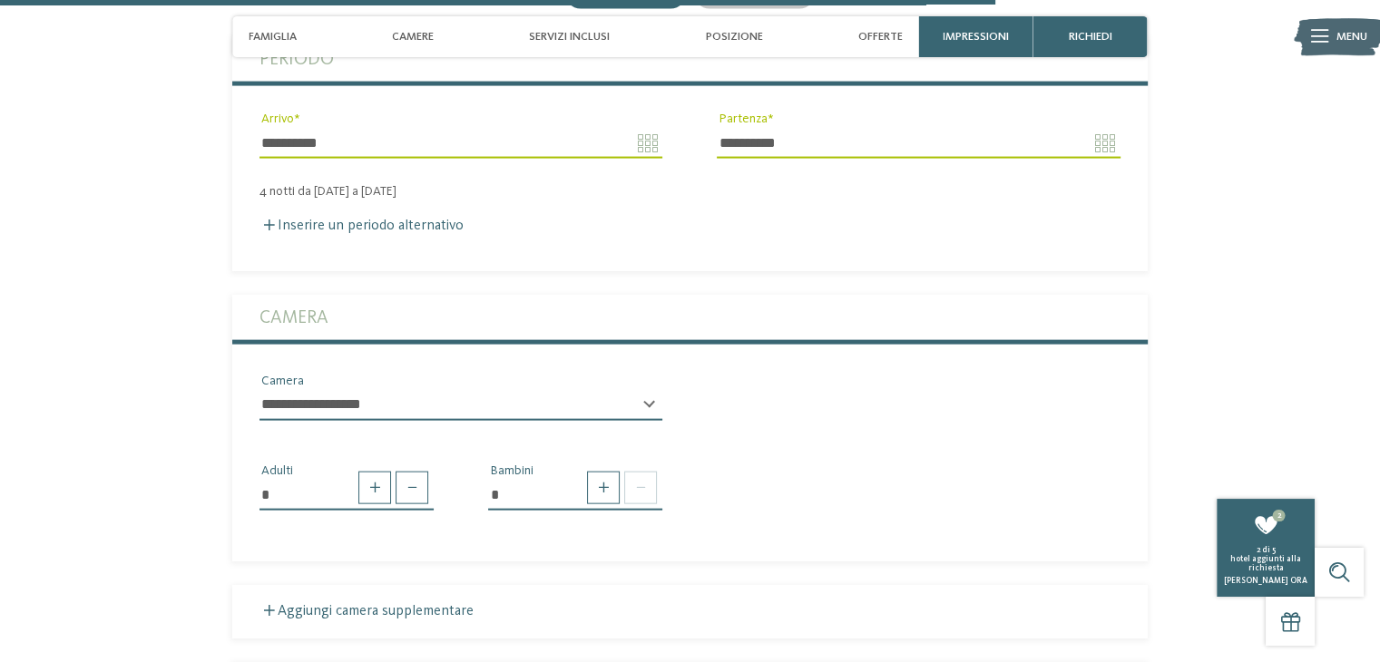
click at [386, 397] on select "**********" at bounding box center [461, 405] width 403 height 31
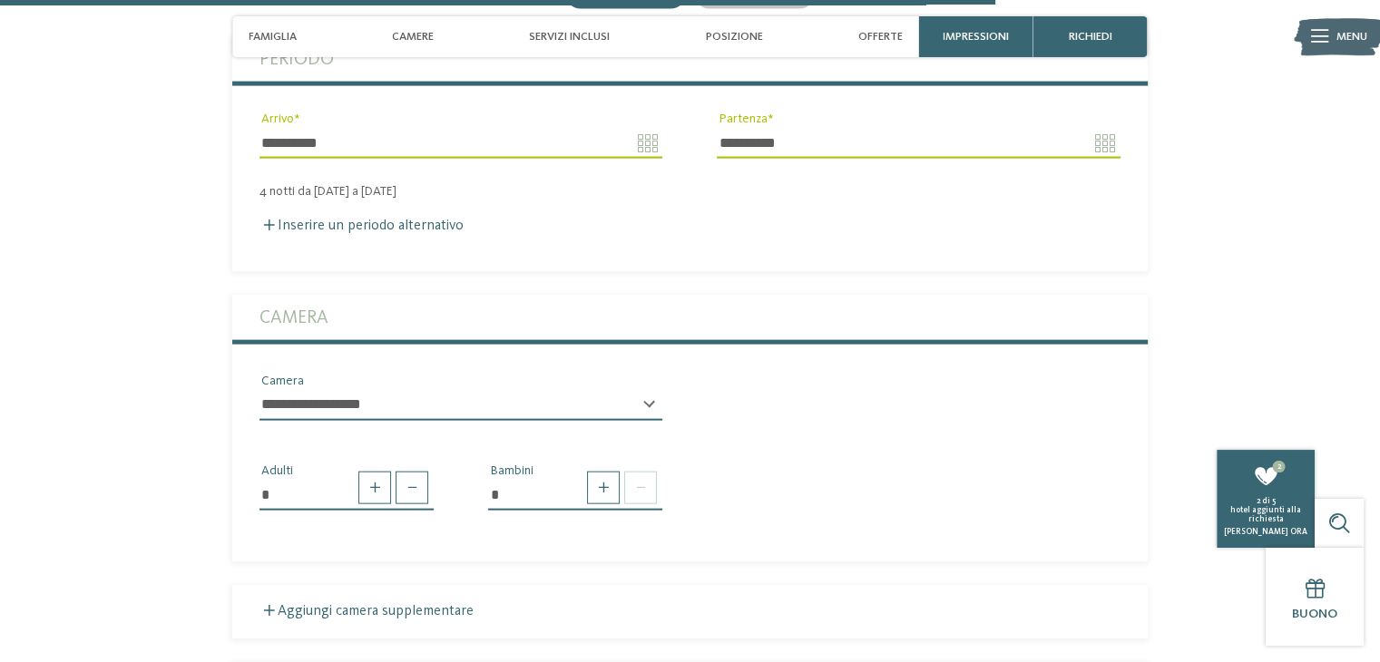
click at [386, 397] on select "**********" at bounding box center [461, 405] width 403 height 31
click at [610, 484] on span at bounding box center [603, 488] width 33 height 33
type input "*"
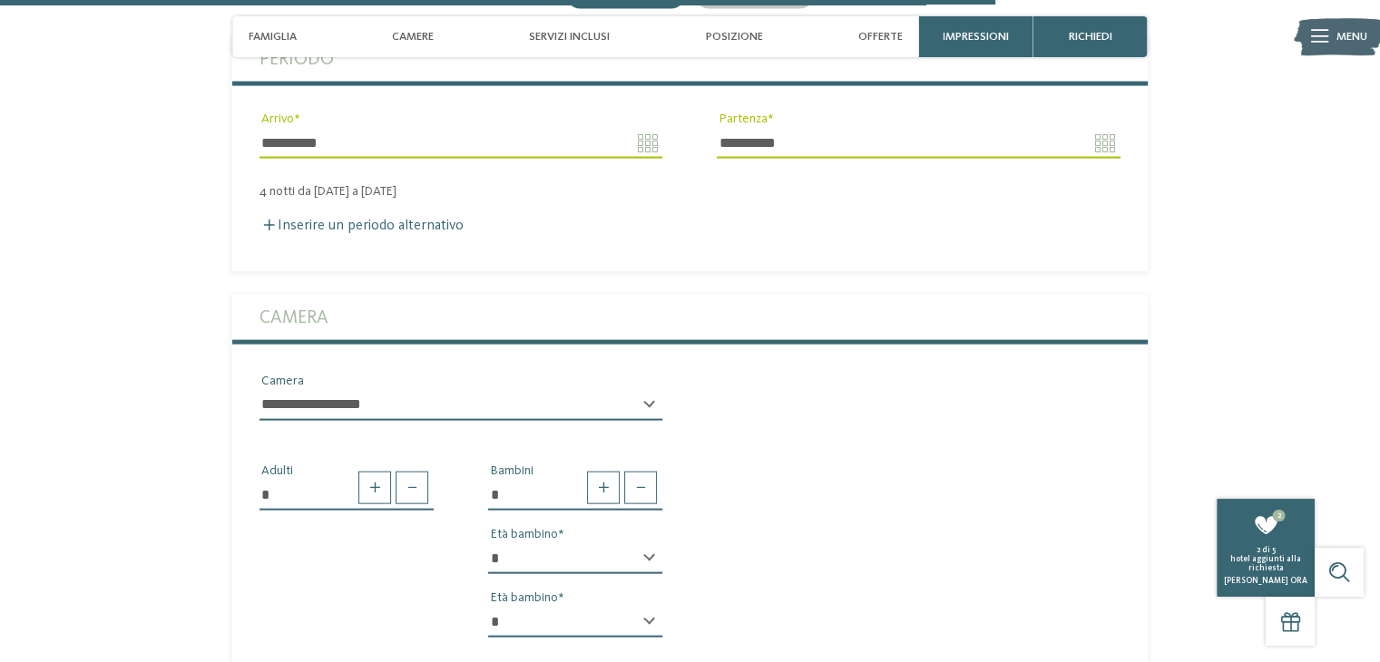
click at [644, 544] on div "* * * * * * * * * * * ** ** ** ** ** ** ** ** Età bambino" at bounding box center [575, 566] width 174 height 45
click at [637, 544] on select "* * * * * * * * * * * ** ** ** ** ** ** ** **" at bounding box center [575, 559] width 174 height 31
select select "**"
click at [488, 544] on select "* * * * * * * * * * * ** ** ** ** ** ** ** **" at bounding box center [575, 559] width 174 height 31
click at [644, 607] on select "* * * * * * * * * * * ** ** ** ** ** ** ** **" at bounding box center [575, 622] width 174 height 31
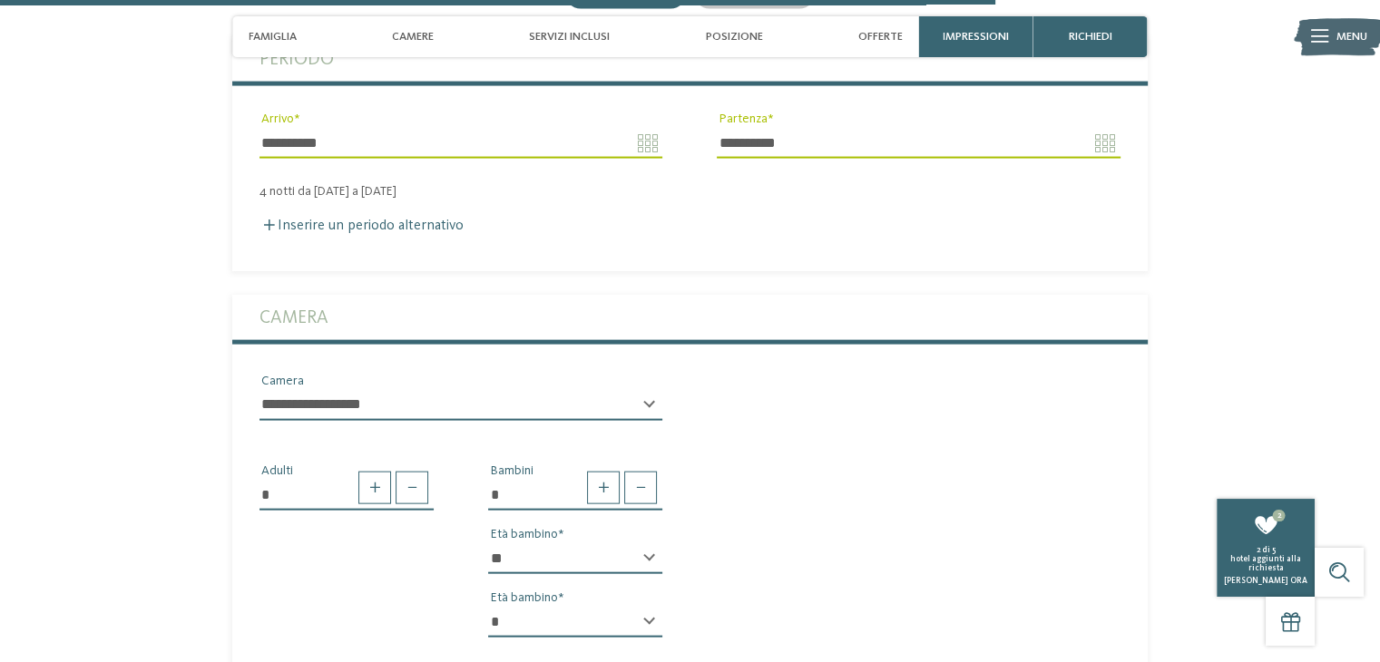
select select "*"
click at [488, 607] on select "* * * * * * * * * * * ** ** ** ** ** ** ** **" at bounding box center [575, 622] width 174 height 31
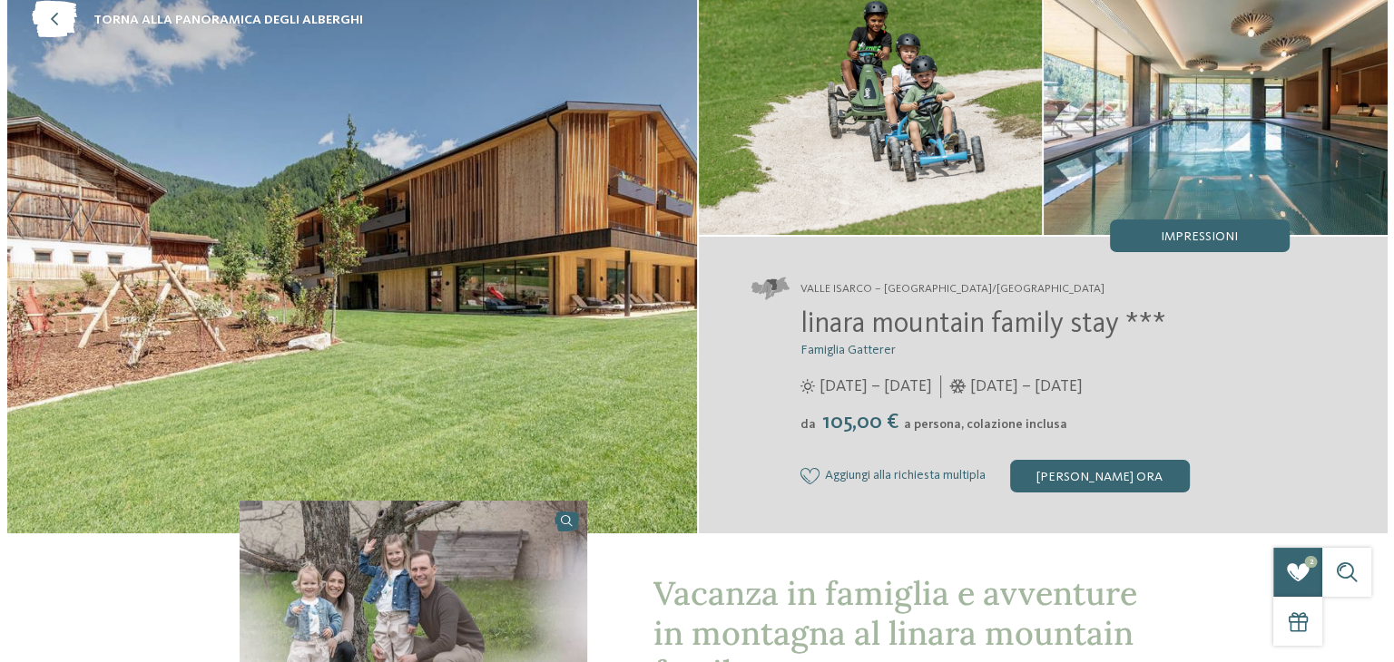
scroll to position [0, 0]
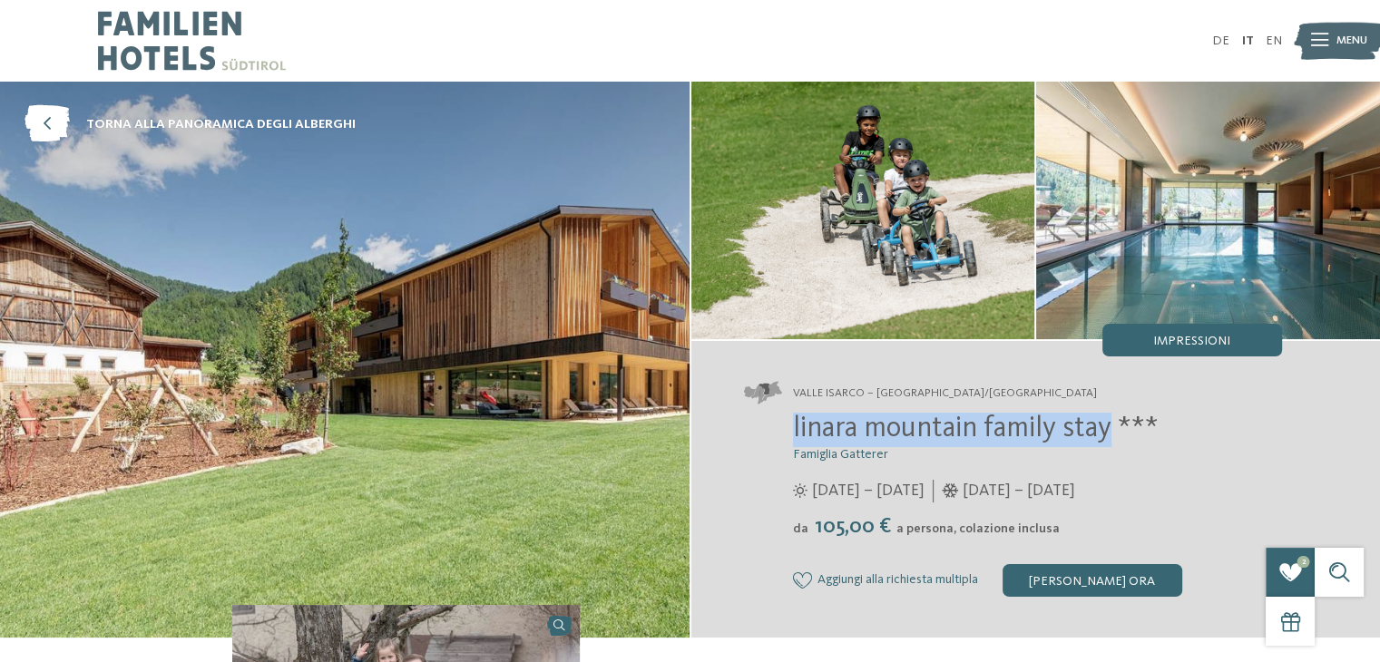
drag, startPoint x: 794, startPoint y: 425, endPoint x: 1111, endPoint y: 442, distance: 317.2
click at [1111, 442] on span "linara mountain family stay ***" at bounding box center [976, 429] width 366 height 29
click at [1270, 557] on span "hotel aggiunti alla richiesta" at bounding box center [1265, 563] width 71 height 17
copy span "linara mountain family stay"
click at [1282, 541] on div "2 richiedi 2 di 5 hotel aggiunti alla richiesta Richiedi ora" at bounding box center [1266, 548] width 98 height 98
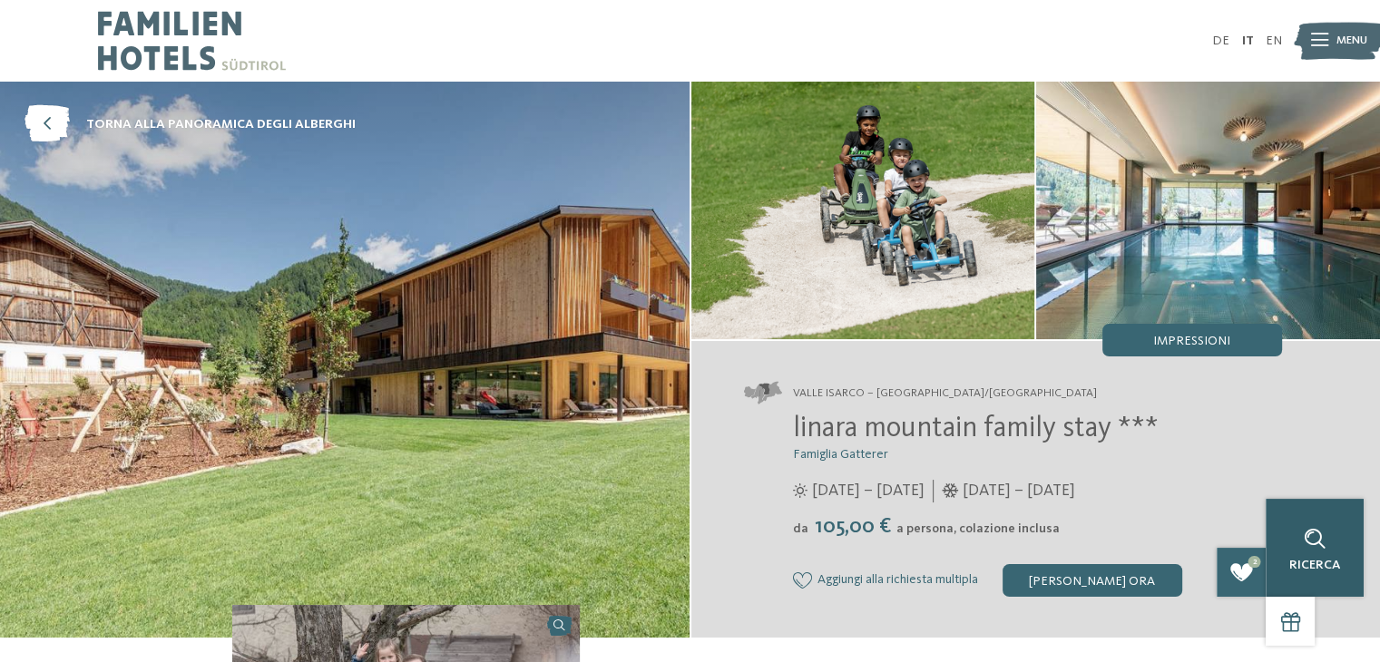
click at [1344, 580] on div "Ricerca" at bounding box center [1315, 548] width 98 height 98
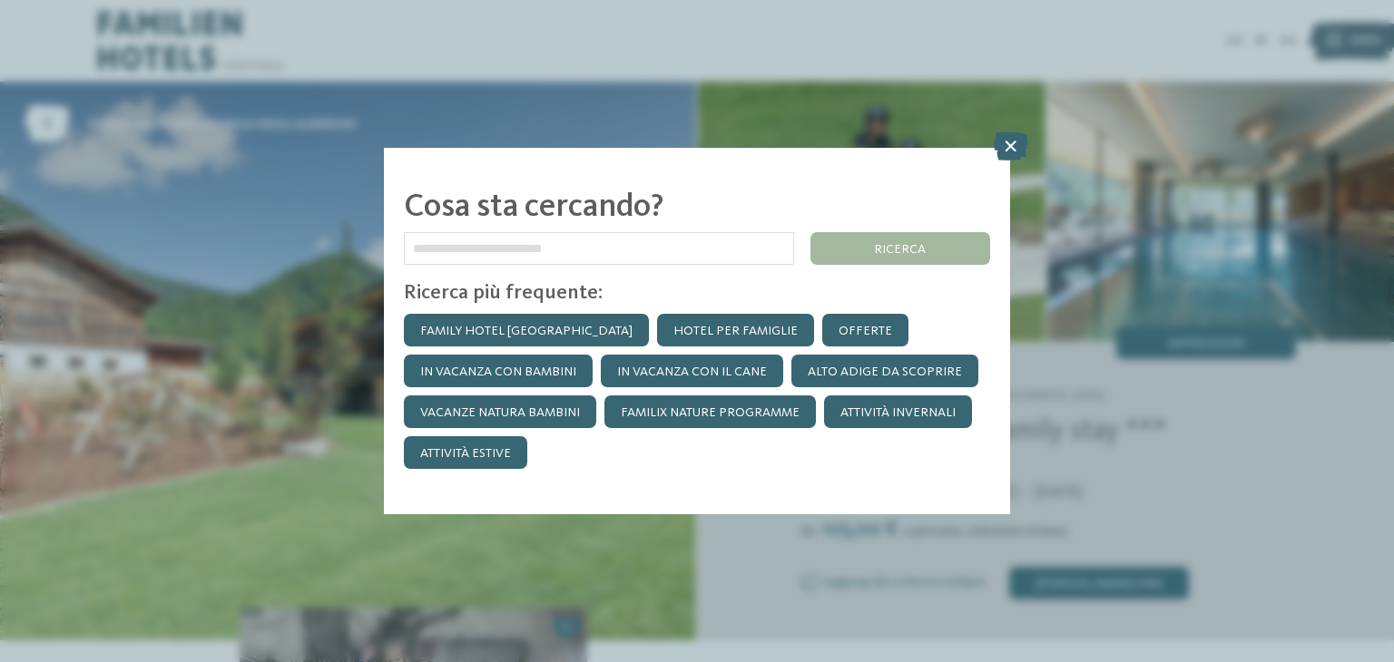
click at [477, 248] on input "text" at bounding box center [599, 248] width 390 height 33
type input "**********"
click at [896, 228] on section "**********" at bounding box center [697, 331] width 586 height 284
click at [894, 243] on div "ricerca" at bounding box center [900, 248] width 180 height 33
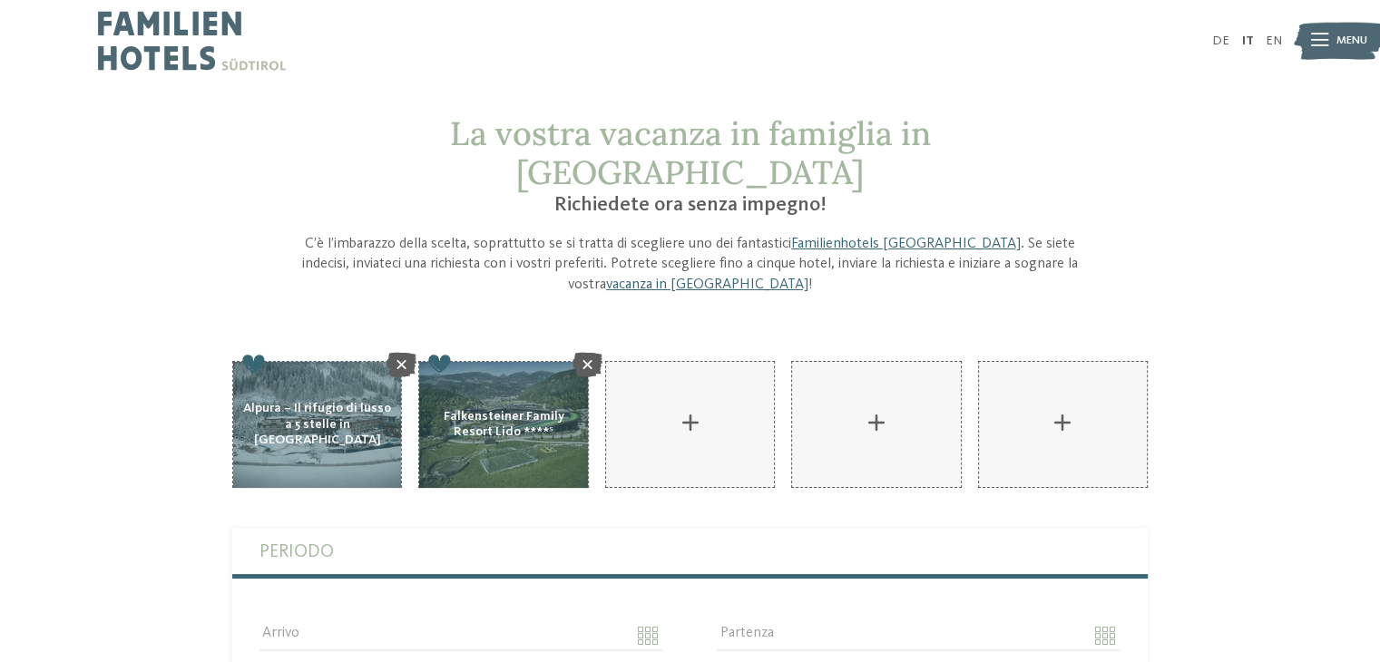
click at [484, 396] on div "AKI Family Resort PLOSE aggiungere" at bounding box center [503, 425] width 170 height 128
click at [519, 368] on div "AKI Family Resort PLOSE aggiungere" at bounding box center [503, 425] width 170 height 128
click at [537, 403] on div "AKI Family Resort PLOSE aggiungere" at bounding box center [503, 425] width 170 height 128
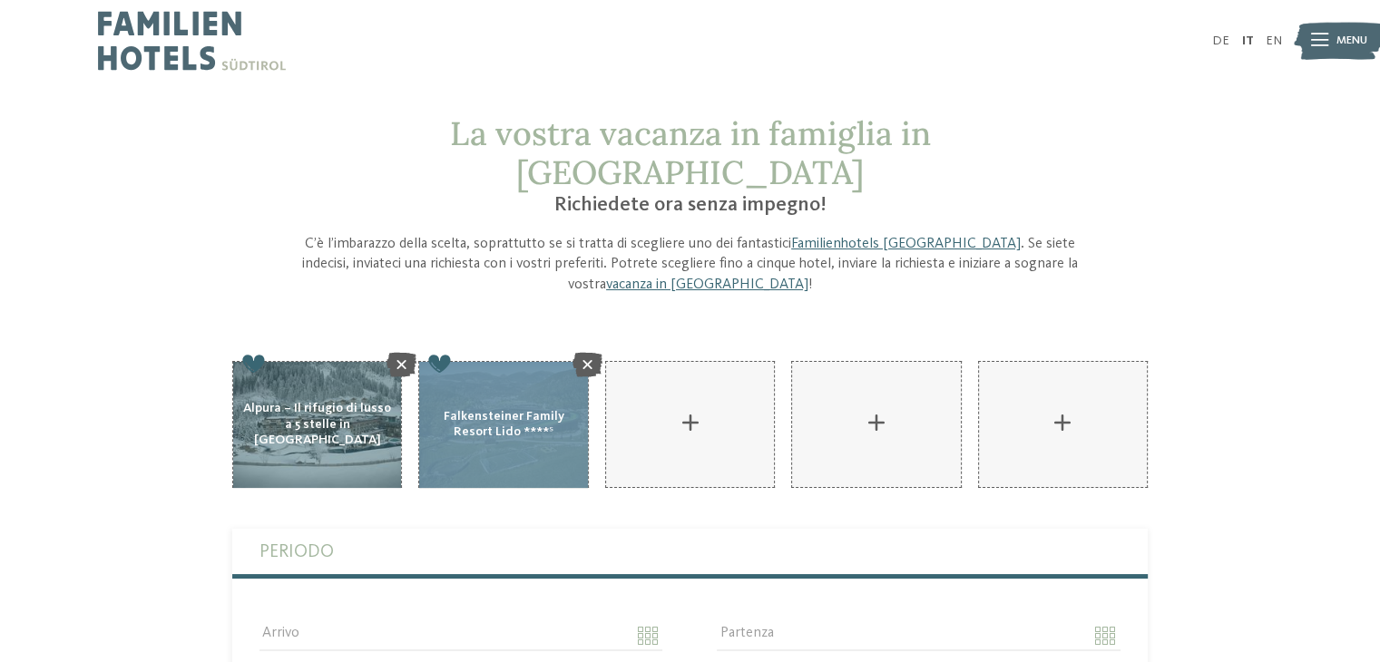
click at [537, 403] on div "AKI Family Resort PLOSE aggiungere" at bounding box center [503, 425] width 170 height 128
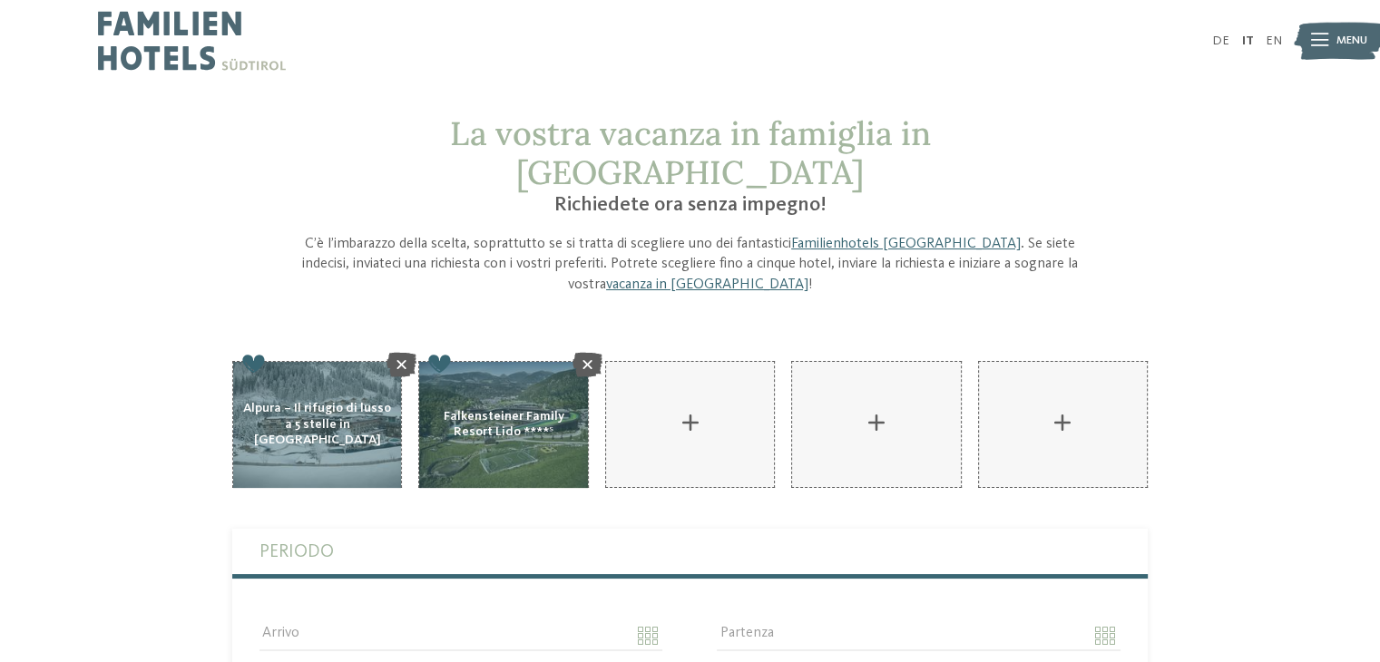
click at [537, 403] on div "AKI Family Resort PLOSE aggiungere" at bounding box center [503, 425] width 170 height 128
click at [298, 386] on div "AKI Family Resort PLOSE aggiungere" at bounding box center [317, 425] width 170 height 128
click at [546, 361] on div "AKI Family Resort PLOSE aggiungere" at bounding box center [503, 425] width 170 height 128
click at [574, 375] on div "AKI Family Resort PLOSE aggiungere" at bounding box center [503, 425] width 170 height 128
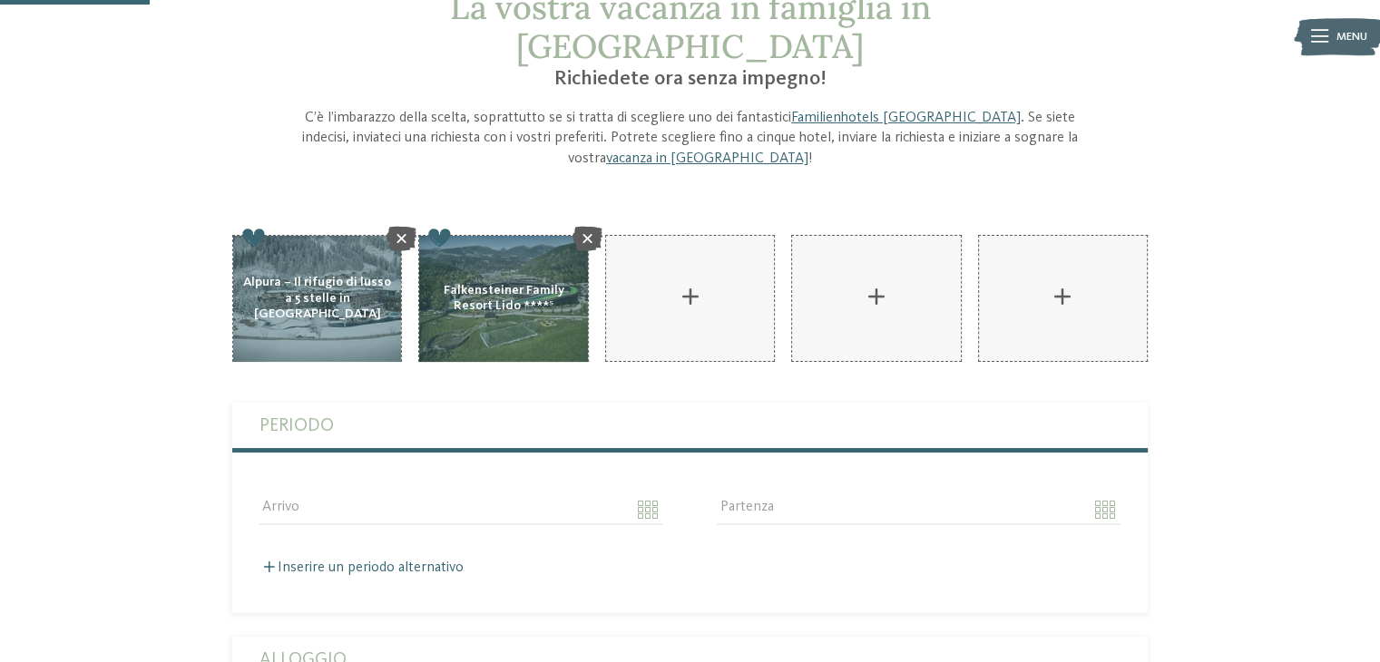
scroll to position [57, 0]
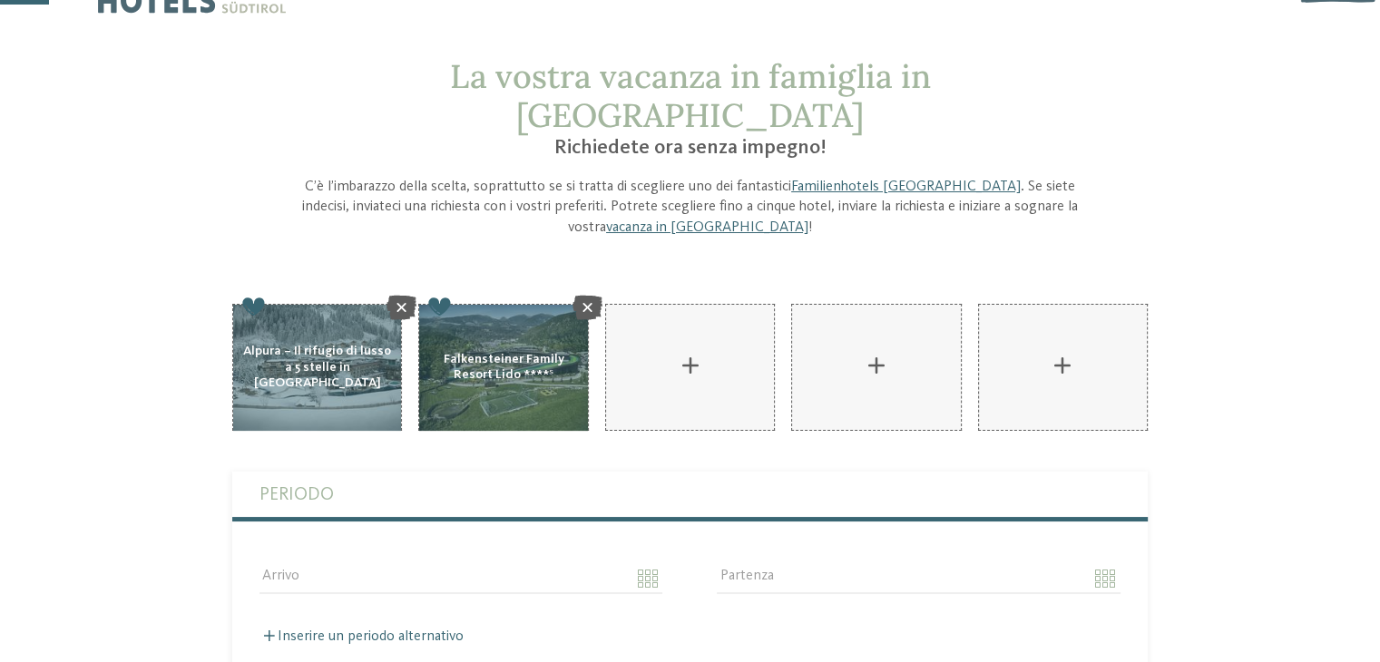
click at [480, 319] on div "AKI Family Resort PLOSE aggiungere" at bounding box center [503, 368] width 170 height 128
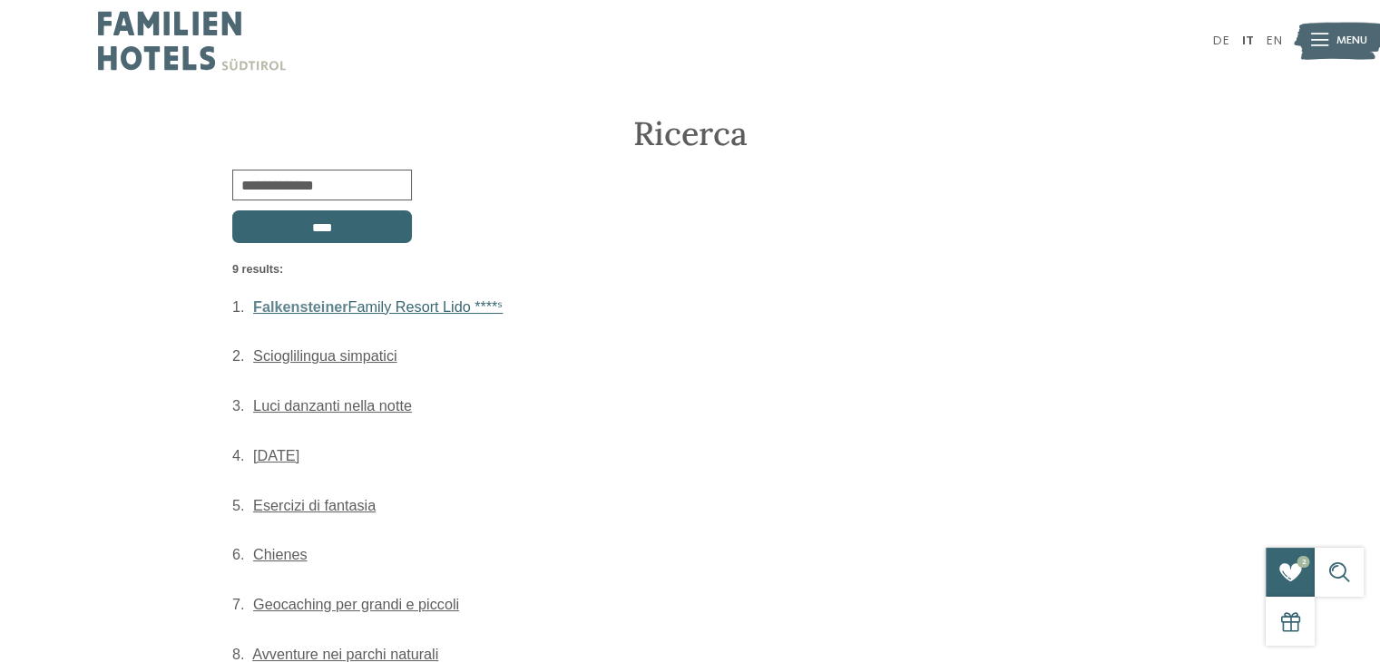
click at [442, 309] on link "Falkensteiner Family Resort Lido ****ˢ" at bounding box center [378, 307] width 250 height 16
click at [397, 299] on link "Falkensteiner Family Resort Lido ****ˢ" at bounding box center [378, 307] width 250 height 16
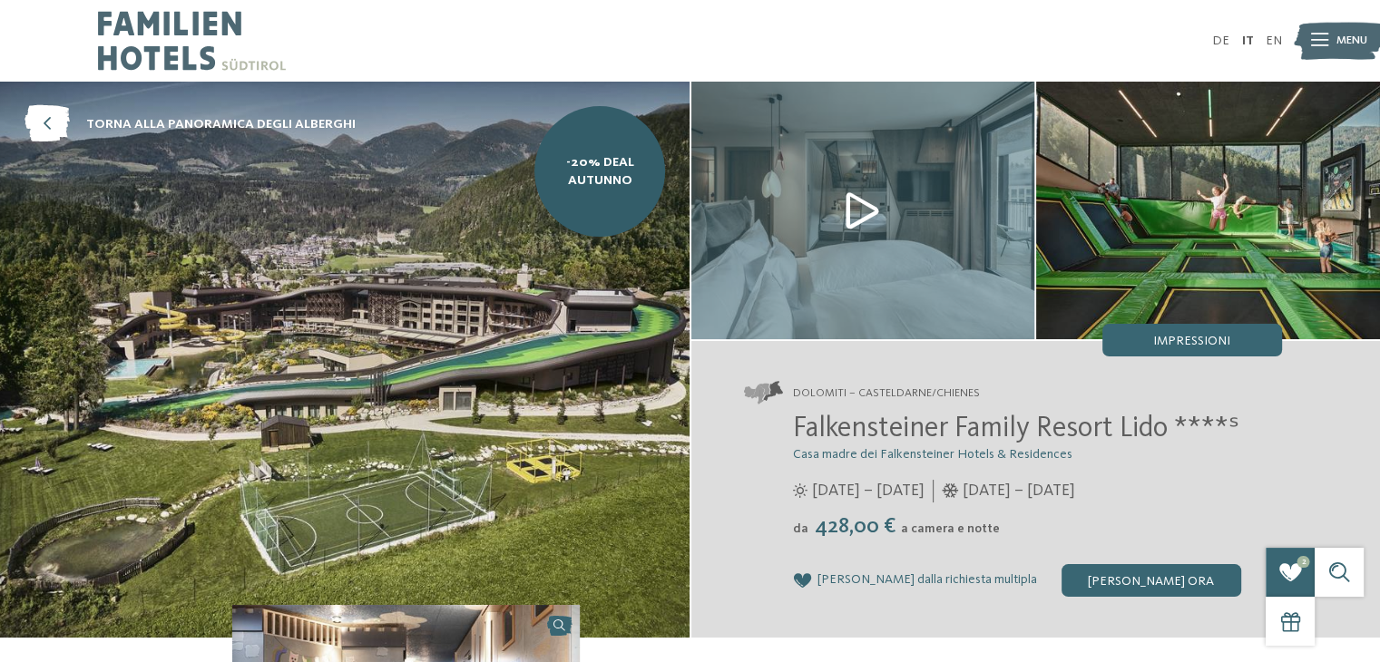
drag, startPoint x: 809, startPoint y: 534, endPoint x: 899, endPoint y: 533, distance: 90.8
click at [899, 533] on span "428,00 €" at bounding box center [854, 527] width 89 height 22
click at [1111, 576] on div "[PERSON_NAME] ora" at bounding box center [1152, 580] width 180 height 33
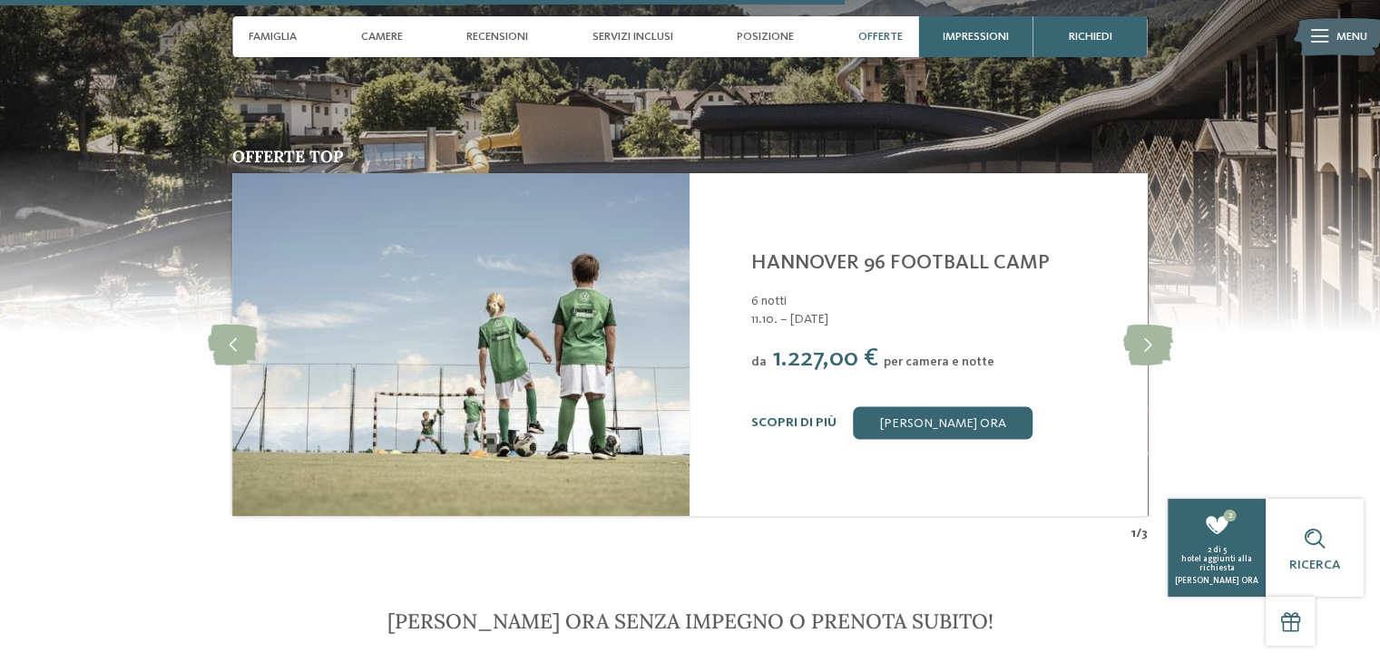
scroll to position [3507, 0]
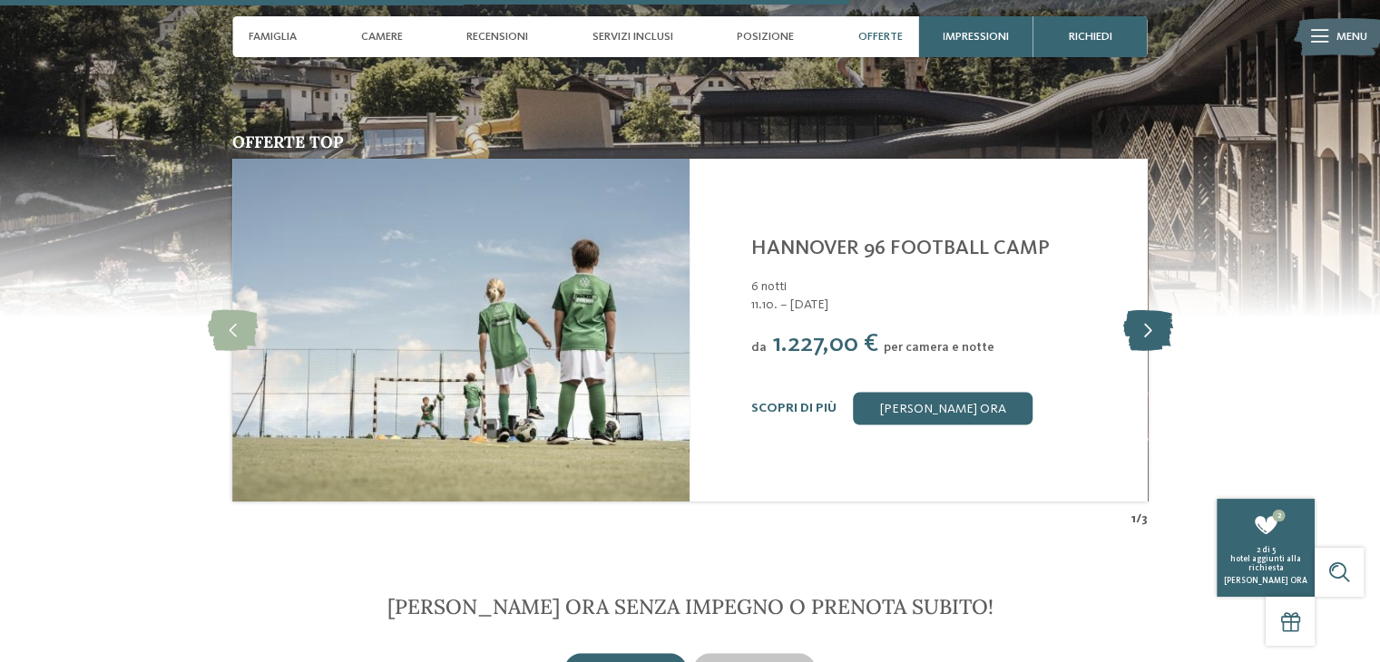
click at [1147, 318] on icon at bounding box center [1148, 330] width 50 height 41
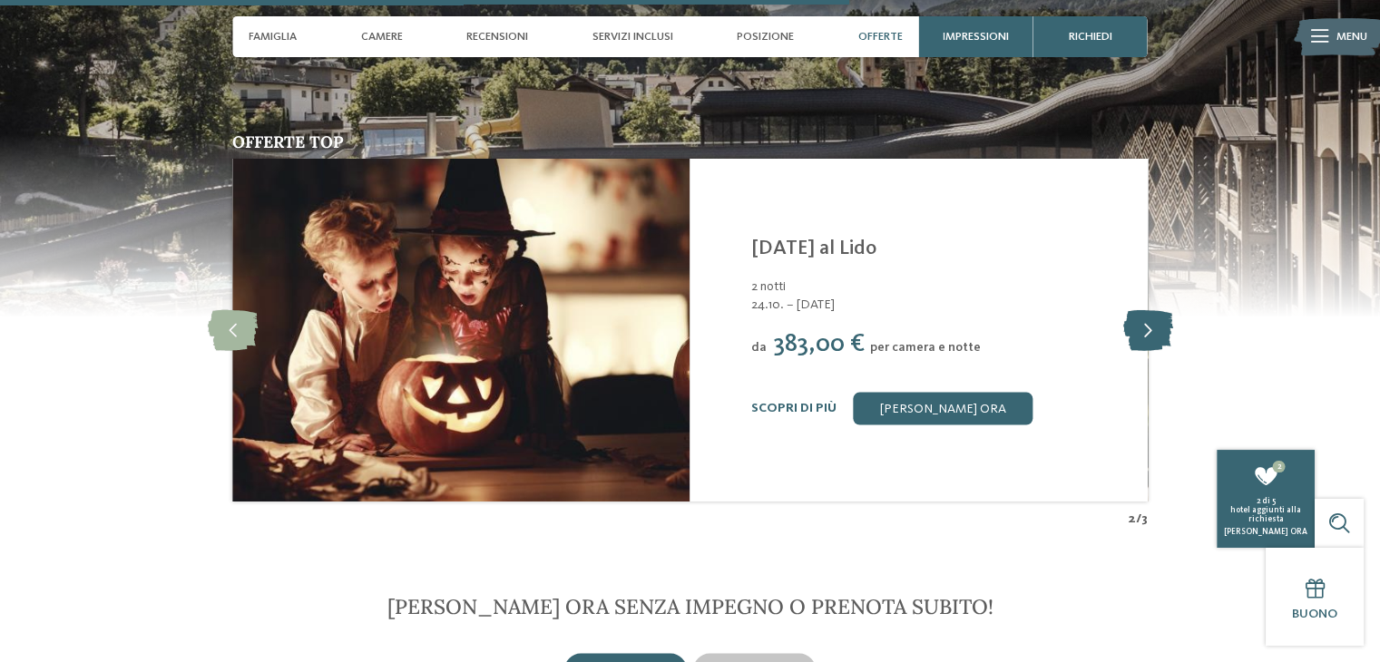
click at [1132, 319] on icon at bounding box center [1148, 330] width 50 height 41
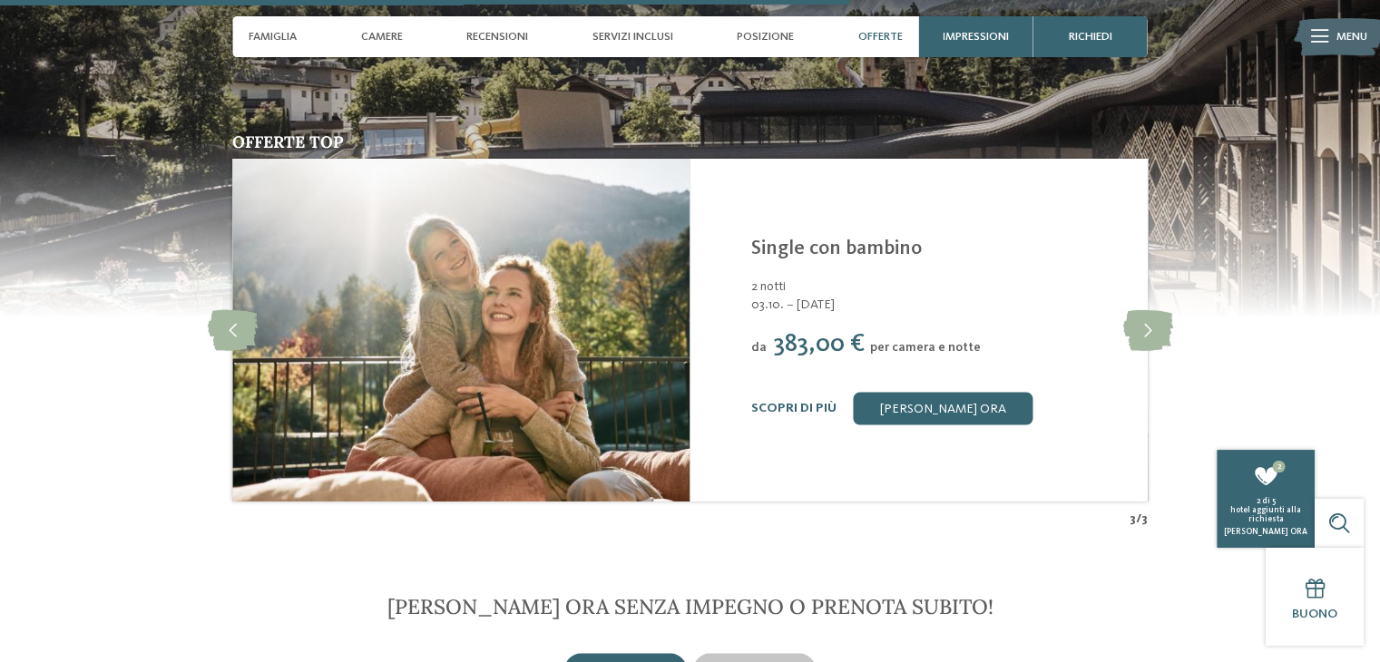
drag, startPoint x: 1046, startPoint y: 320, endPoint x: 1065, endPoint y: 319, distance: 19.1
click at [1065, 330] on div "da 383,00 € per camera e notte" at bounding box center [939, 344] width 376 height 29
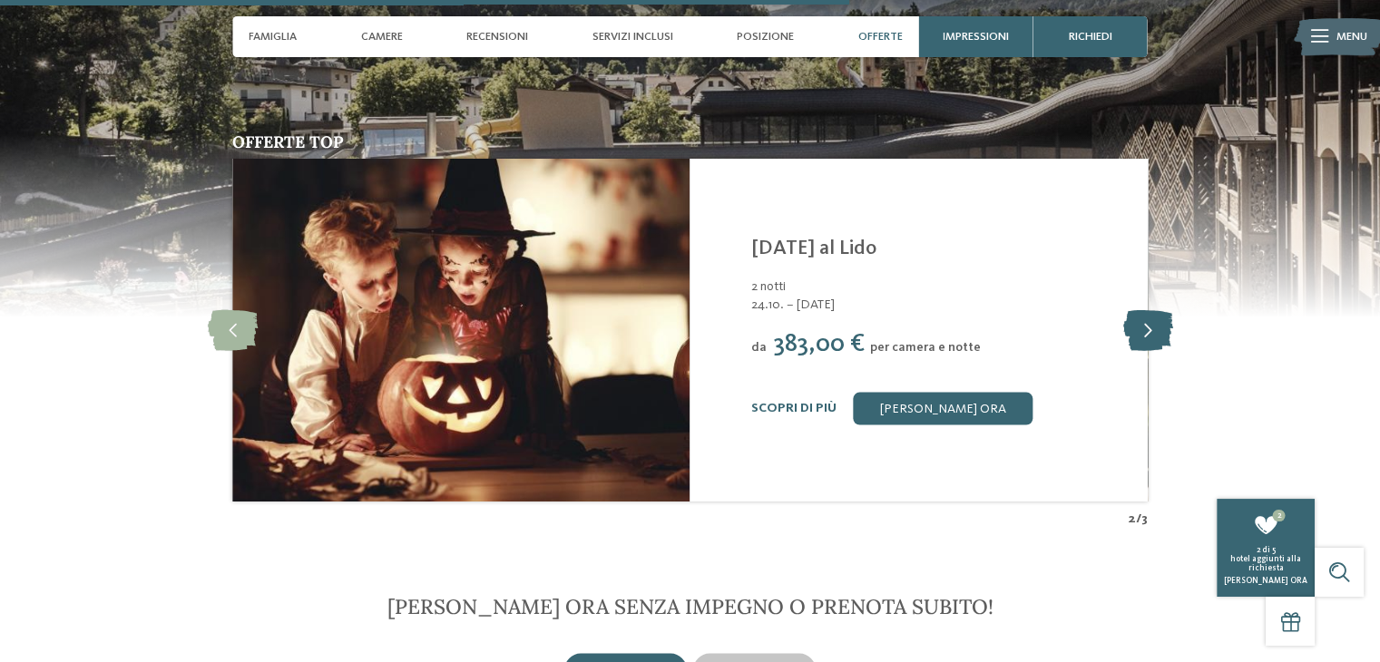
click at [1141, 310] on icon at bounding box center [1148, 330] width 50 height 41
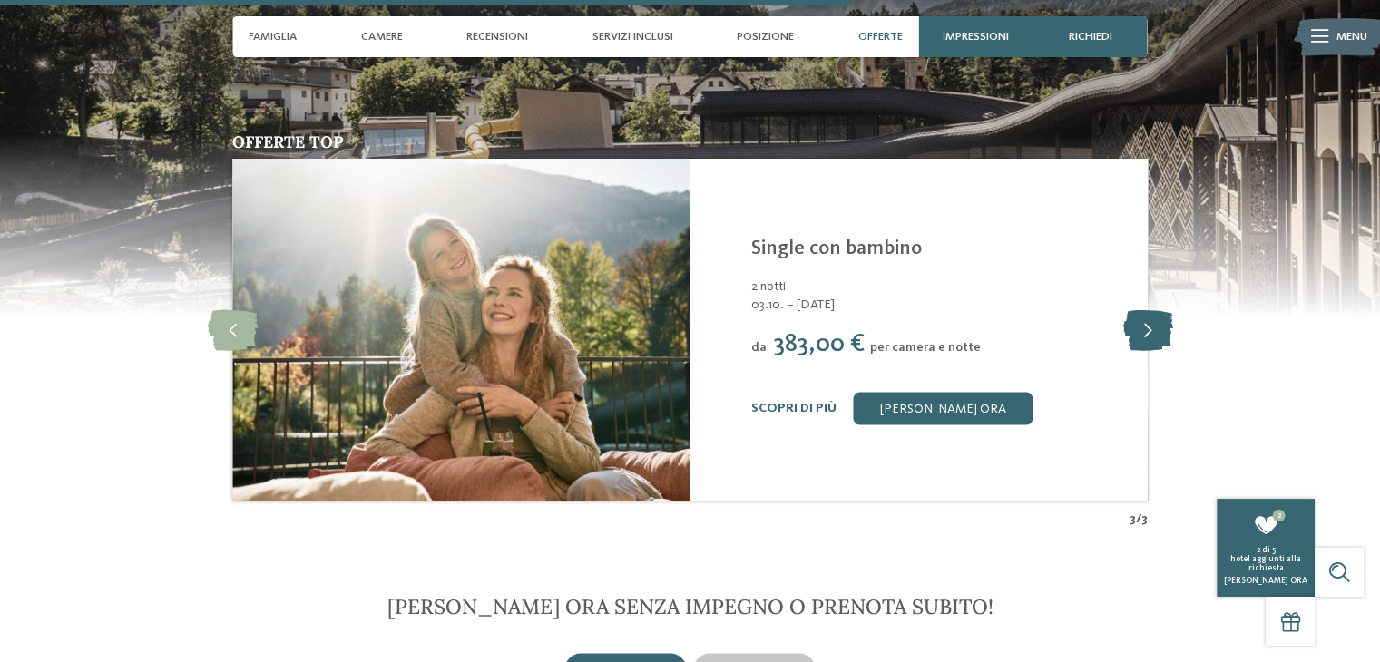
click at [1141, 310] on icon at bounding box center [1148, 330] width 50 height 41
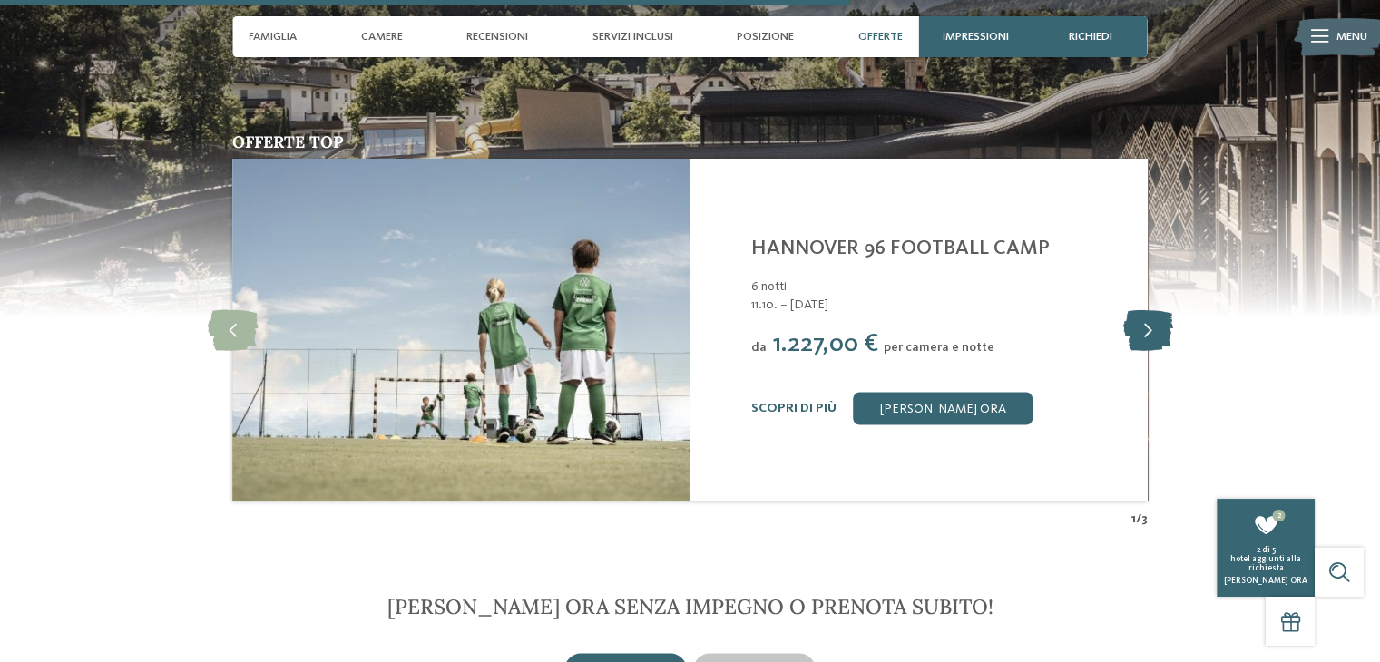
click at [1141, 310] on icon at bounding box center [1148, 330] width 50 height 41
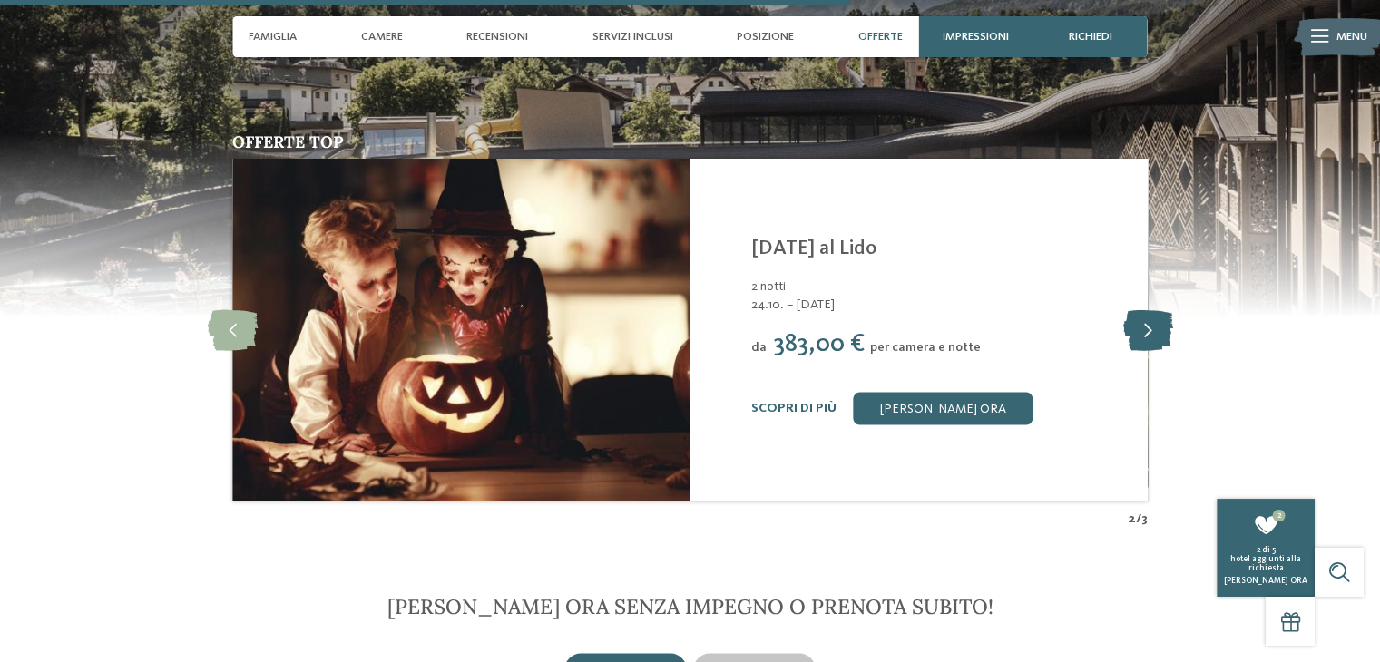
click at [1141, 310] on icon at bounding box center [1148, 330] width 50 height 41
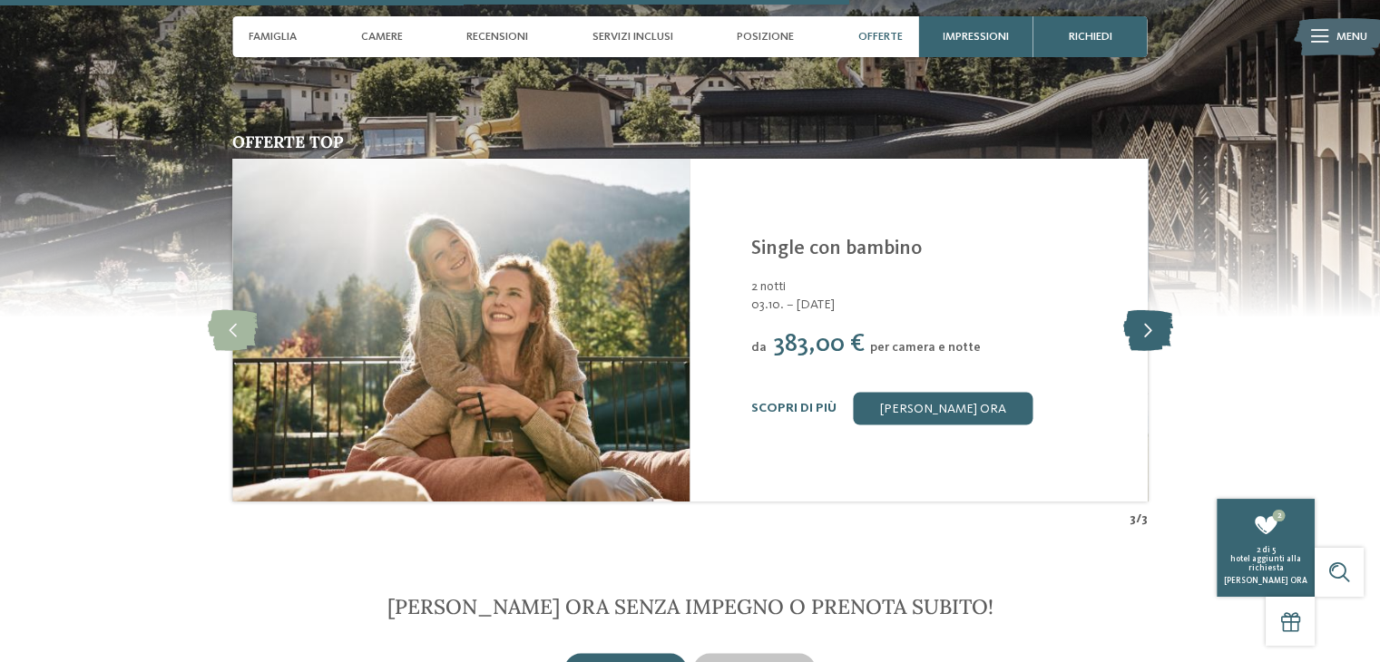
click at [1141, 310] on icon at bounding box center [1148, 330] width 50 height 41
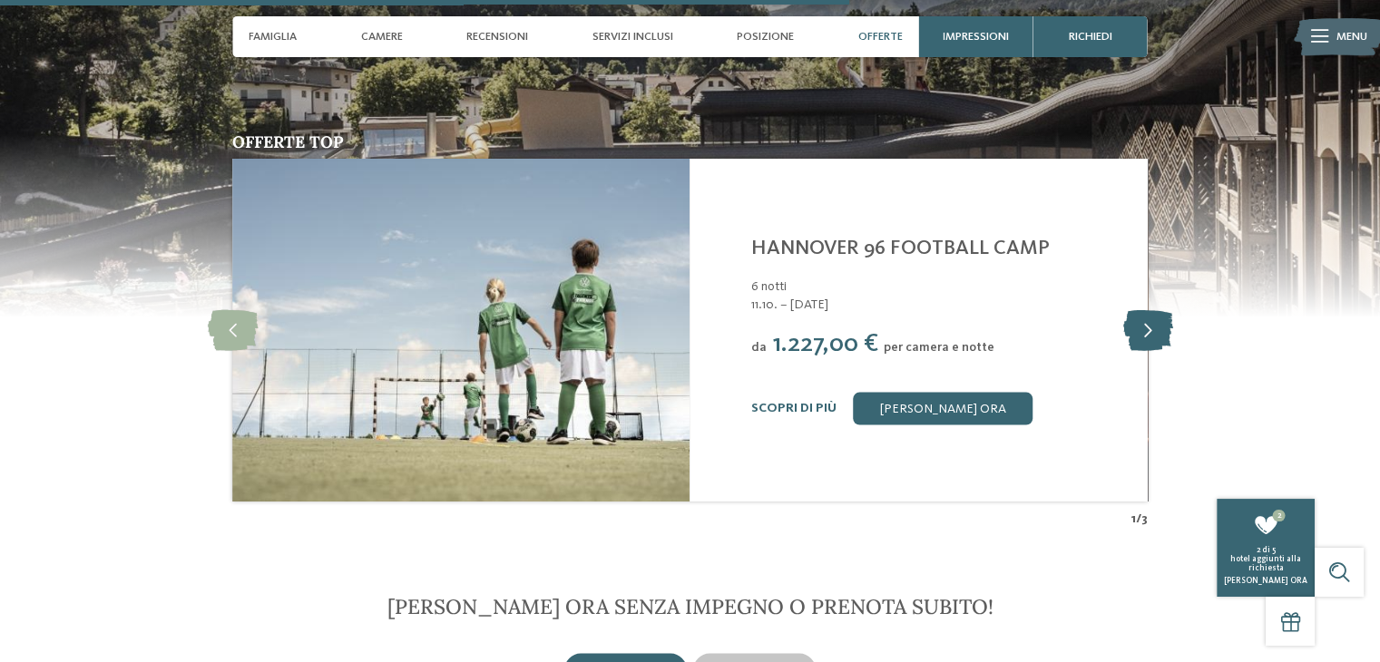
click at [1141, 310] on icon at bounding box center [1148, 330] width 50 height 41
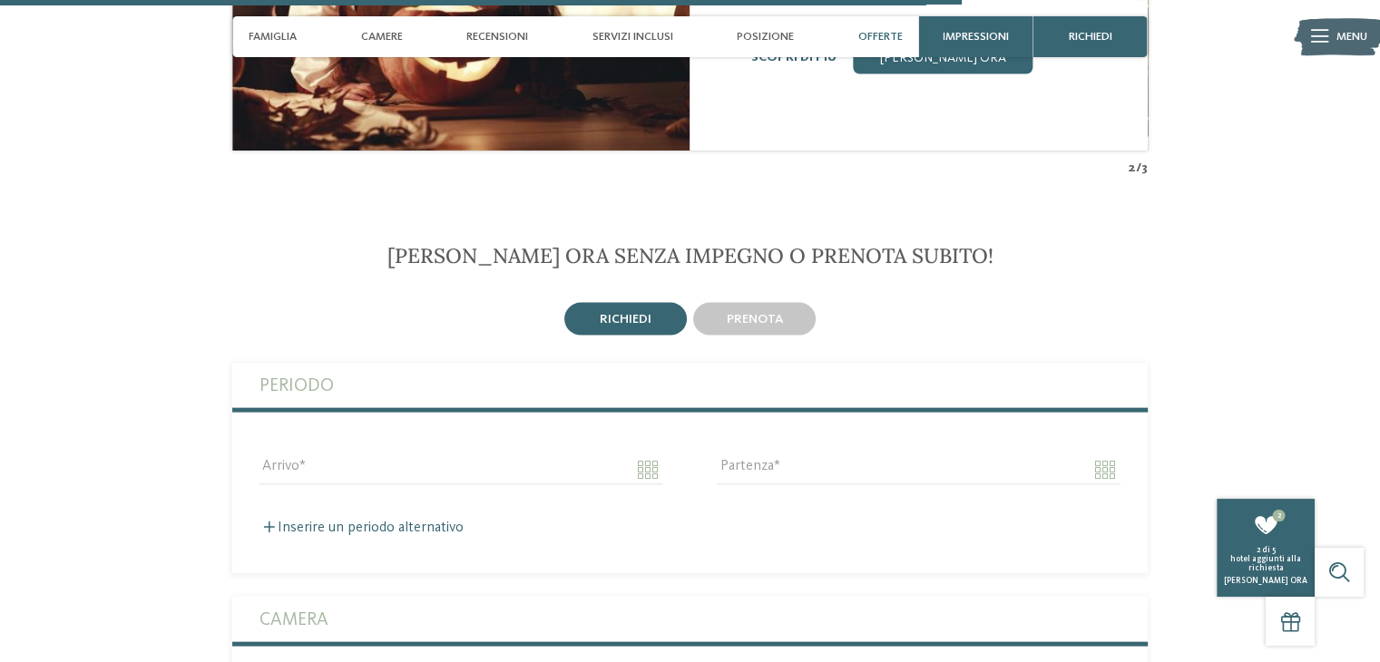
scroll to position [3829, 0]
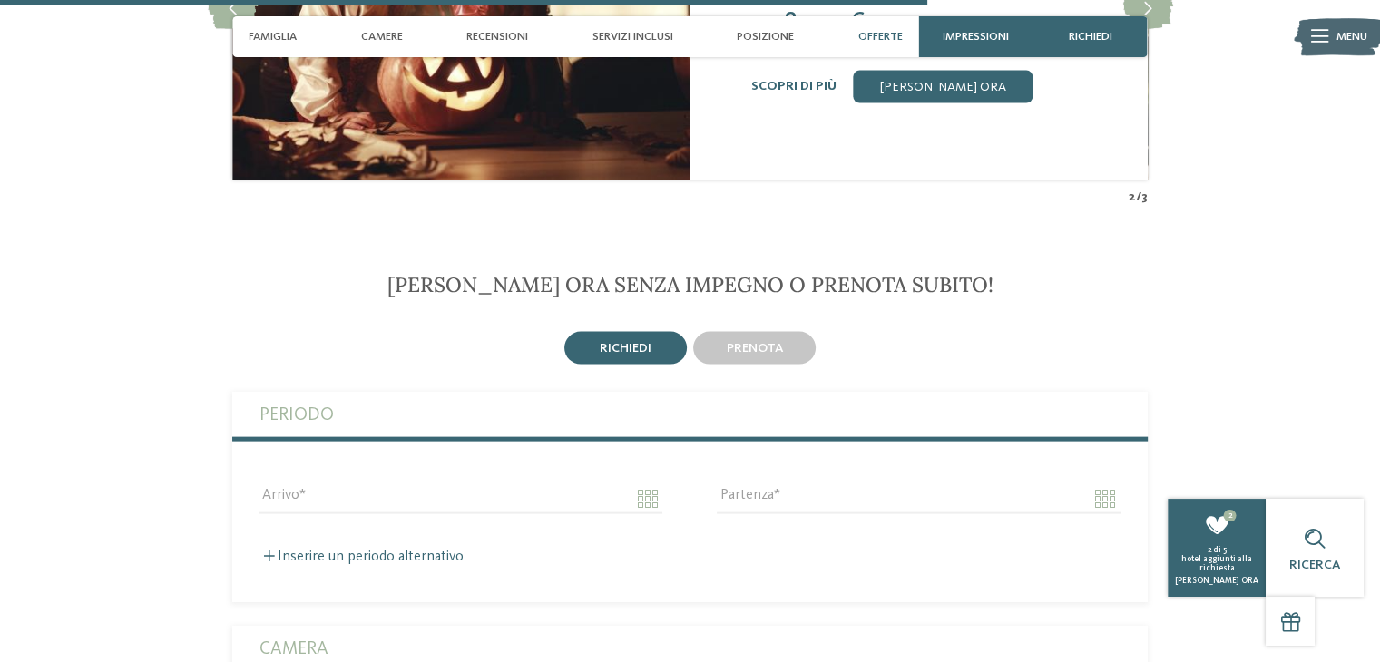
click at [609, 342] on span "richiedi" at bounding box center [626, 348] width 52 height 13
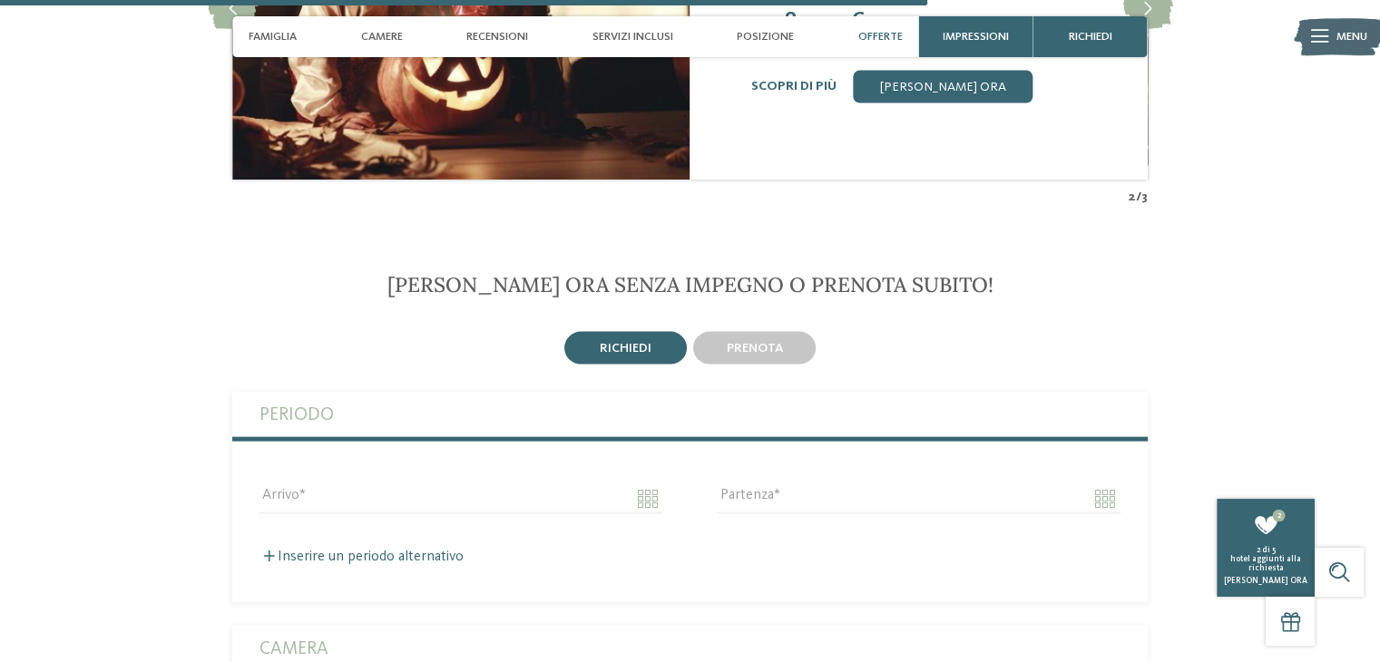
click at [602, 342] on span "richiedi" at bounding box center [626, 348] width 52 height 13
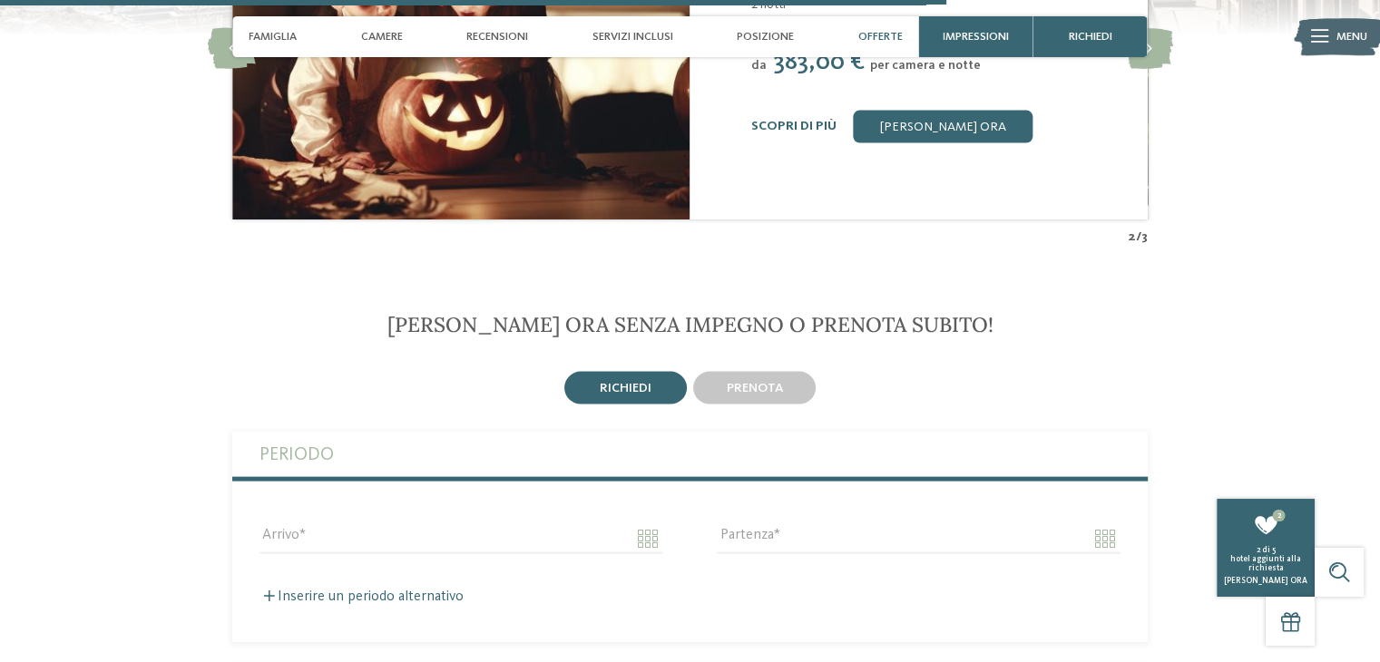
scroll to position [3768, 0]
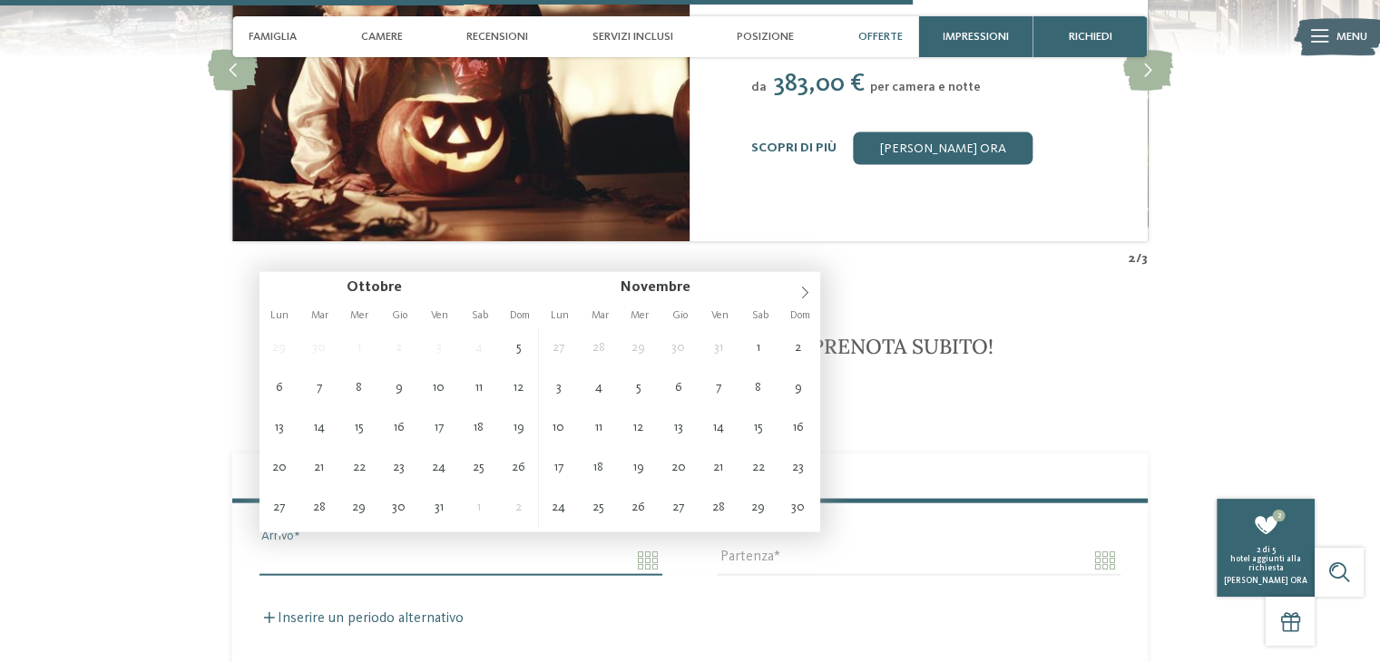
click at [637, 545] on input "Arrivo" at bounding box center [461, 560] width 403 height 31
click at [949, 391] on div "richiedi prenota" at bounding box center [690, 410] width 916 height 39
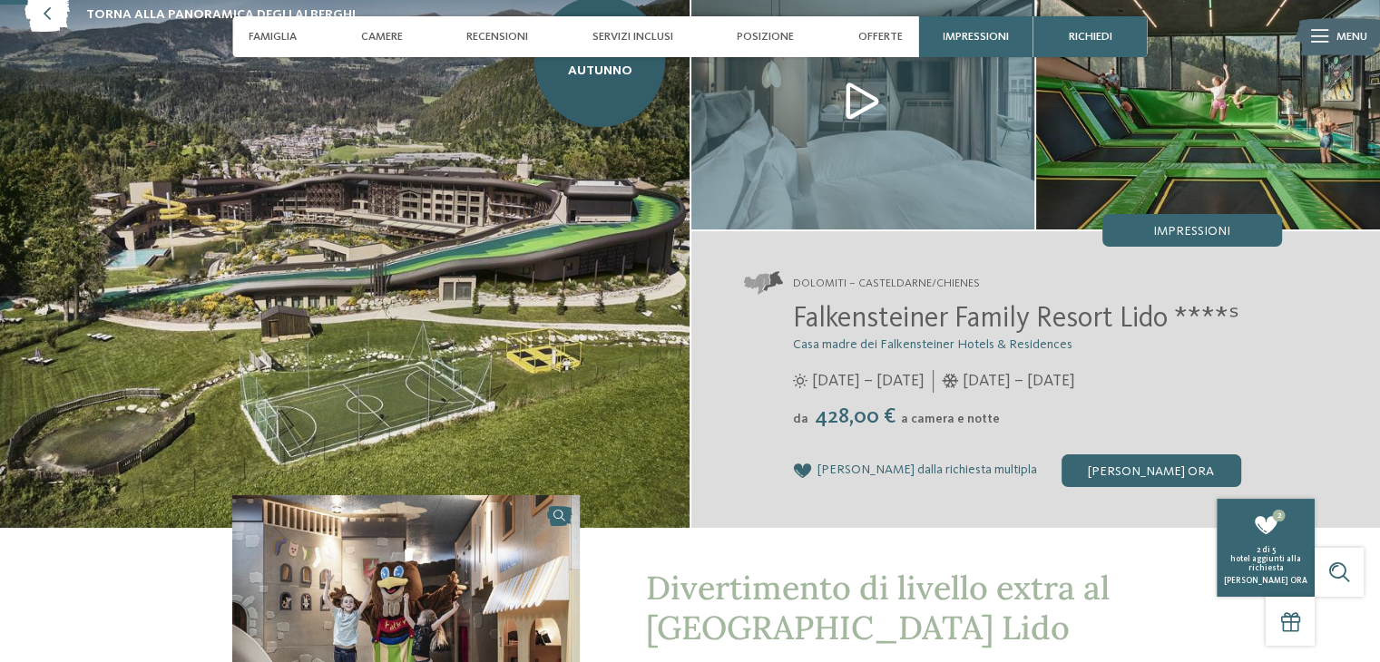
scroll to position [0, 0]
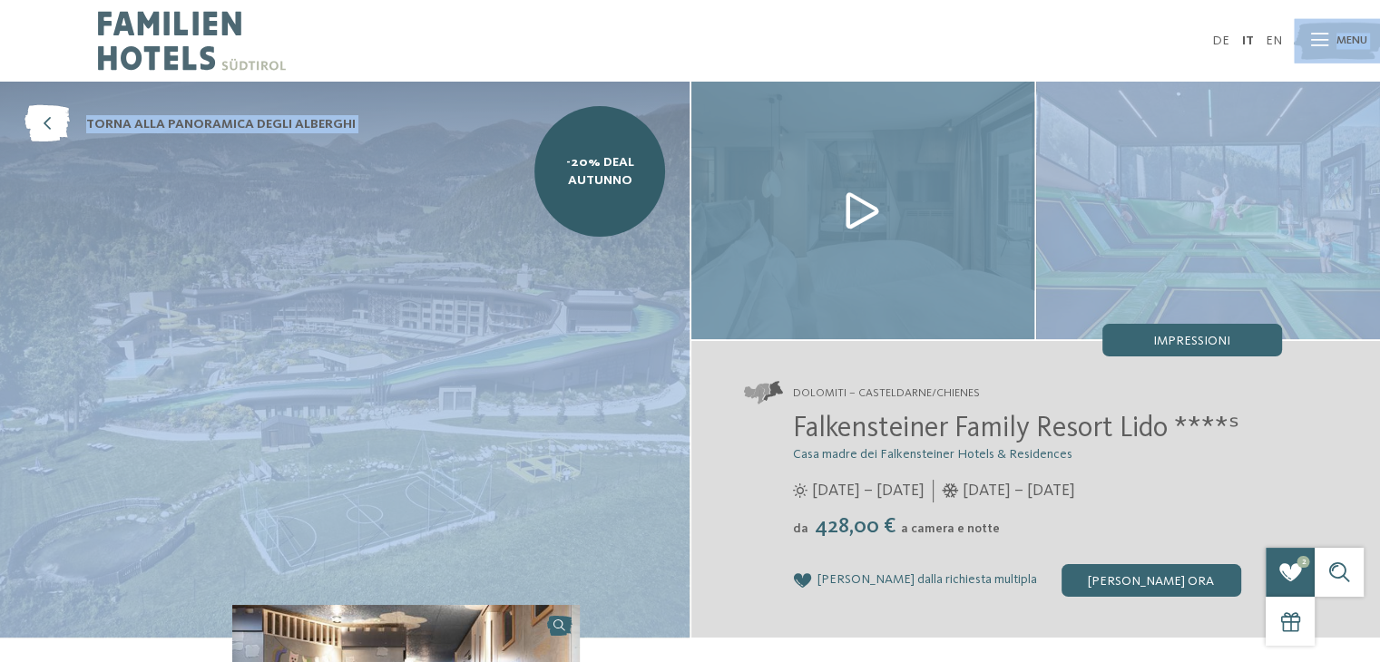
drag, startPoint x: 1377, startPoint y: 75, endPoint x: 1368, endPoint y: 123, distance: 48.9
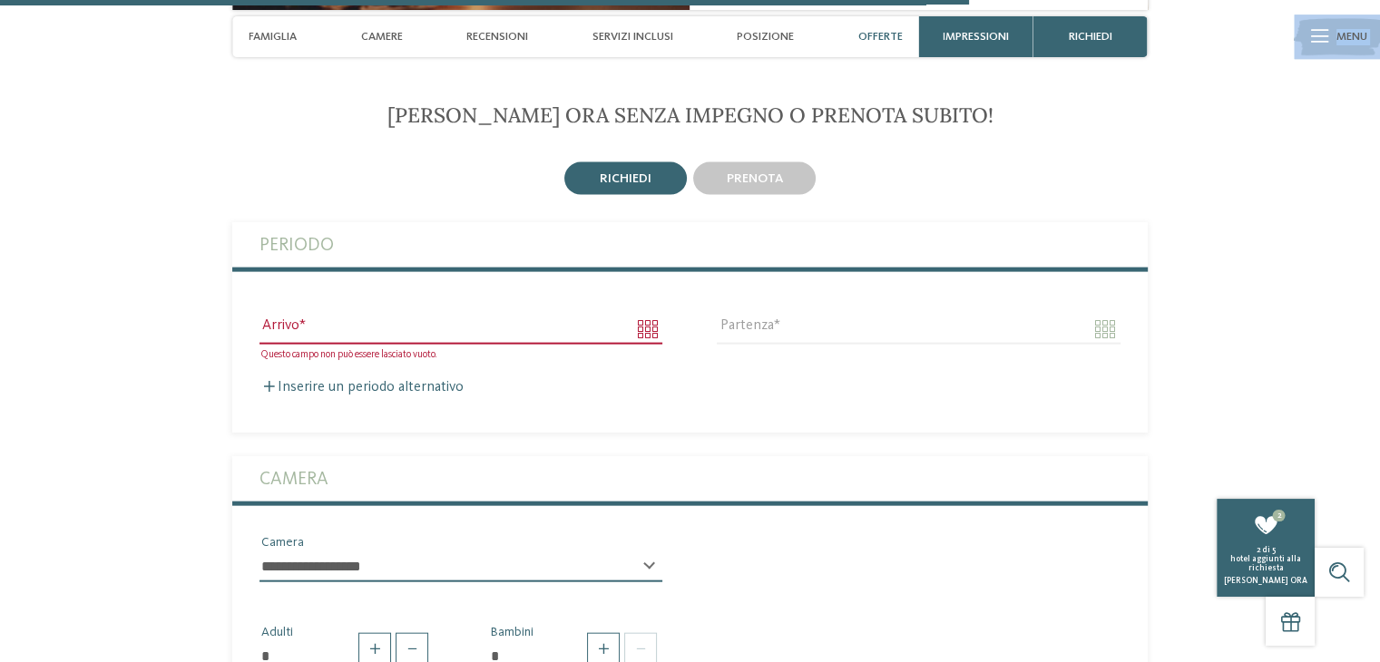
scroll to position [4227, 0]
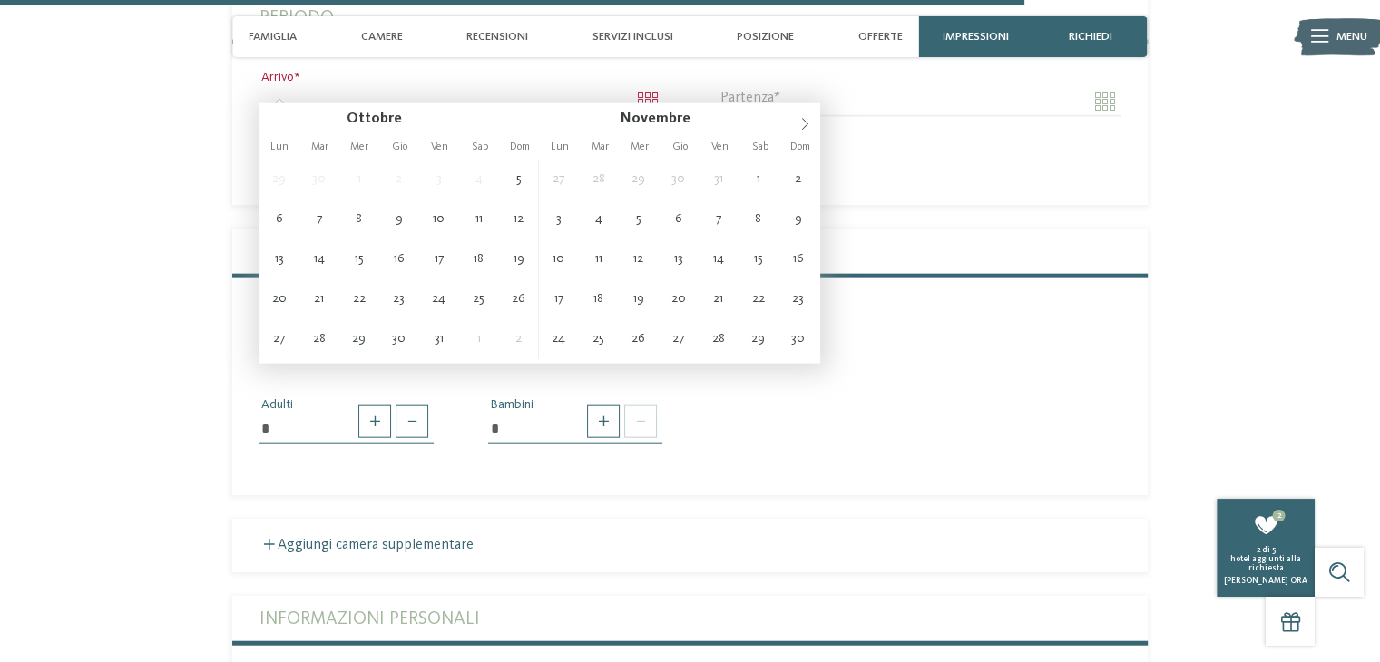
click at [649, 86] on input "Arrivo" at bounding box center [461, 101] width 403 height 31
click at [799, 121] on icon at bounding box center [805, 124] width 13 height 13
type input "**********"
type input "****"
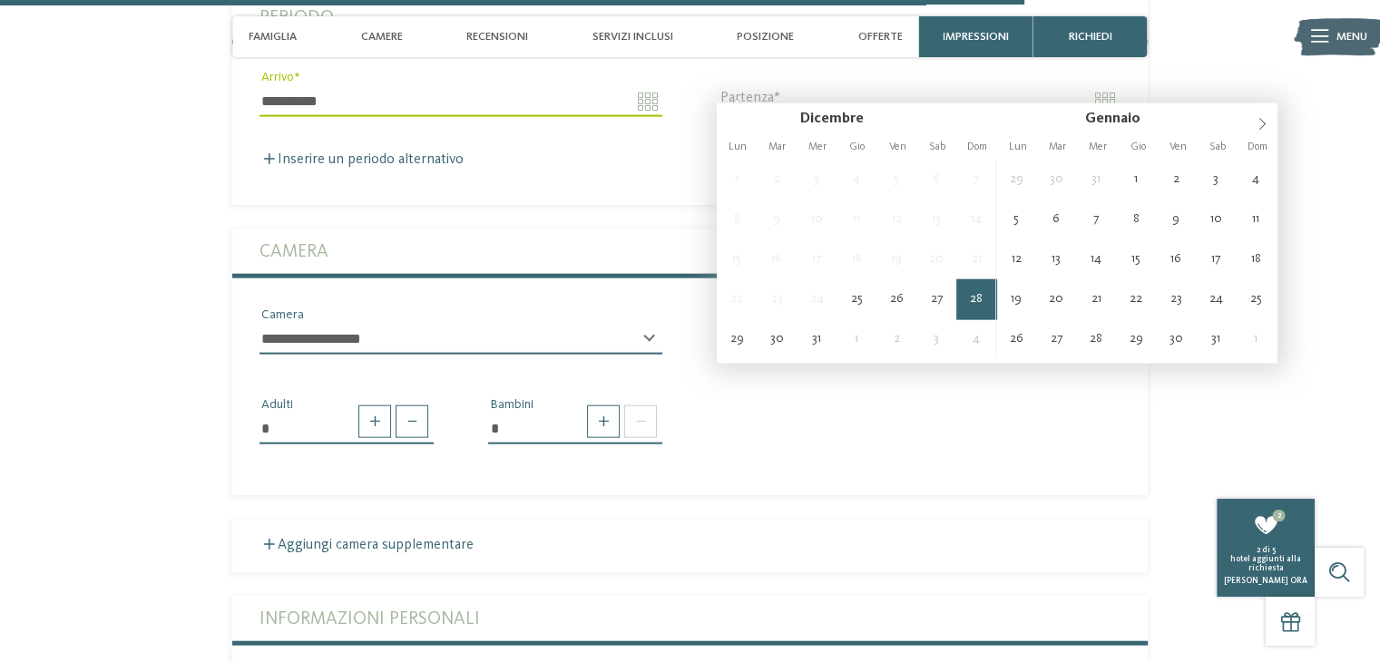
type input "**********"
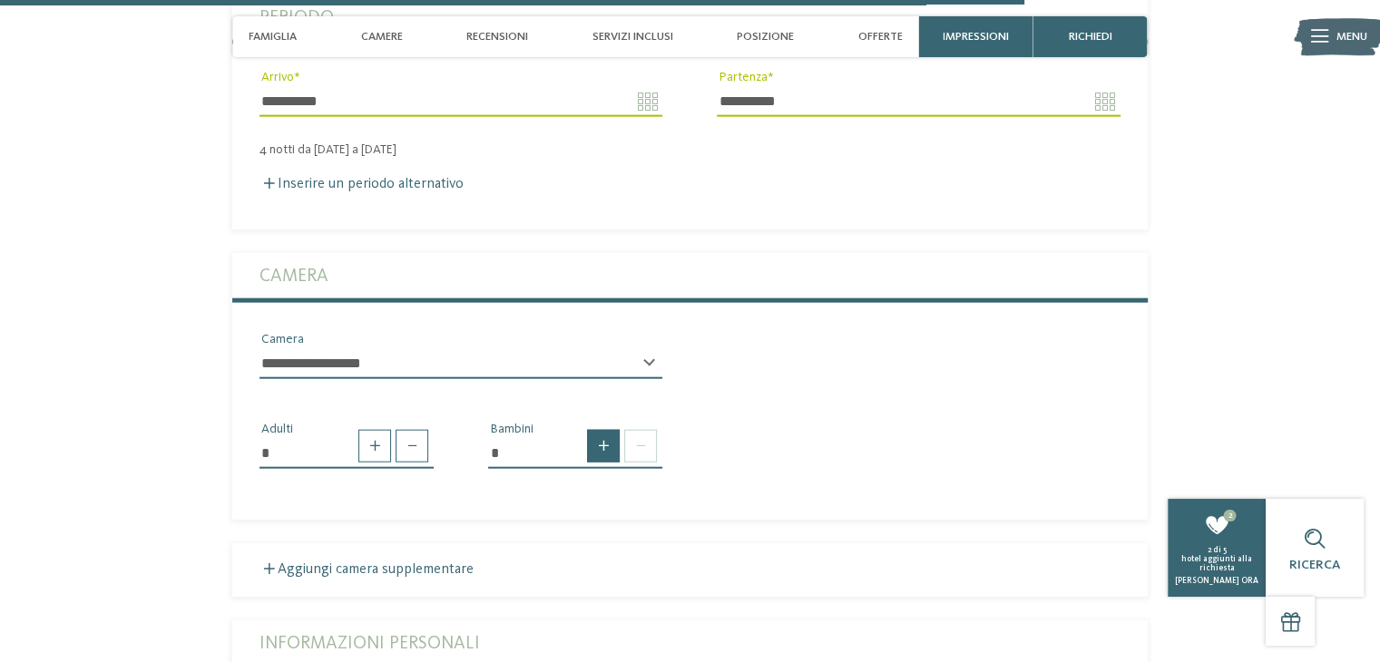
click at [610, 443] on span at bounding box center [603, 446] width 33 height 33
type input "*"
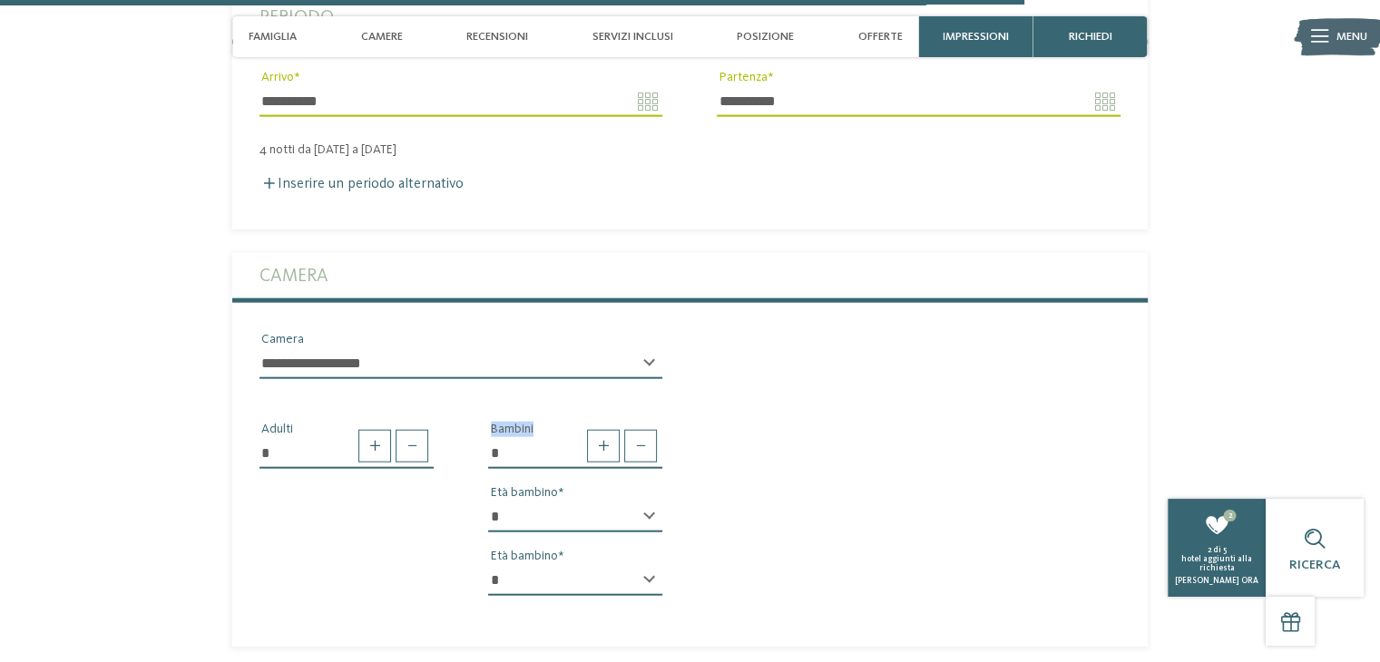
click at [586, 513] on select "* * * * * * * * * * * ** ** ** ** ** ** ** **" at bounding box center [575, 517] width 174 height 31
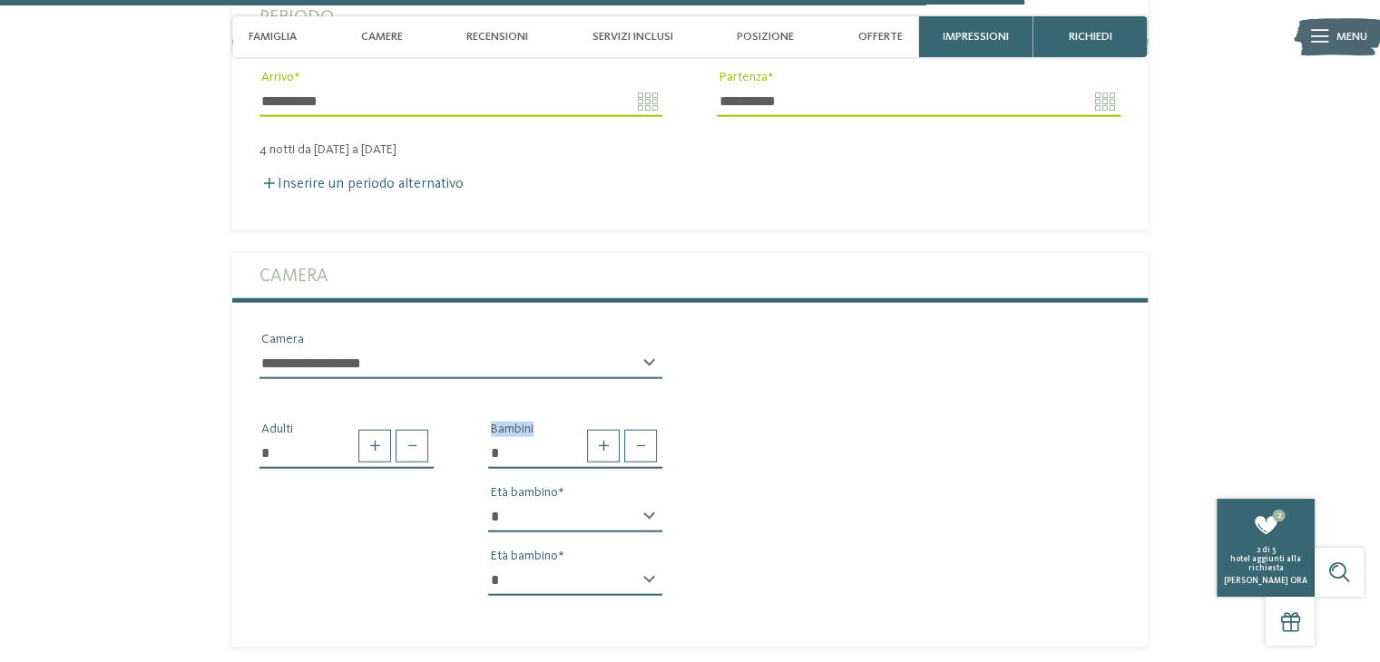
select select "**"
click at [488, 502] on select "* * * * * * * * * * * ** ** ** ** ** ** ** **" at bounding box center [575, 517] width 174 height 31
click at [533, 565] on select "* * * * * * * * * * * ** ** ** ** ** ** ** **" at bounding box center [575, 580] width 174 height 31
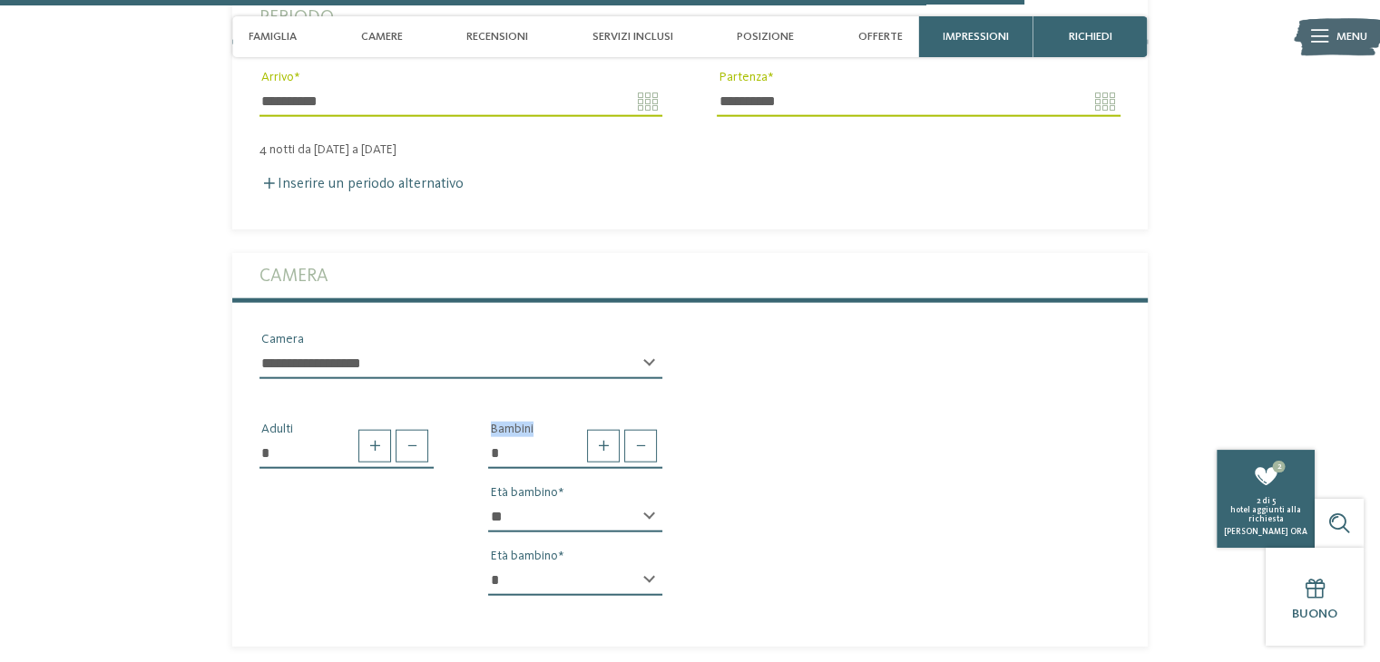
select select "*"
click at [488, 565] on select "* * * * * * * * * * * ** ** ** ** ** ** ** **" at bounding box center [575, 580] width 174 height 31
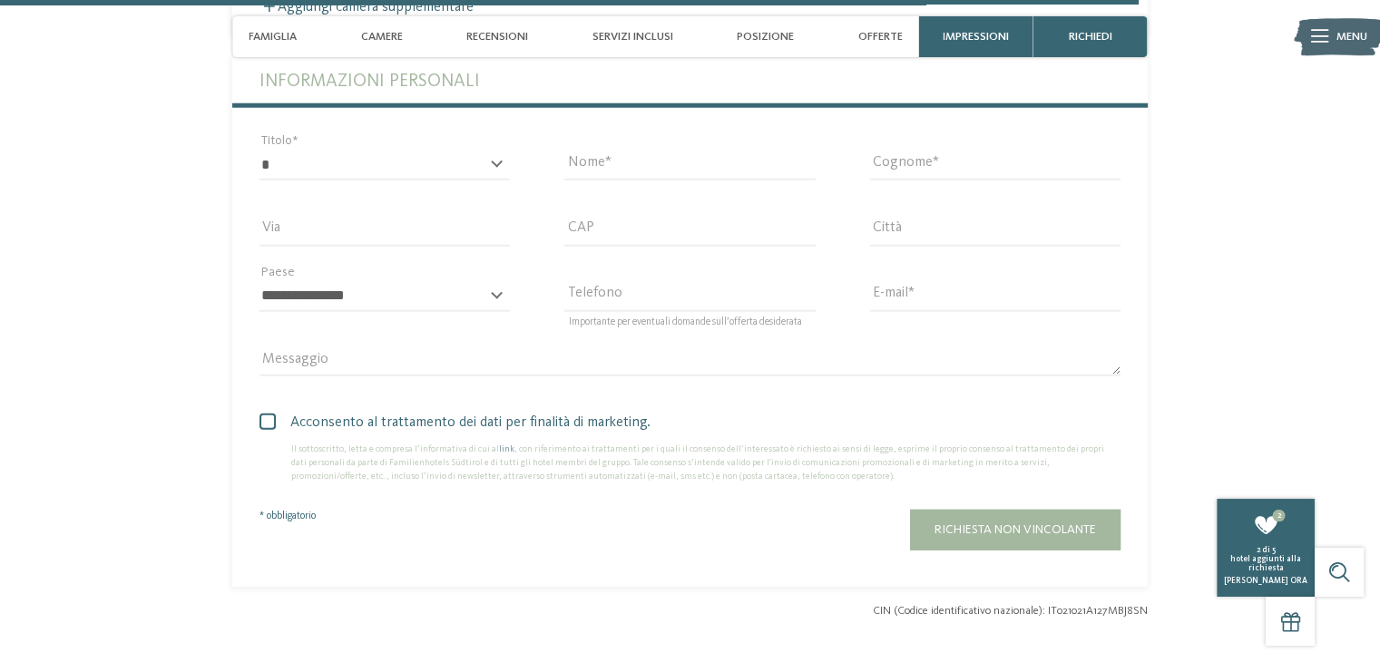
scroll to position [4616, 0]
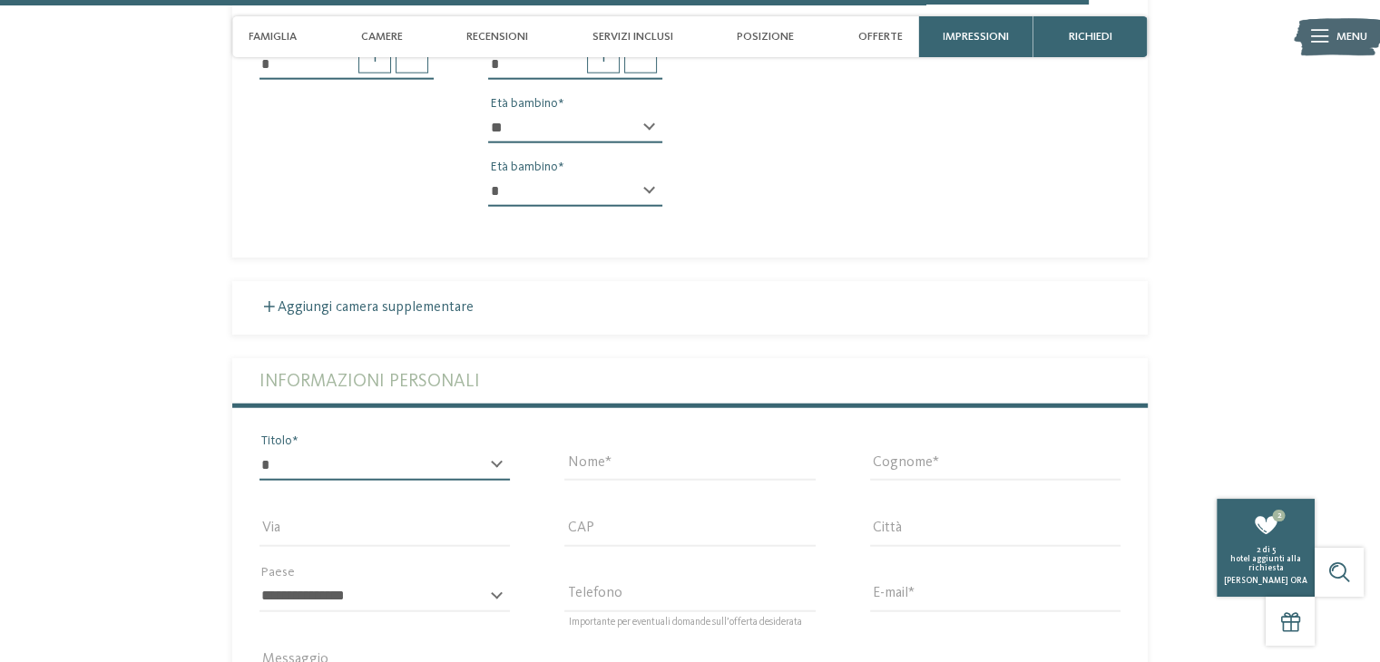
click at [442, 450] on select "* ****** ******* ******** ******" at bounding box center [385, 465] width 250 height 31
select select "*"
click at [260, 450] on select "* ****** ******* ******** ******" at bounding box center [385, 465] width 250 height 31
click at [673, 450] on input "Nome" at bounding box center [689, 465] width 250 height 31
type input "*******"
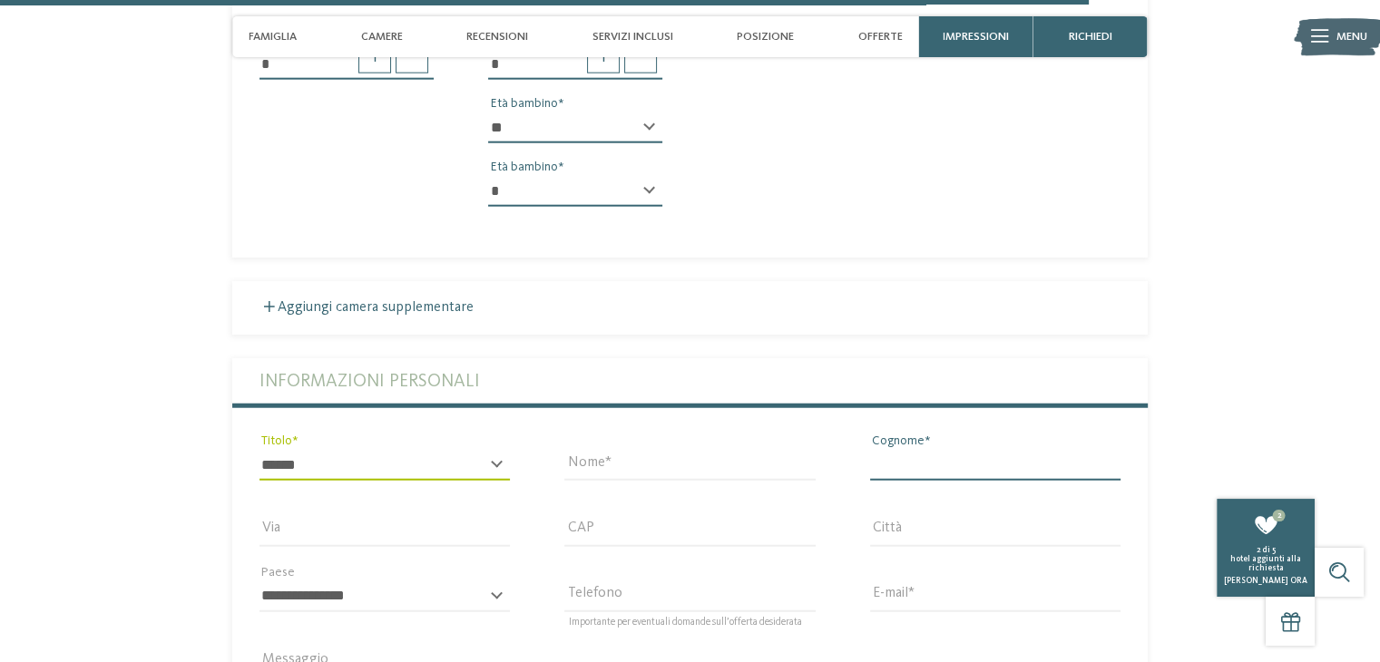
type input "**********"
type input "*****"
type input "******"
select select "**"
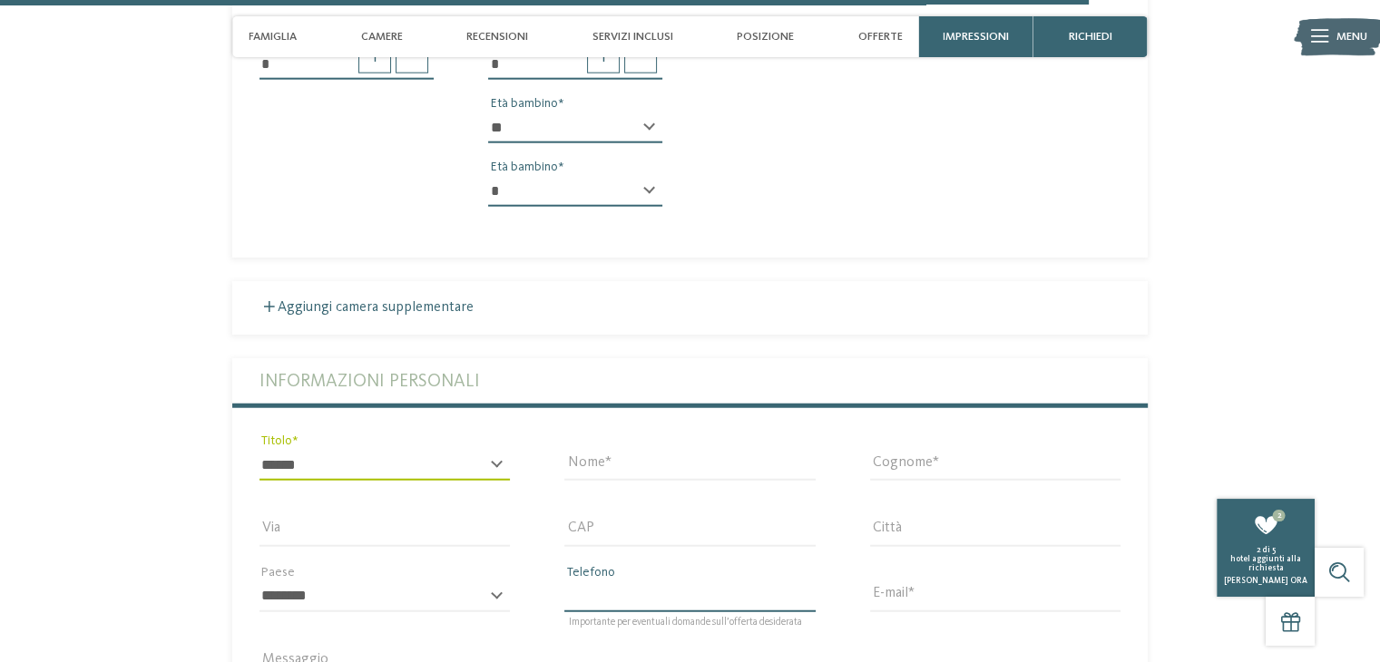
type input "**********"
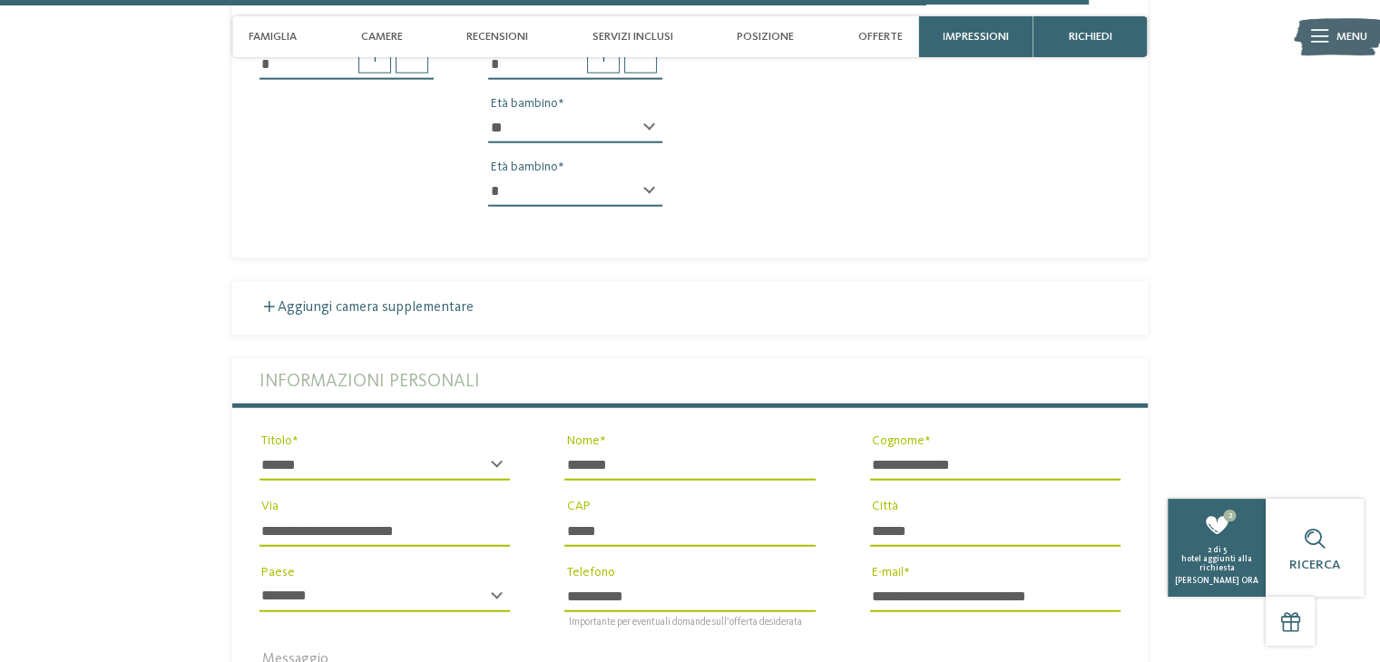
drag, startPoint x: 921, startPoint y: 451, endPoint x: 806, endPoint y: 442, distance: 115.6
click at [806, 442] on div "**********" at bounding box center [690, 525] width 916 height 335
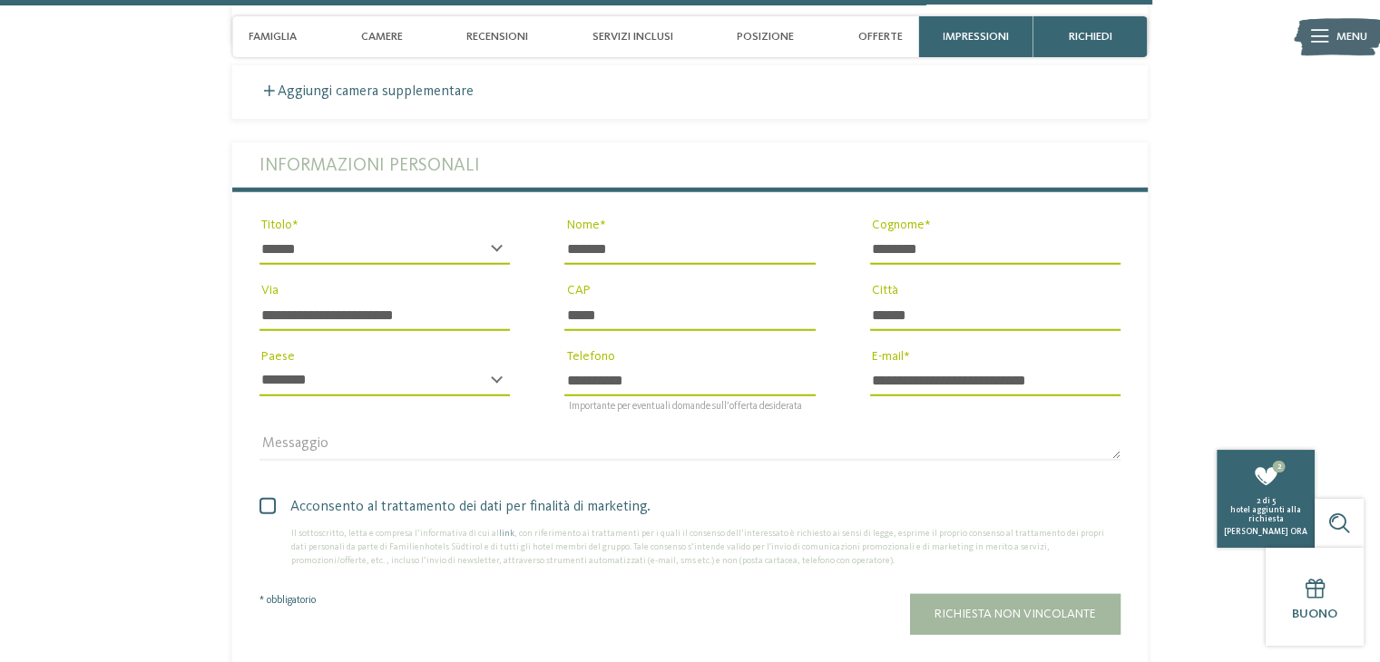
scroll to position [4892, 0]
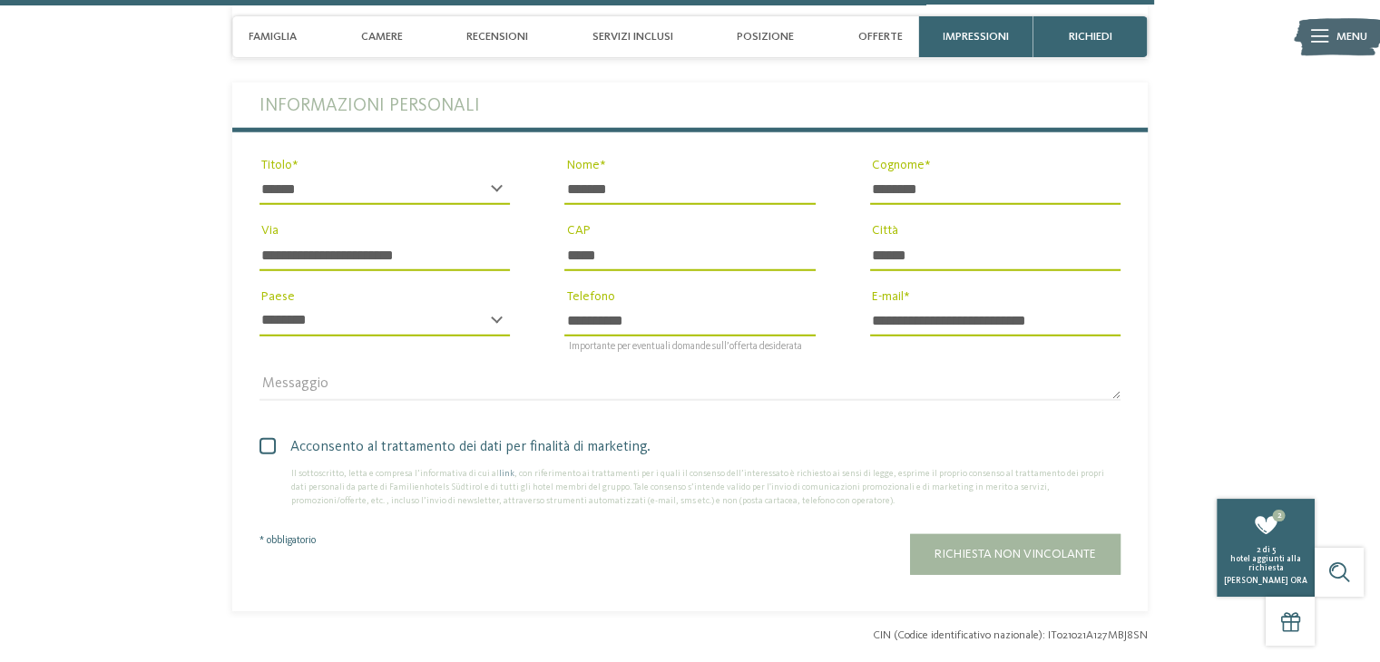
type input "********"
click at [267, 438] on span at bounding box center [268, 446] width 16 height 16
click at [1027, 550] on button "Richiesta non vincolante" at bounding box center [1015, 554] width 211 height 41
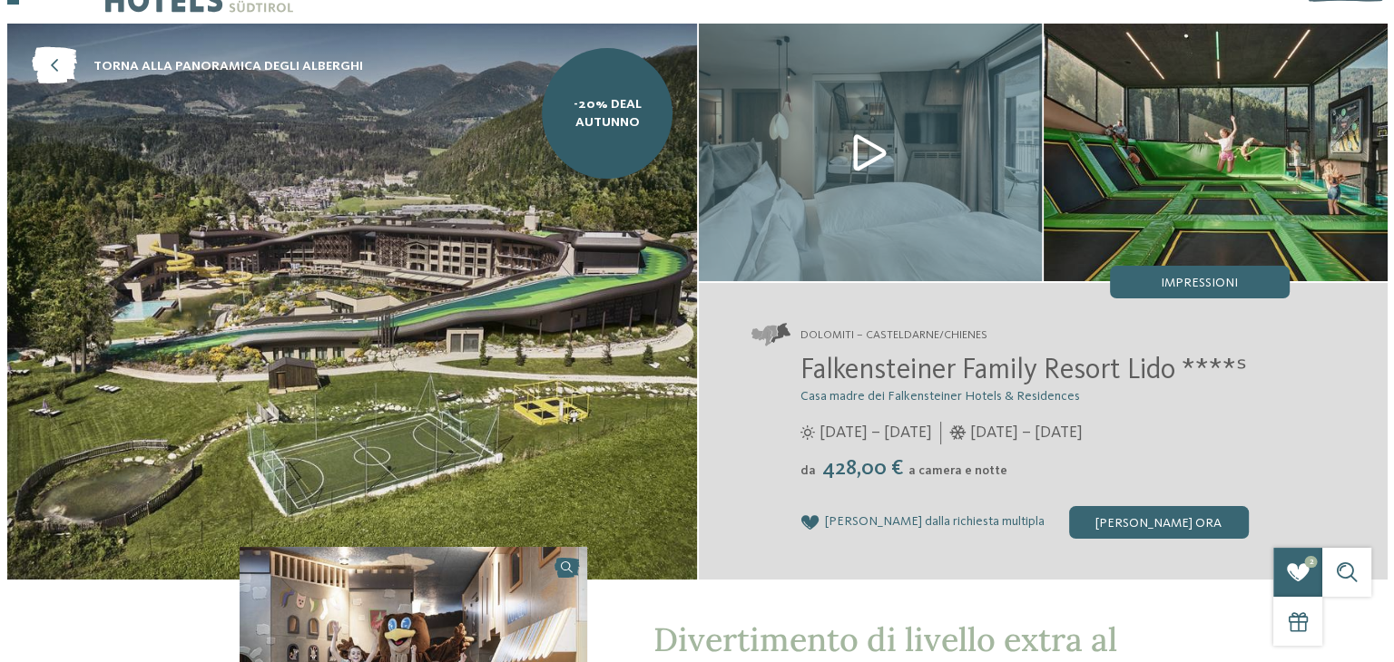
scroll to position [0, 0]
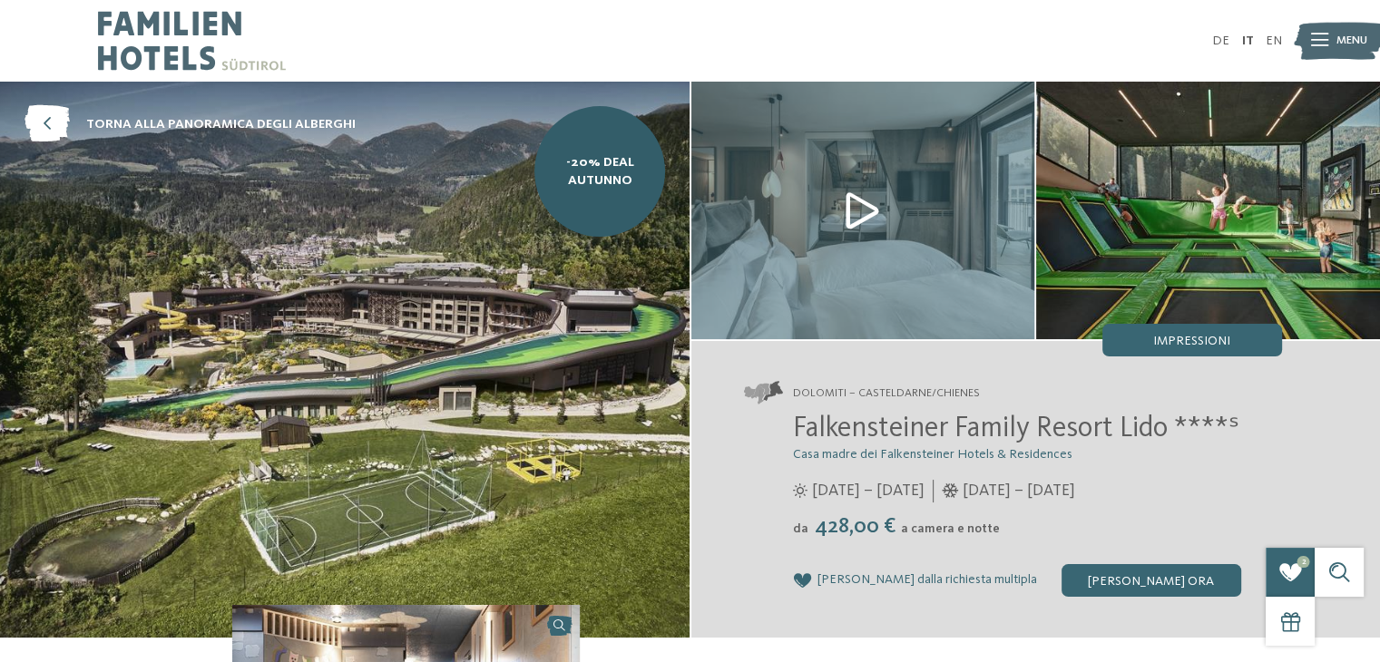
click at [871, 212] on img at bounding box center [863, 211] width 344 height 258
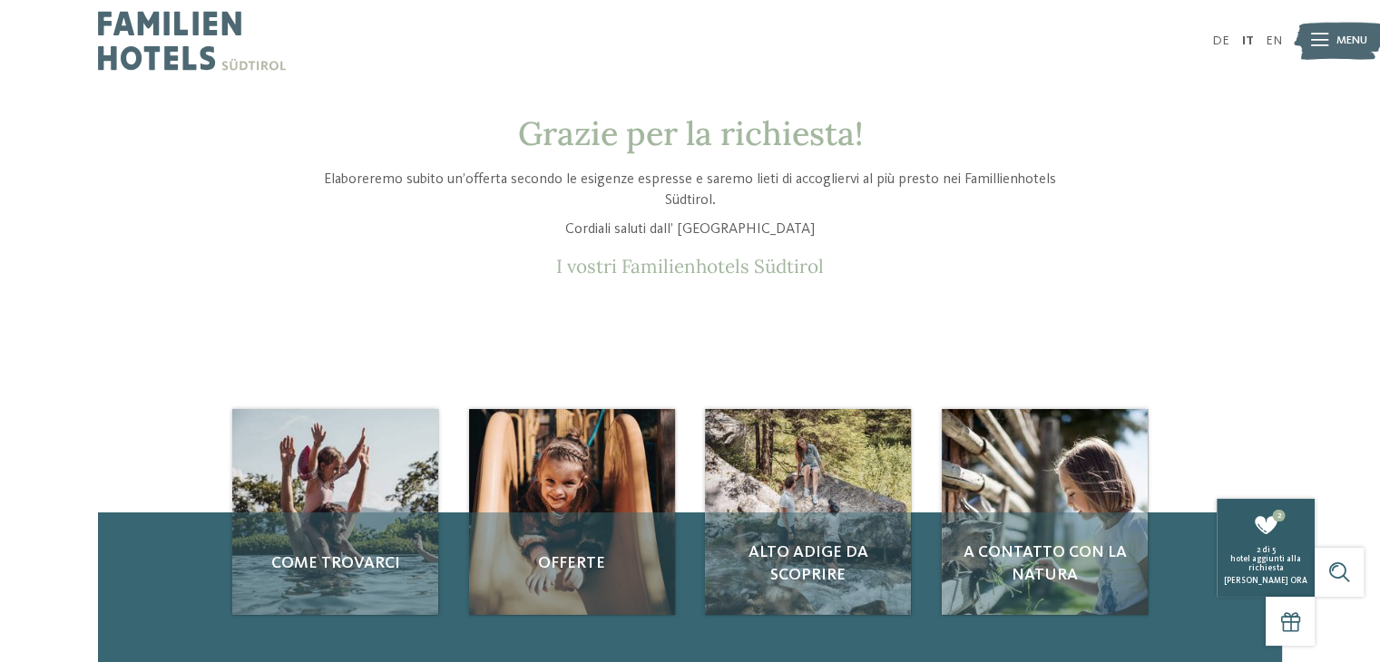
click at [1286, 558] on span "hotel aggiunti alla richiesta" at bounding box center [1265, 563] width 71 height 17
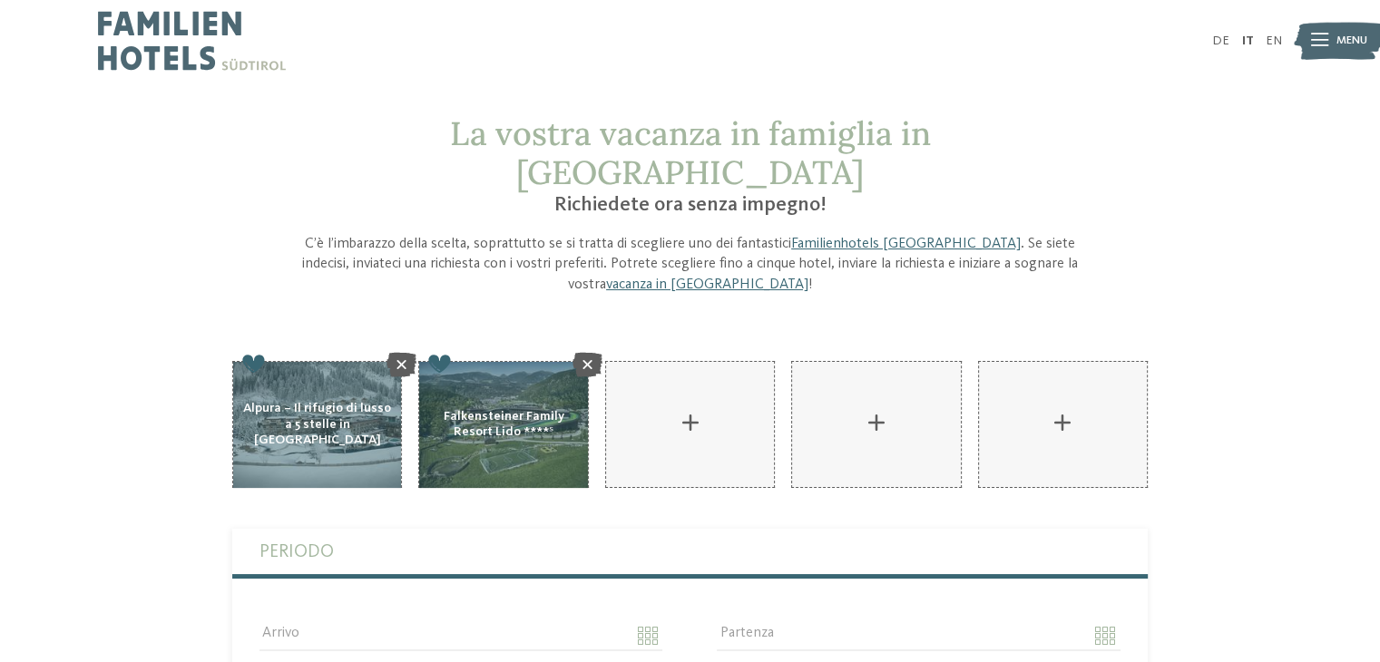
click at [485, 381] on div "AKI Family Resort PLOSE aggiungere" at bounding box center [503, 425] width 170 height 128
